Goal: Task Accomplishment & Management: Manage account settings

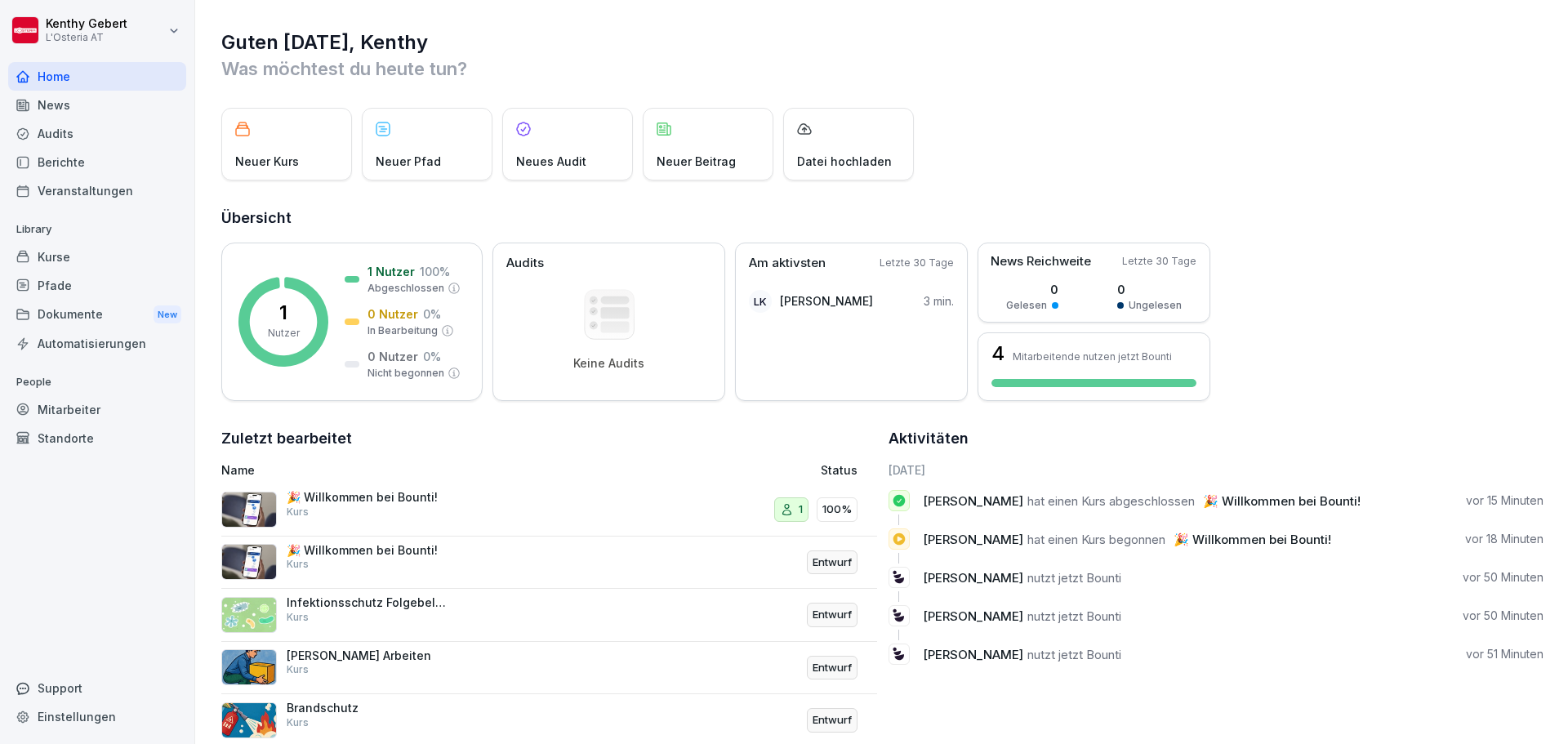
click at [51, 258] on div "Kurse" at bounding box center [97, 256] width 178 height 29
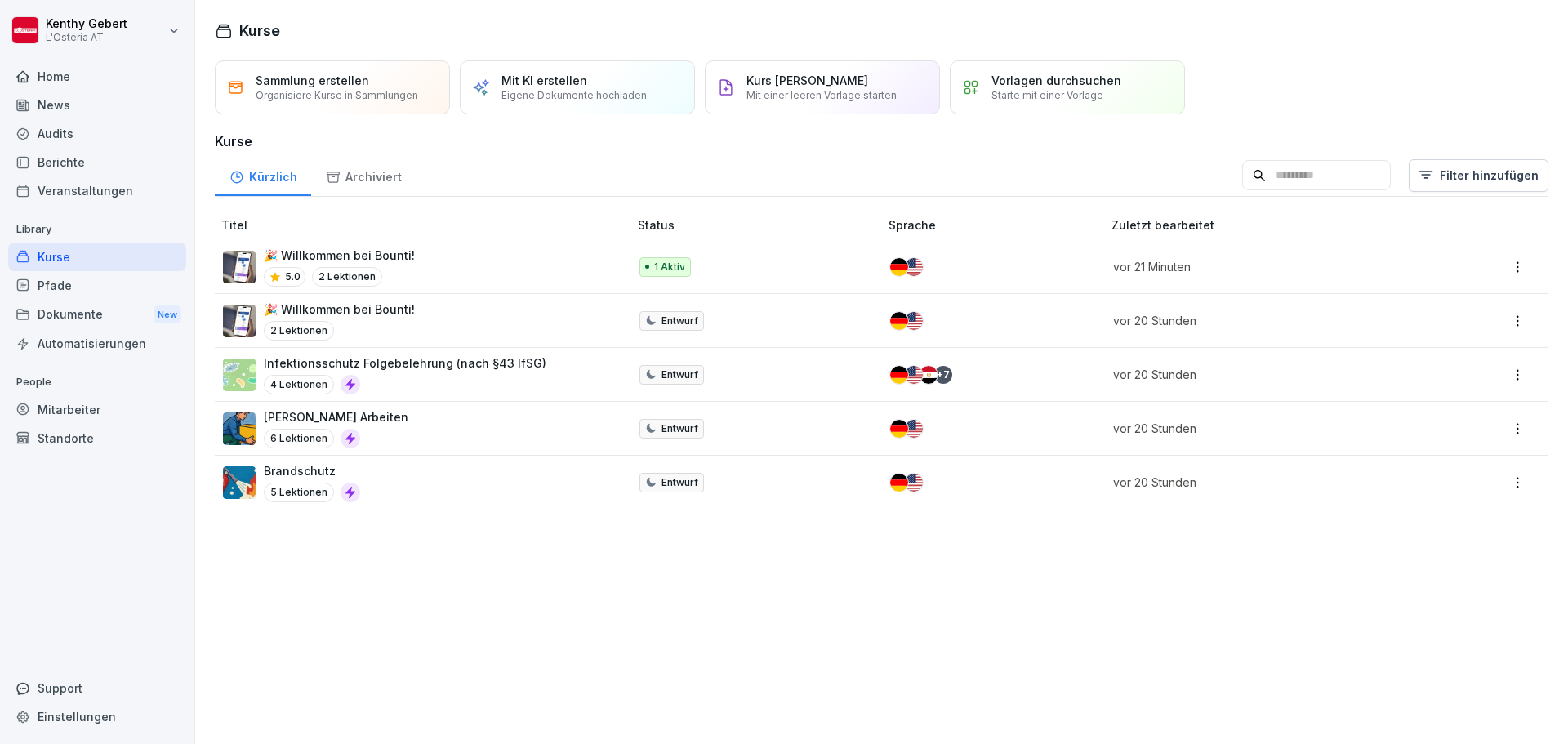
click at [1045, 88] on div "Vorlagen durchsuchen Starte mit einer Vorlage" at bounding box center [1056, 87] width 129 height 28
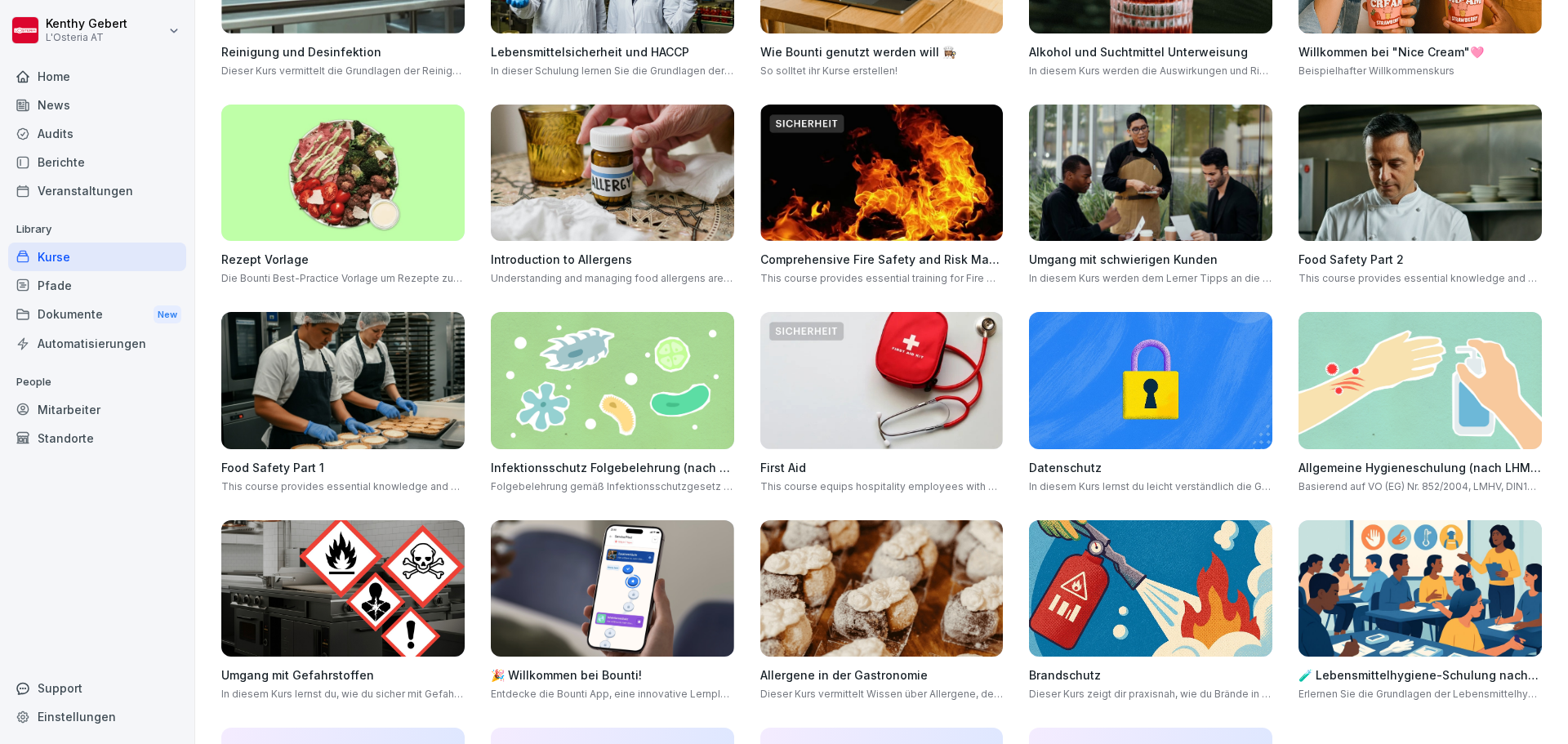
scroll to position [245, 0]
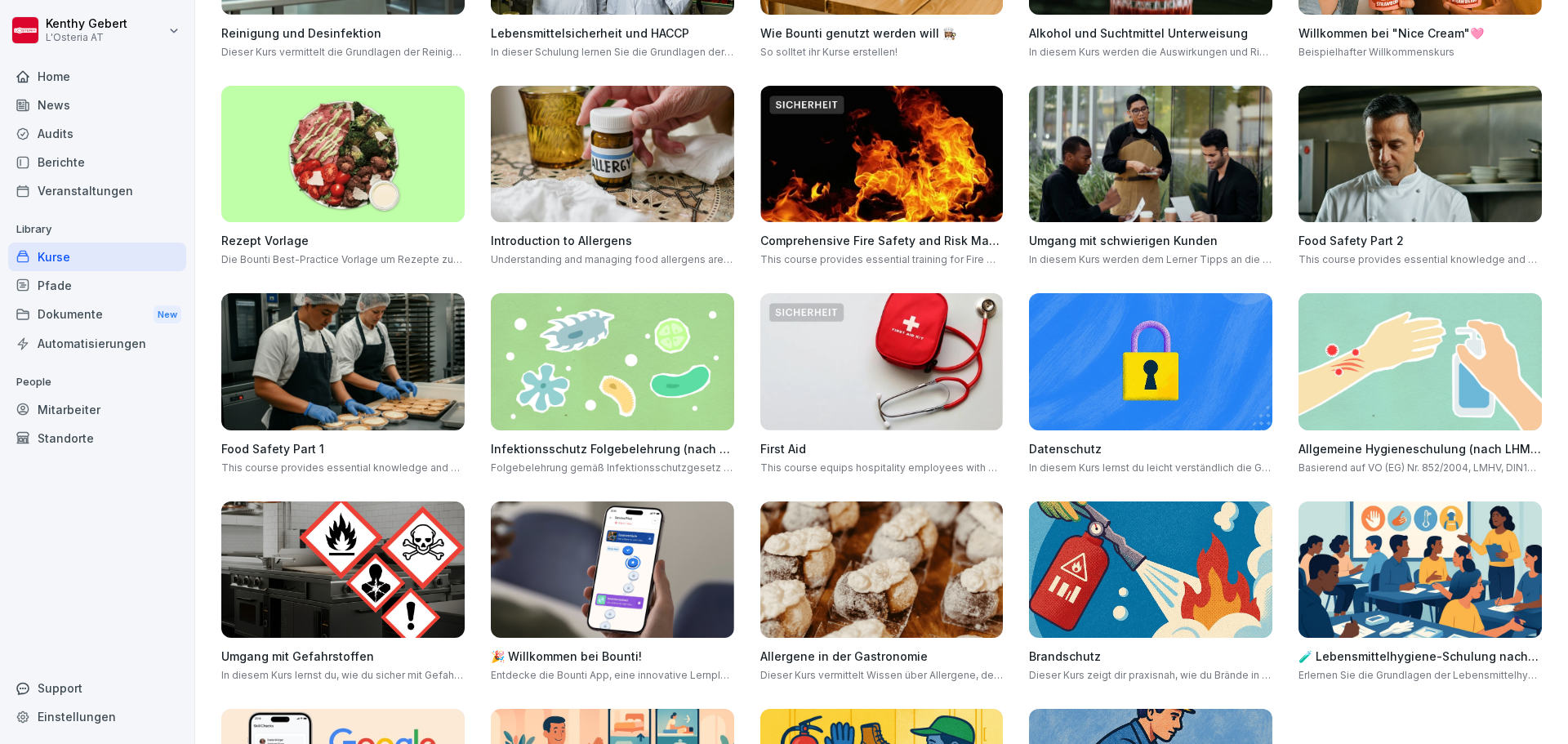
click at [1070, 333] on img at bounding box center [1151, 361] width 243 height 137
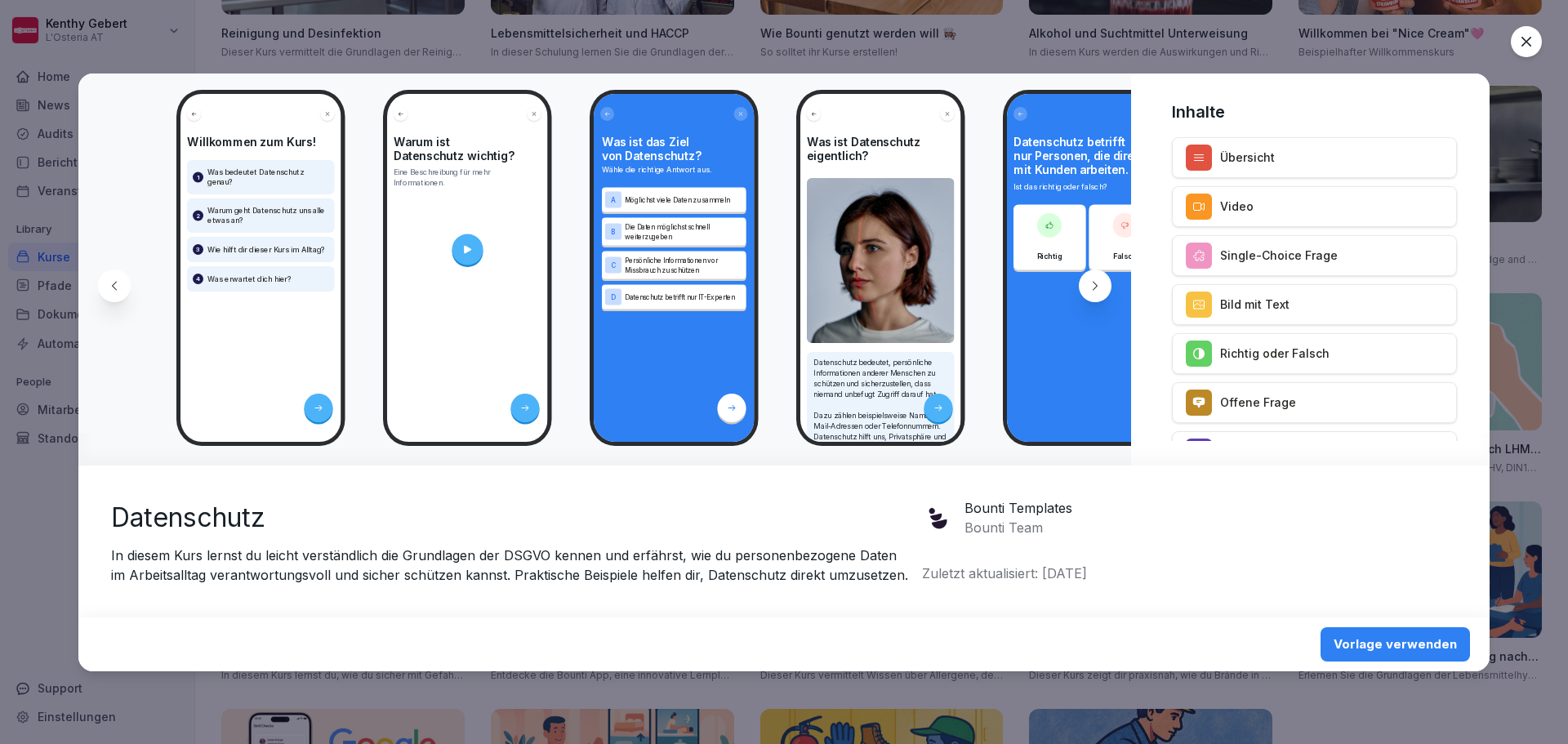
click at [216, 223] on p "Warum geht Datenschutz uns alle etwas an?" at bounding box center [268, 215] width 122 height 19
click at [1266, 164] on p "Übersicht" at bounding box center [1247, 157] width 55 height 17
click at [1089, 286] on icon at bounding box center [1095, 285] width 13 height 13
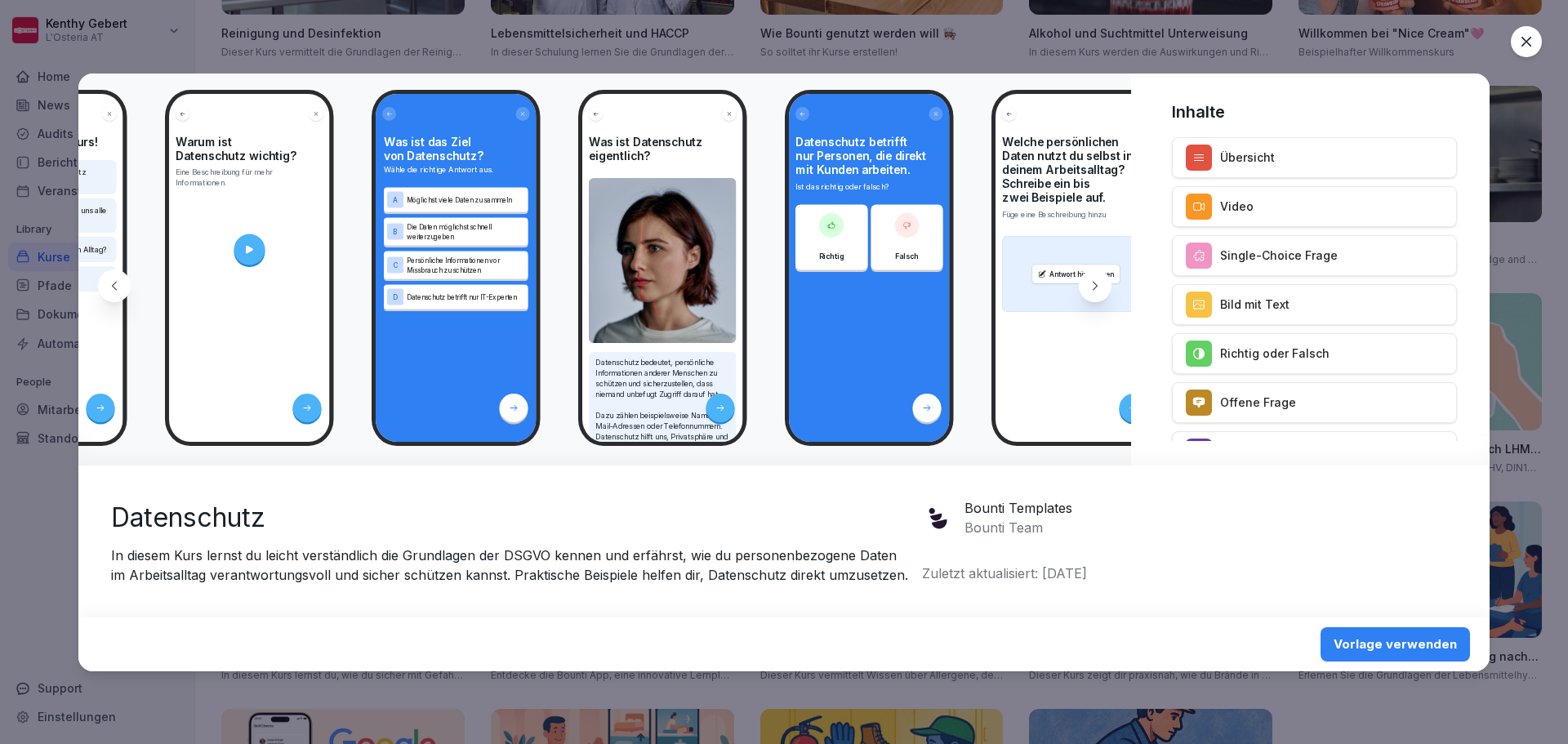
click at [1089, 286] on icon at bounding box center [1095, 285] width 13 height 13
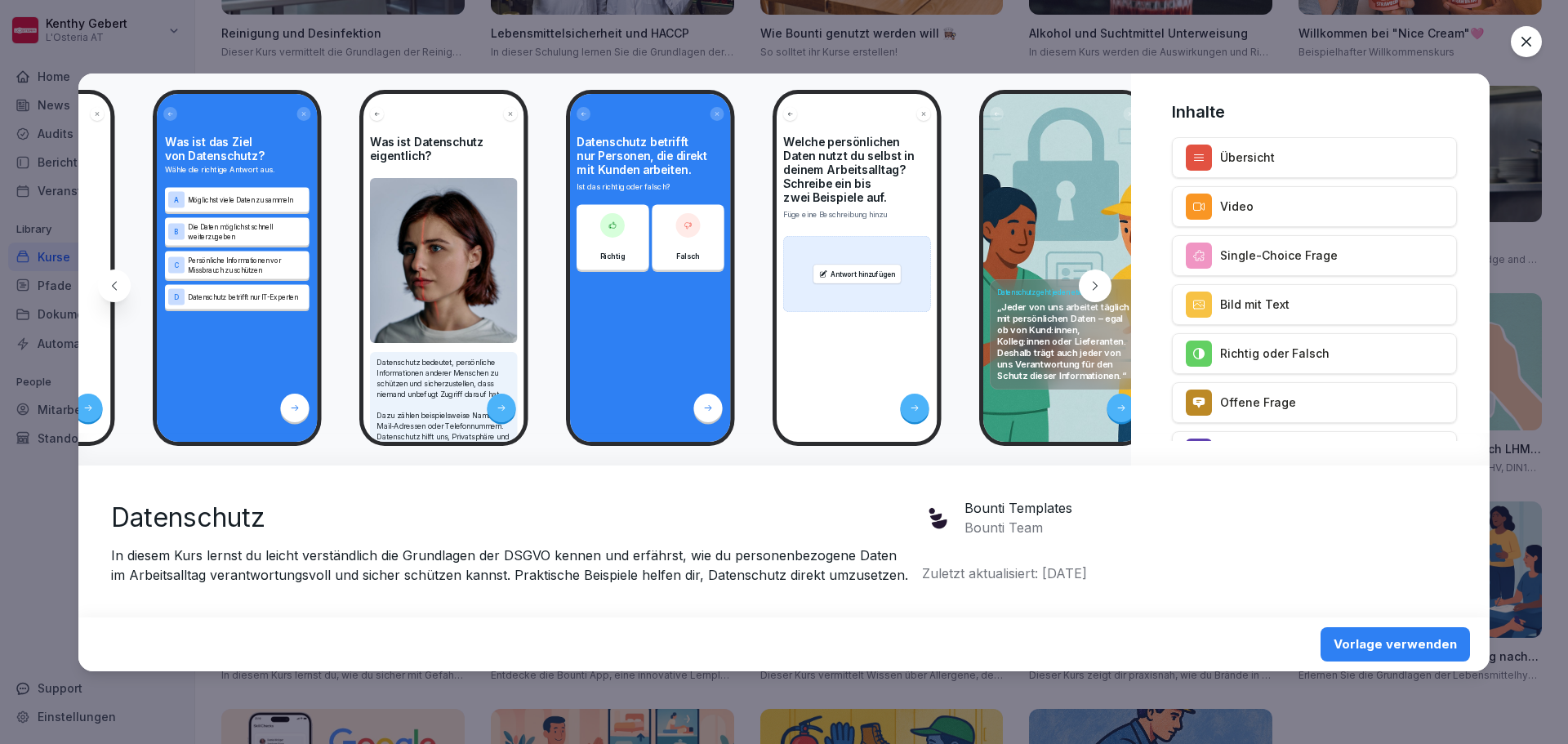
click at [1089, 286] on icon at bounding box center [1095, 285] width 13 height 13
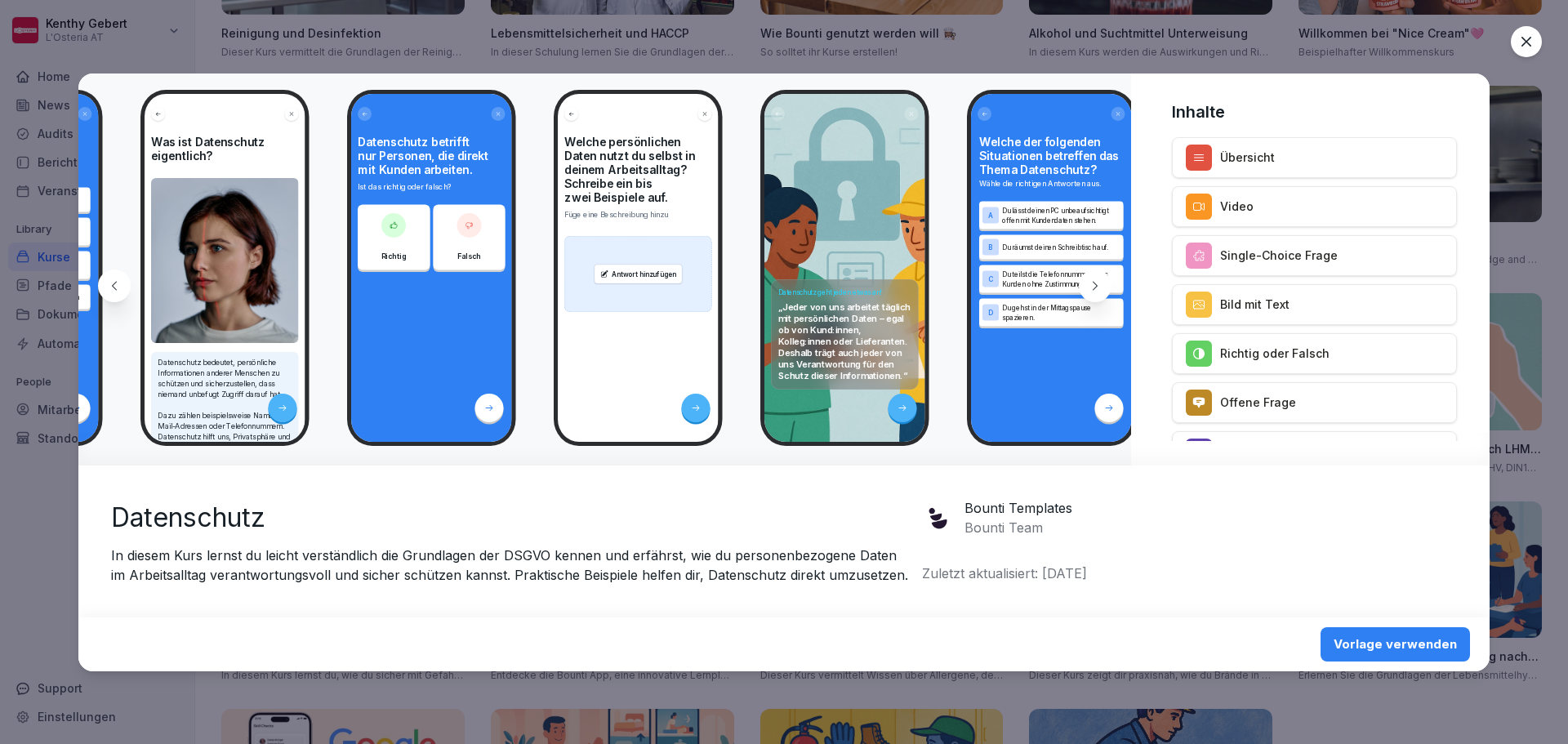
click at [1089, 286] on icon at bounding box center [1095, 285] width 13 height 13
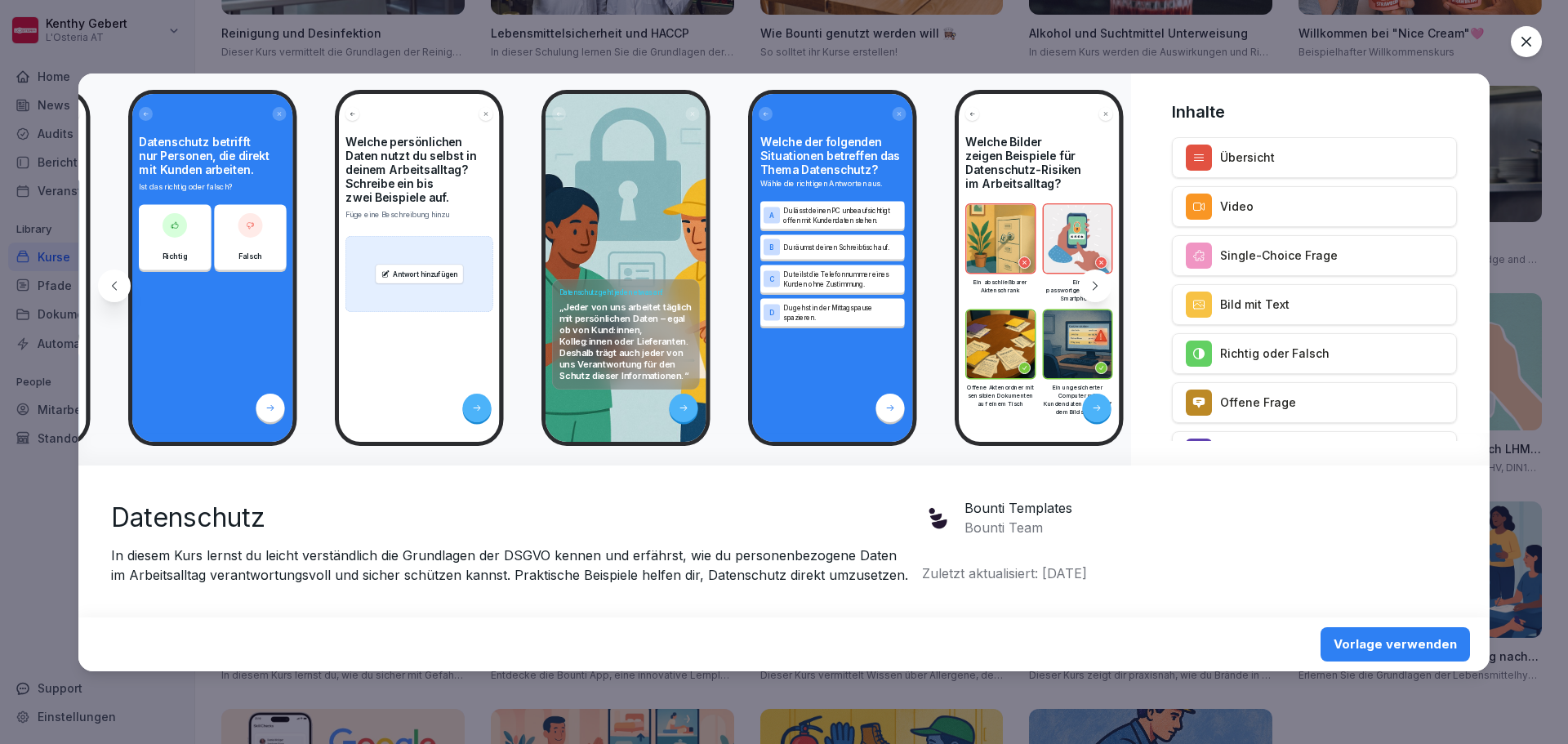
click at [1089, 286] on icon at bounding box center [1095, 285] width 13 height 13
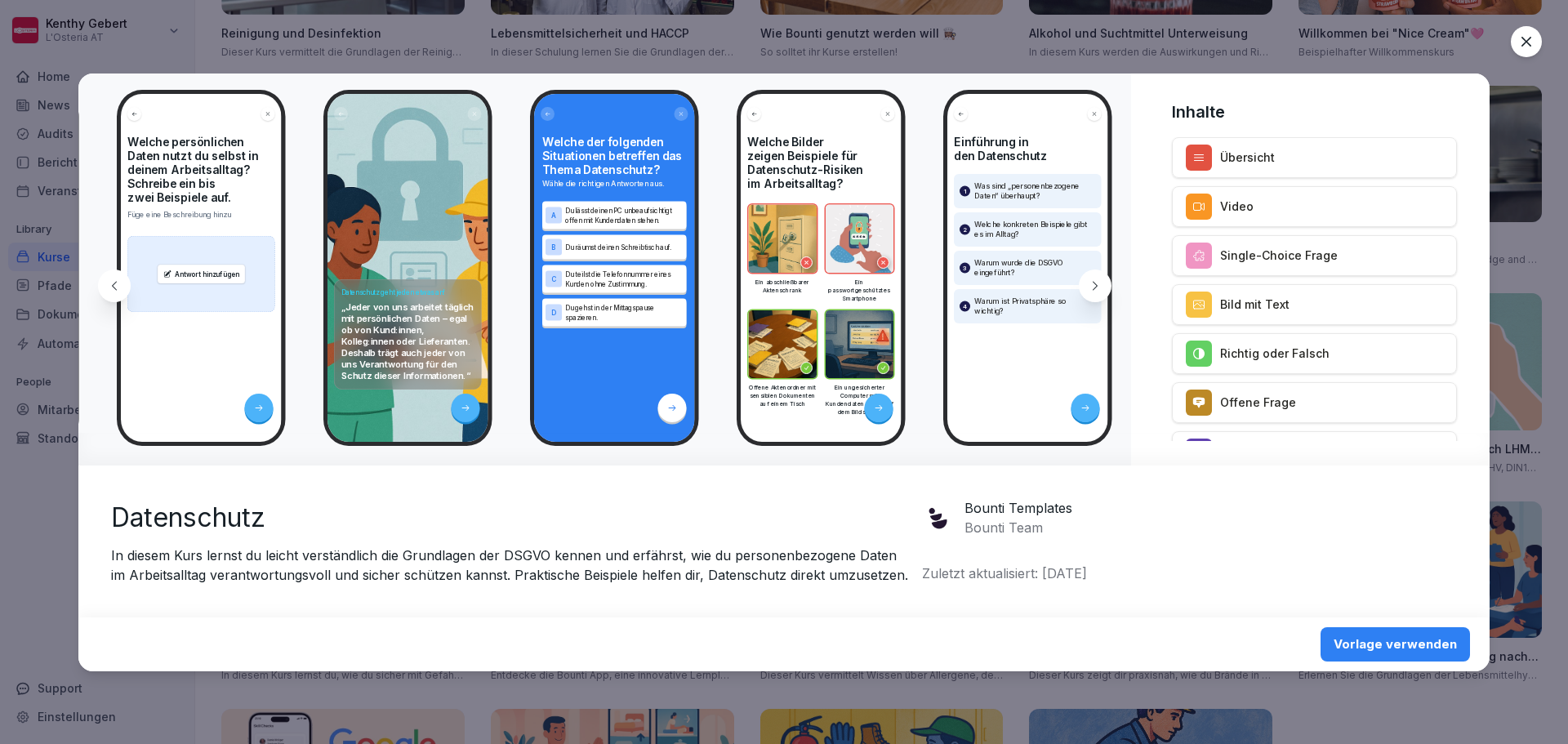
click at [1089, 286] on icon at bounding box center [1095, 285] width 13 height 13
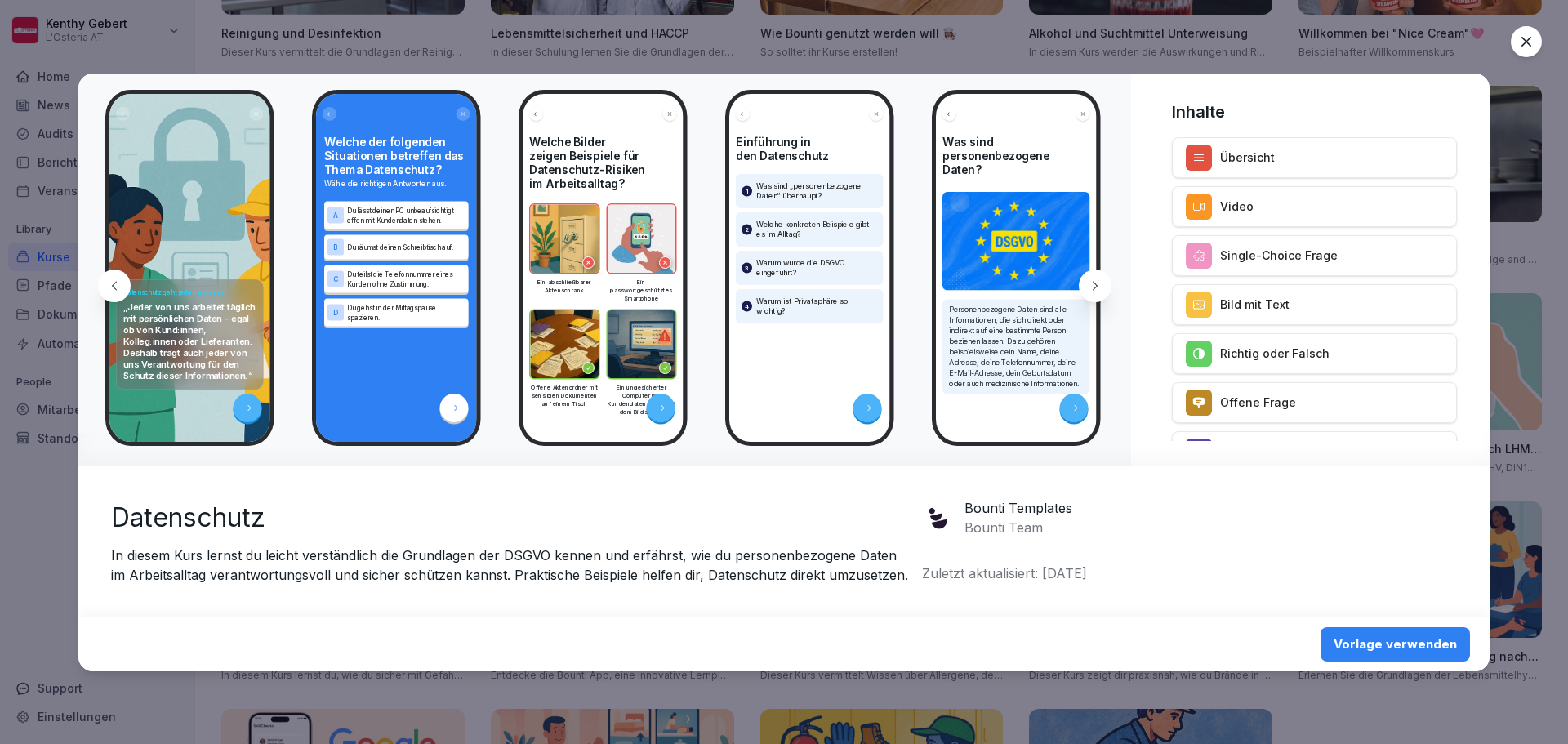
click at [1089, 286] on icon at bounding box center [1095, 285] width 13 height 13
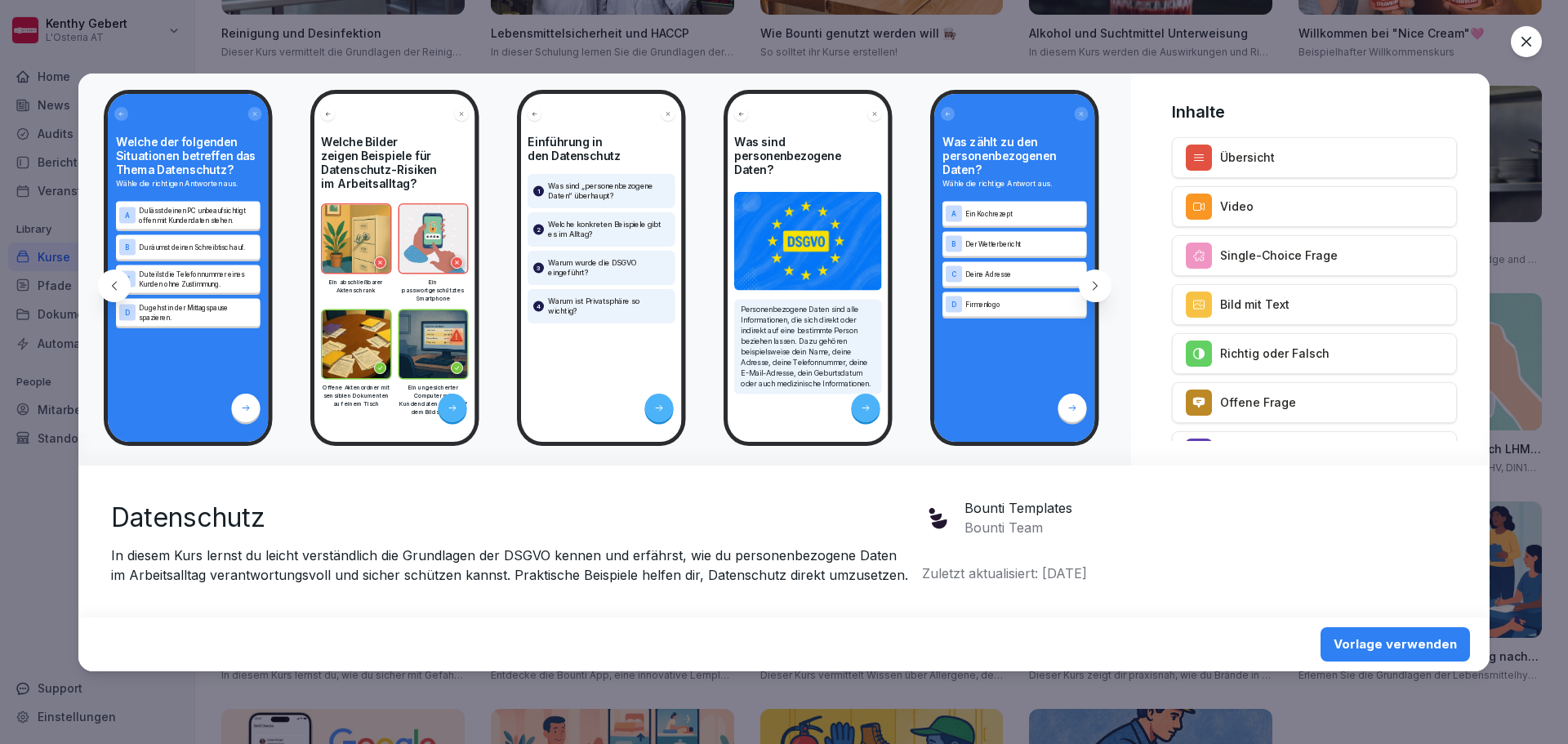
scroll to position [0, 1529]
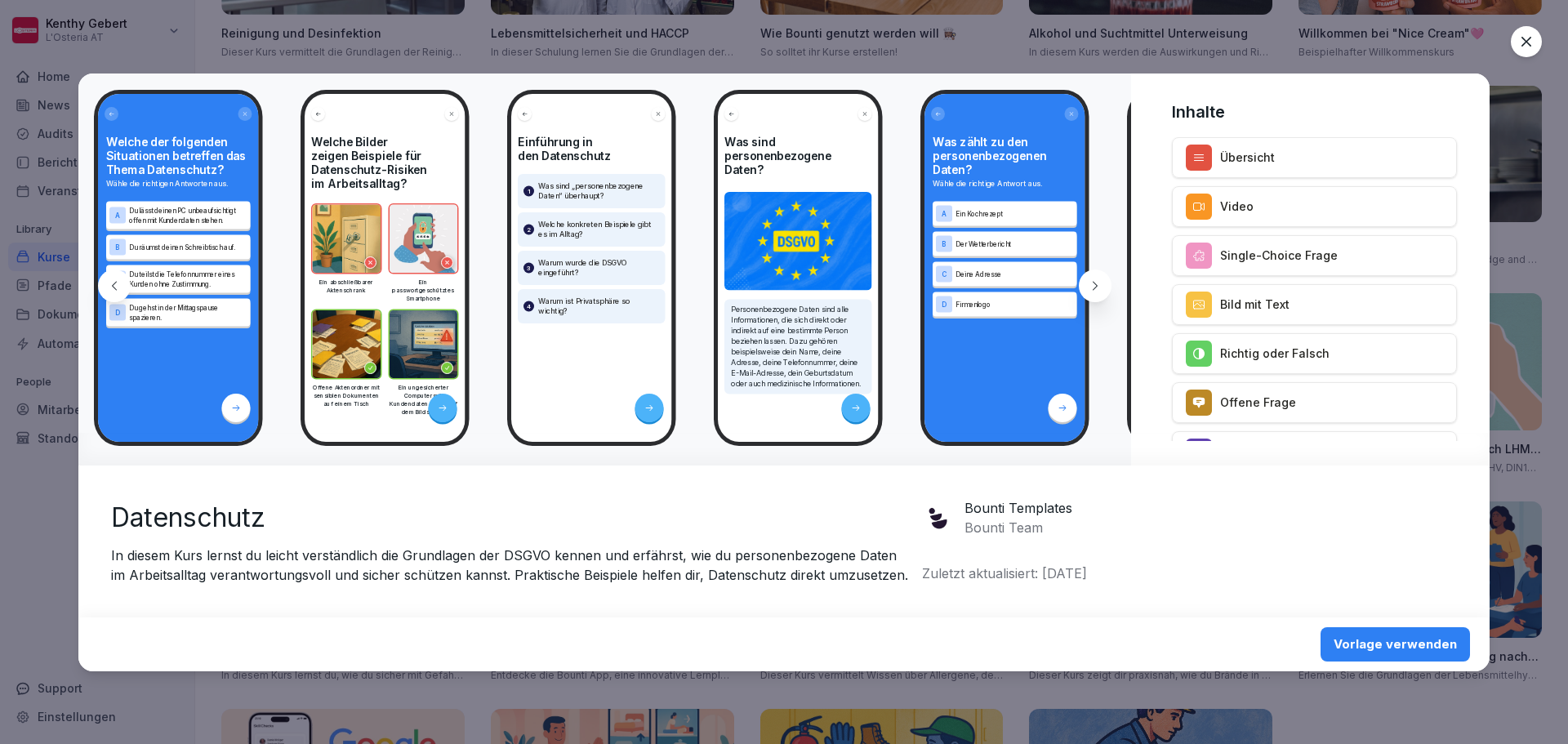
click at [1089, 286] on icon at bounding box center [1095, 285] width 13 height 13
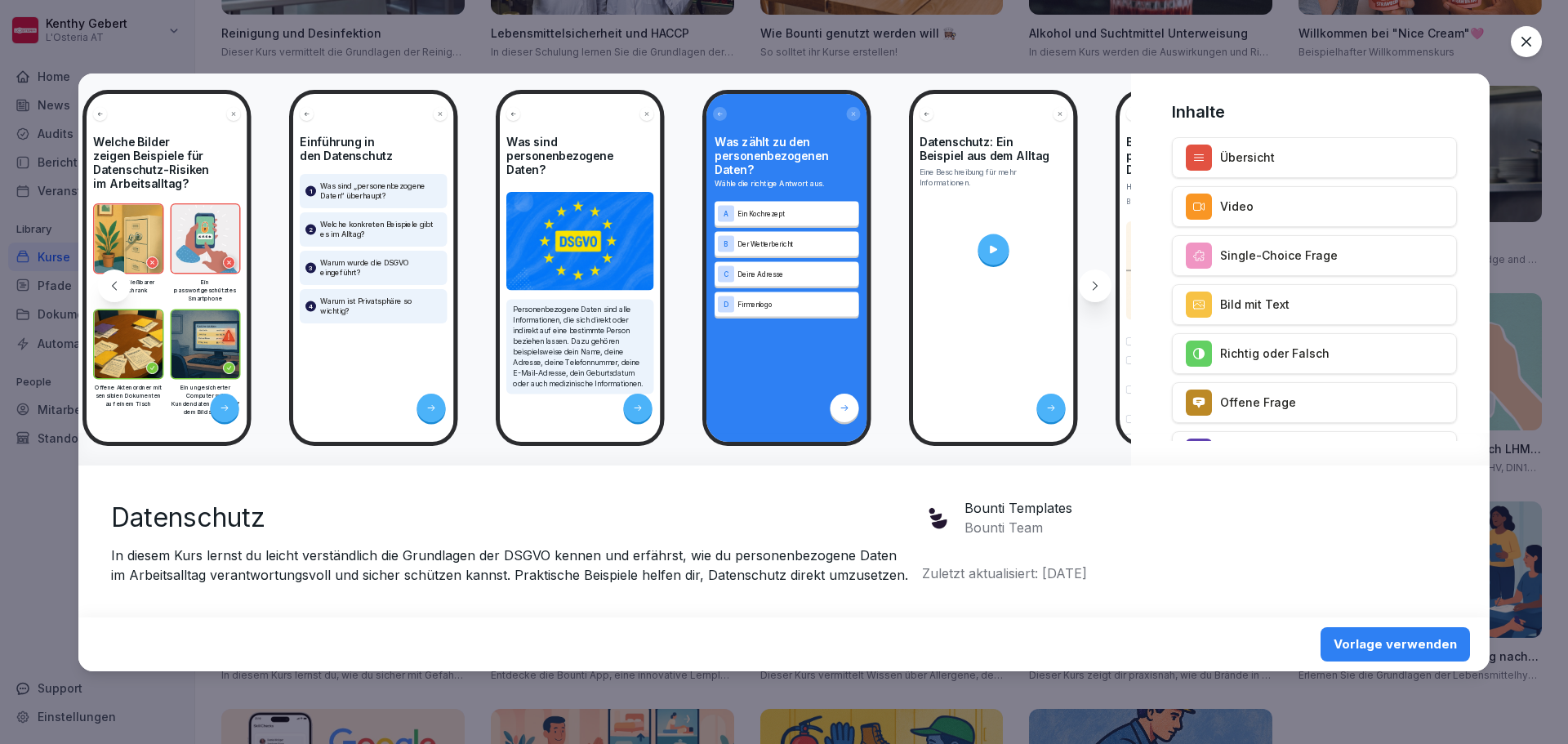
click at [1089, 286] on icon at bounding box center [1095, 285] width 13 height 13
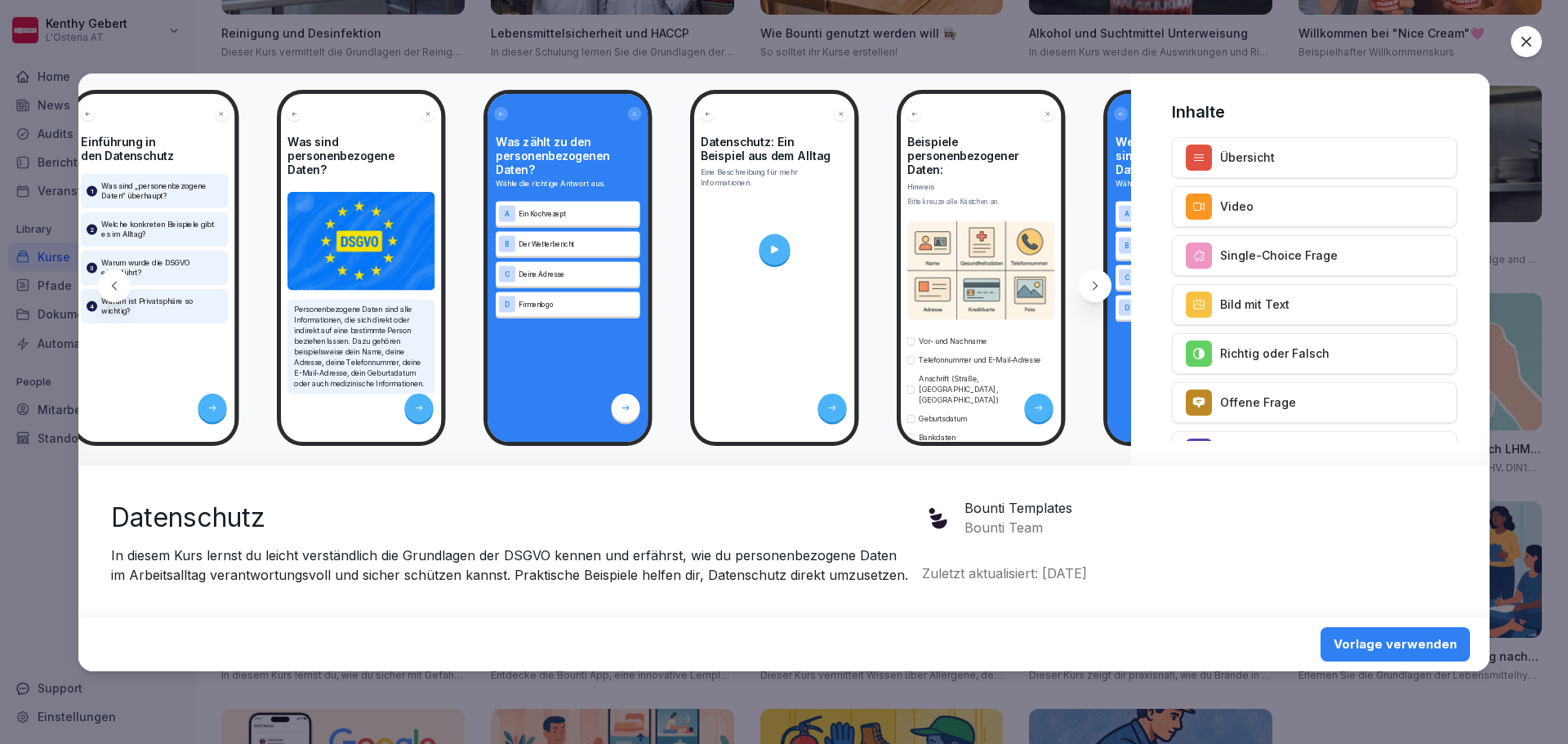
click at [1089, 286] on icon at bounding box center [1095, 285] width 13 height 13
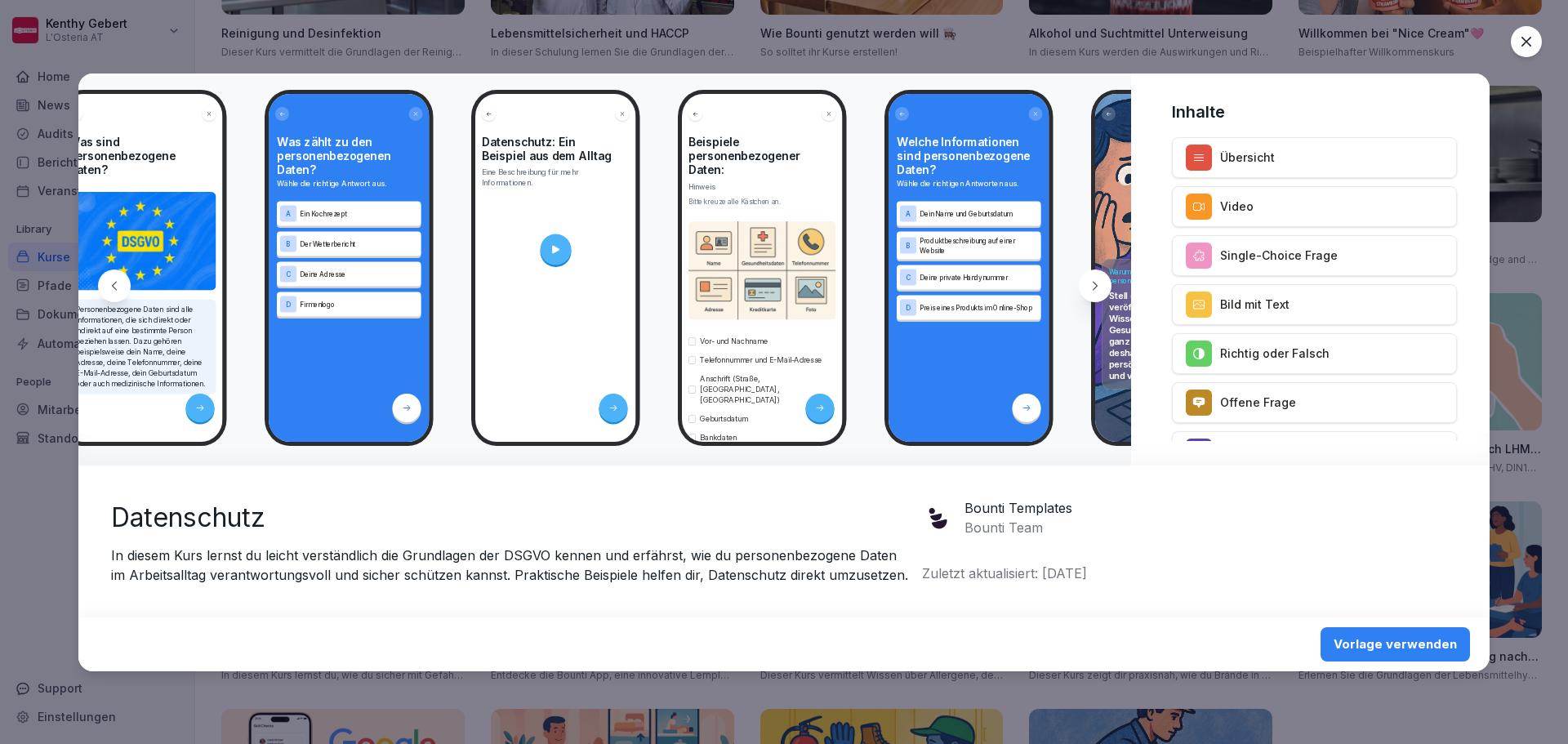
click at [1089, 286] on icon at bounding box center [1095, 285] width 13 height 13
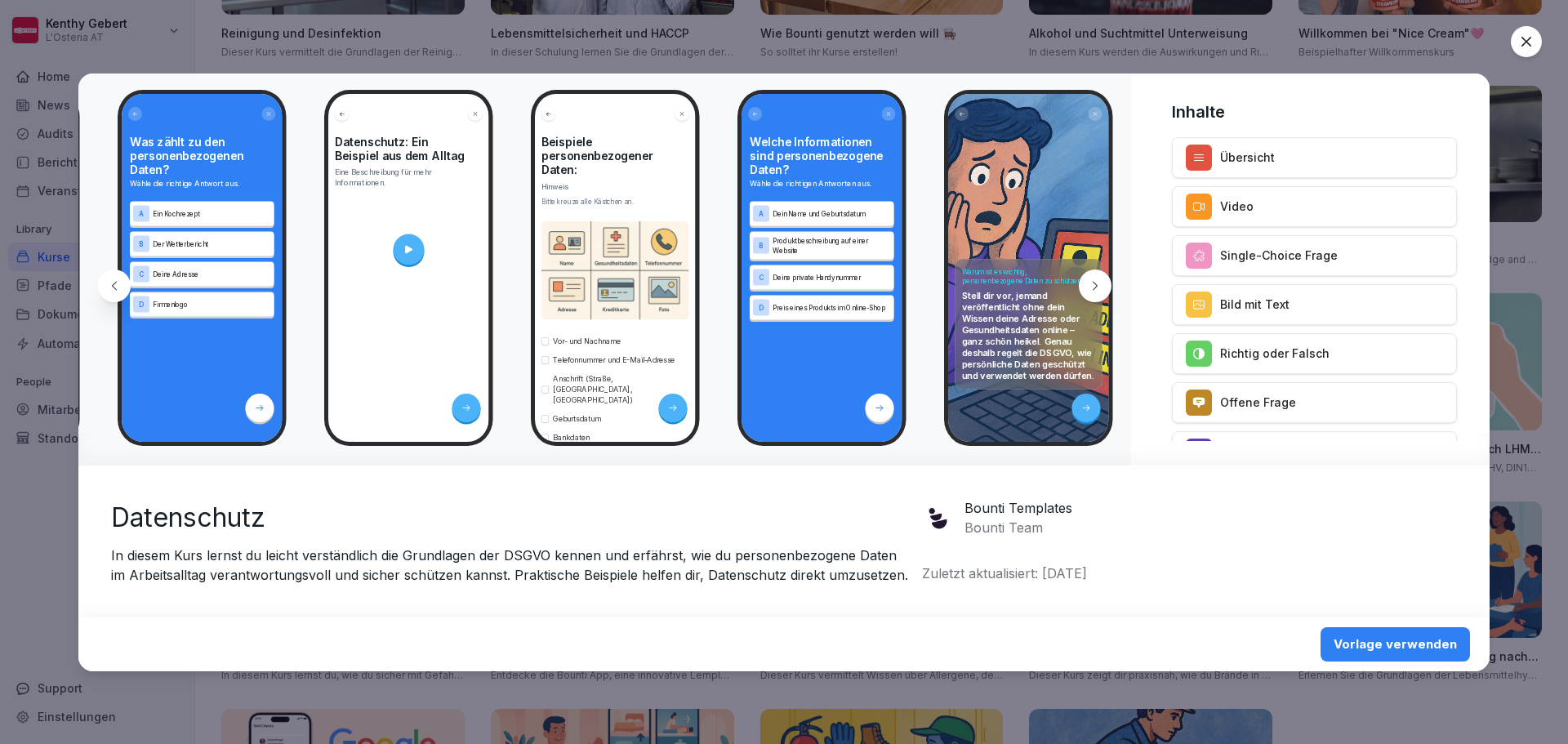
click at [1089, 286] on icon at bounding box center [1095, 285] width 13 height 13
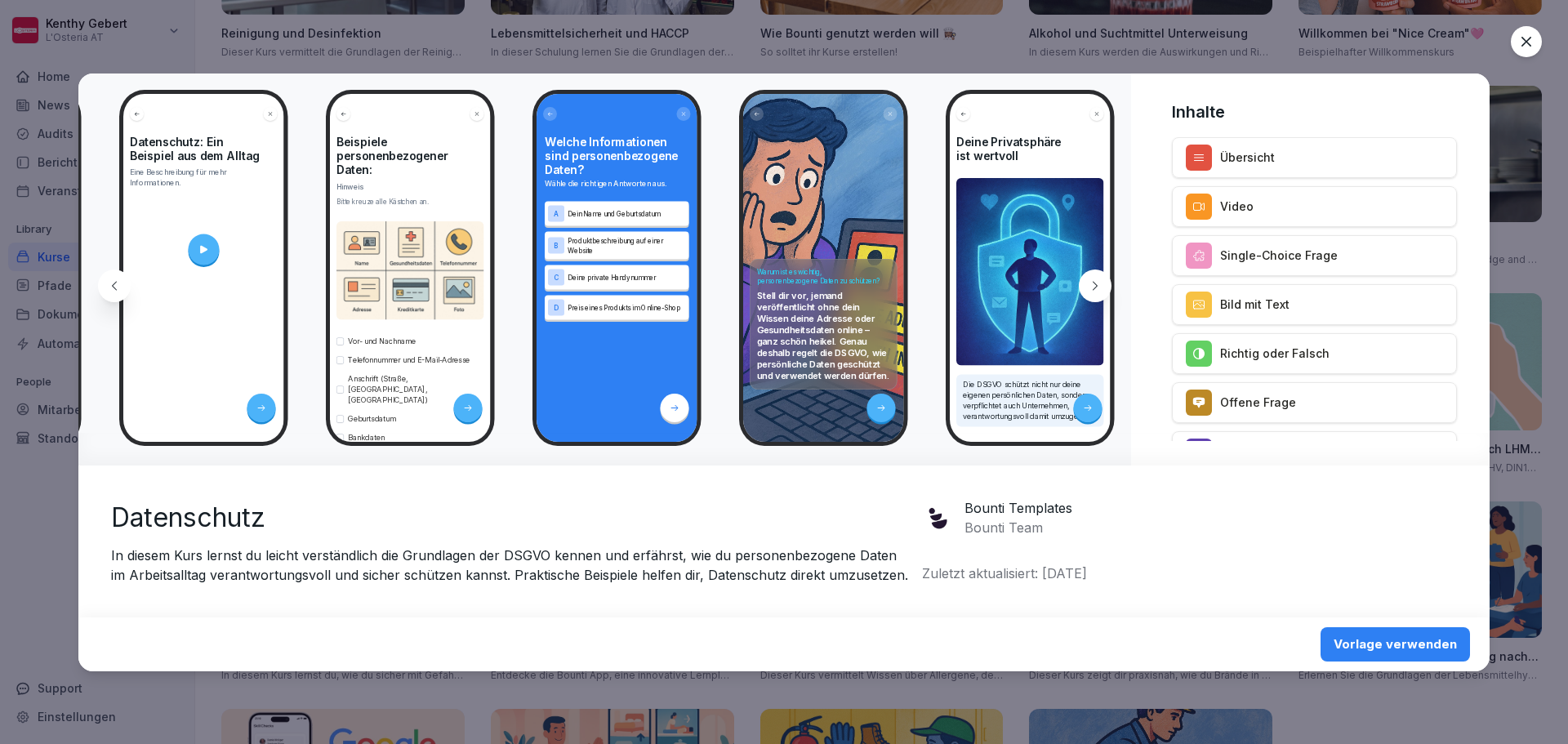
click at [1089, 286] on icon at bounding box center [1095, 285] width 13 height 13
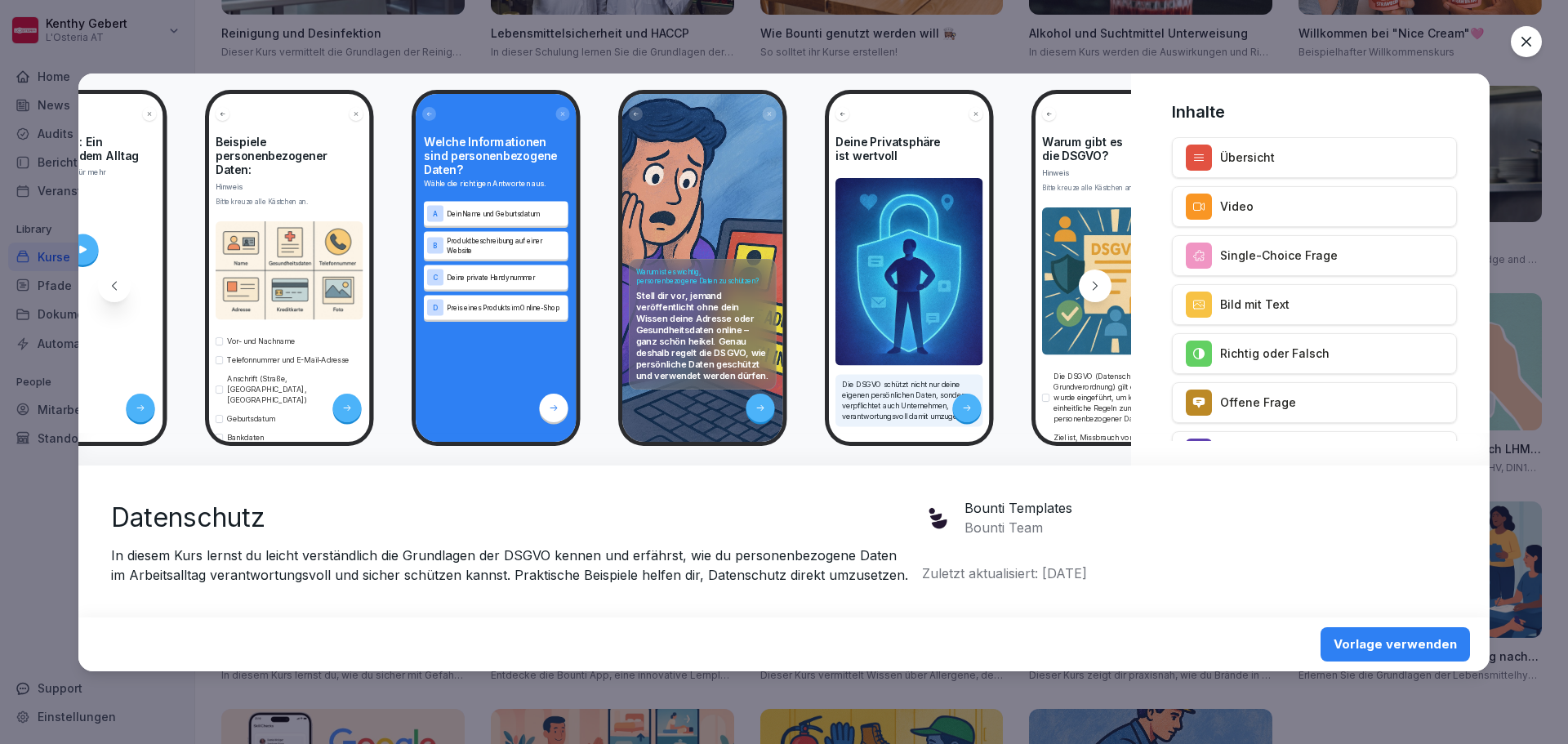
click at [1089, 286] on icon at bounding box center [1095, 285] width 13 height 13
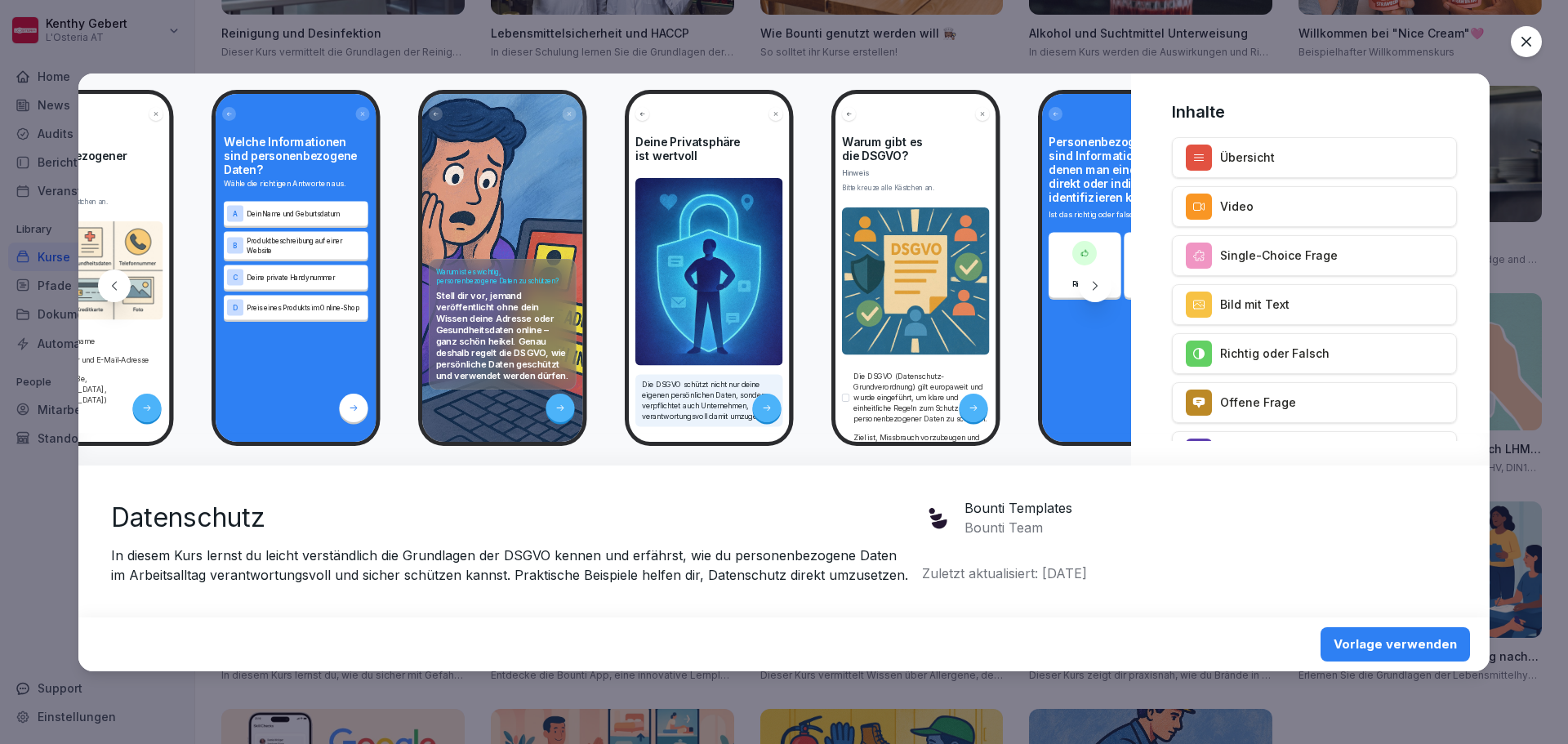
click at [1089, 286] on icon at bounding box center [1095, 285] width 13 height 13
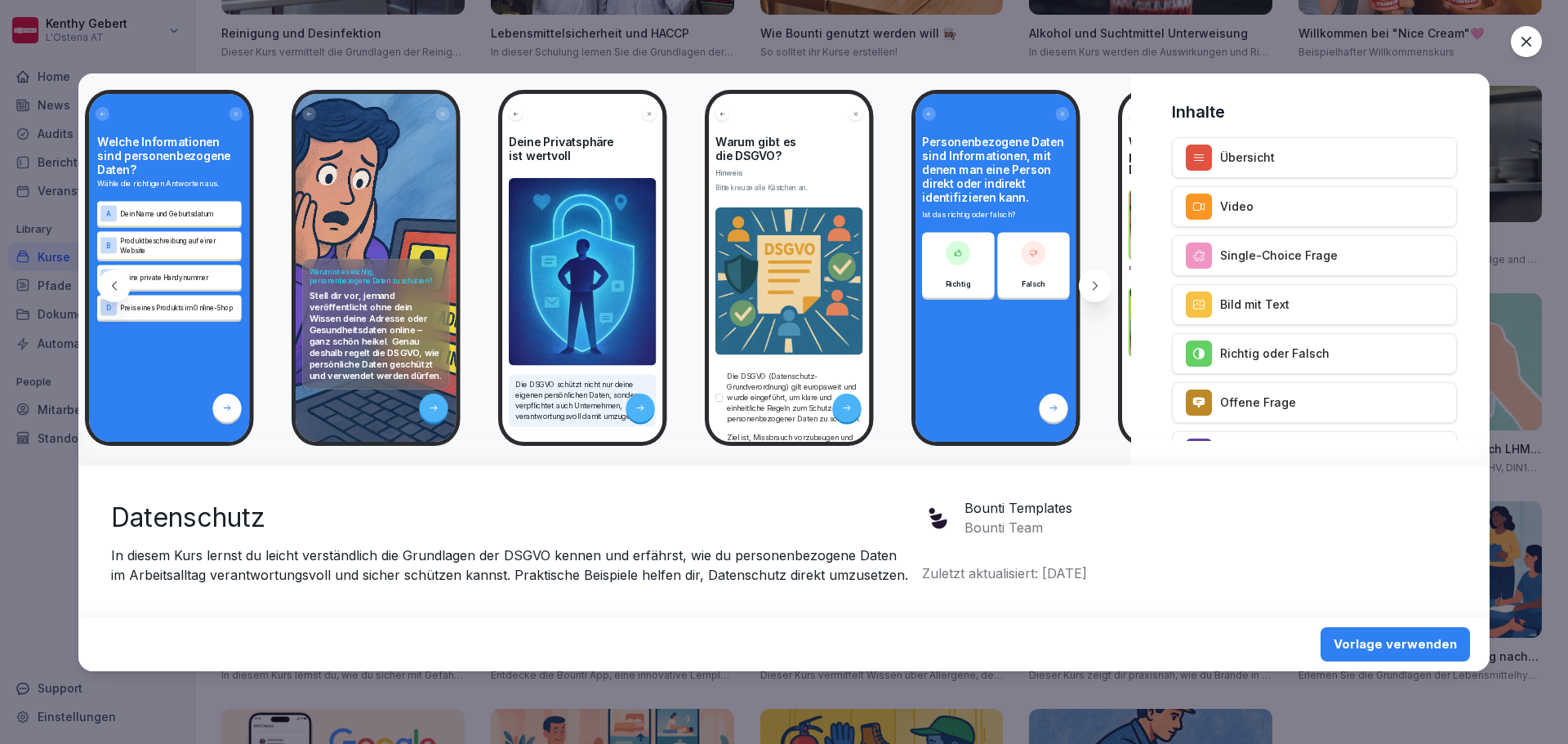
click at [1089, 286] on icon at bounding box center [1095, 285] width 13 height 13
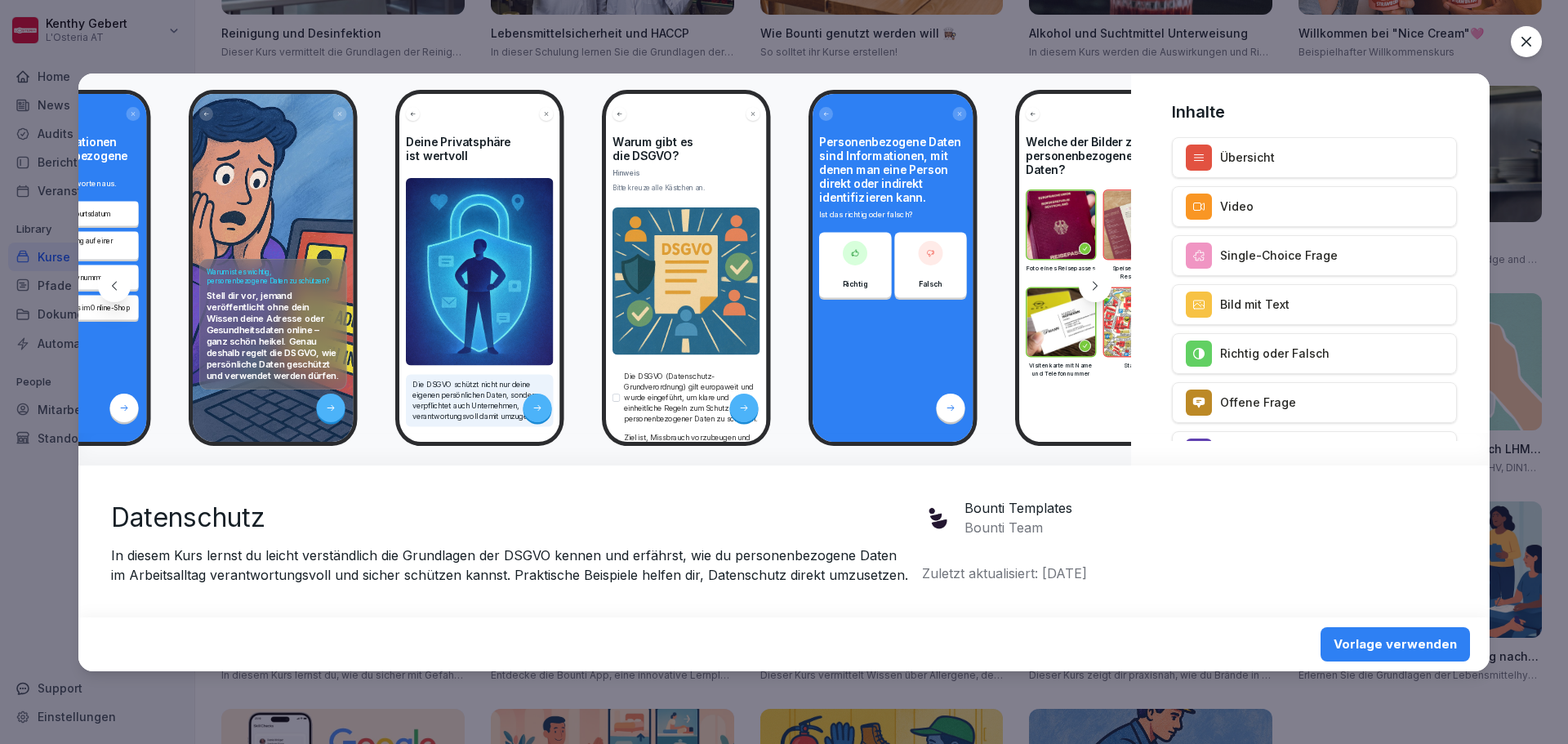
click at [1089, 286] on icon at bounding box center [1095, 285] width 13 height 13
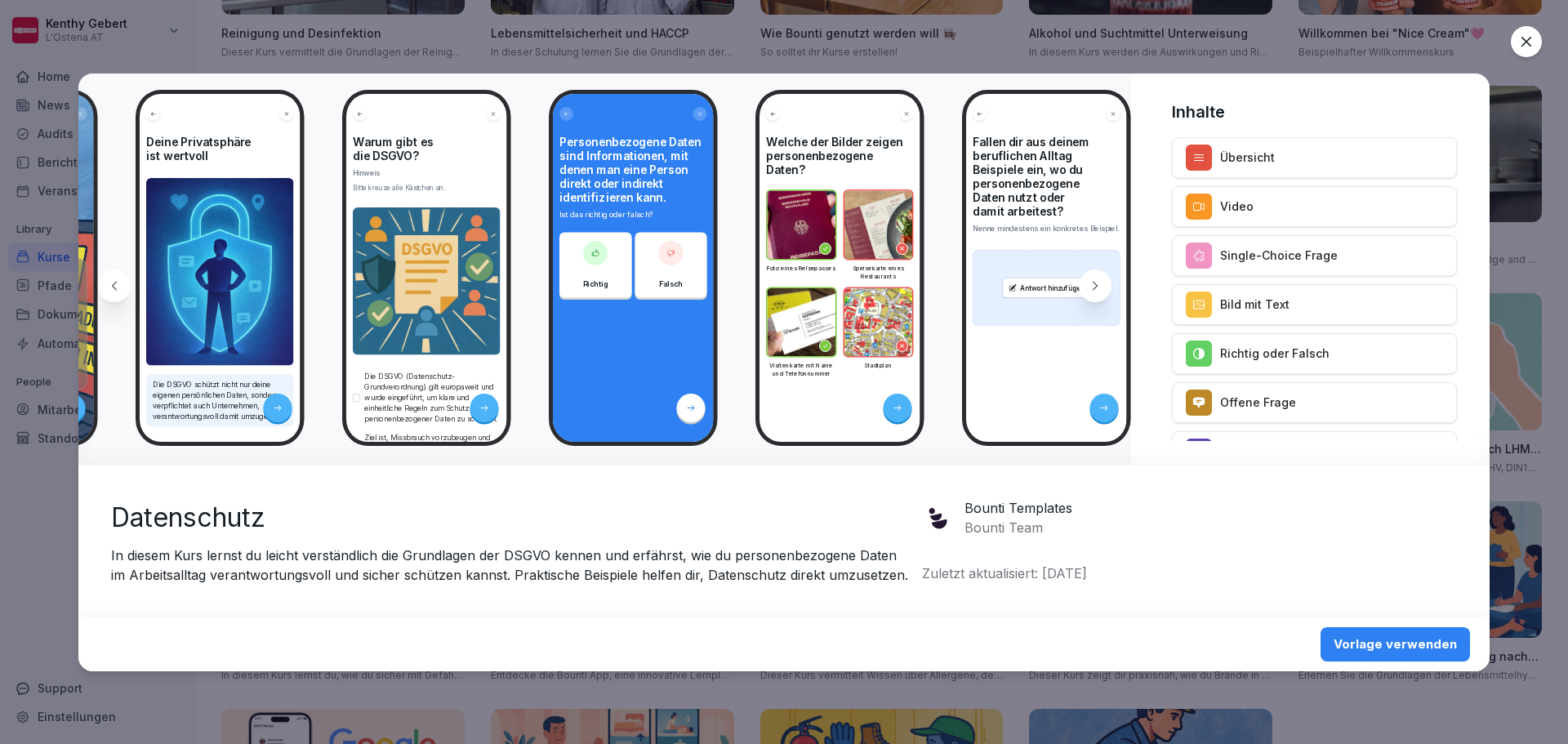
click at [1089, 286] on icon at bounding box center [1095, 285] width 13 height 13
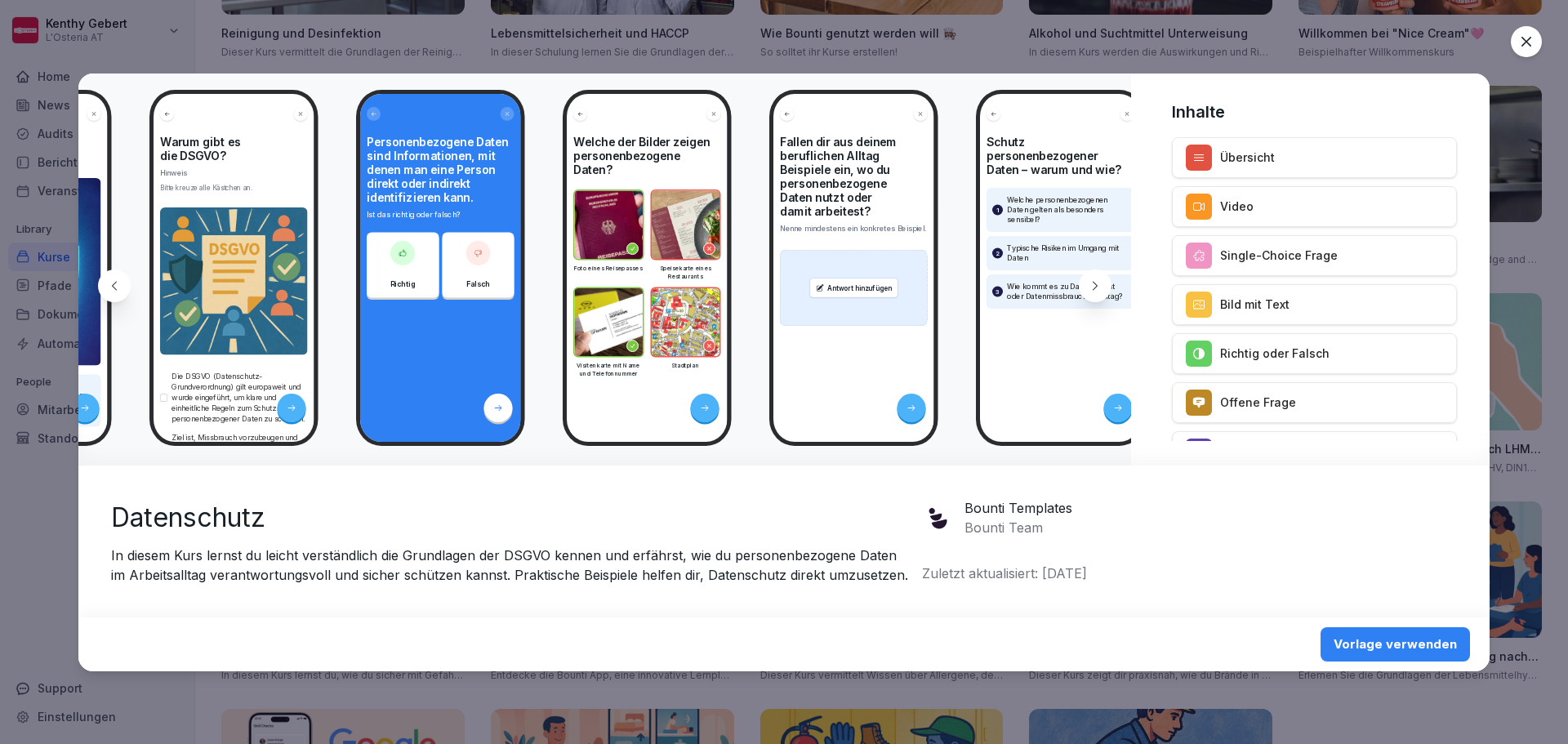
click at [1089, 286] on icon at bounding box center [1095, 285] width 13 height 13
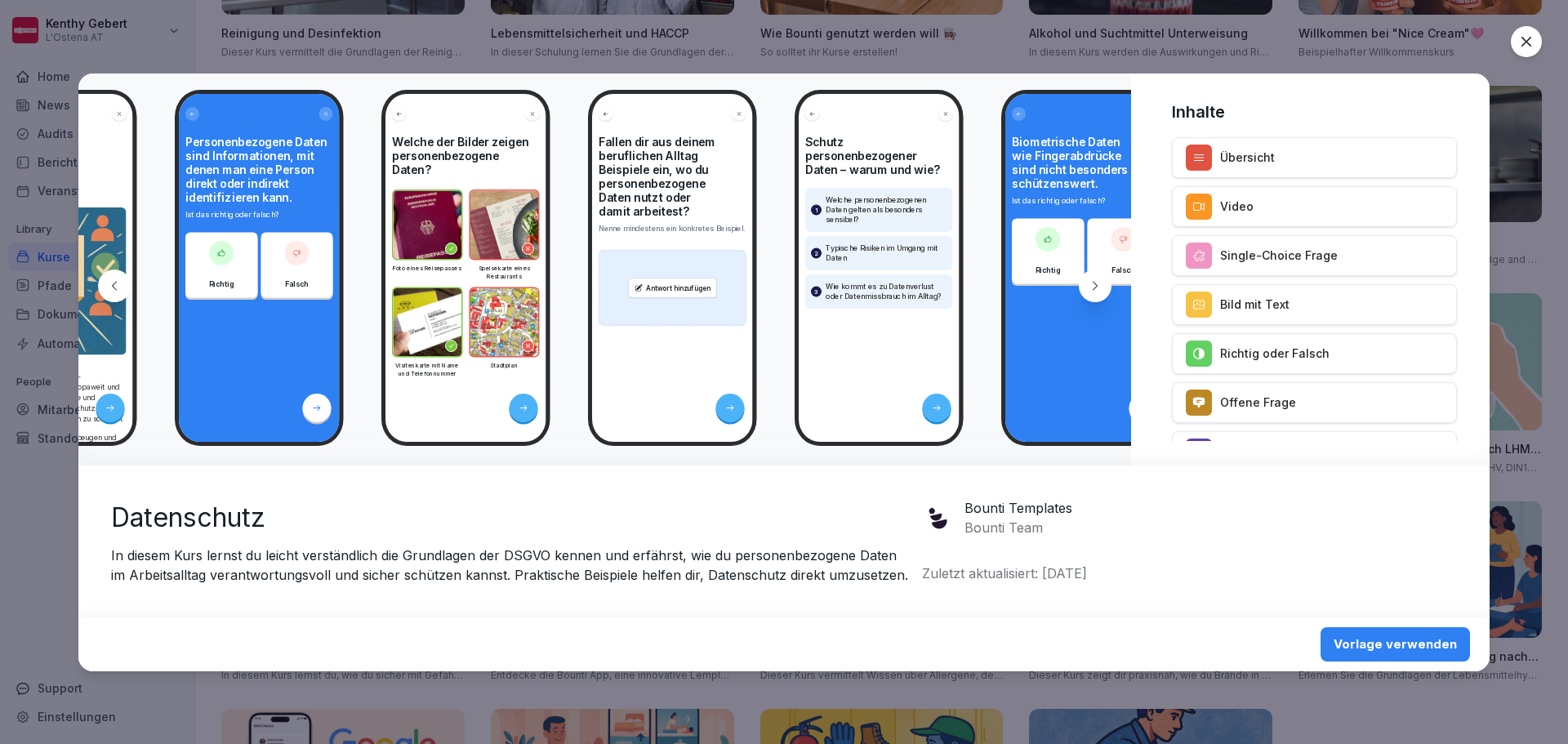
click at [1089, 286] on icon at bounding box center [1095, 285] width 13 height 13
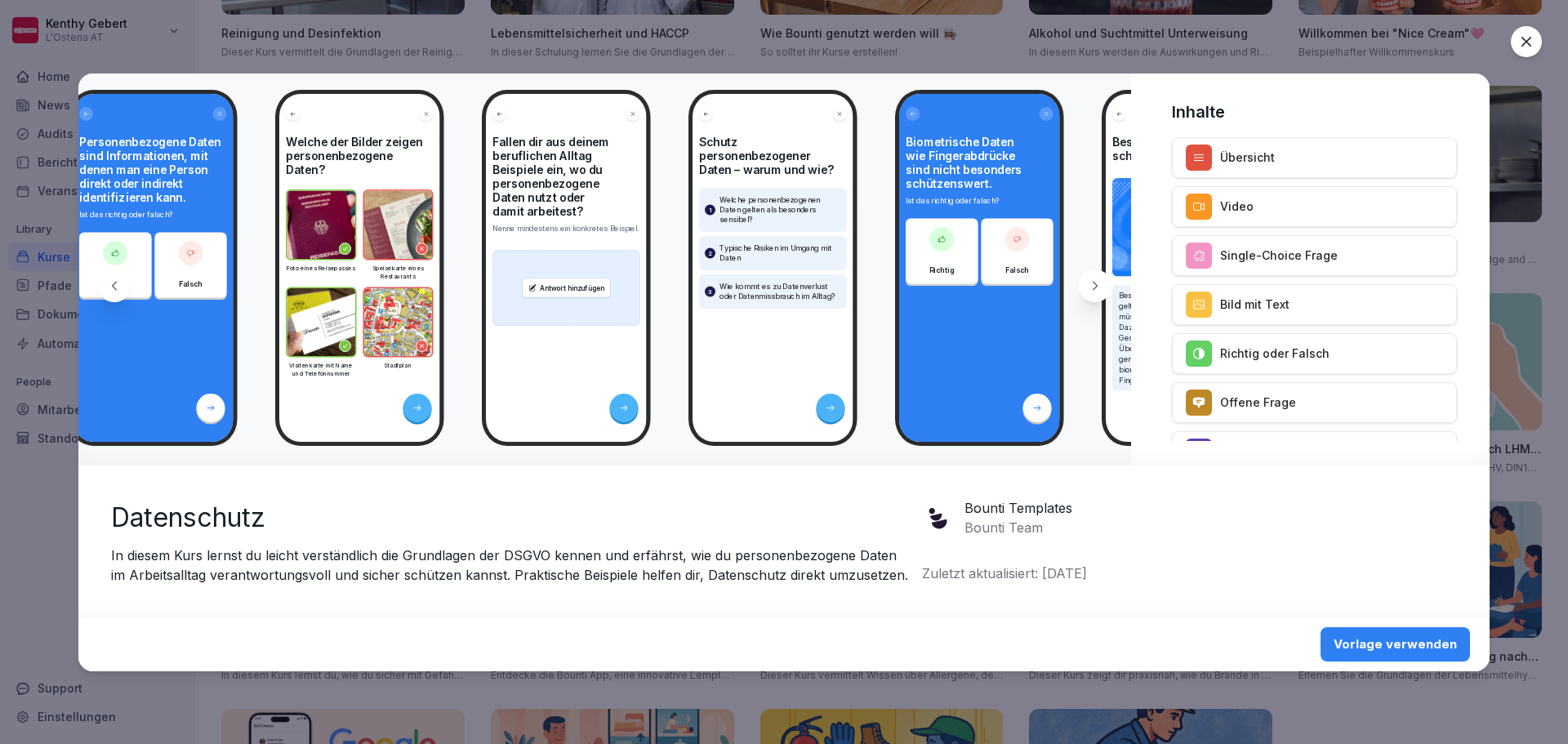
click at [1089, 286] on icon at bounding box center [1095, 285] width 13 height 13
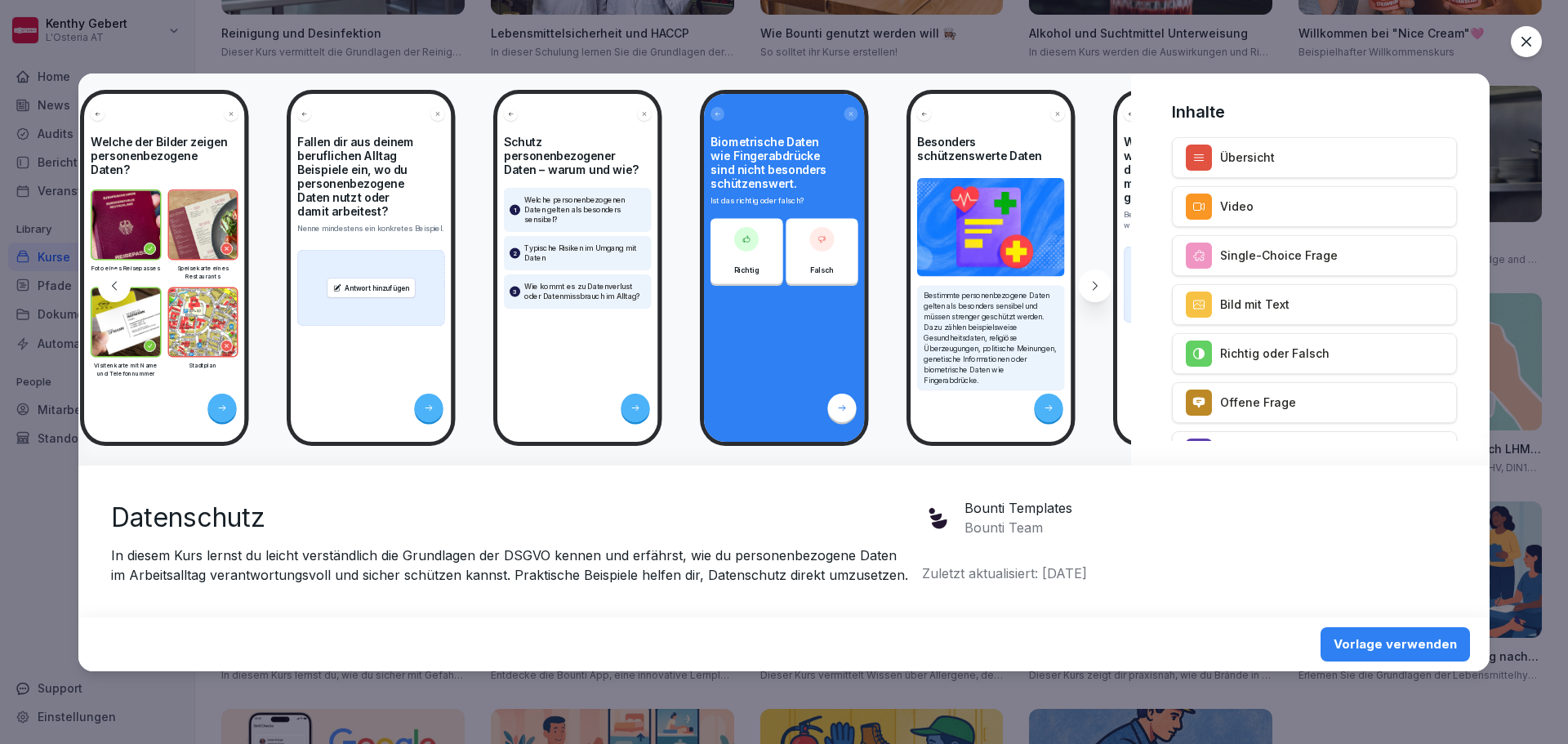
click at [1089, 286] on icon at bounding box center [1095, 285] width 13 height 13
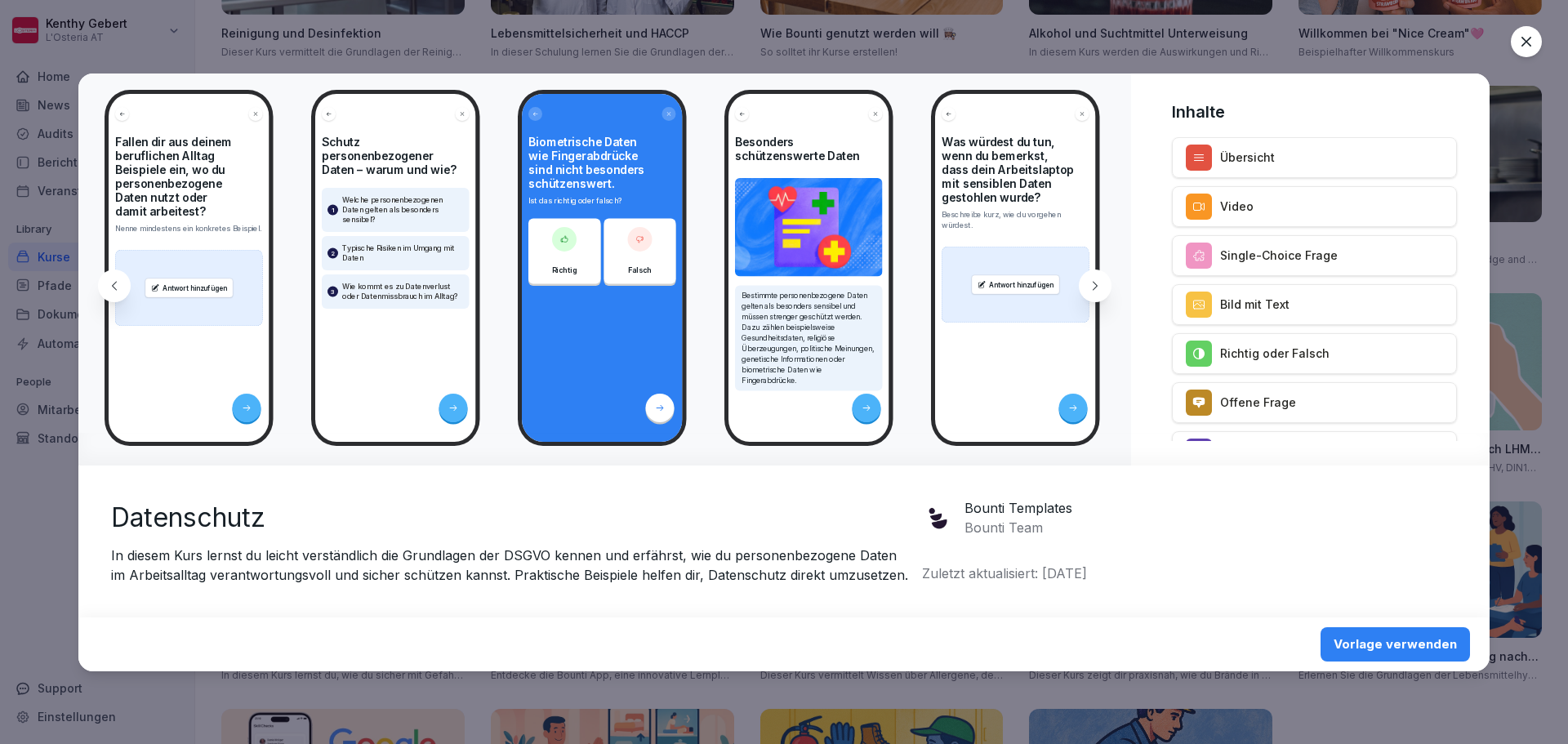
click at [1089, 286] on icon at bounding box center [1095, 285] width 13 height 13
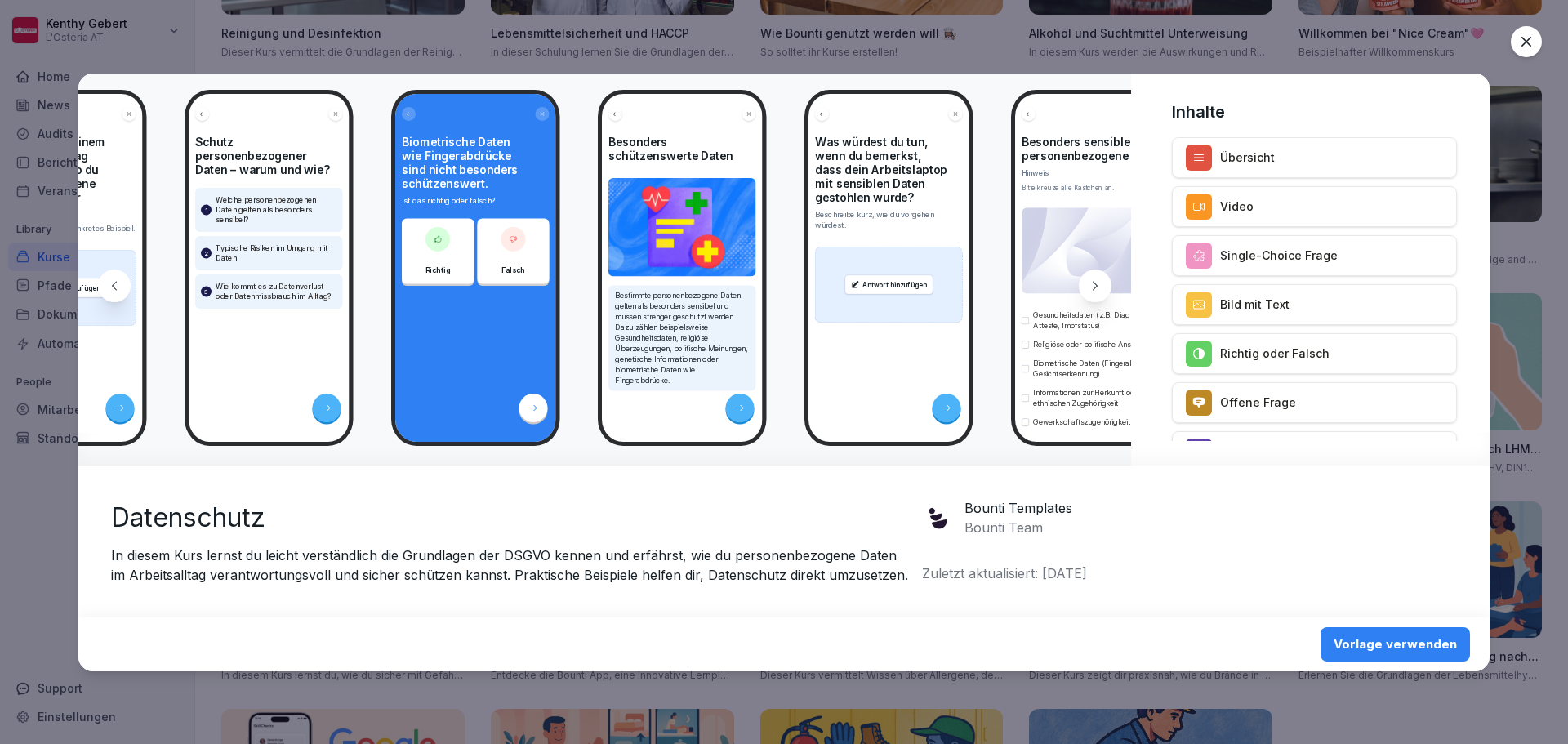
click at [1089, 286] on icon at bounding box center [1095, 285] width 13 height 13
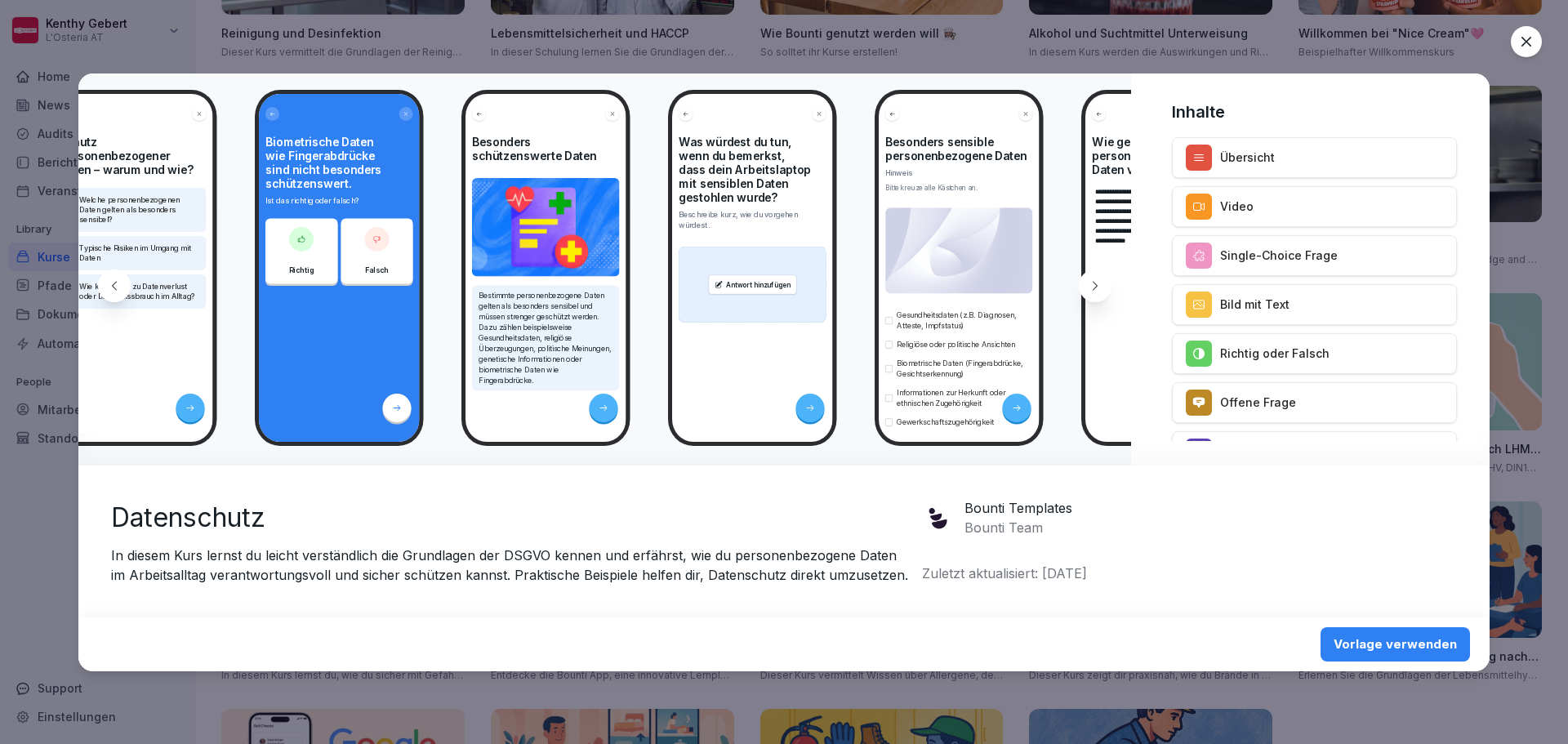
click at [1089, 286] on icon at bounding box center [1095, 285] width 13 height 13
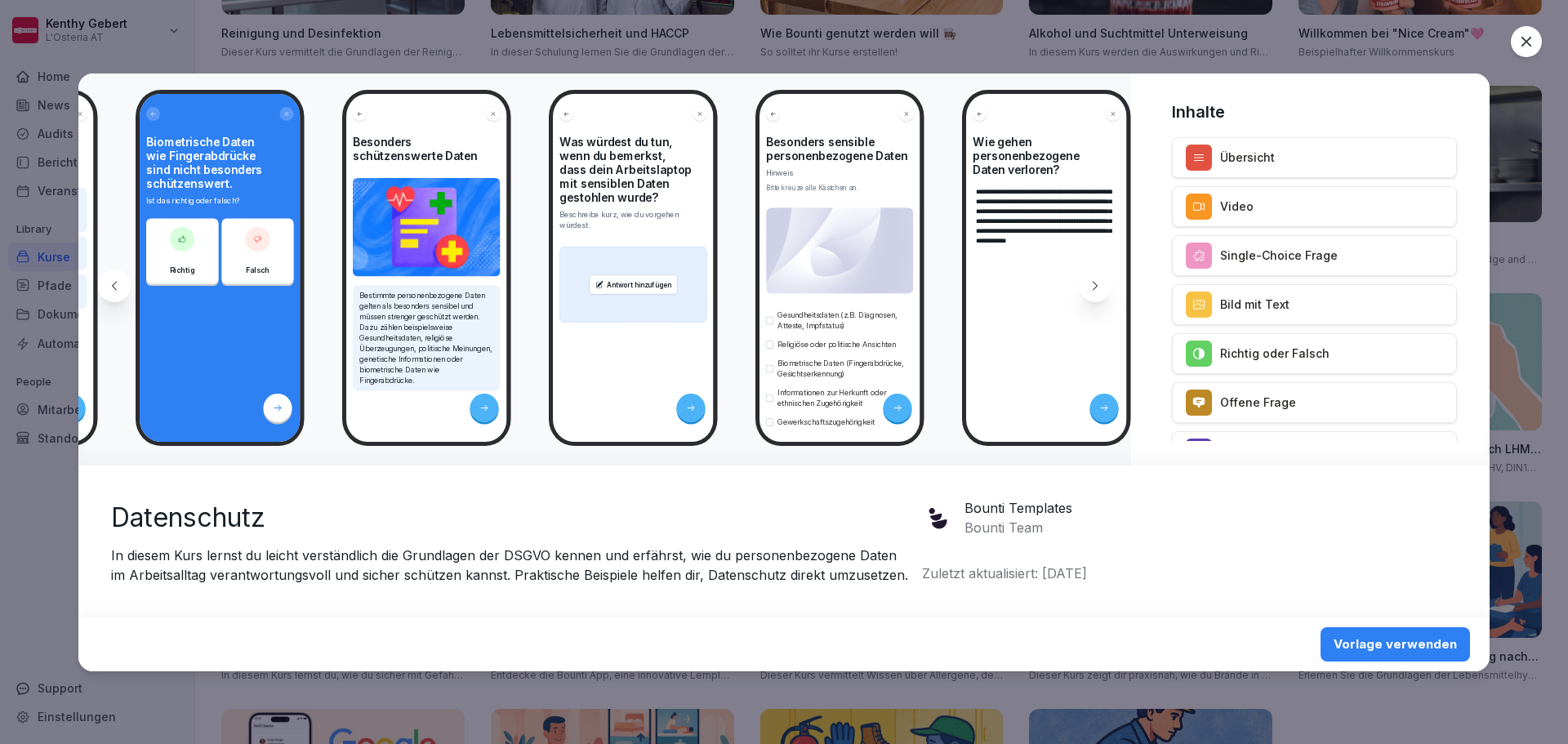
click at [1089, 286] on icon at bounding box center [1095, 285] width 13 height 13
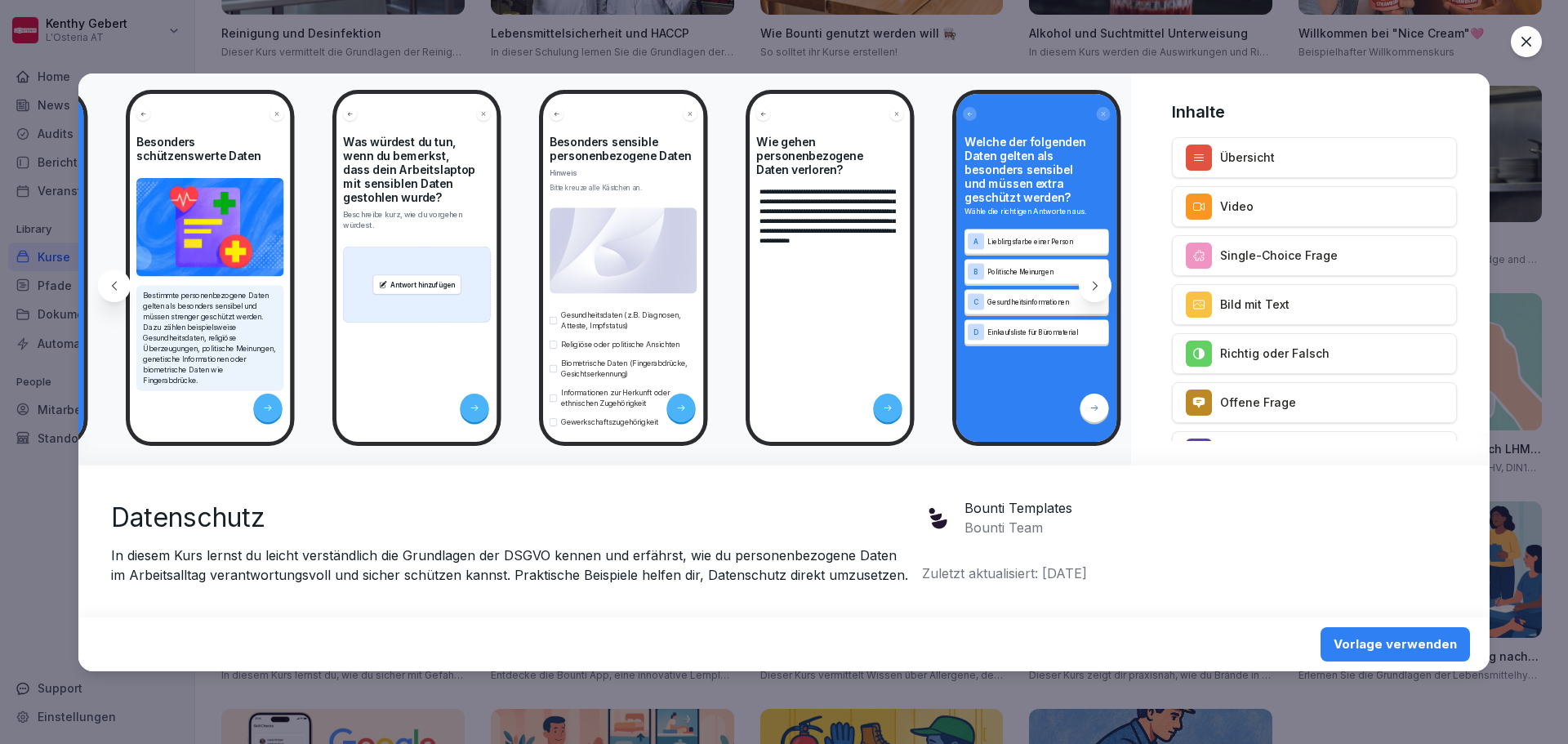
click at [1089, 286] on icon at bounding box center [1095, 285] width 13 height 13
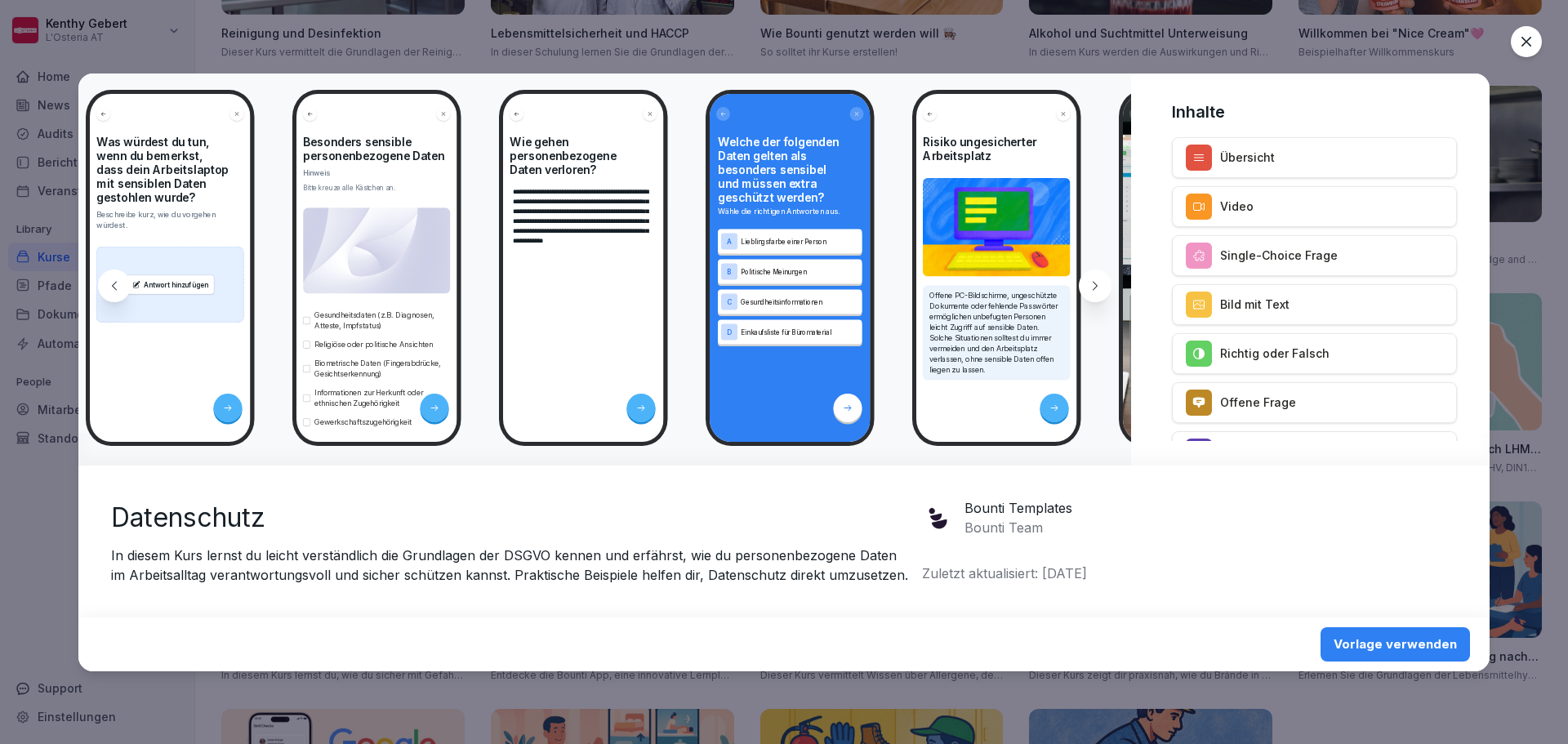
scroll to position [0, 5051]
click at [1534, 38] on icon at bounding box center [1526, 41] width 17 height 17
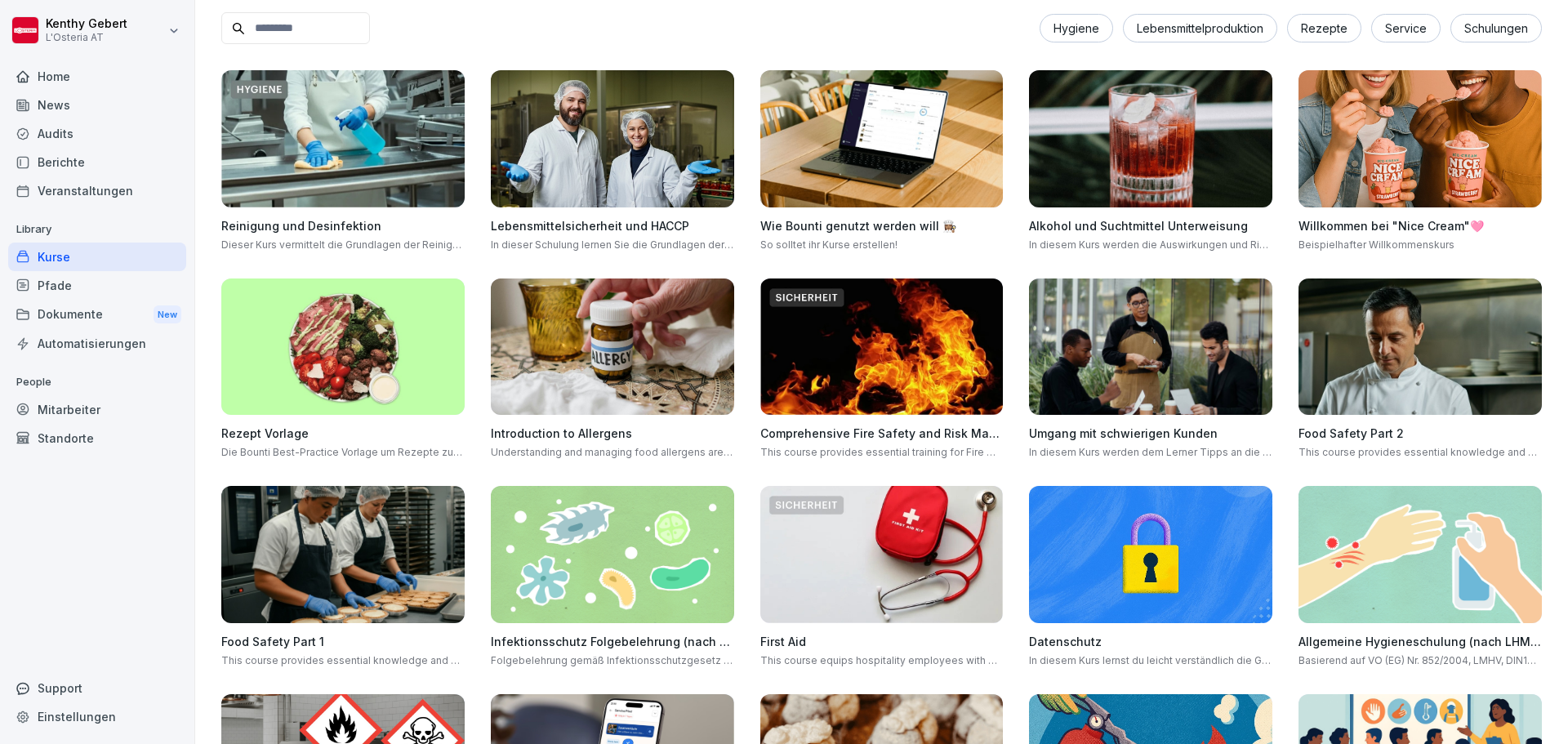
scroll to position [0, 0]
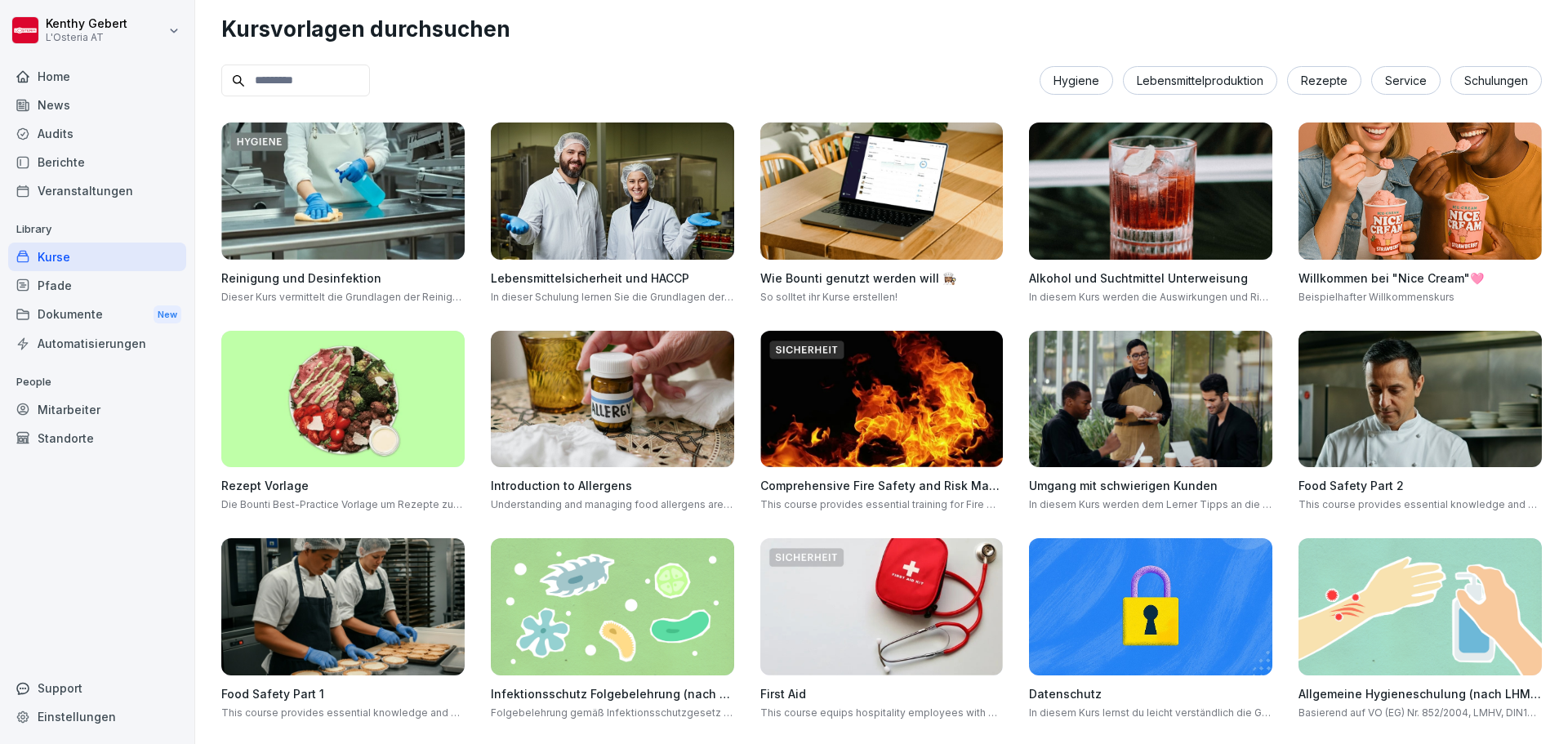
click at [54, 260] on div "Kurse" at bounding box center [97, 256] width 178 height 29
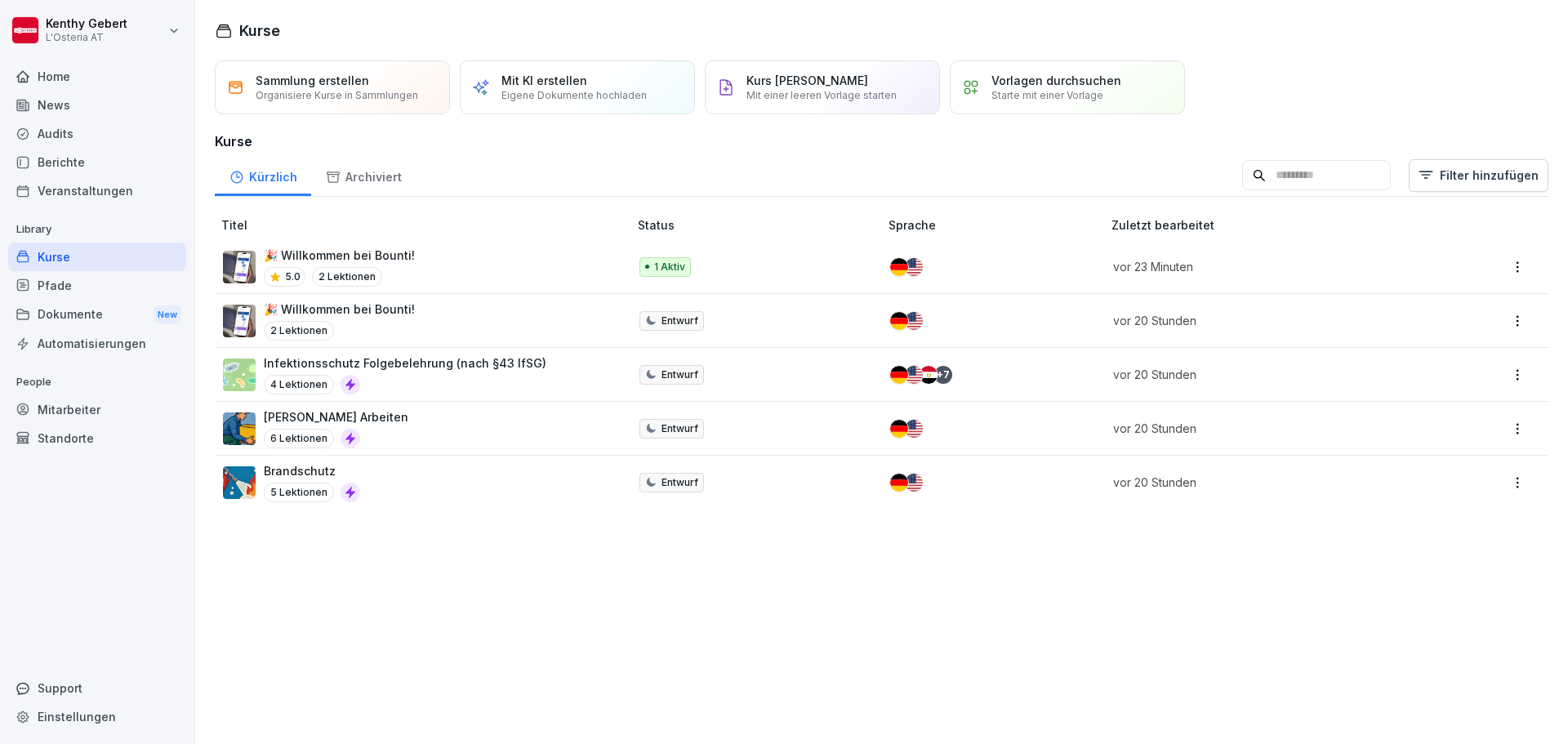
click at [804, 92] on p "Mit einer leeren Vorlage starten" at bounding box center [822, 95] width 150 height 12
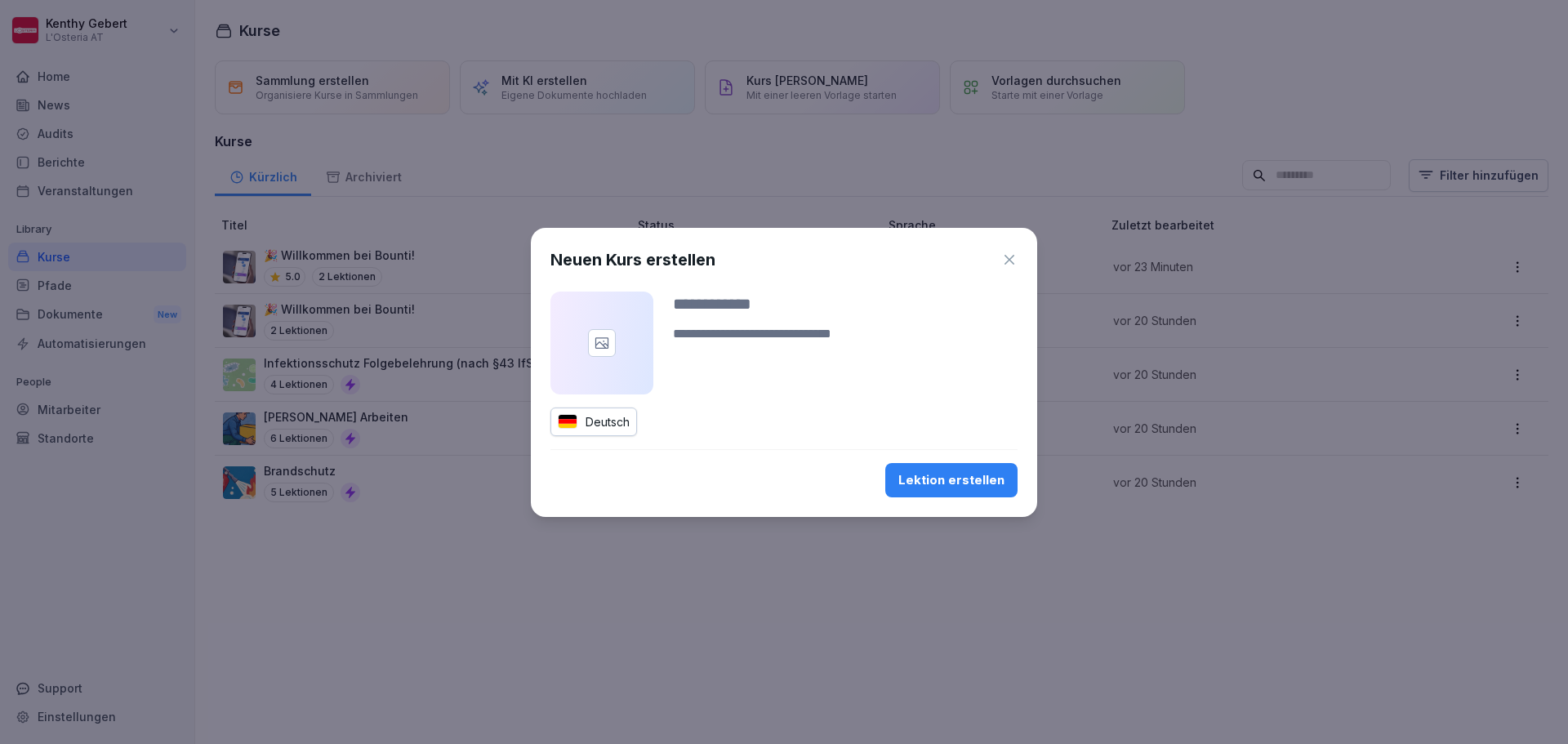
click at [707, 307] on input at bounding box center [846, 303] width 345 height 24
type input "**********"
click at [744, 339] on textarea at bounding box center [846, 344] width 345 height 39
click at [955, 478] on div "Lektion erstellen" at bounding box center [951, 480] width 106 height 18
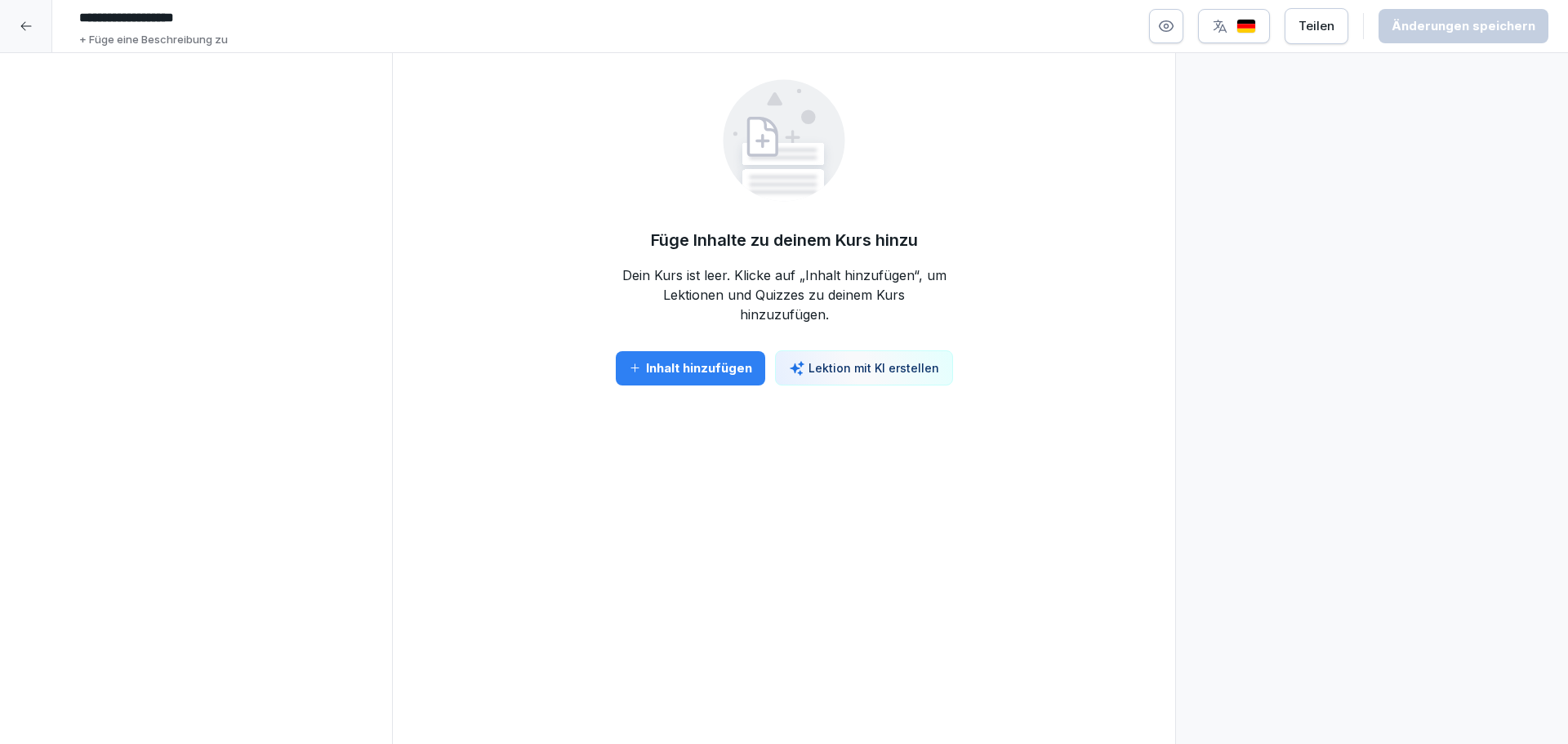
click at [717, 371] on div "Inhalt hinzufügen" at bounding box center [690, 368] width 123 height 18
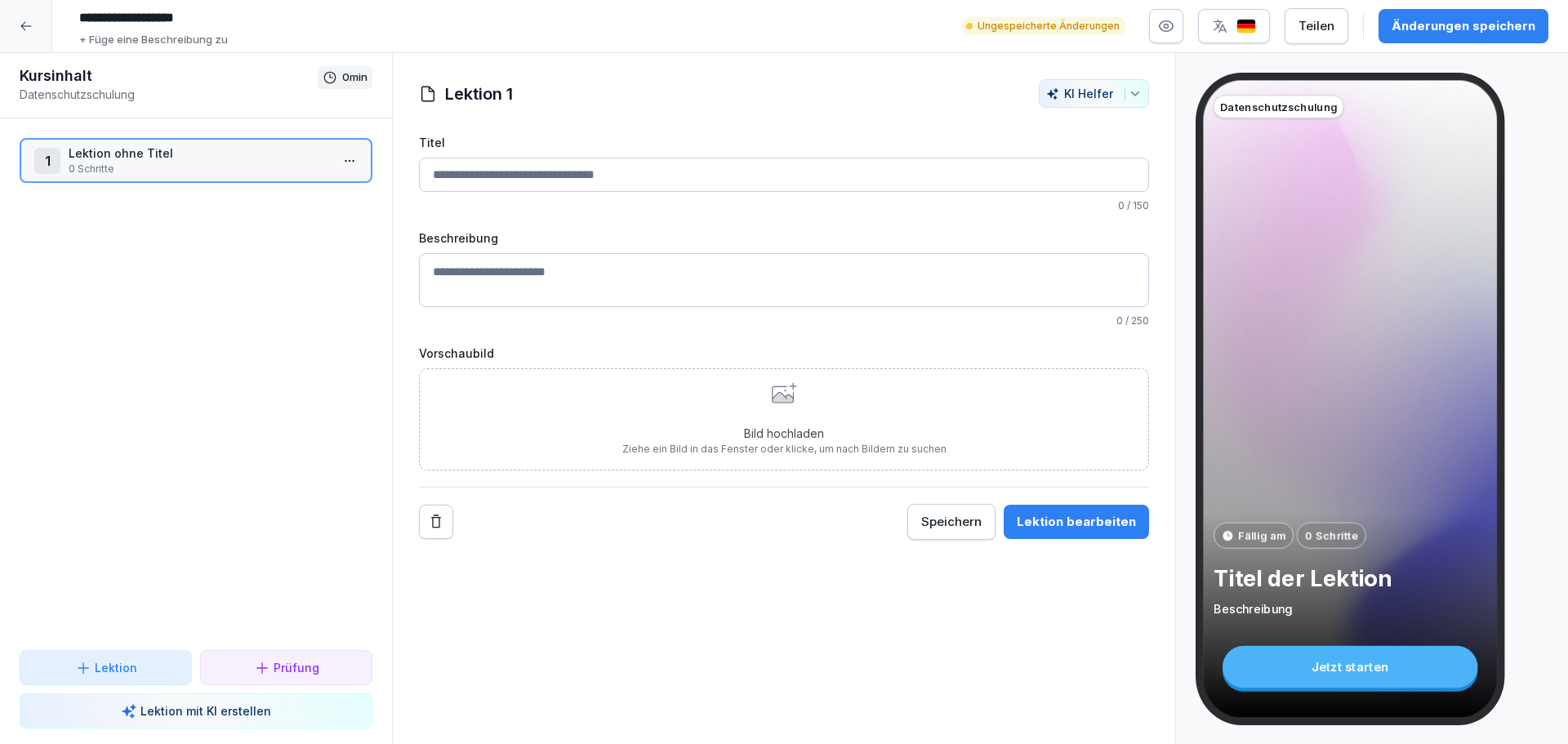
click at [548, 171] on input "Titel" at bounding box center [784, 174] width 730 height 34
paste input "**********"
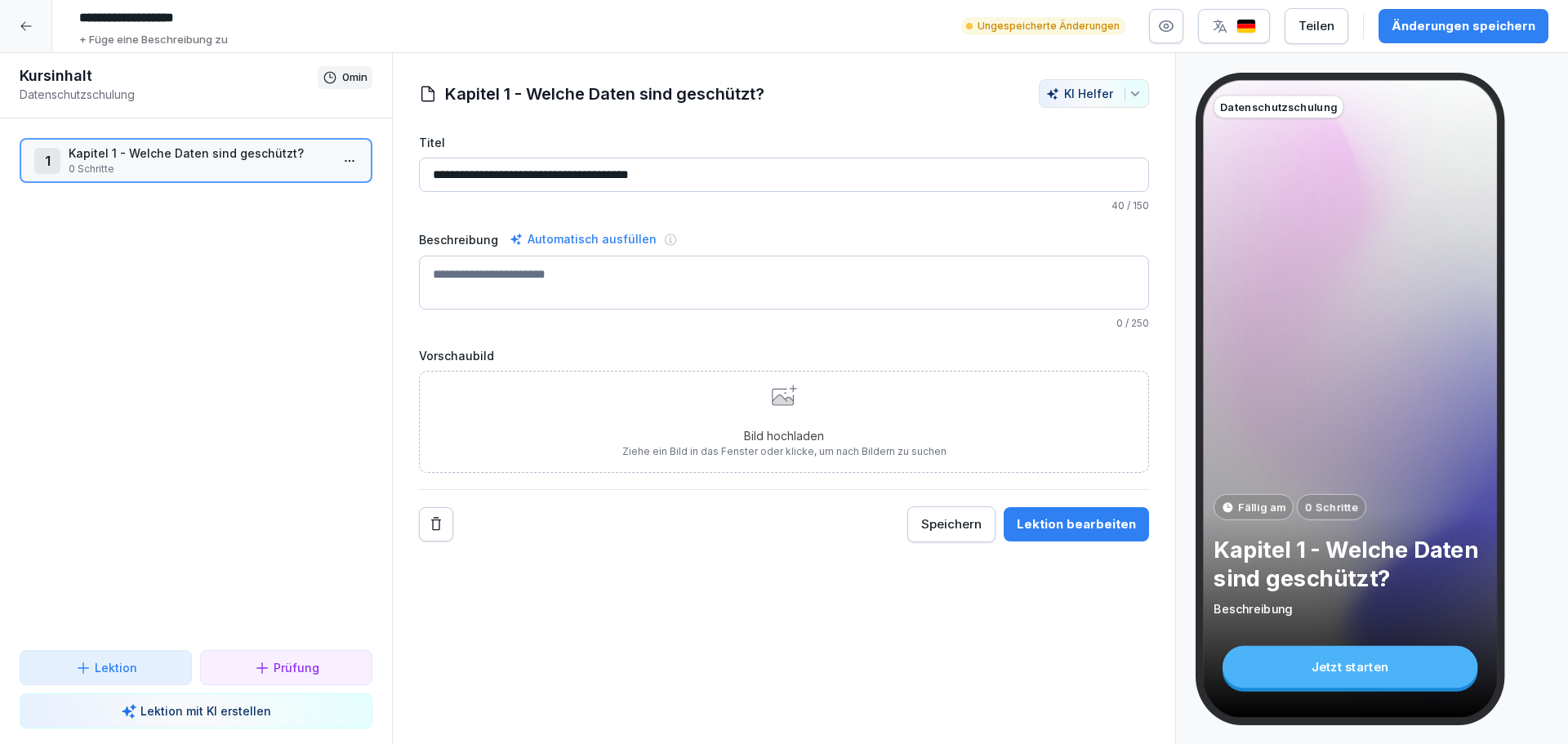
drag, startPoint x: 698, startPoint y: 177, endPoint x: 415, endPoint y: 172, distance: 283.0
click at [417, 172] on div "**********" at bounding box center [784, 311] width 783 height 463
paste input "*"
type input "**********"
click at [773, 408] on div "Bild hochladen Ziehe ein Bild in das Fenster oder klicke, um nach Bildern zu su…" at bounding box center [784, 421] width 324 height 74
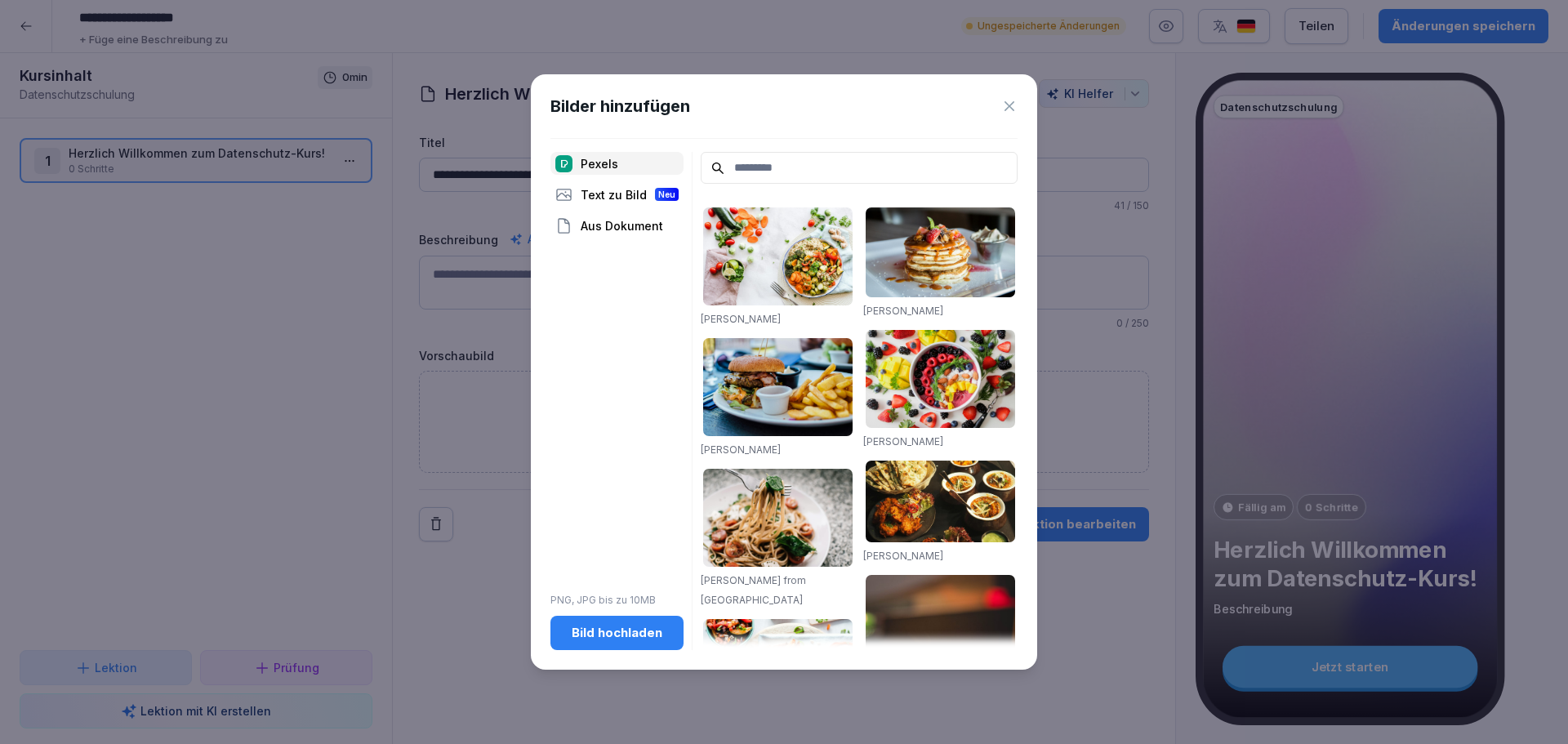
click at [612, 226] on div "Aus Dokument" at bounding box center [617, 226] width 133 height 23
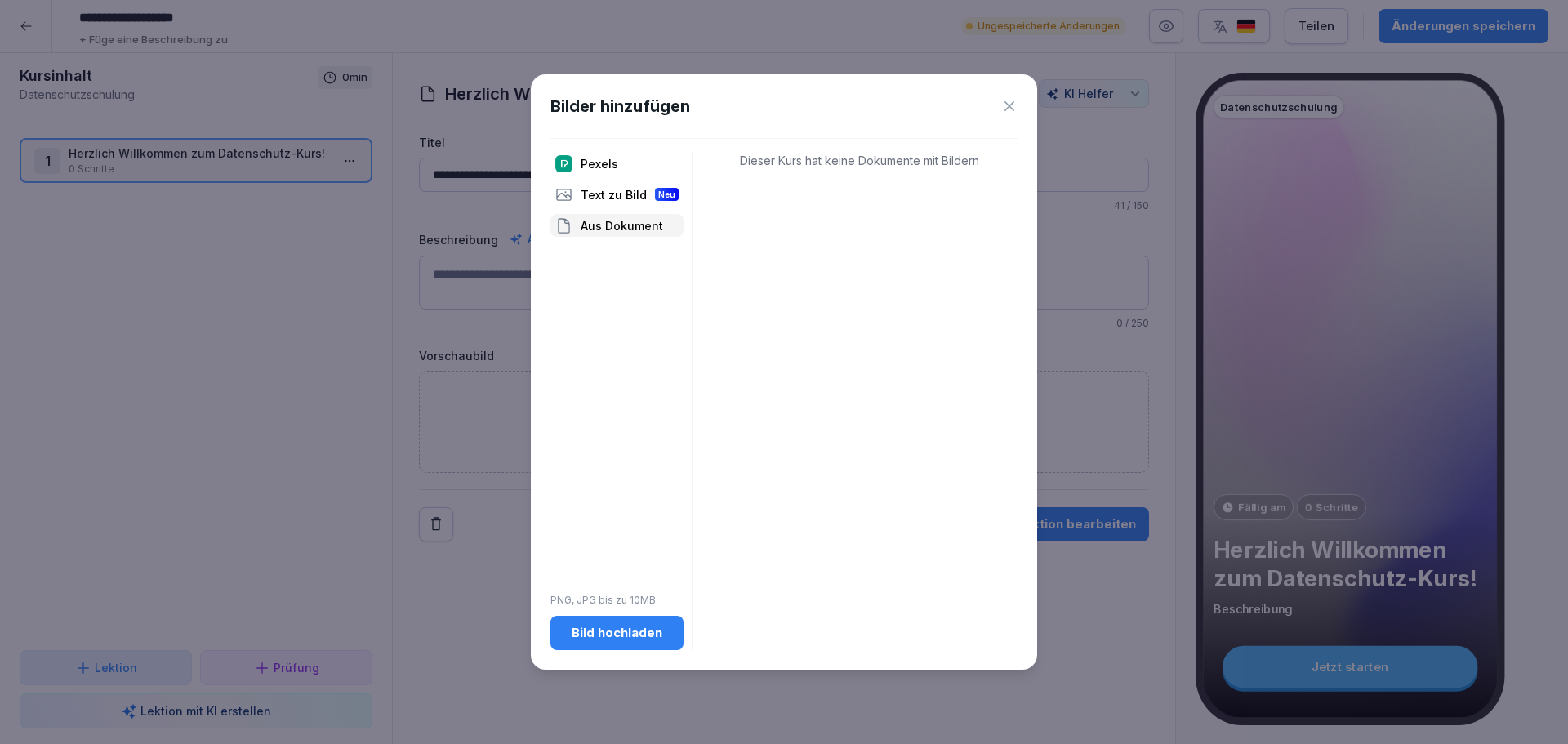
click at [608, 190] on div "Text zu Bild Neu" at bounding box center [617, 194] width 133 height 23
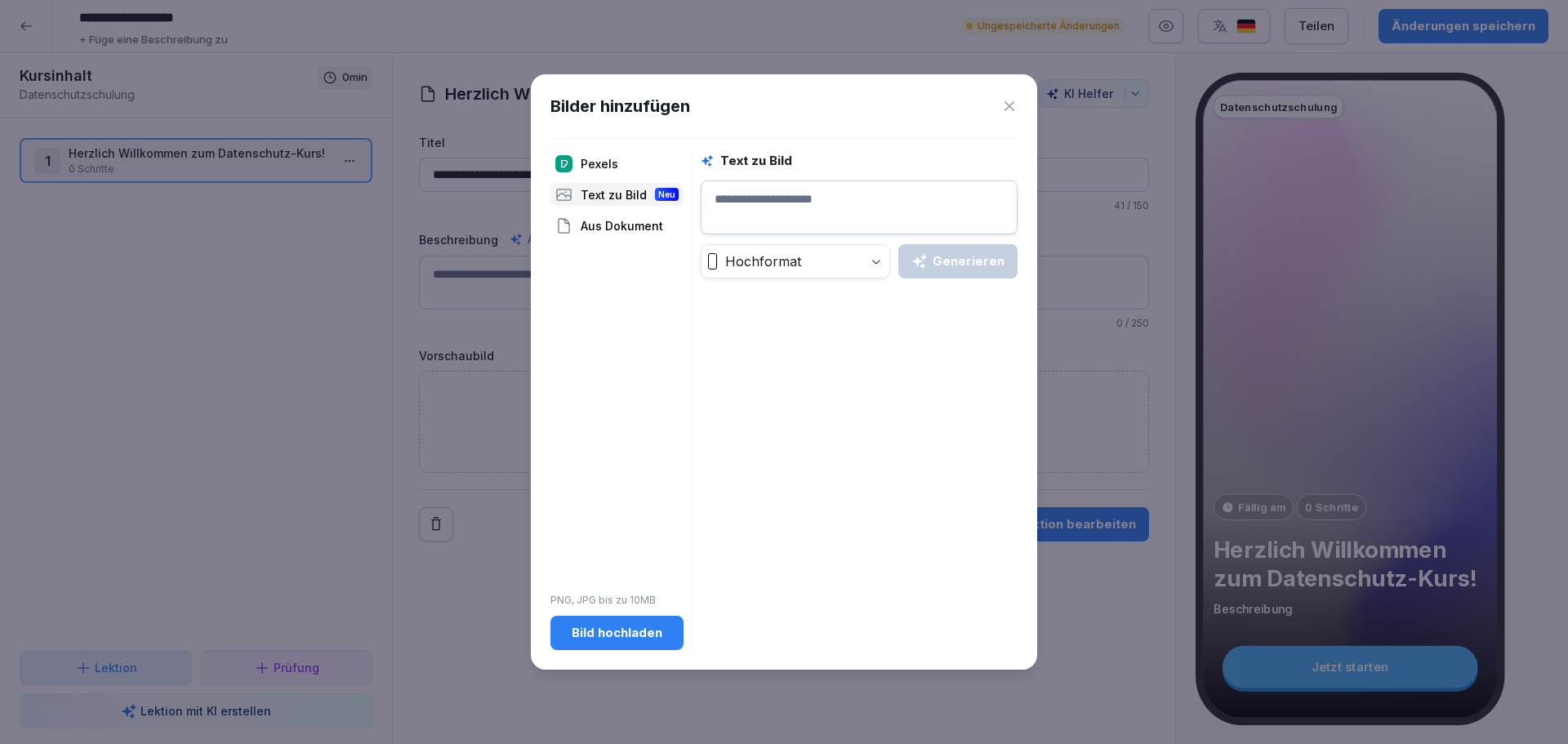
click at [592, 160] on div "Pexels" at bounding box center [617, 163] width 133 height 23
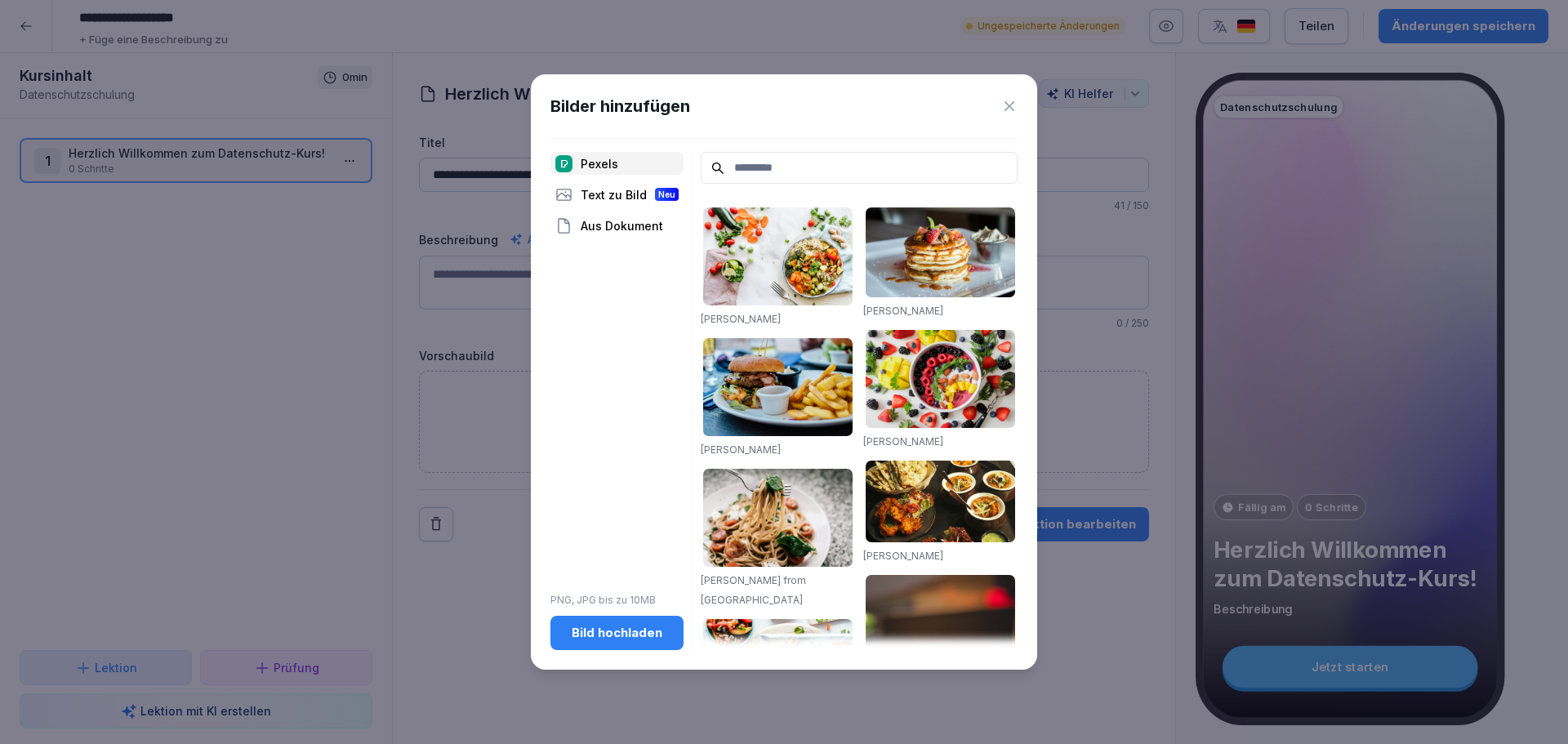
click at [599, 636] on div "Bild hochladen" at bounding box center [617, 633] width 107 height 18
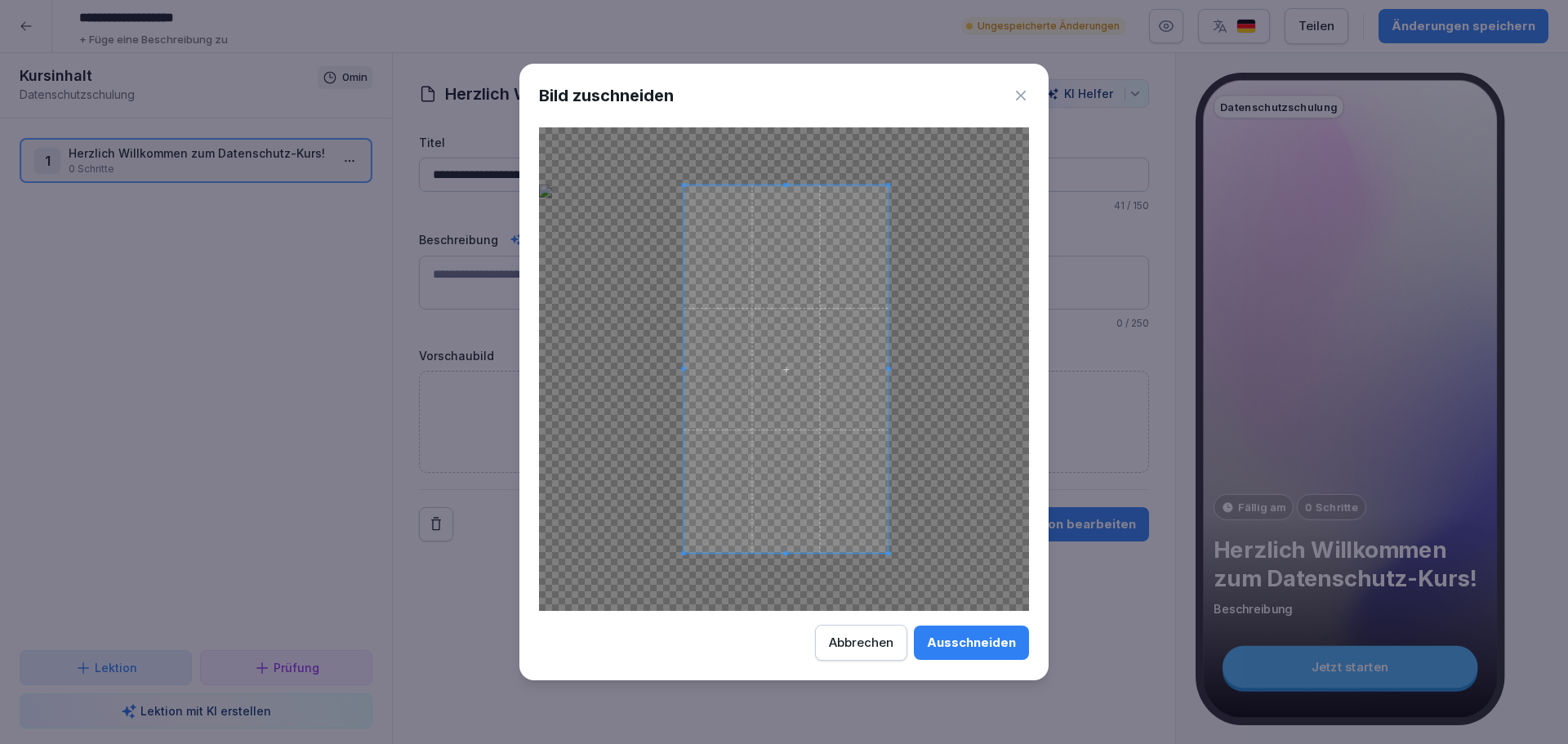
click at [612, 371] on div at bounding box center [784, 369] width 490 height 483
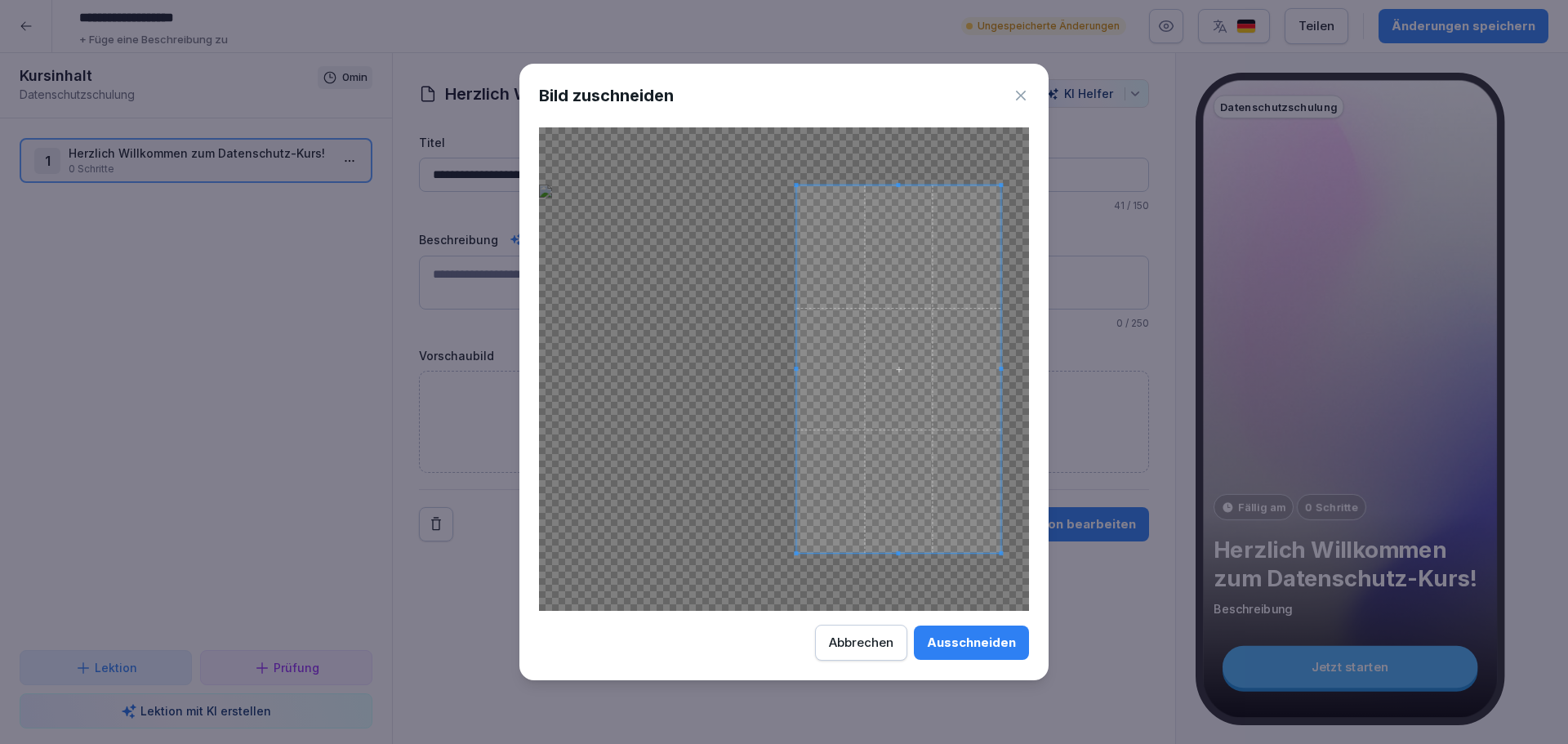
click at [907, 451] on span at bounding box center [898, 370] width 204 height 367
click at [966, 644] on div "Ausschneiden" at bounding box center [972, 643] width 89 height 18
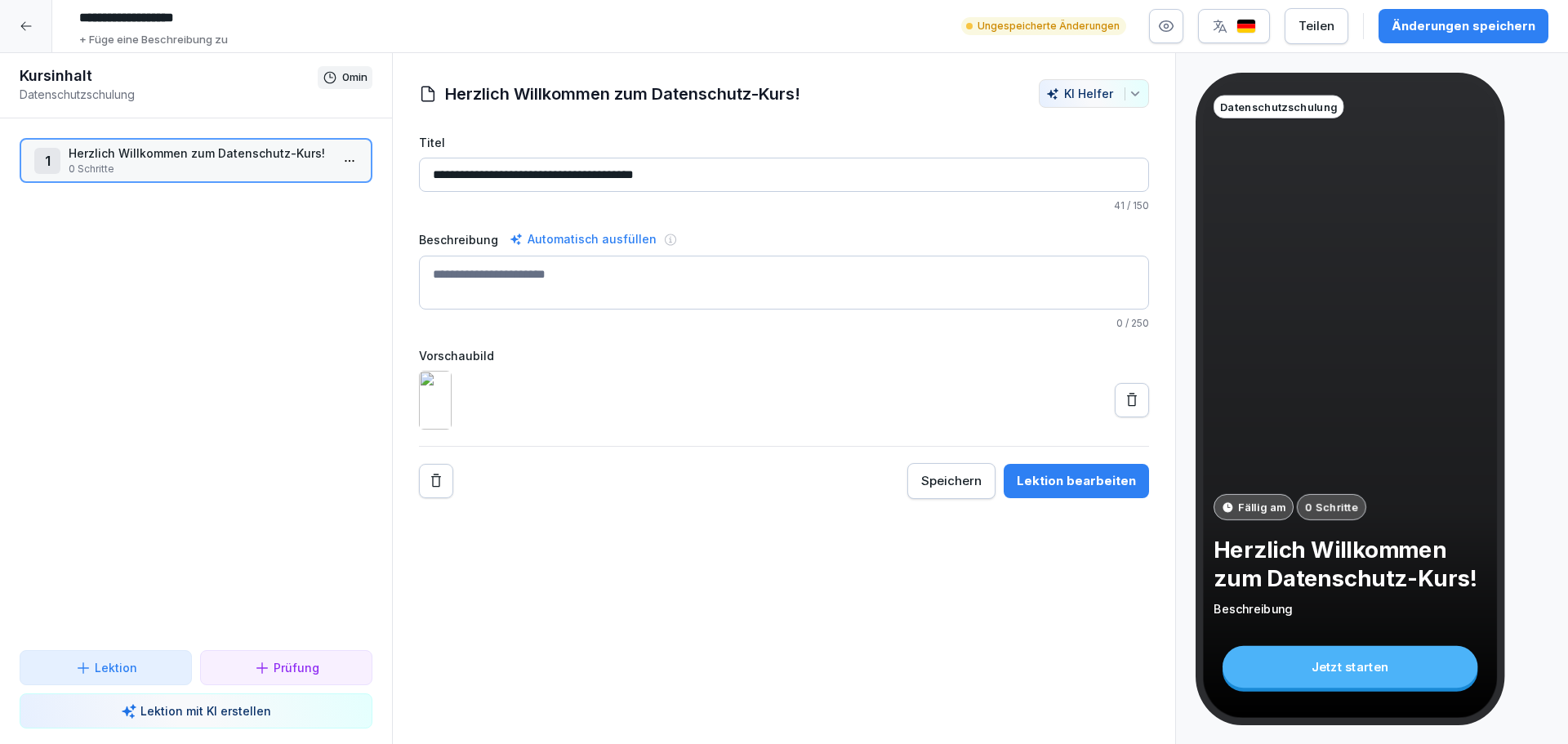
click at [1124, 408] on icon at bounding box center [1132, 400] width 17 height 17
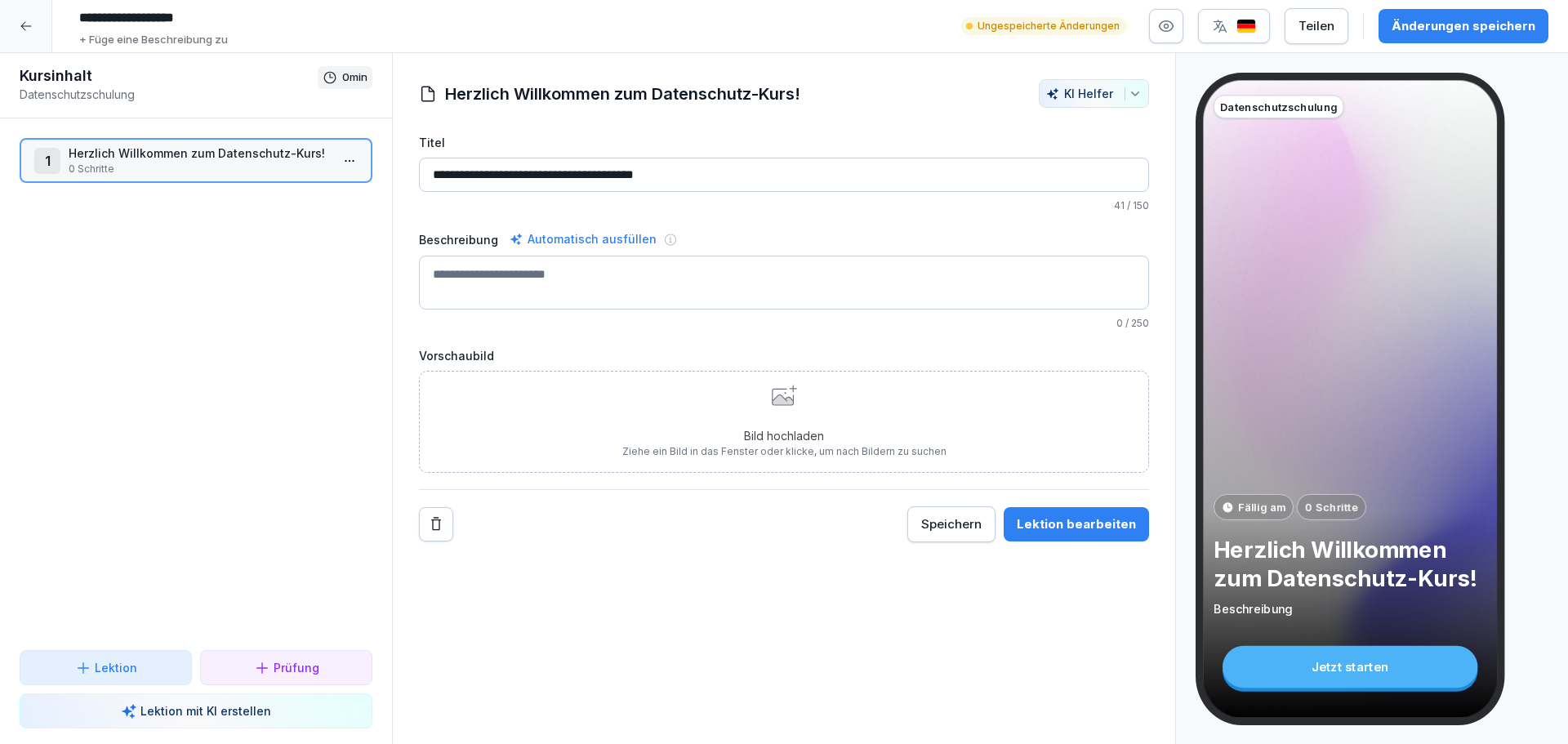
click at [944, 518] on div "Speichern" at bounding box center [951, 524] width 60 height 18
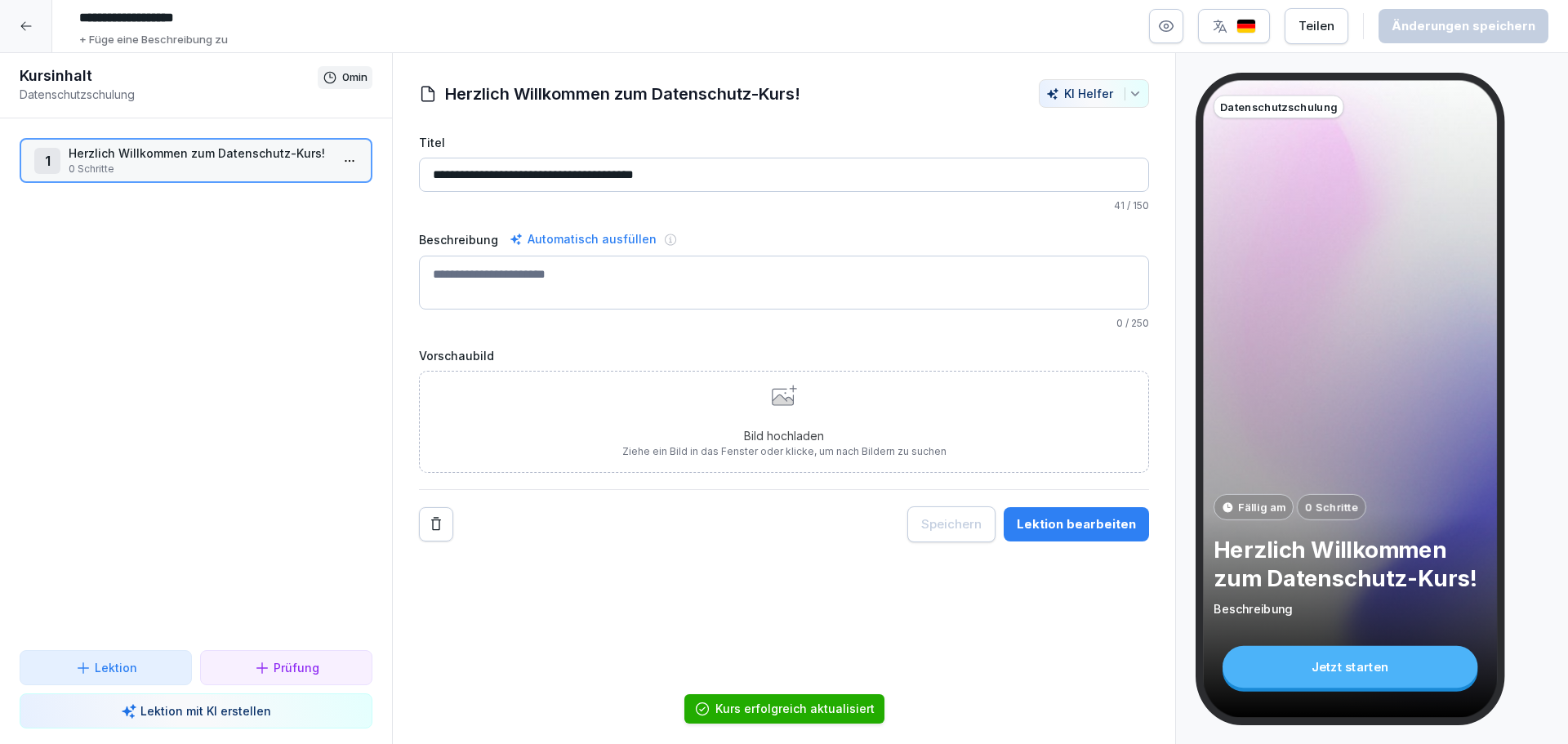
click at [103, 672] on p "Lektion" at bounding box center [115, 668] width 43 height 17
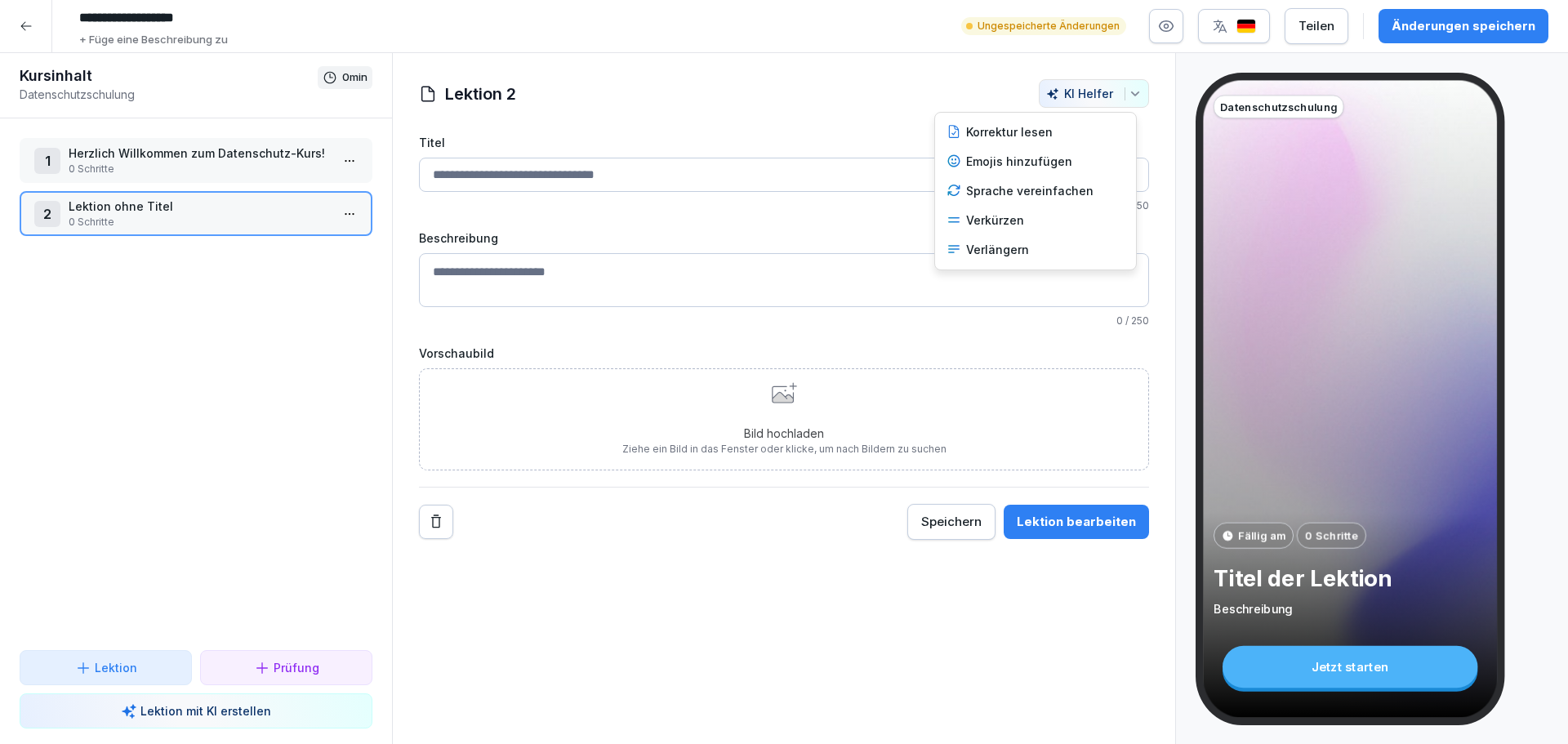
click at [1129, 100] on icon "button" at bounding box center [1135, 94] width 13 height 13
click at [777, 96] on html "**********" at bounding box center [784, 372] width 1568 height 744
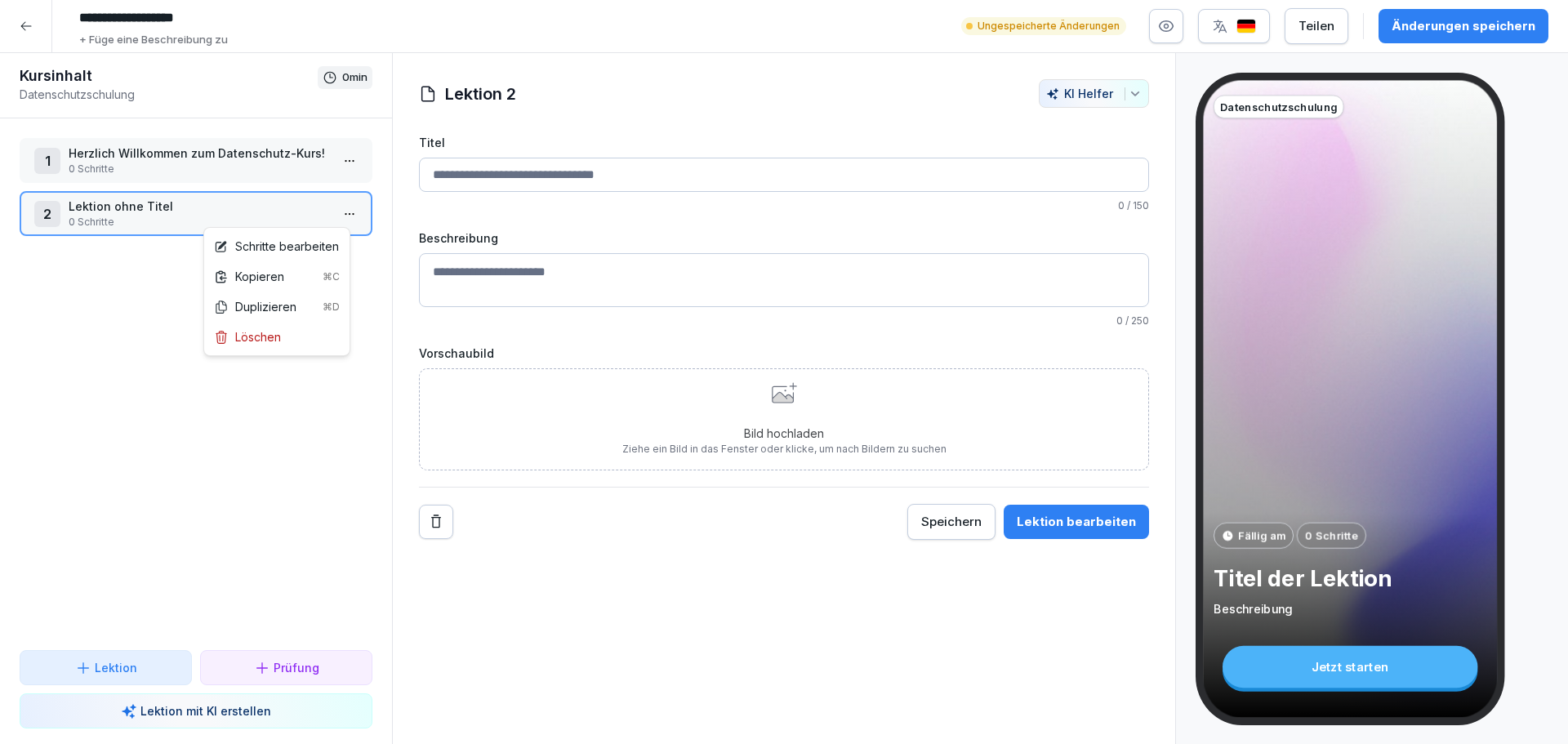
click at [332, 214] on html "**********" at bounding box center [784, 372] width 1568 height 744
click at [270, 340] on div "Löschen" at bounding box center [247, 337] width 67 height 17
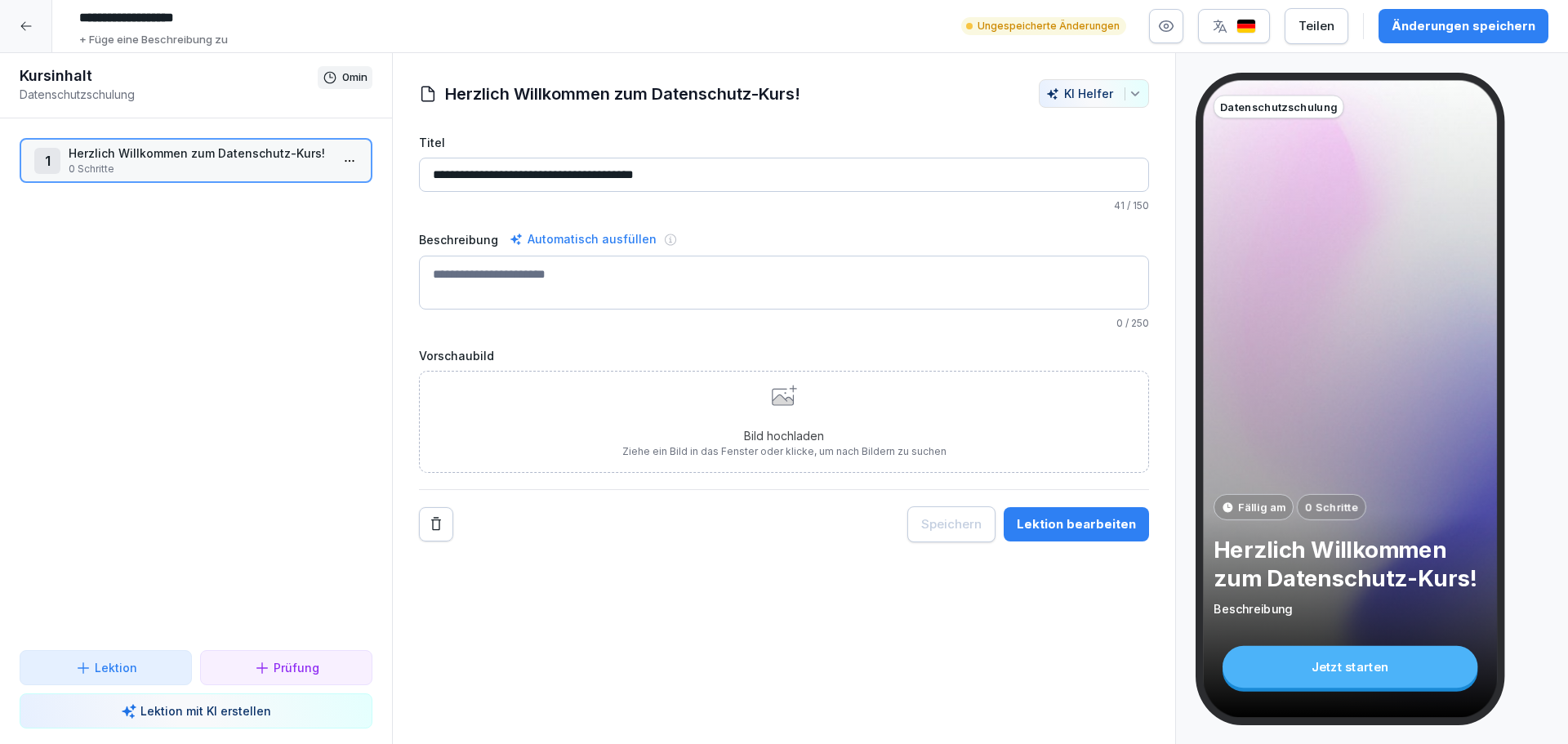
click at [339, 330] on div "1 Herzlich Willkommen zum Datenschutz-Kurs! 0 Schritte To pick up a draggable i…" at bounding box center [196, 384] width 392 height 532
click at [18, 28] on div at bounding box center [26, 26] width 52 height 52
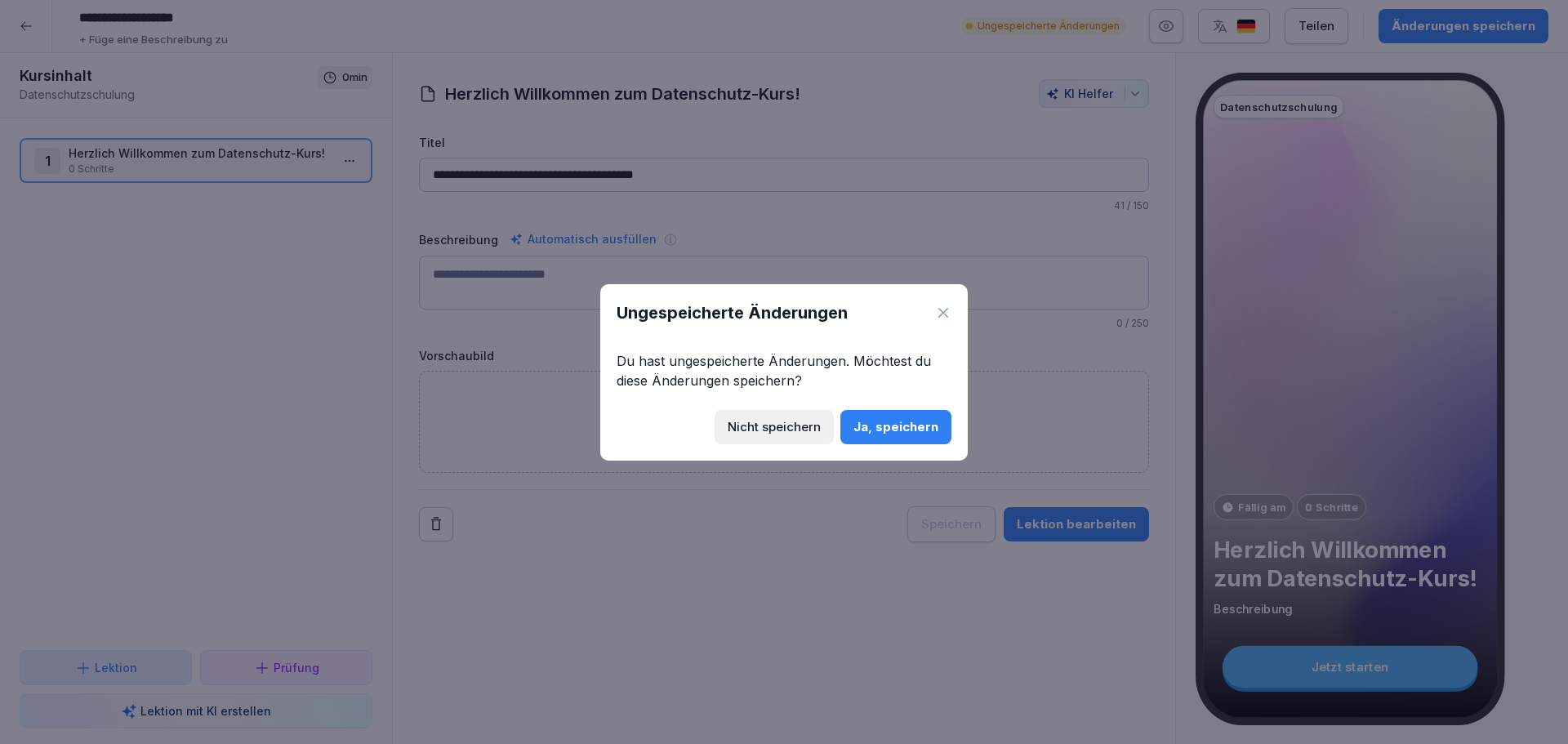
click at [909, 430] on div "Ja, speichern" at bounding box center [896, 427] width 85 height 18
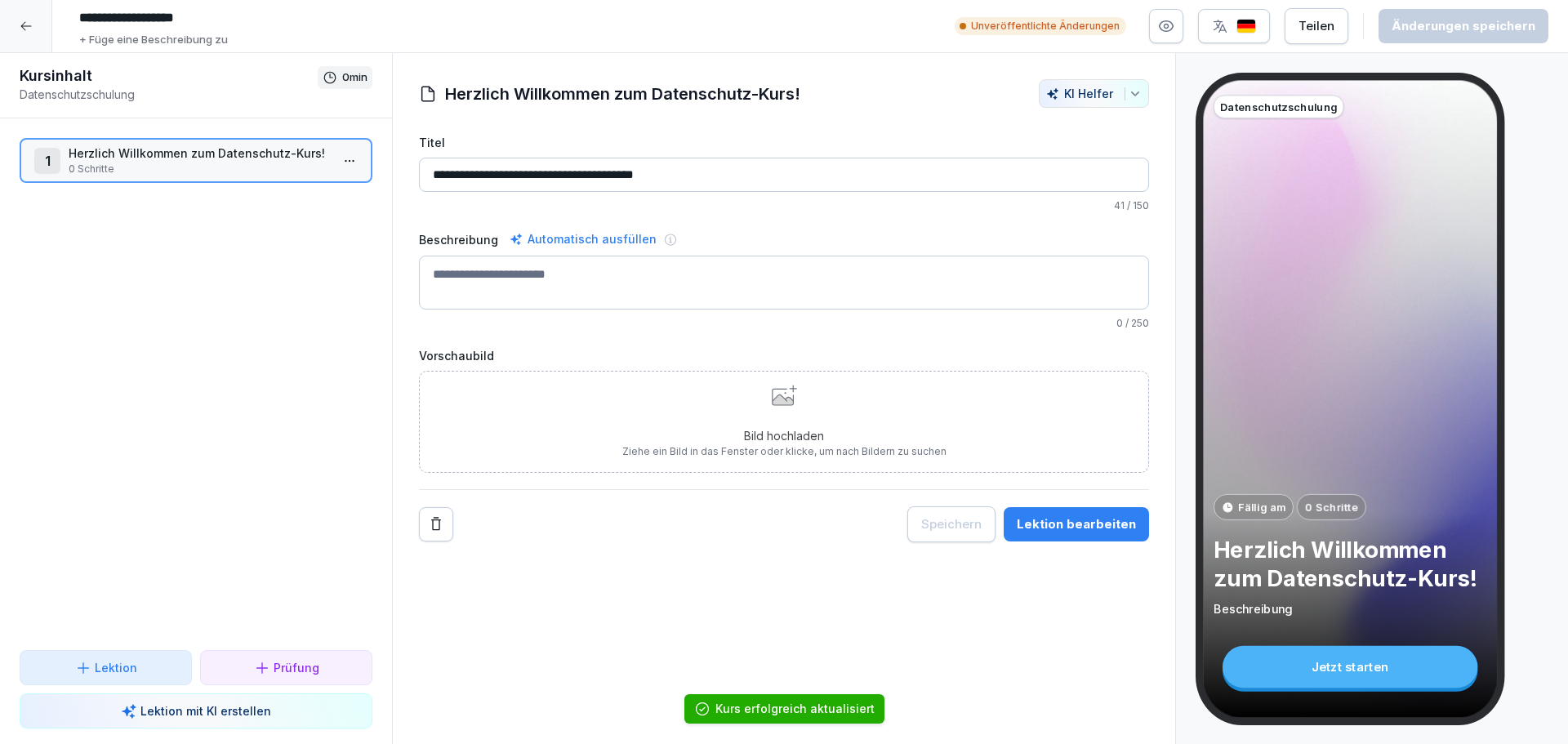
click at [21, 25] on icon at bounding box center [25, 26] width 10 height 9
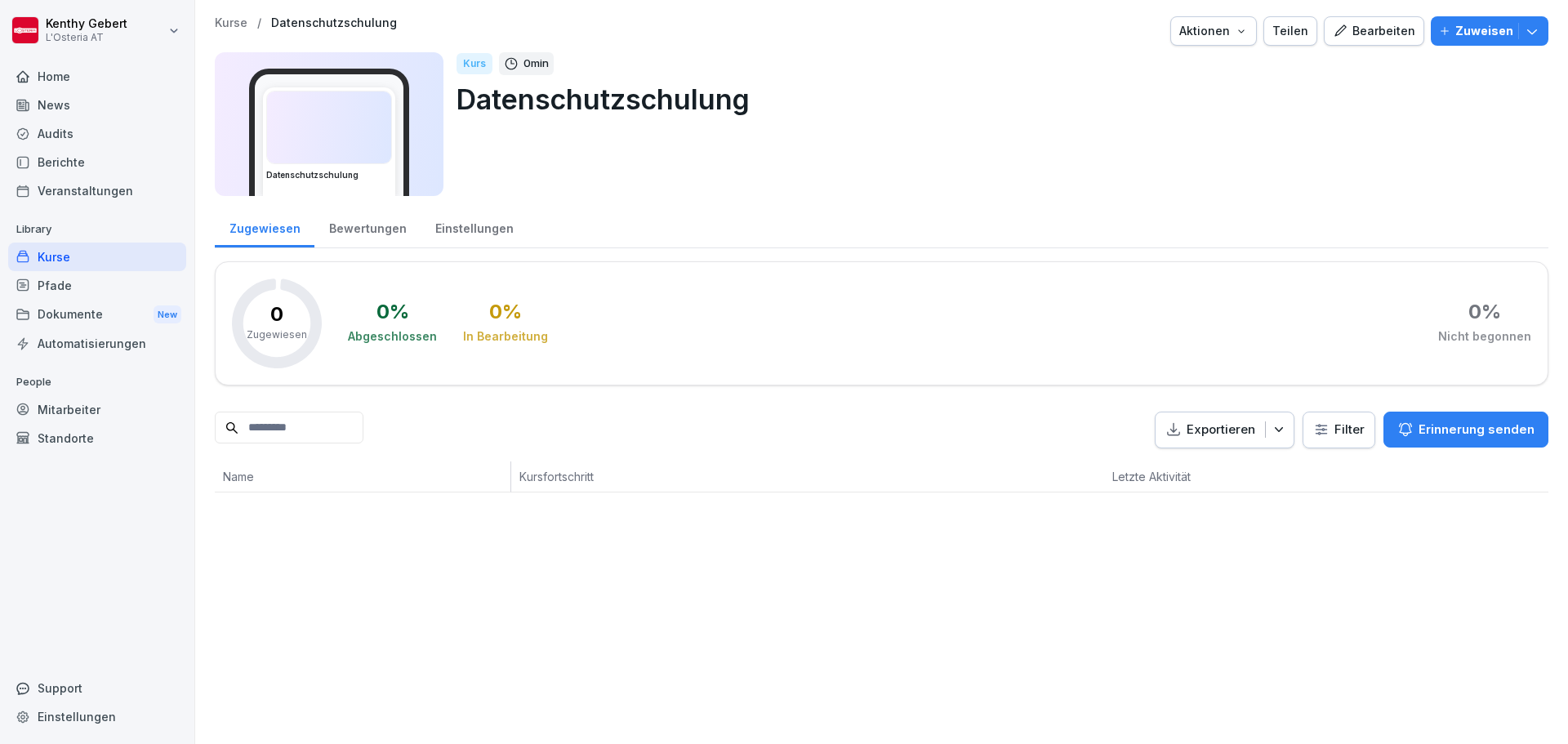
click at [1241, 32] on icon "button" at bounding box center [1241, 31] width 13 height 13
click at [1344, 166] on html "Kenthy Gebert L'Osteria AT Home News Audits Berichte Veranstaltungen Library Ku…" at bounding box center [784, 372] width 1568 height 744
click at [364, 224] on div "Bewertungen" at bounding box center [367, 226] width 106 height 42
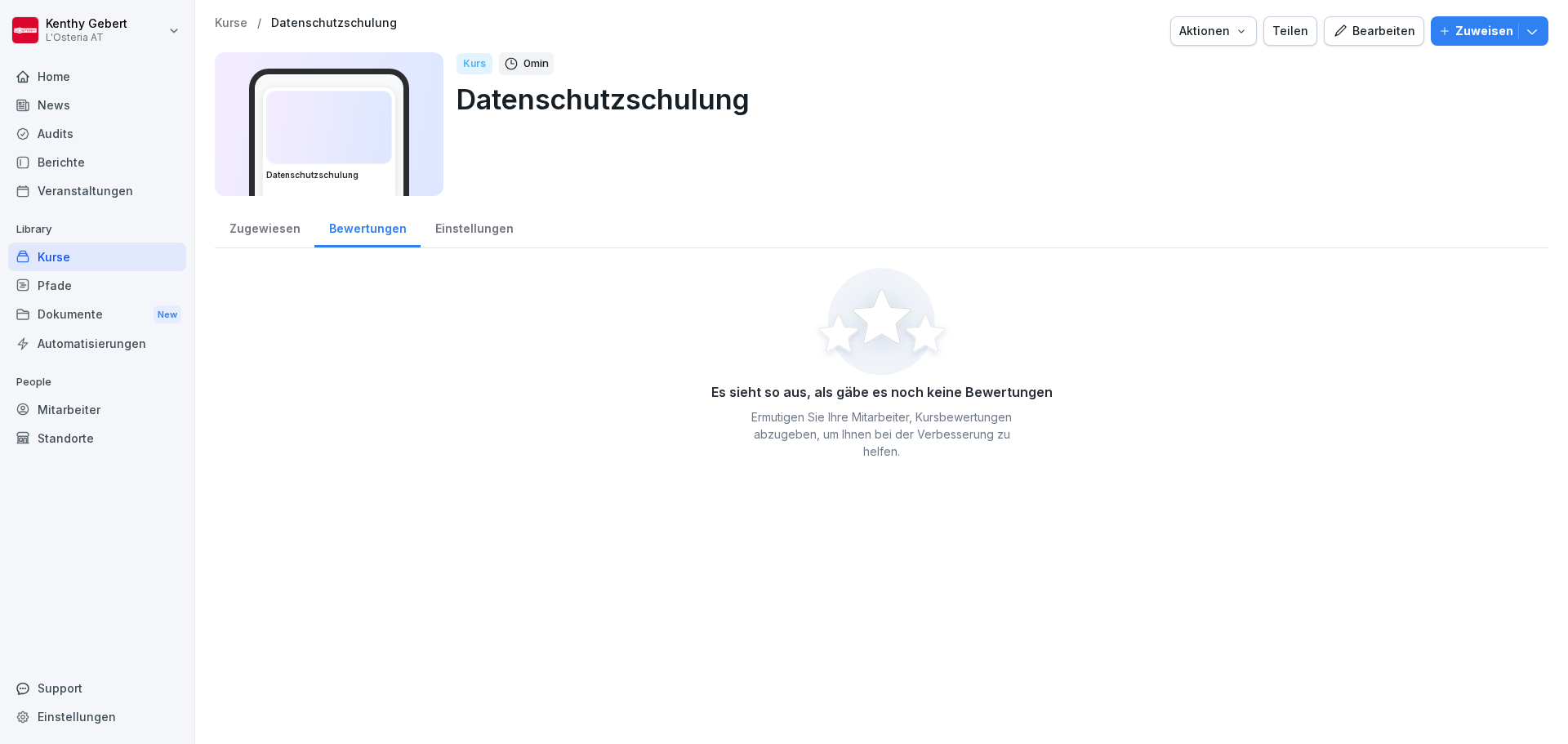
click at [463, 233] on div "Einstellungen" at bounding box center [474, 226] width 107 height 42
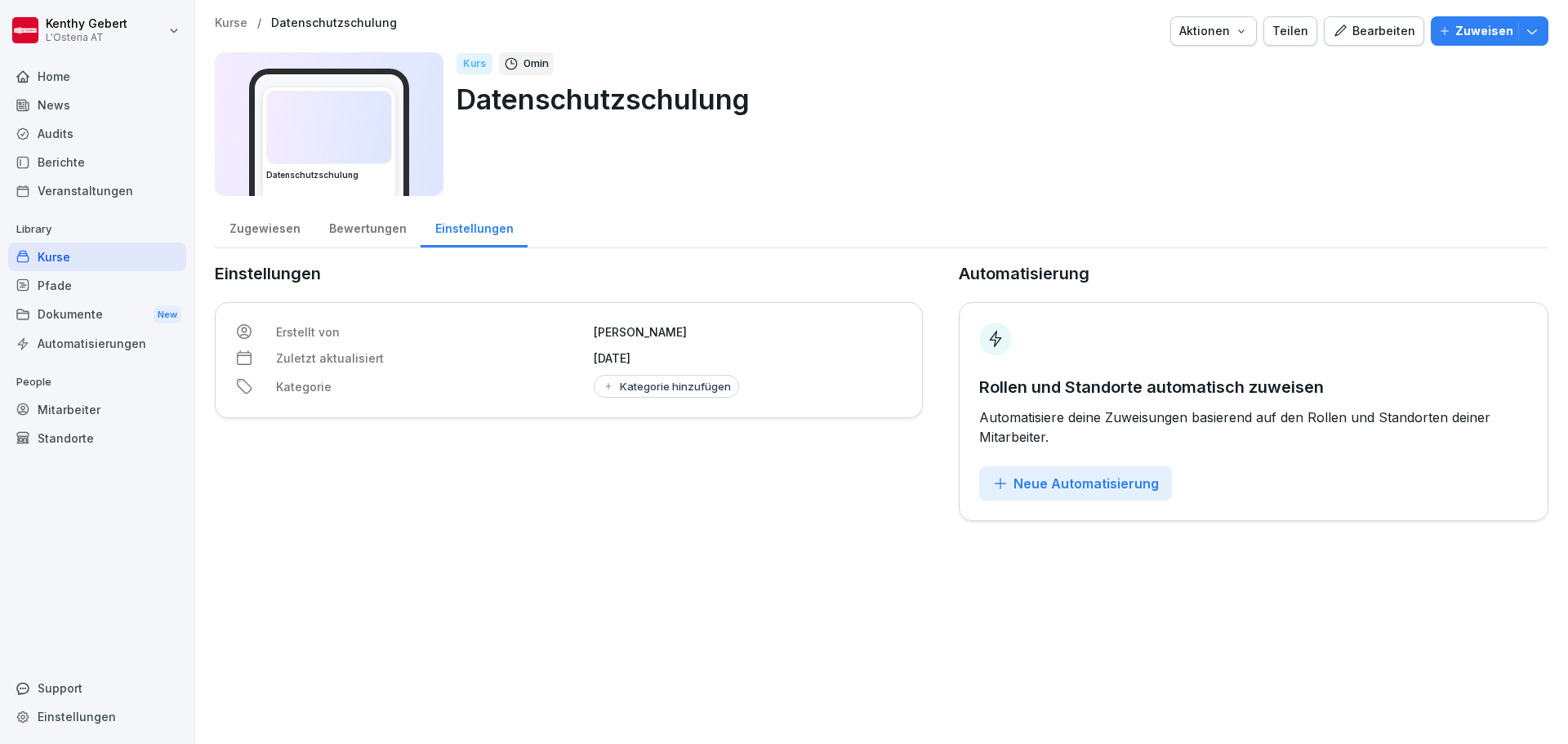
click at [262, 233] on div "Zugewiesen" at bounding box center [265, 226] width 100 height 42
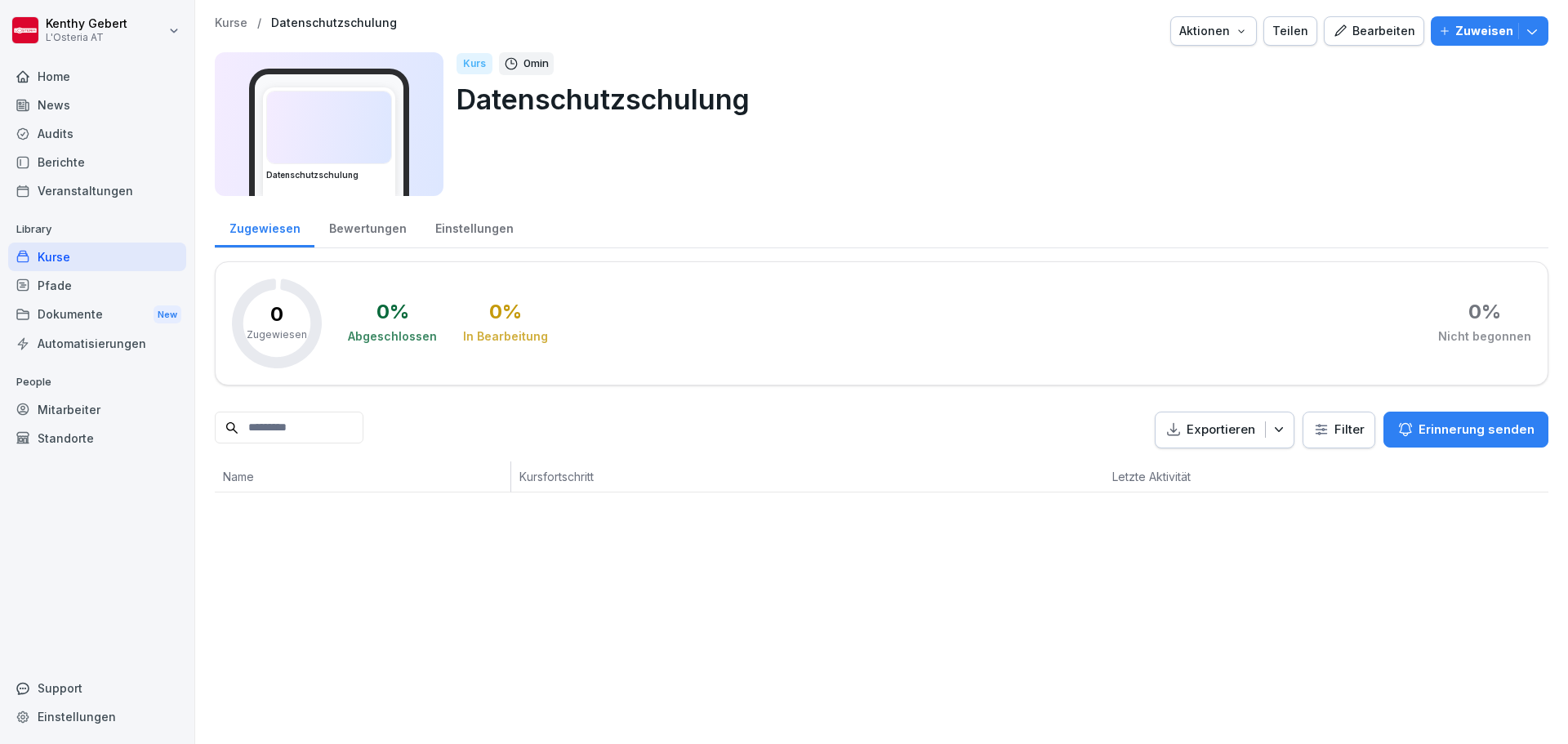
click at [352, 133] on img at bounding box center [329, 128] width 124 height 72
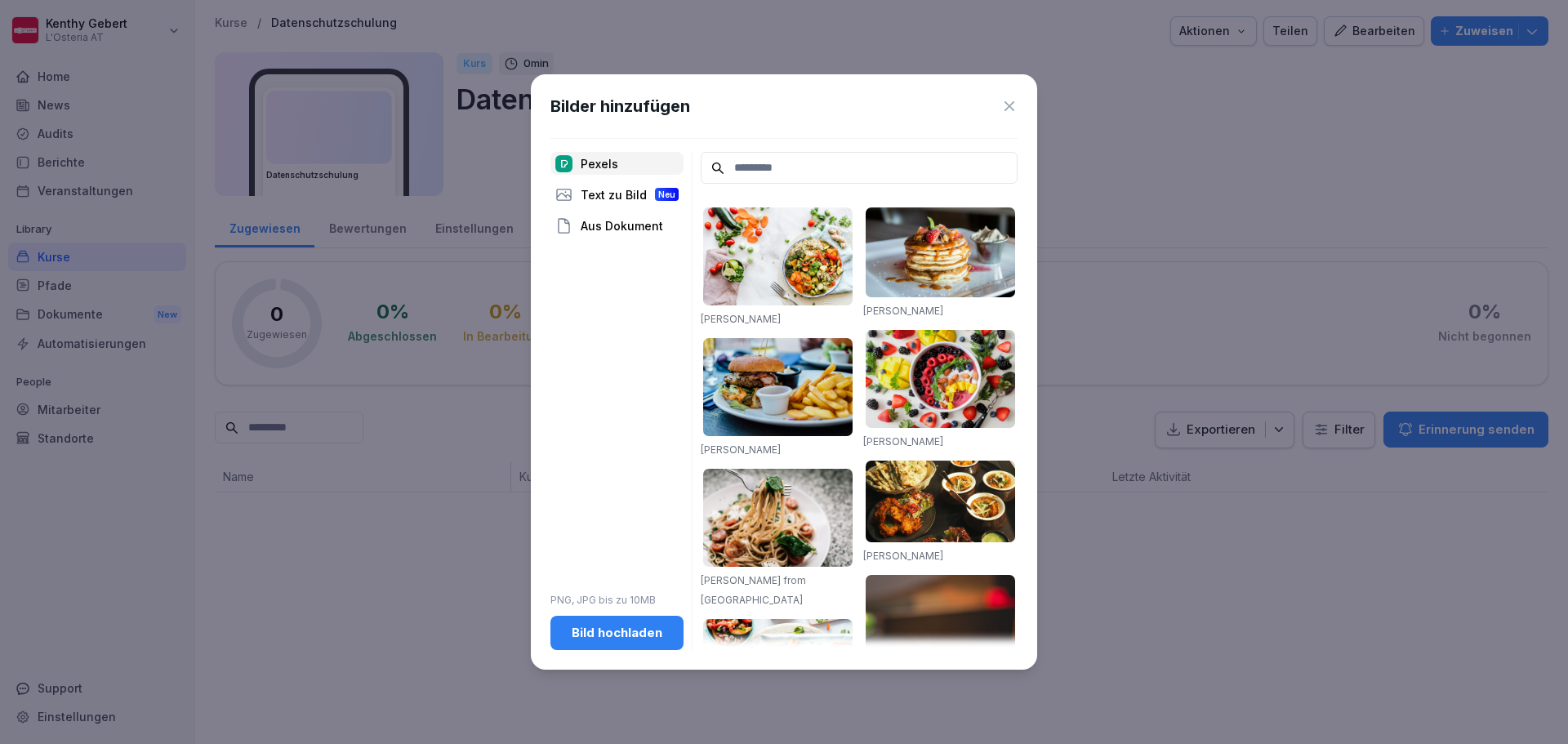
click at [1011, 105] on icon at bounding box center [1009, 106] width 10 height 10
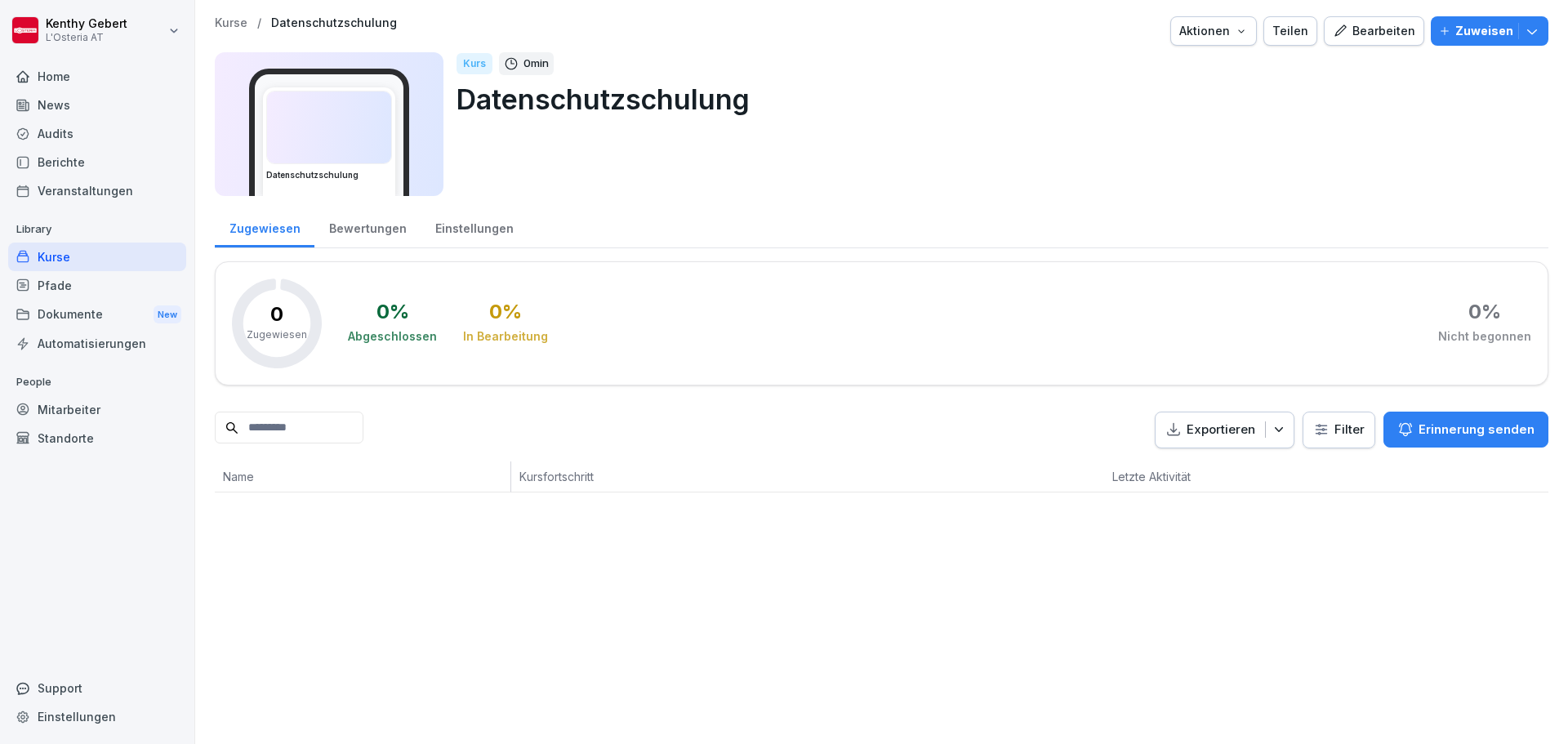
click at [1529, 35] on button "Zuweisen" at bounding box center [1489, 31] width 117 height 30
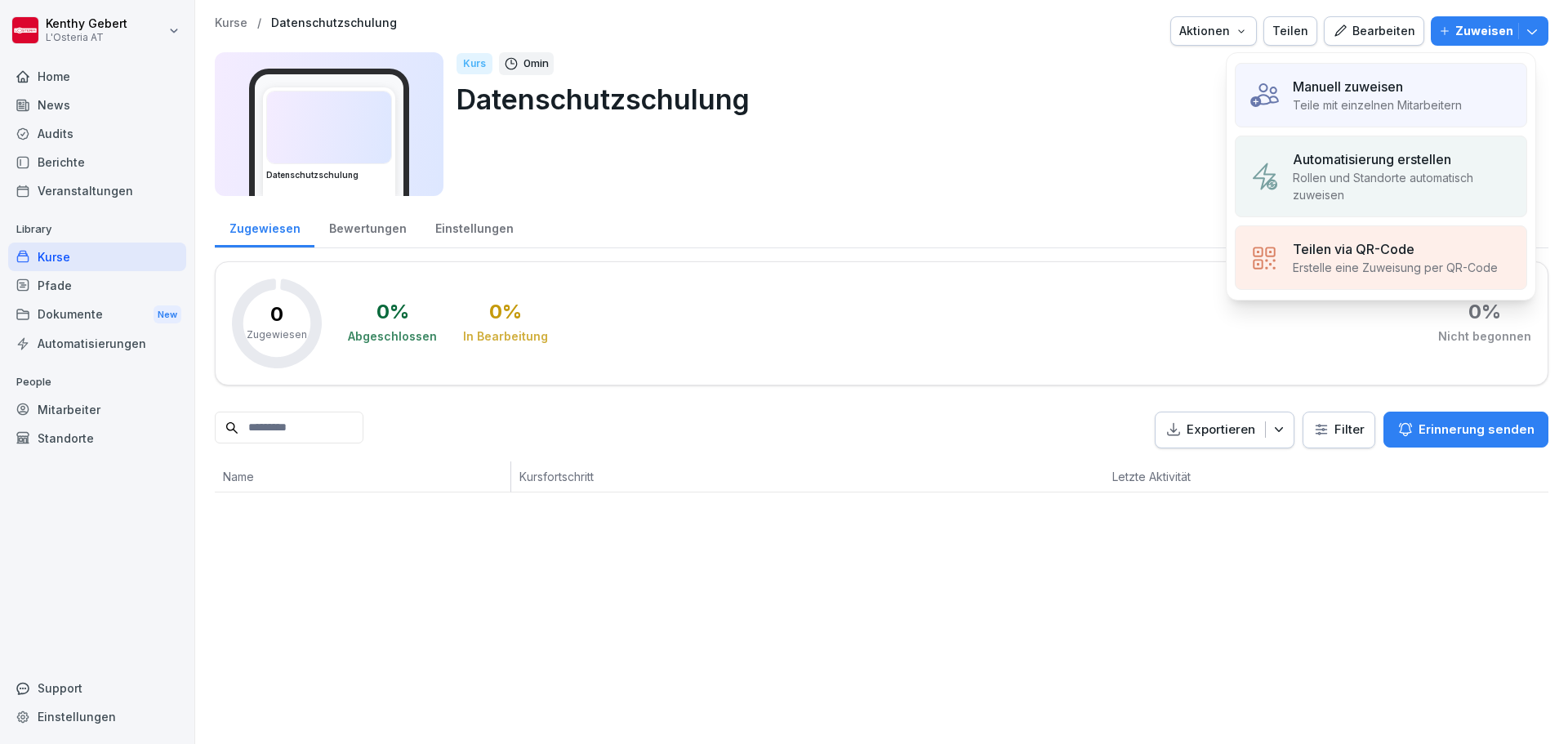
click at [1147, 148] on div "Kurs 0 min Datenschutzschulung" at bounding box center [996, 124] width 1079 height 143
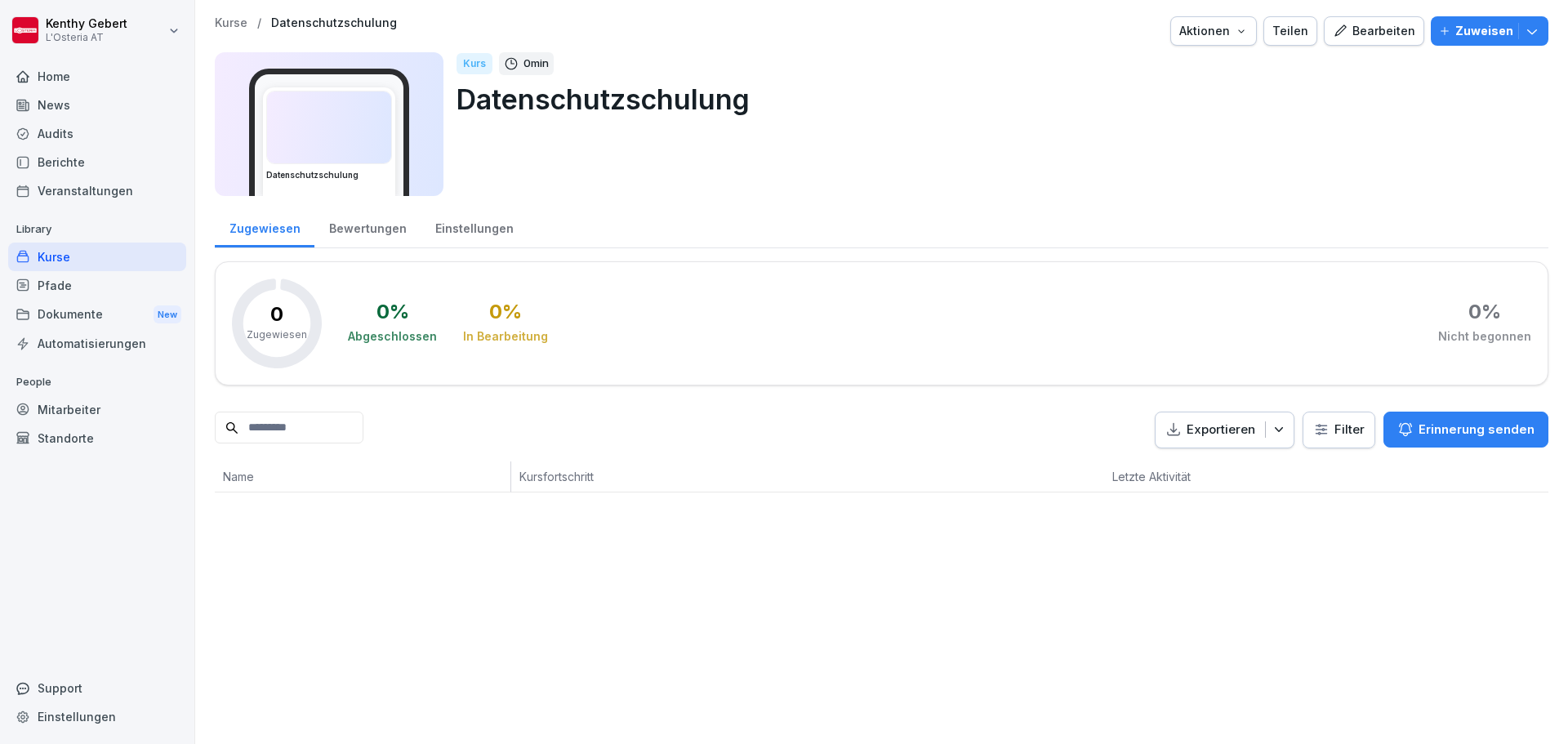
click at [1359, 28] on div "Bearbeiten" at bounding box center [1374, 31] width 82 height 18
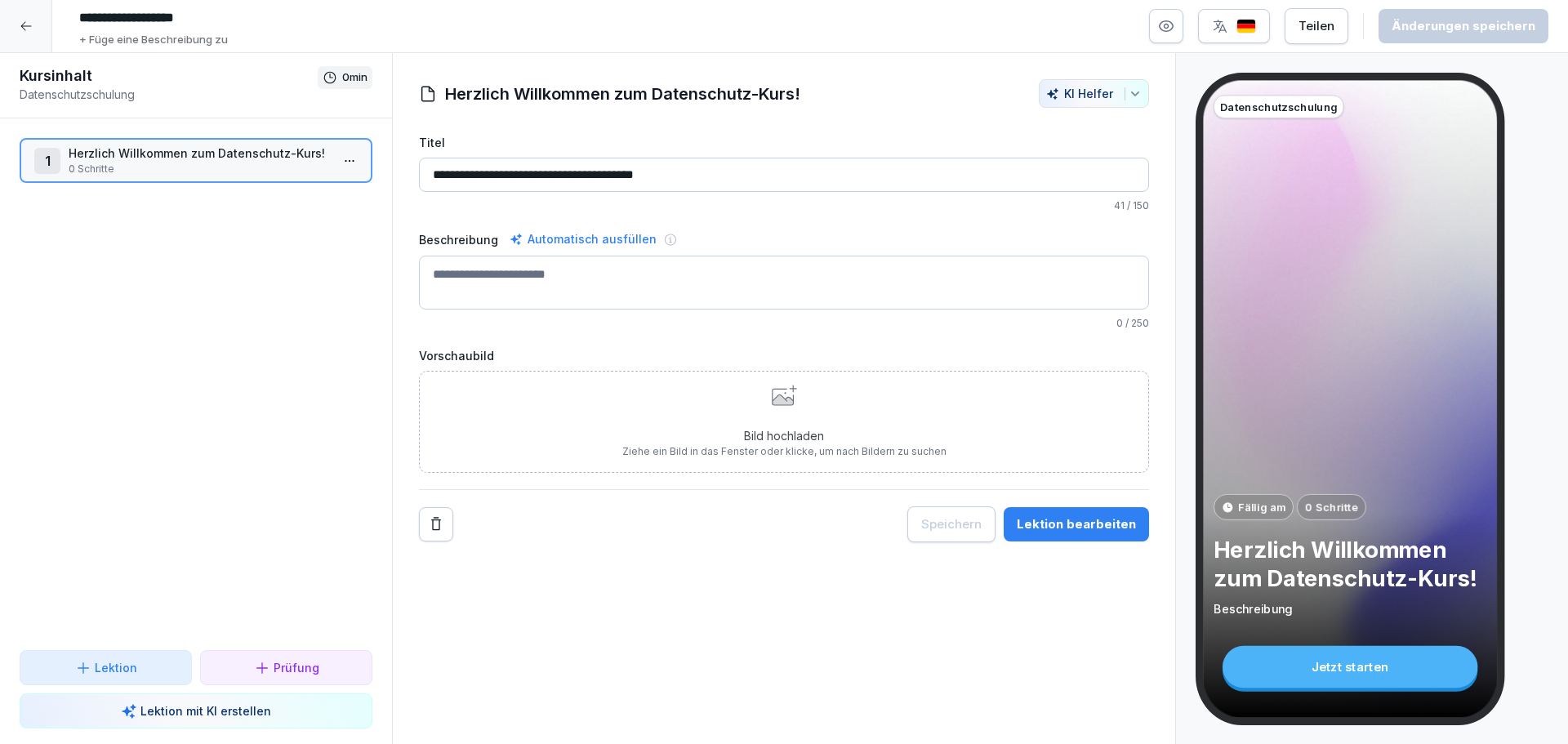
click at [1039, 527] on div "Lektion bearbeiten" at bounding box center [1077, 524] width 119 height 18
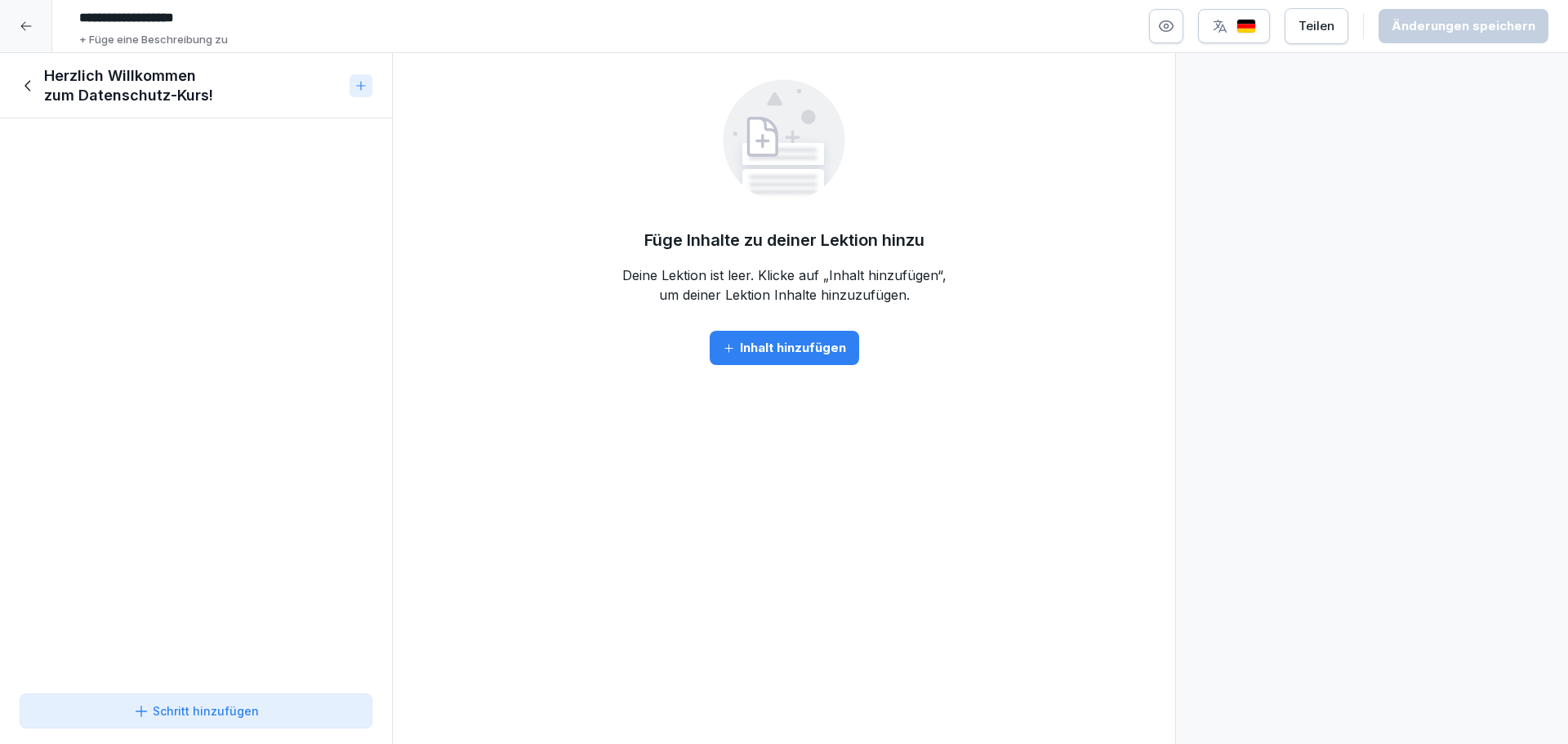
click at [811, 338] on button "Inhalt hinzufügen" at bounding box center [784, 347] width 150 height 34
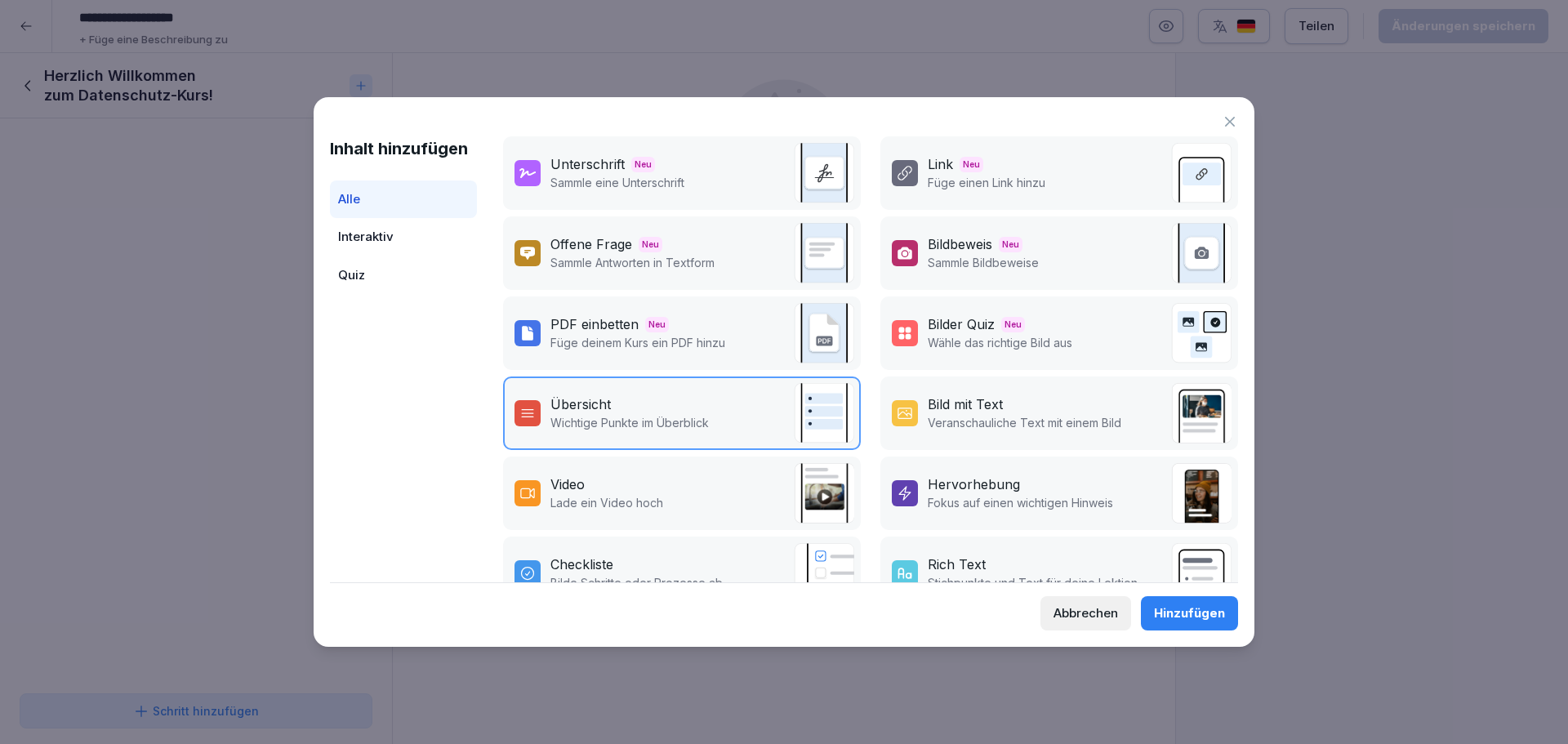
click at [1084, 615] on div "Abbrechen" at bounding box center [1086, 613] width 65 height 18
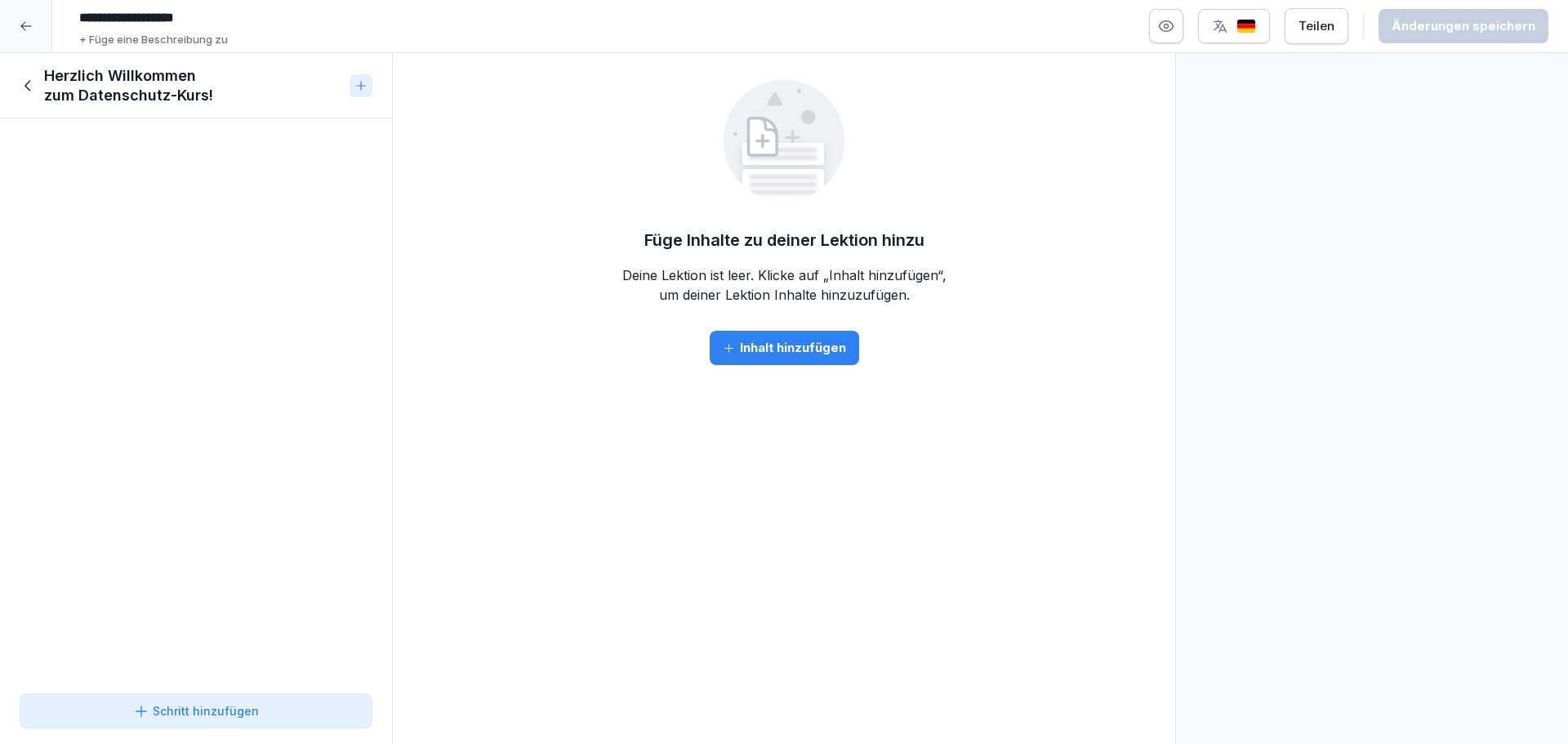
click at [39, 86] on div "Herzlich Willkommen zum Datenschutz-Kurs!" at bounding box center [181, 86] width 324 height 39
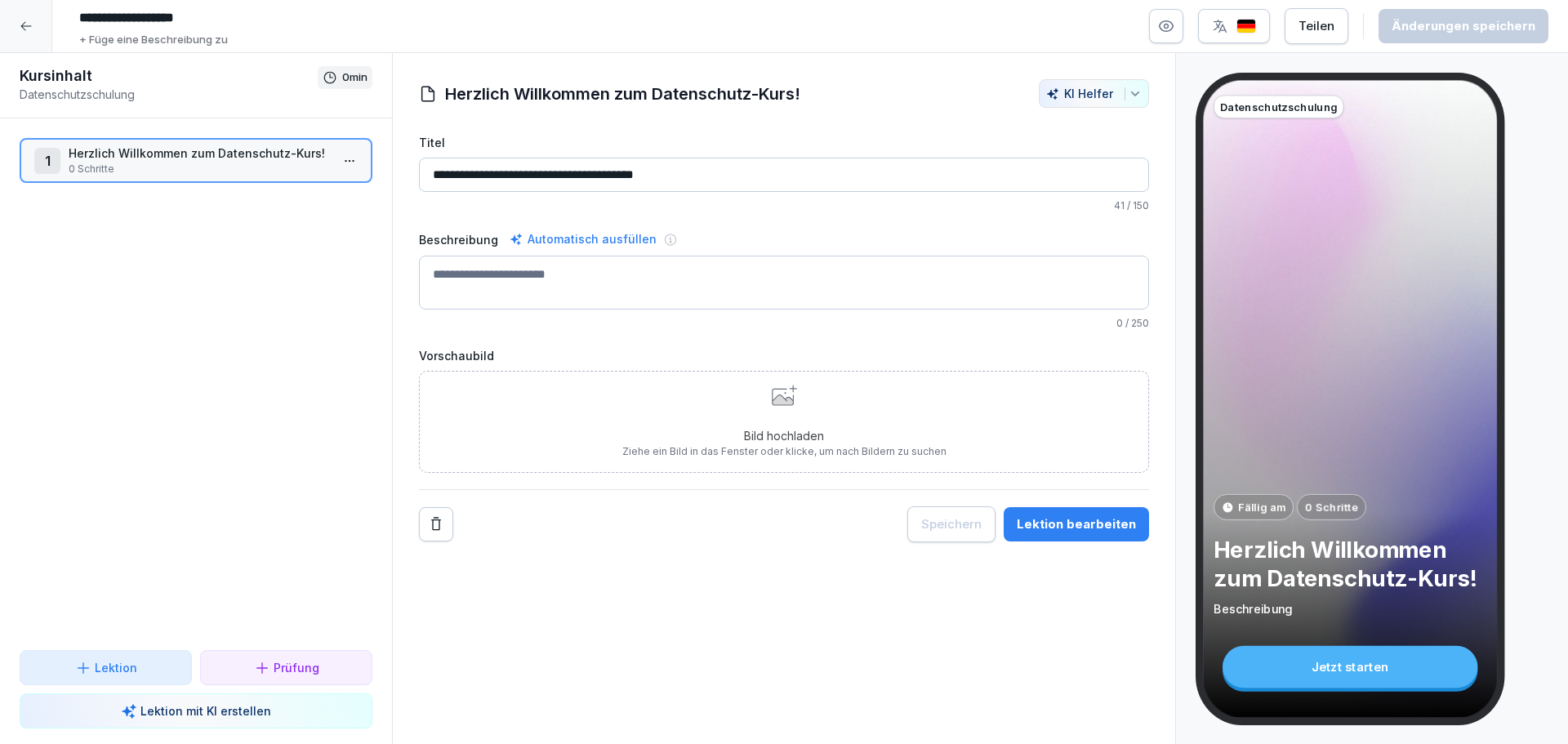
click at [498, 267] on textarea "Beschreibung" at bounding box center [784, 282] width 730 height 54
click at [1081, 532] on div "Lektion bearbeiten" at bounding box center [1077, 524] width 119 height 18
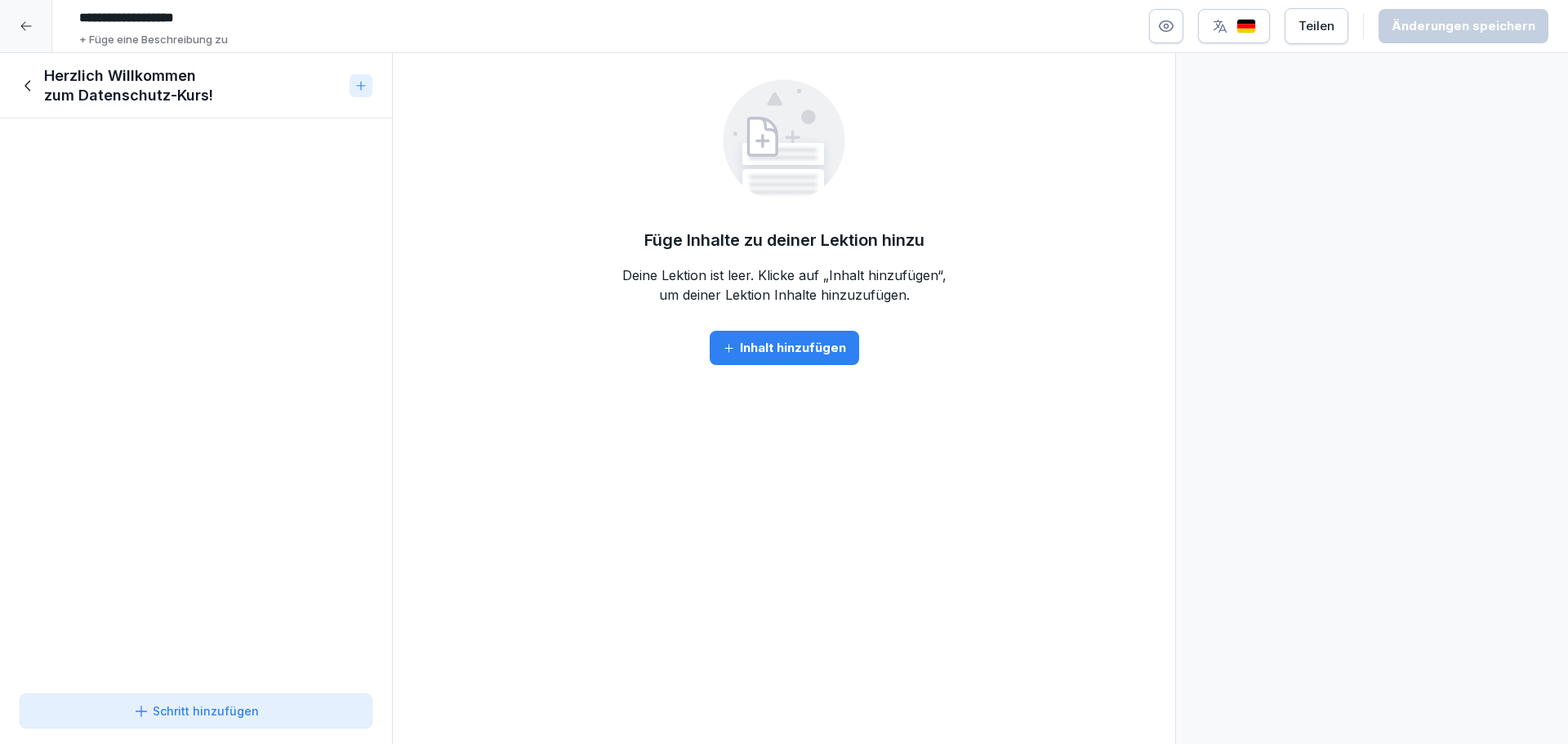
click at [780, 348] on div "Inhalt hinzufügen" at bounding box center [784, 348] width 123 height 18
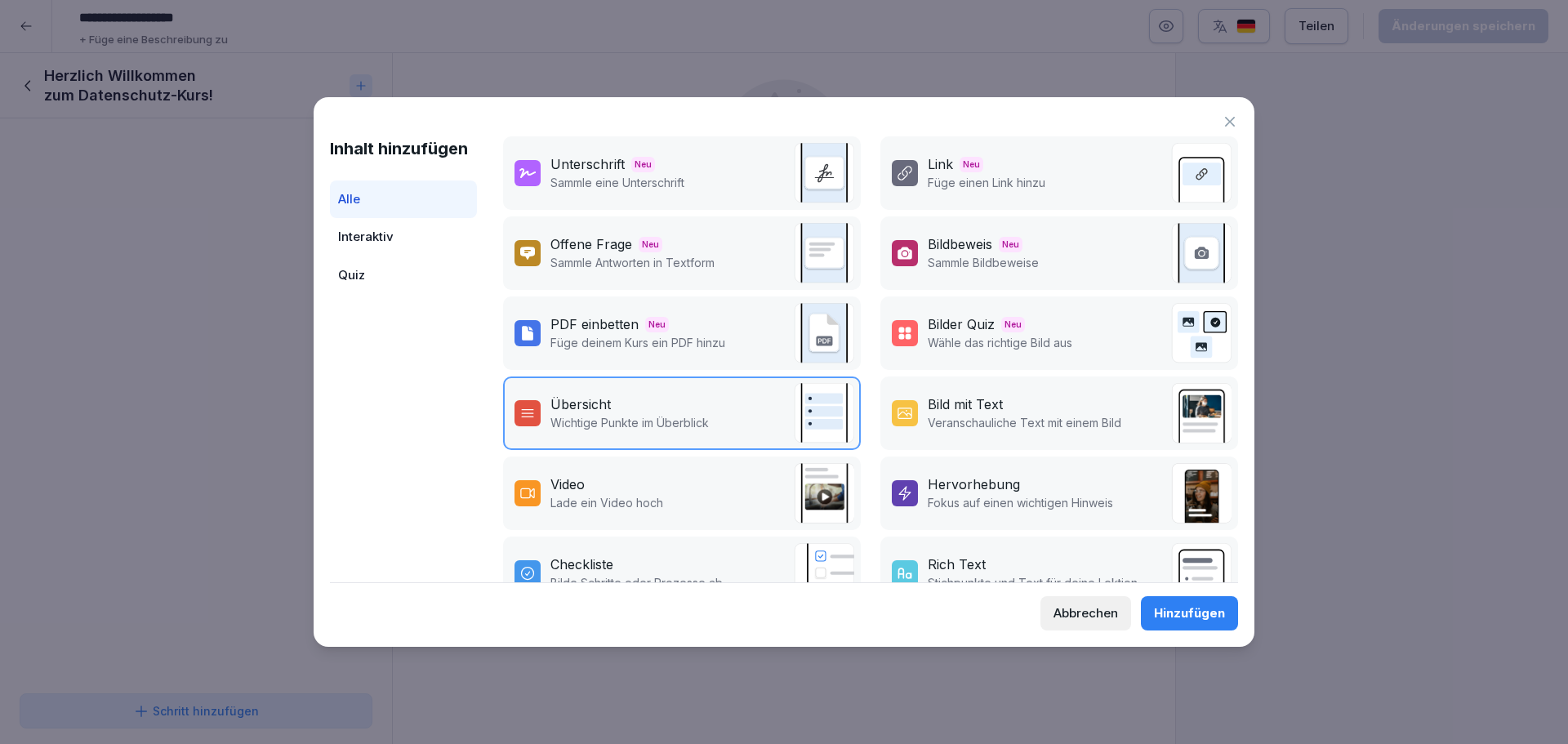
click at [644, 503] on p "Lade ein Video hoch" at bounding box center [606, 503] width 113 height 17
click at [1199, 615] on div "Hinzufügen" at bounding box center [1189, 613] width 71 height 18
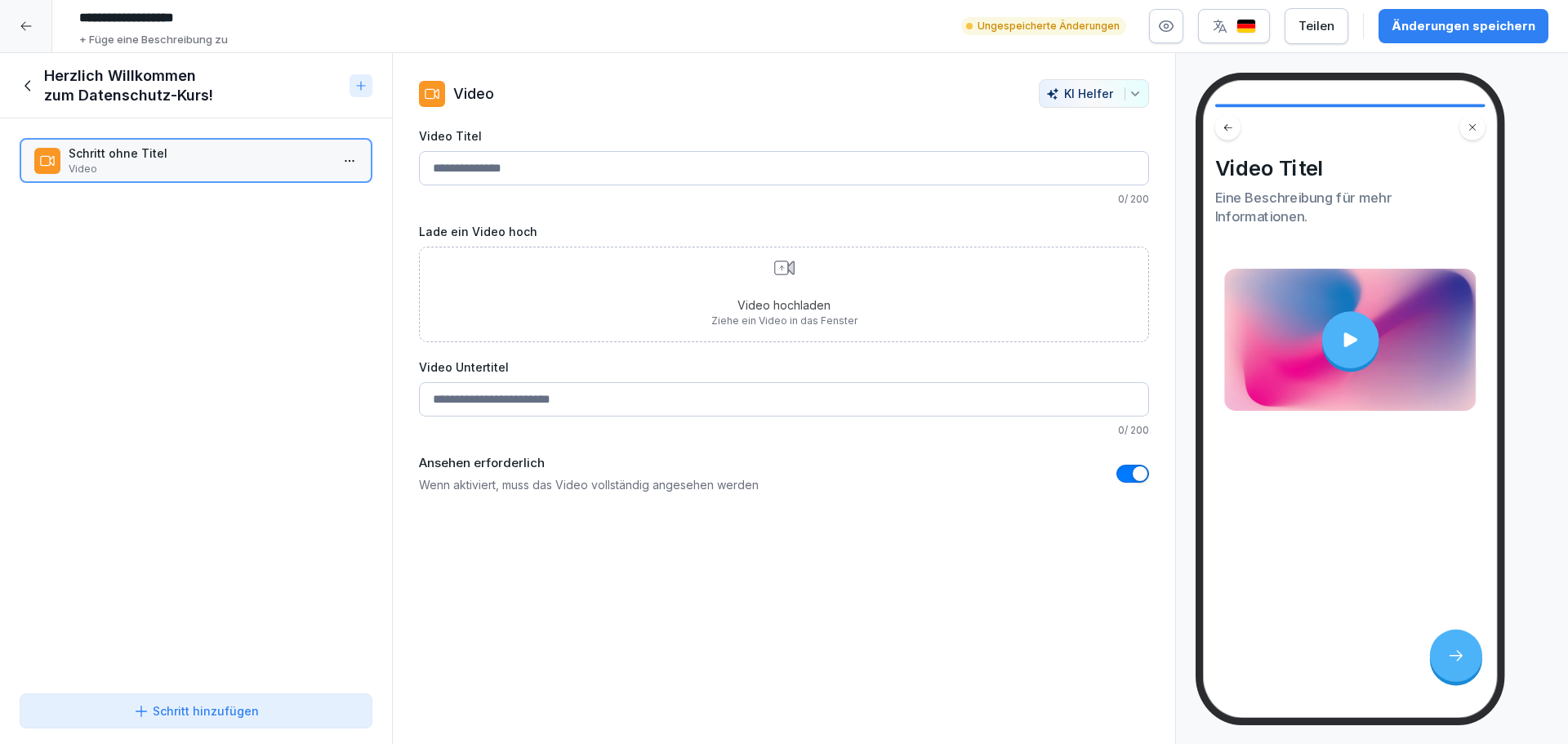
click at [338, 162] on html "**********" at bounding box center [784, 372] width 1568 height 744
click at [264, 253] on div "Löschen" at bounding box center [247, 254] width 67 height 17
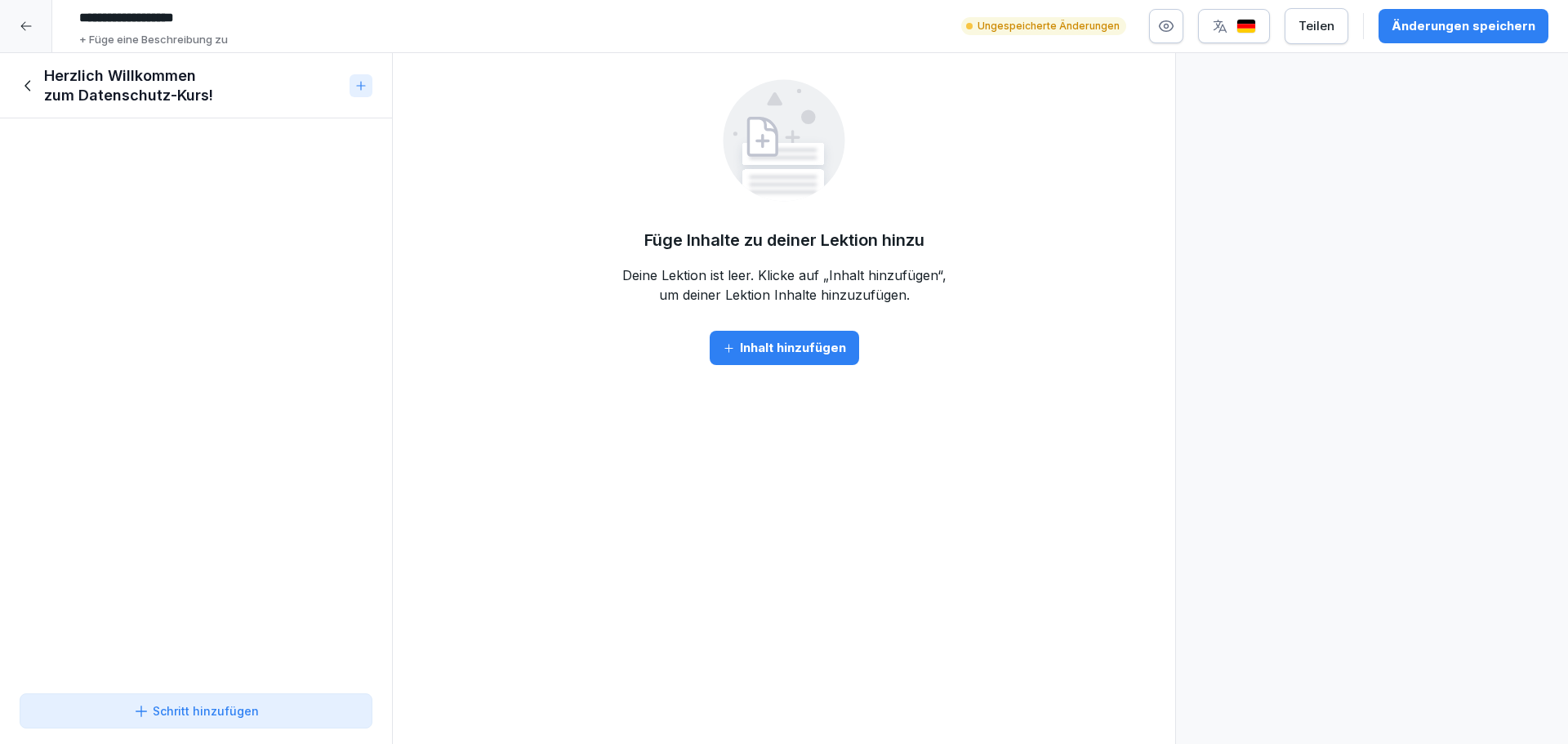
click at [781, 352] on div "Inhalt hinzufügen" at bounding box center [784, 348] width 123 height 18
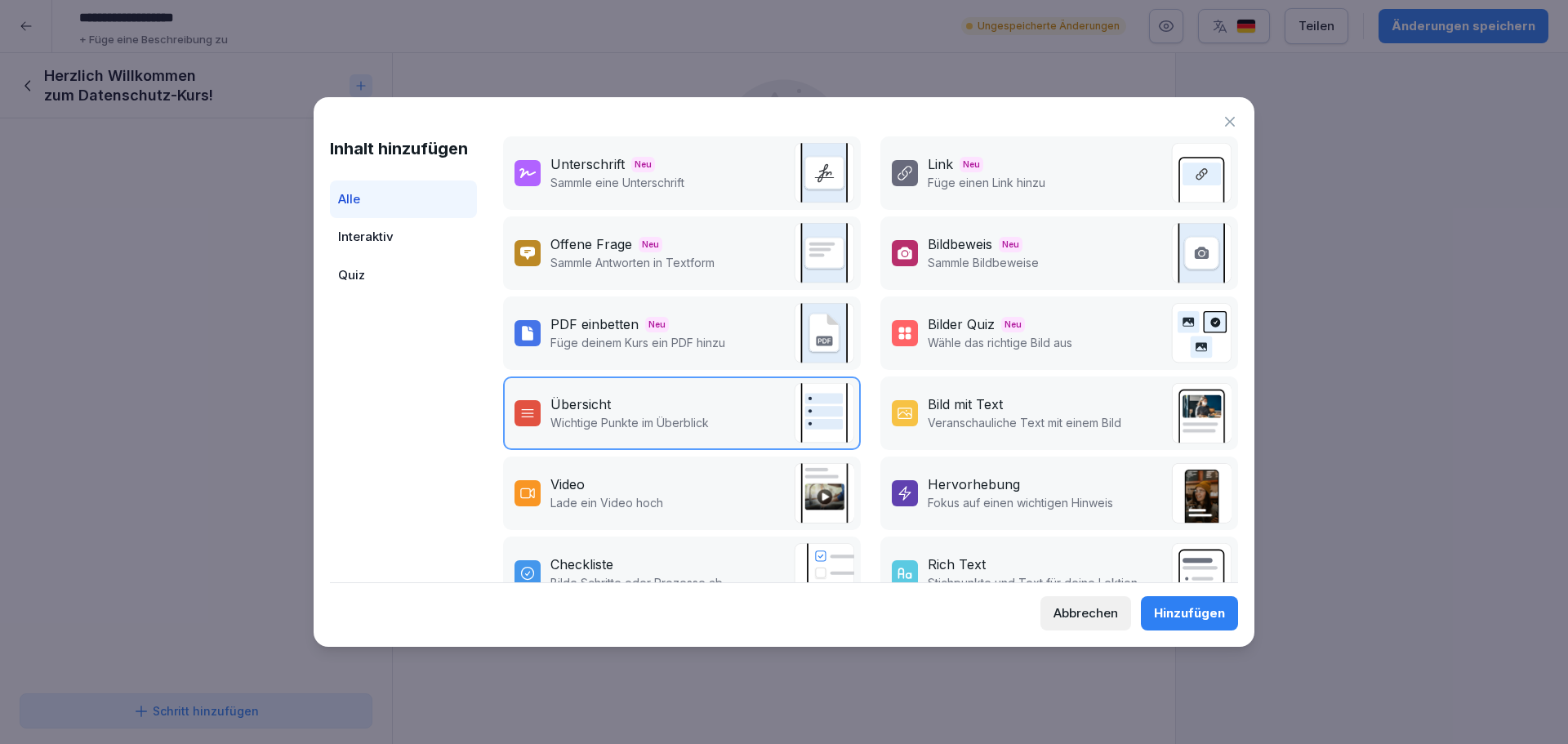
click at [983, 192] on div "Link Neu Füge einen Link hinzu" at bounding box center [1059, 173] width 358 height 73
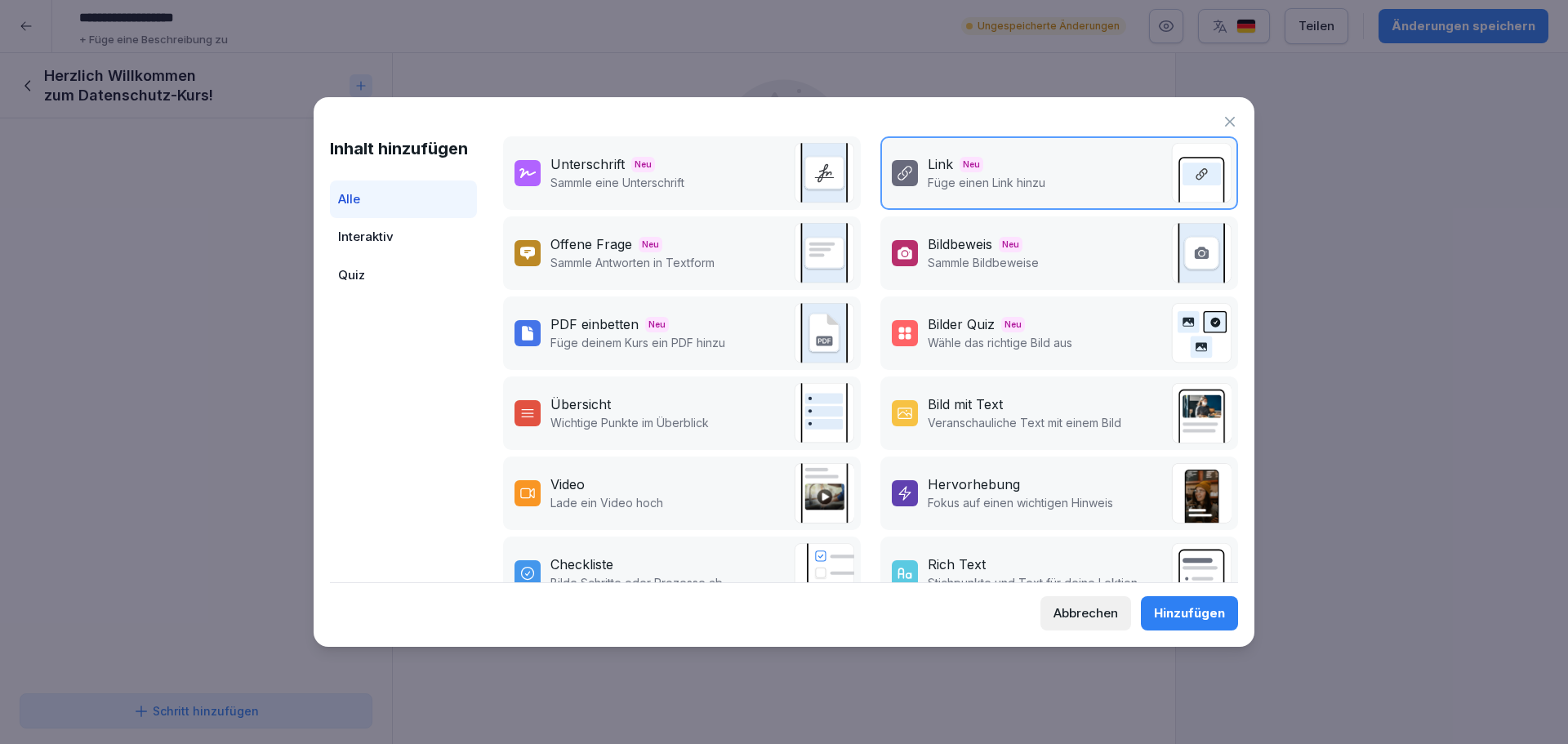
click at [1196, 604] on div "Hinzufügen" at bounding box center [1189, 613] width 71 height 18
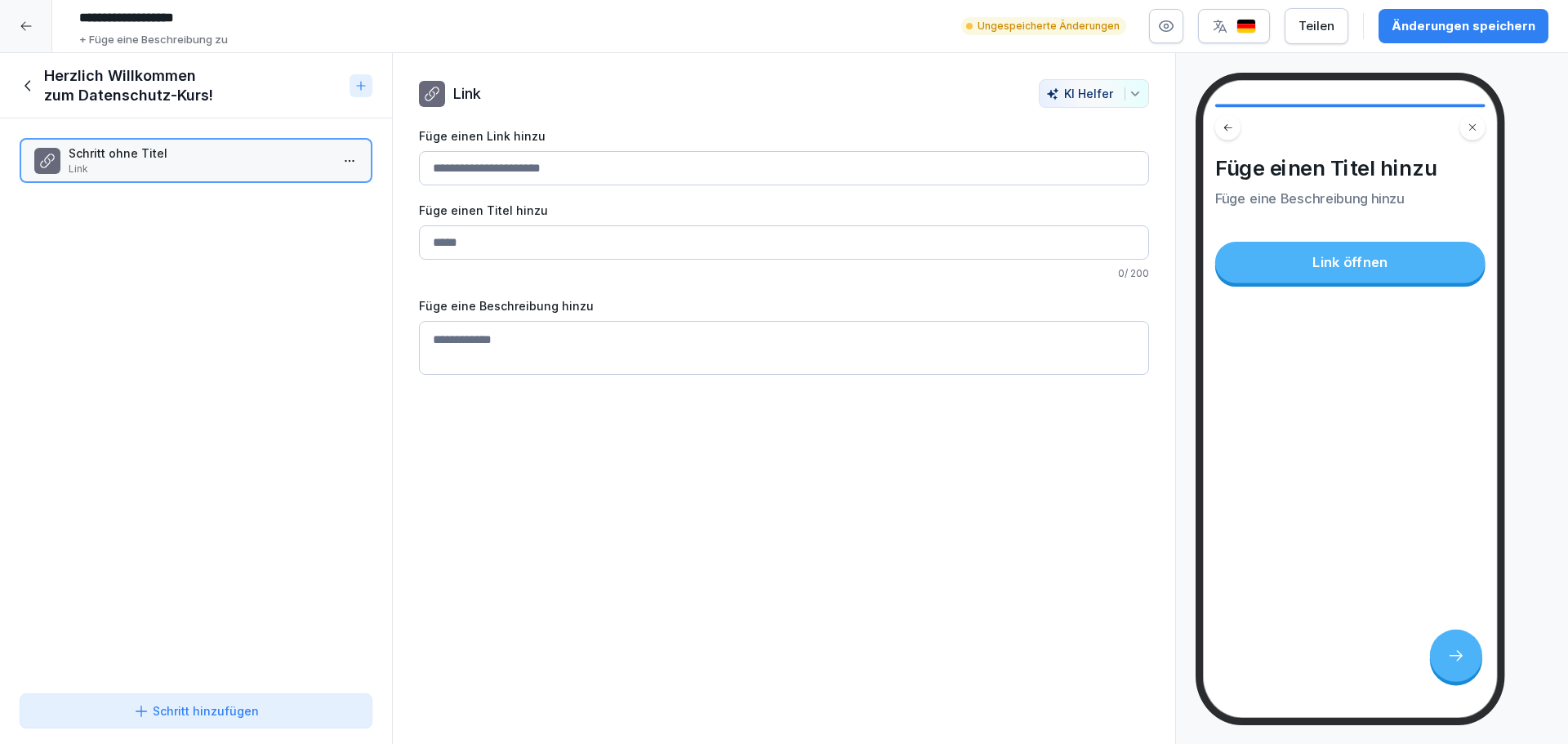
click at [533, 163] on input "Füge einen Link hinzu" at bounding box center [784, 168] width 730 height 34
paste input "**********"
type input "**********"
click at [669, 505] on div "**********" at bounding box center [784, 399] width 784 height 692
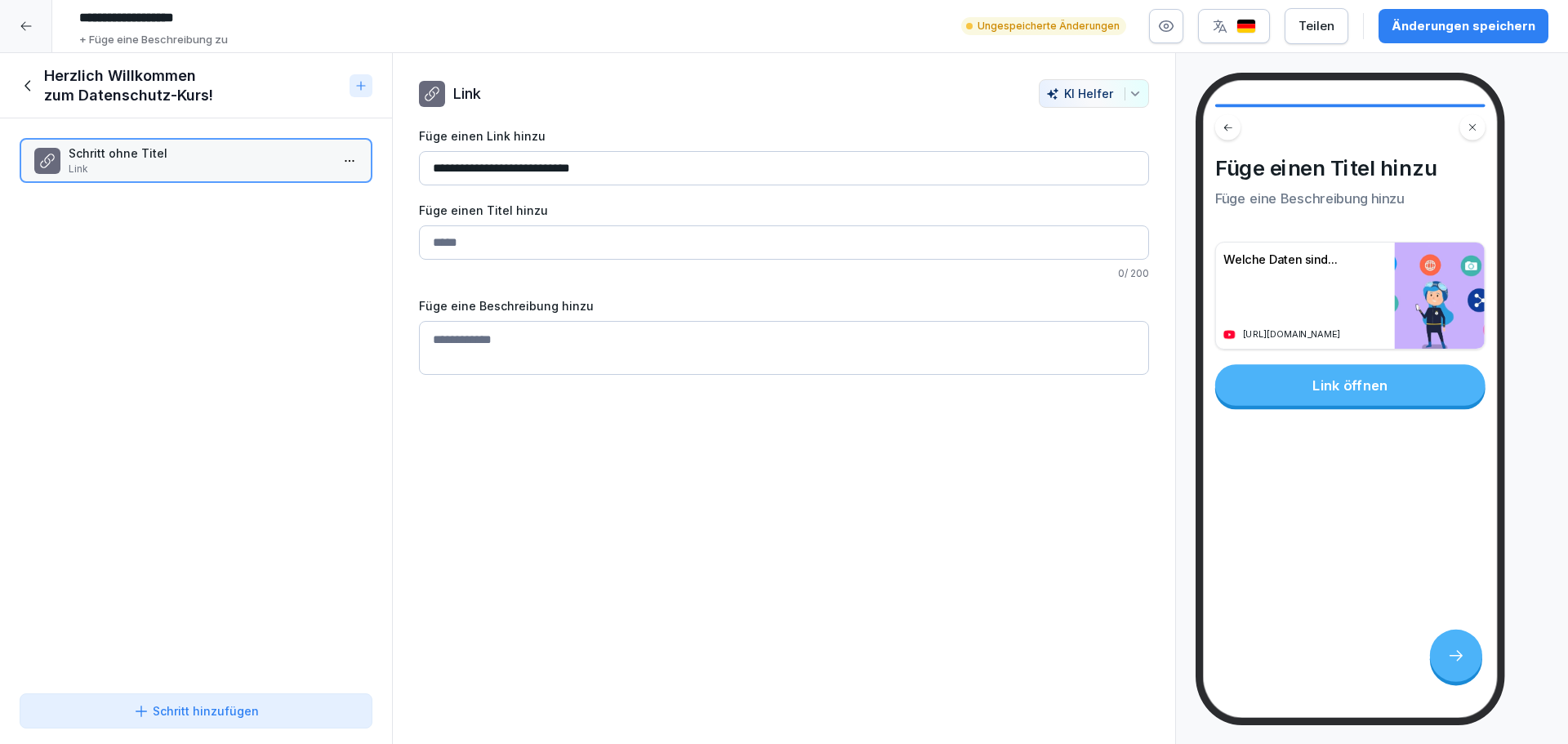
click at [198, 720] on button "Schritt hinzufügen" at bounding box center [195, 711] width 352 height 35
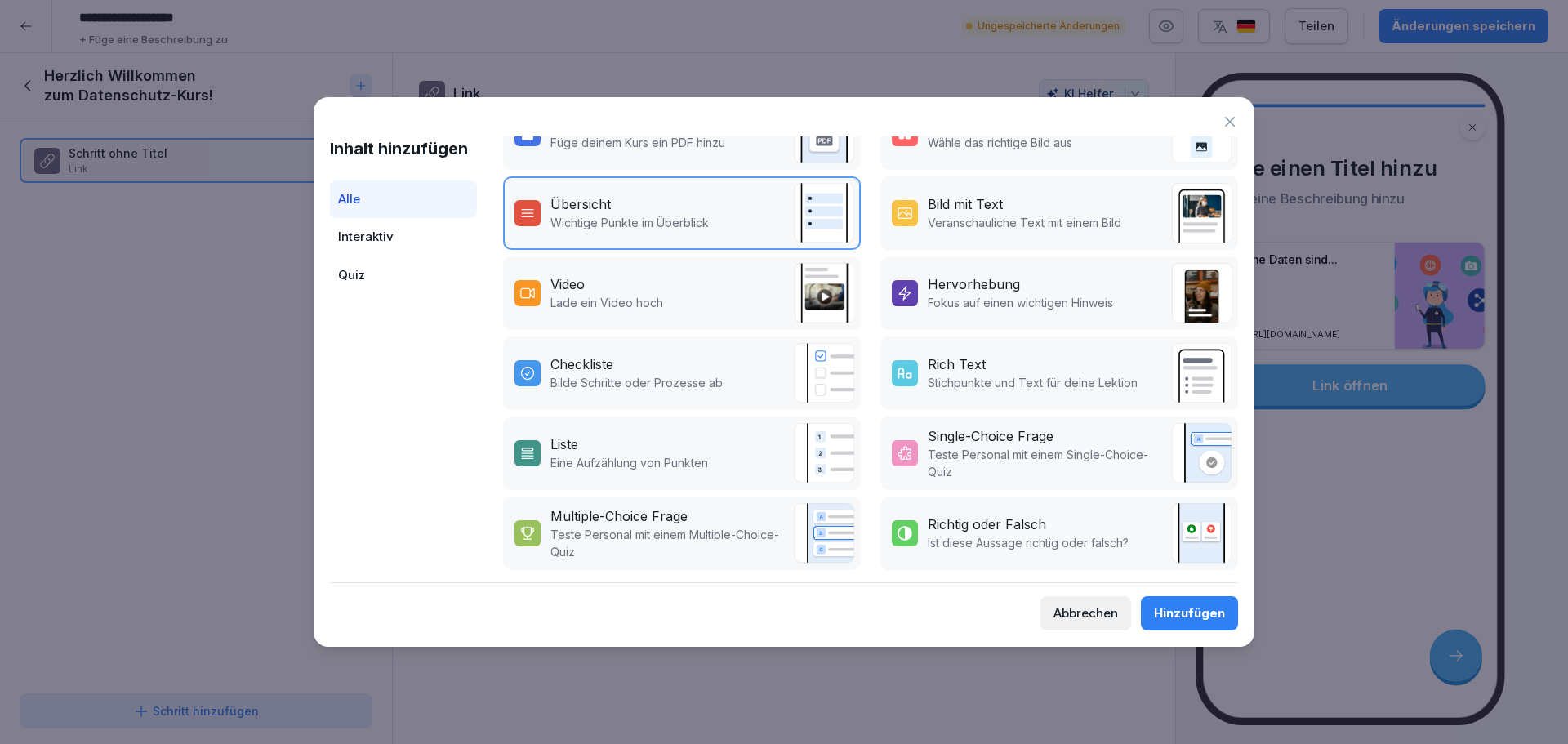
scroll to position [212, 0]
click at [411, 241] on div "Interaktiv" at bounding box center [403, 237] width 147 height 38
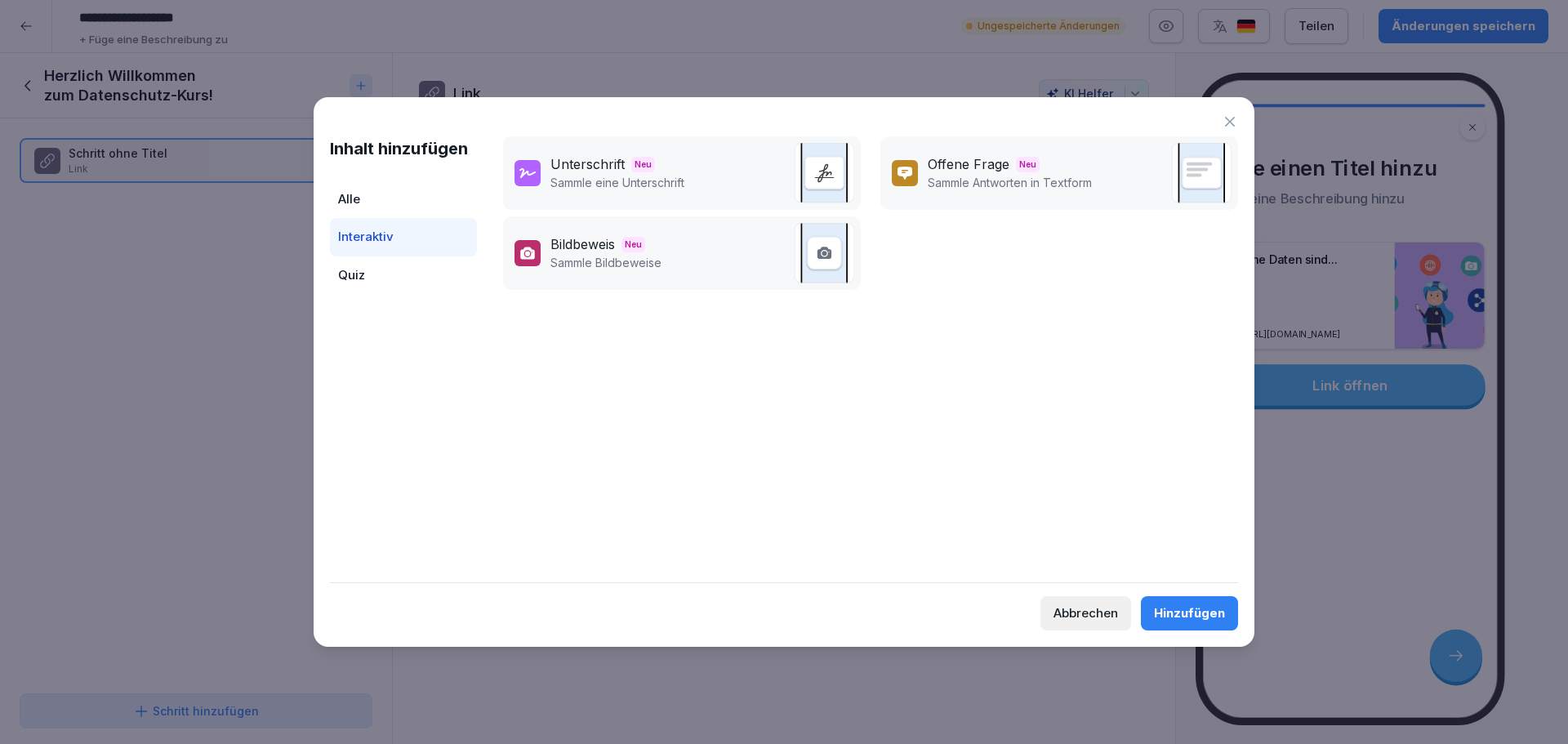
scroll to position [0, 0]
click at [386, 275] on div "Quiz" at bounding box center [403, 275] width 147 height 38
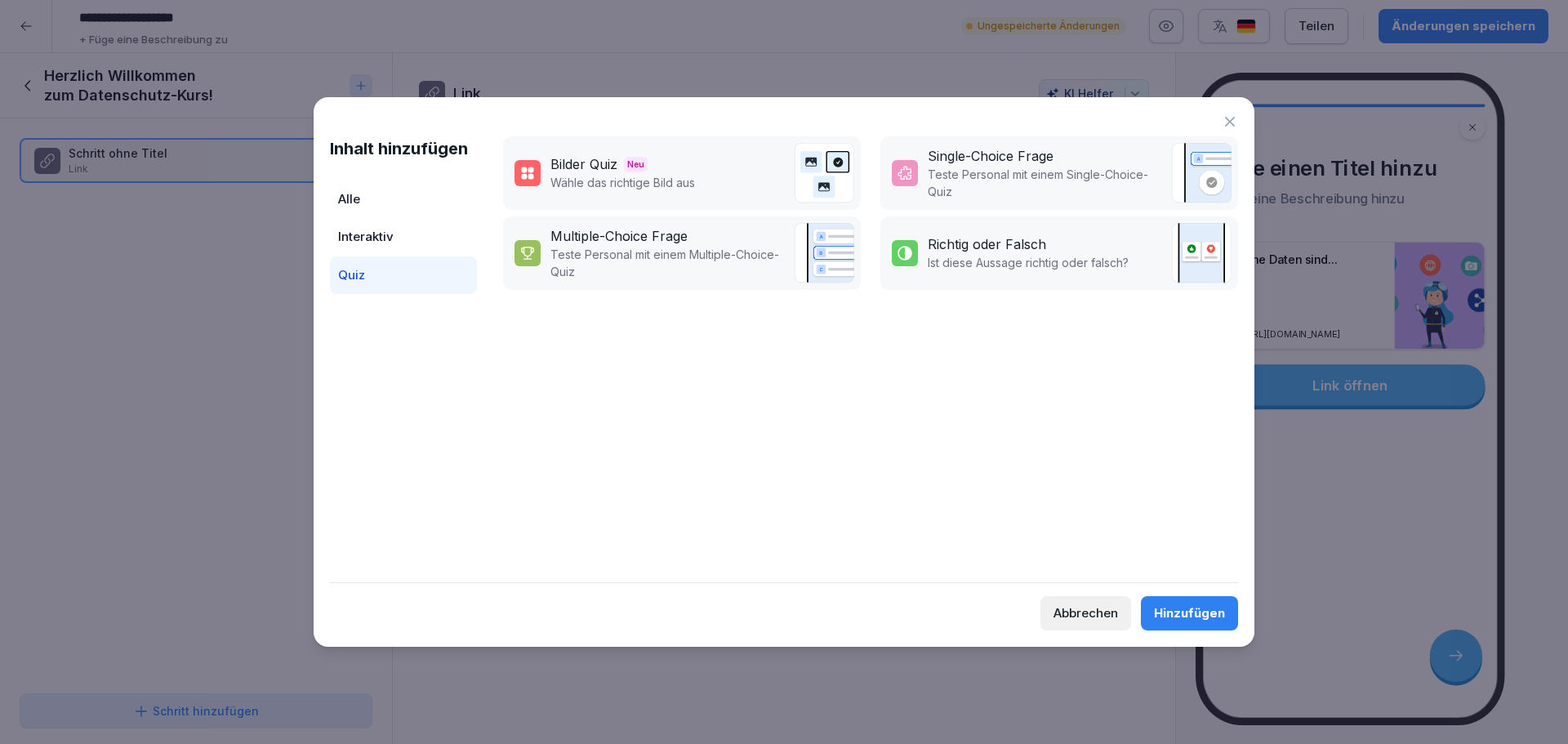
click at [383, 197] on div "Alle" at bounding box center [403, 199] width 147 height 38
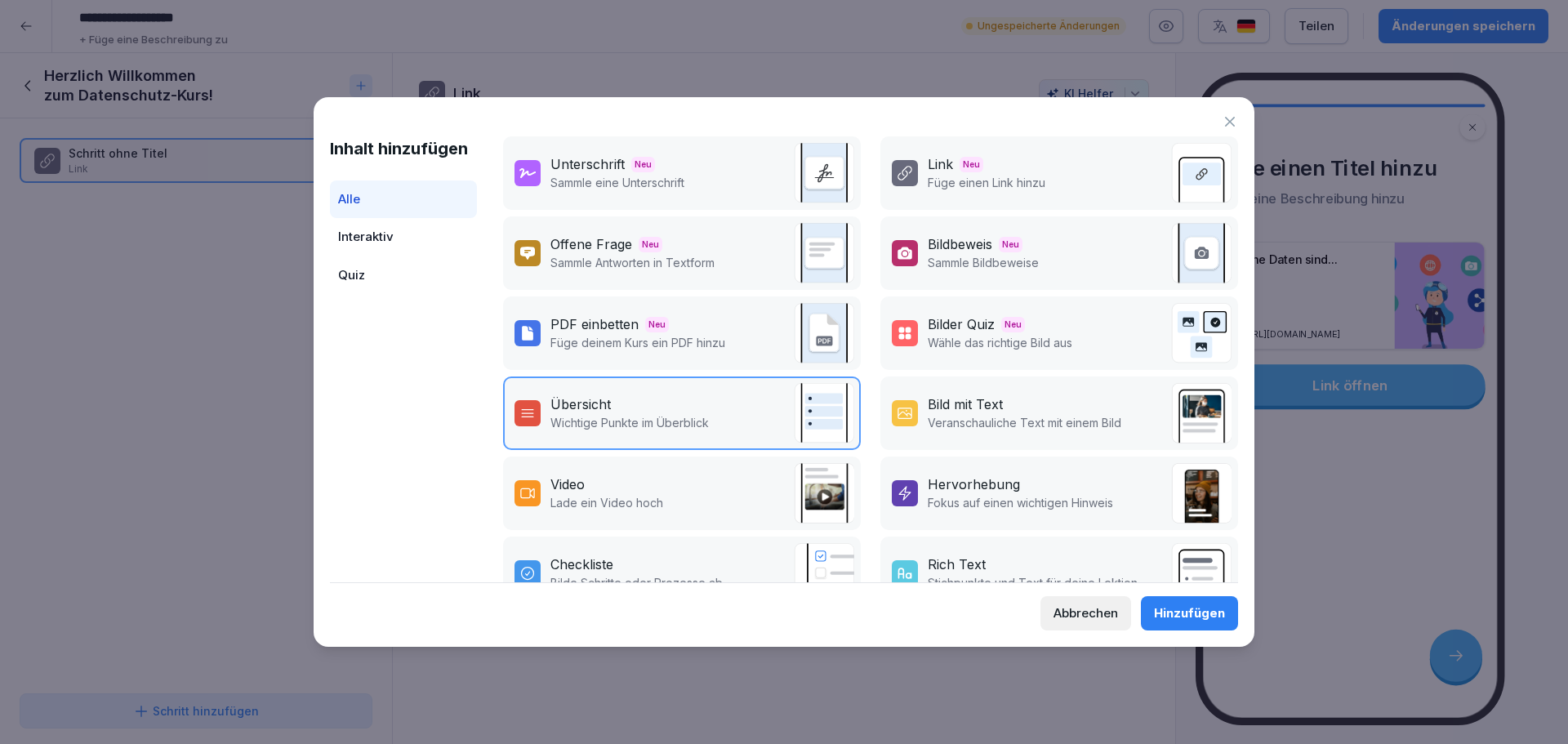
click at [1022, 413] on div "Bild mit Text" at bounding box center [1024, 404] width 193 height 19
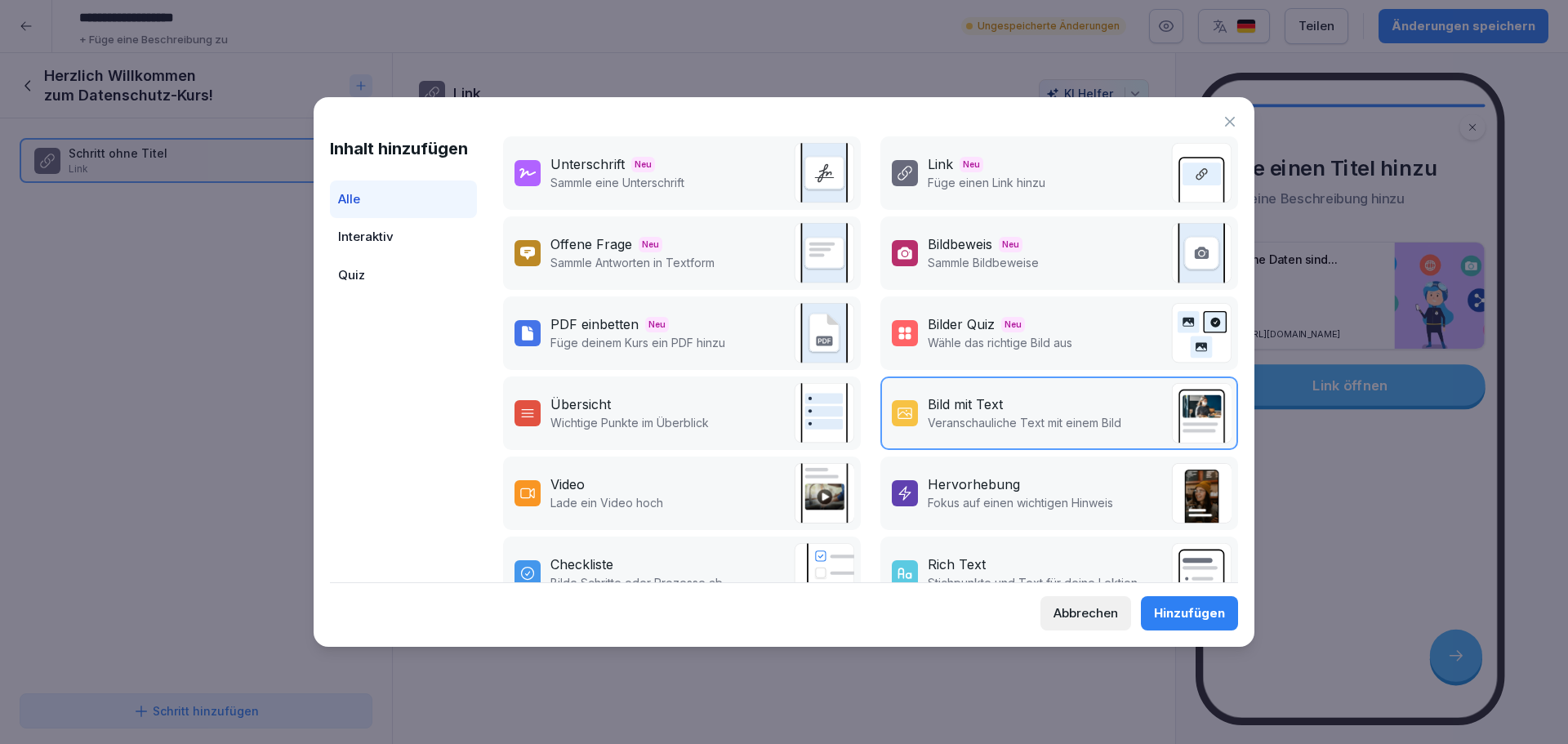
click at [1185, 620] on div "Hinzufügen" at bounding box center [1189, 613] width 71 height 18
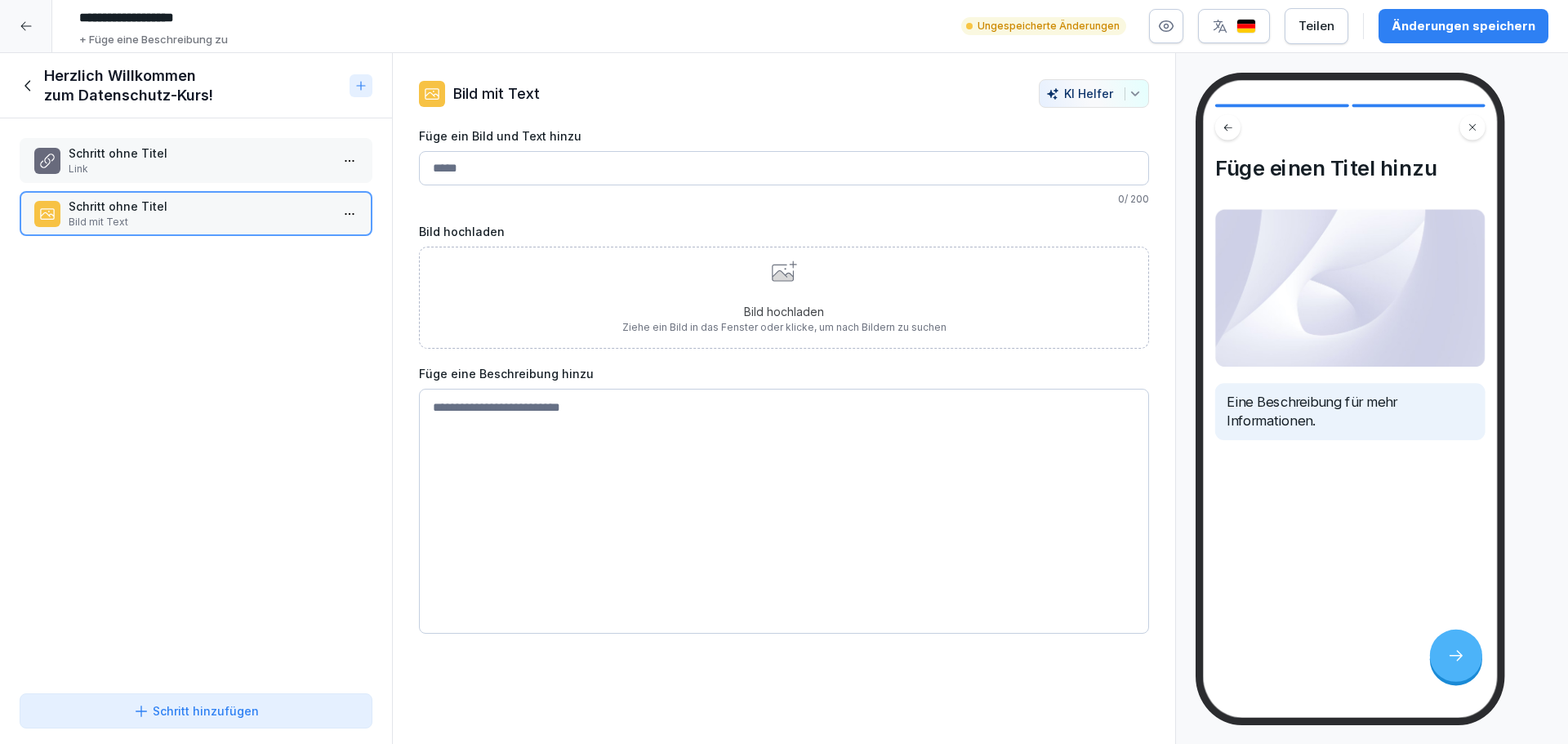
click at [536, 412] on textarea at bounding box center [784, 511] width 730 height 245
paste textarea "**********"
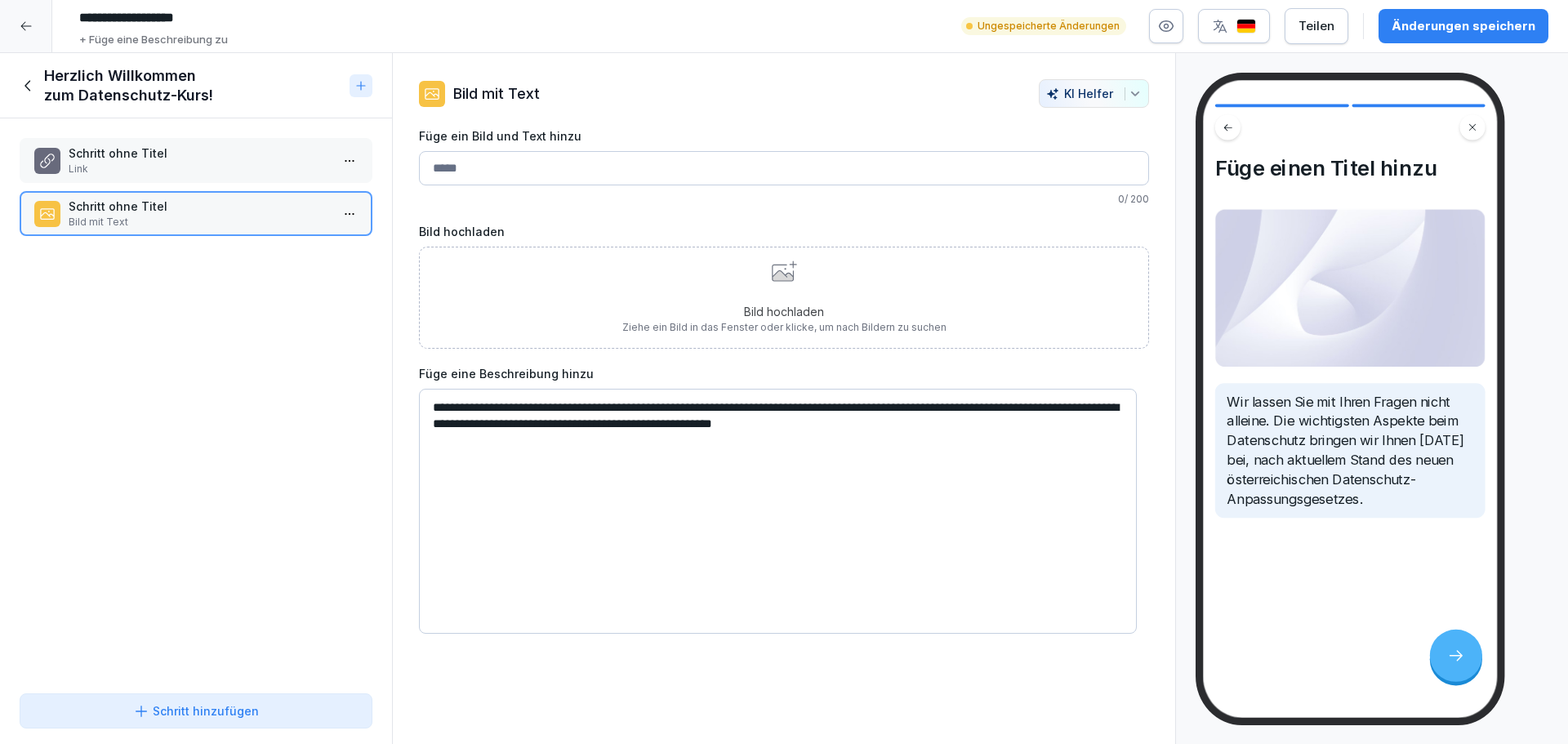
type textarea "**********"
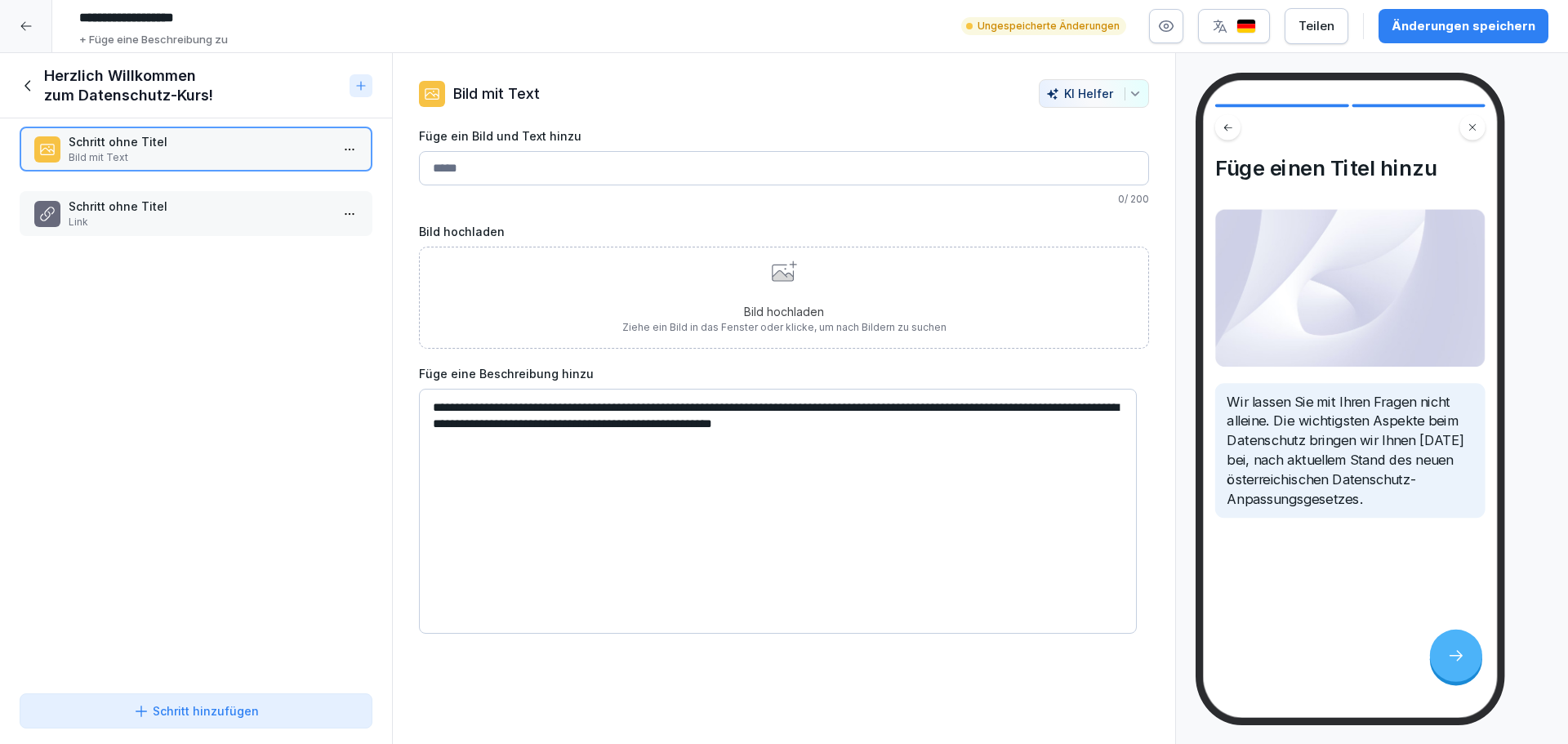
drag, startPoint x: 131, startPoint y: 201, endPoint x: 131, endPoint y: 136, distance: 65.0
click at [131, 136] on p "Schritt ohne Titel" at bounding box center [199, 142] width 261 height 17
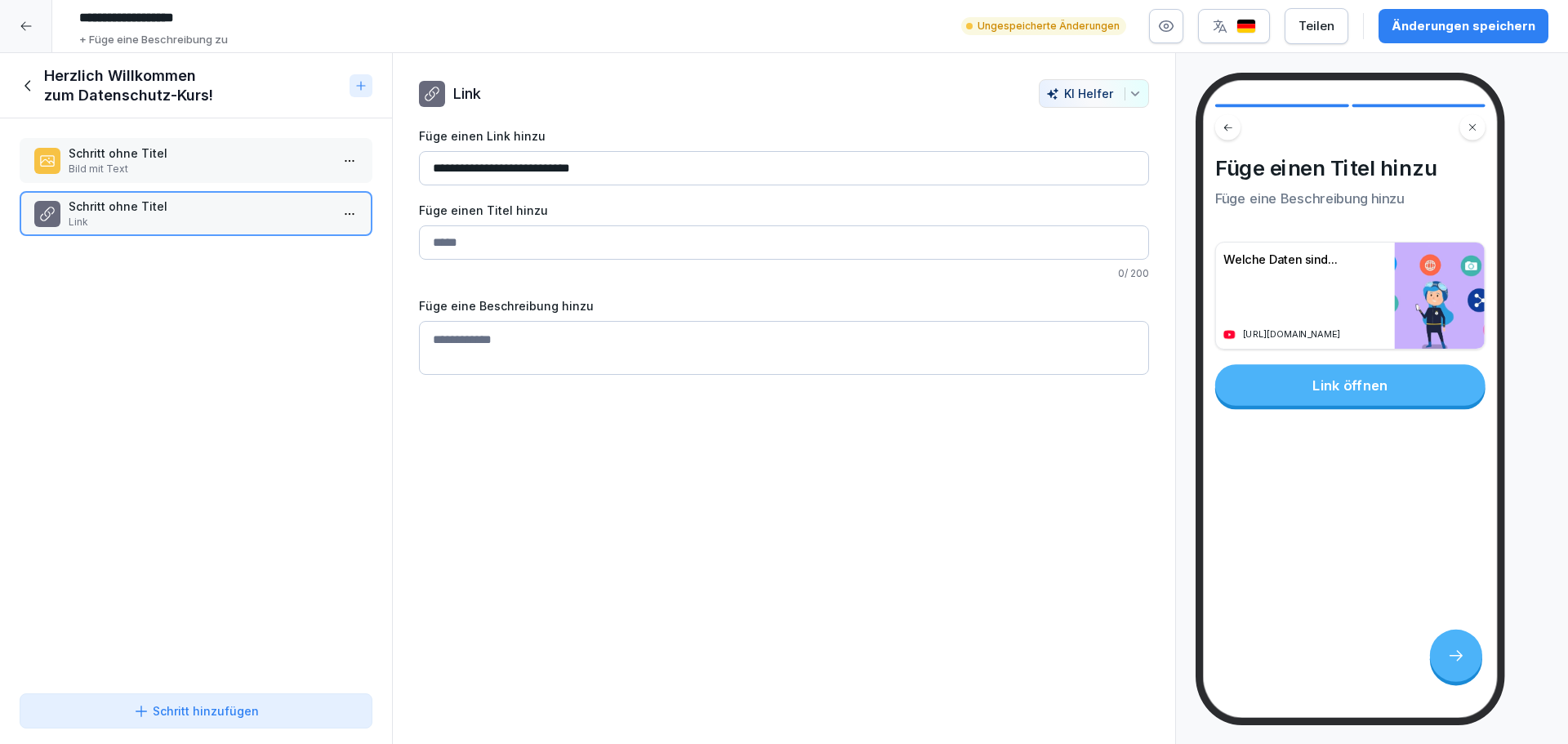
click at [129, 160] on p "Schritt ohne Titel" at bounding box center [199, 153] width 261 height 17
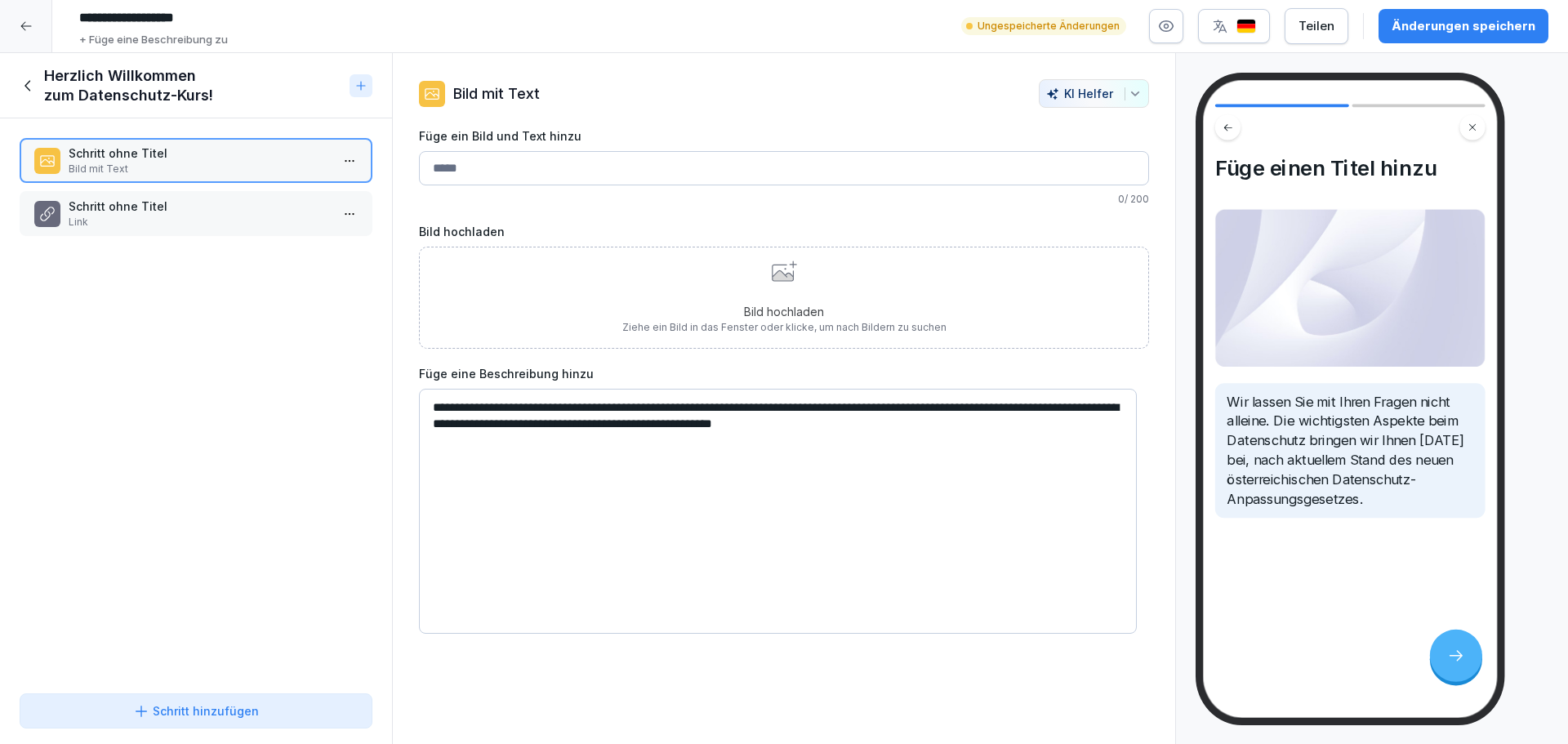
click at [481, 170] on input "Füge ein Bild und Text hinzu" at bounding box center [784, 168] width 730 height 34
click at [988, 269] on div "Bild hochladen Ziehe ein Bild in das Fenster oder klicke, um nach Bildern zu su…" at bounding box center [784, 297] width 730 height 102
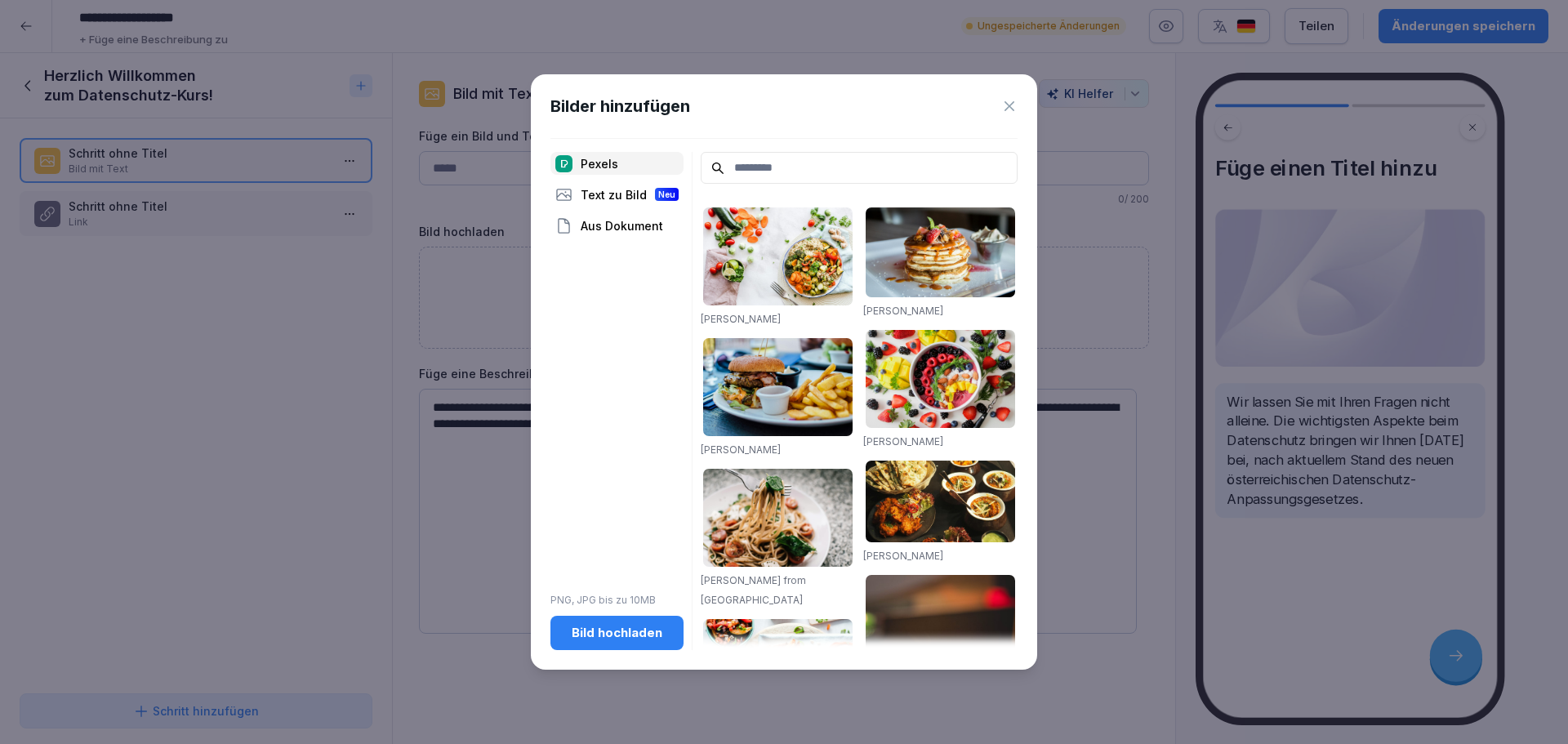
click at [1007, 97] on div "Bilder hinzufügen" at bounding box center [784, 106] width 467 height 24
click at [1004, 107] on icon at bounding box center [1009, 106] width 17 height 17
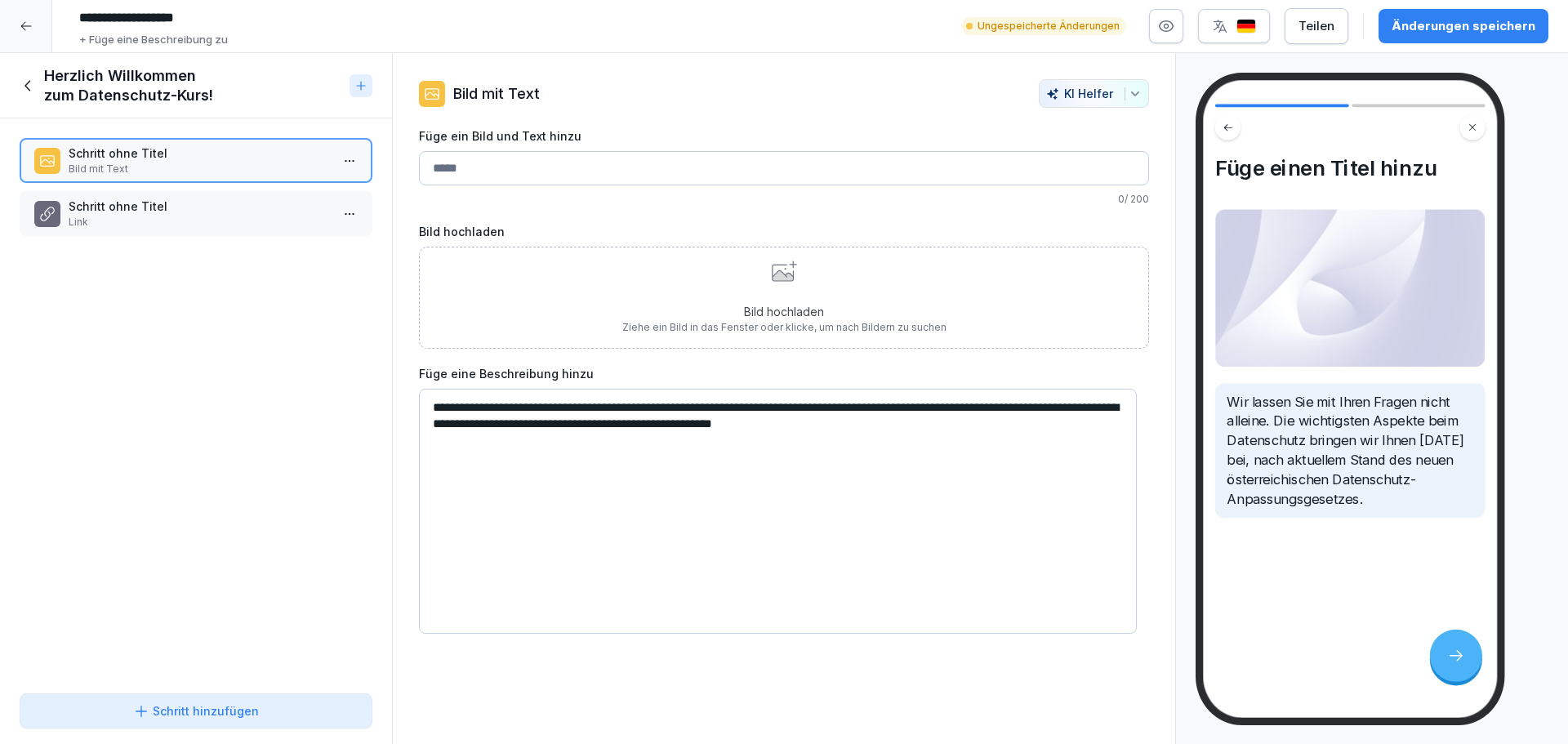
click at [179, 213] on p "Schritt ohne Titel" at bounding box center [199, 206] width 261 height 17
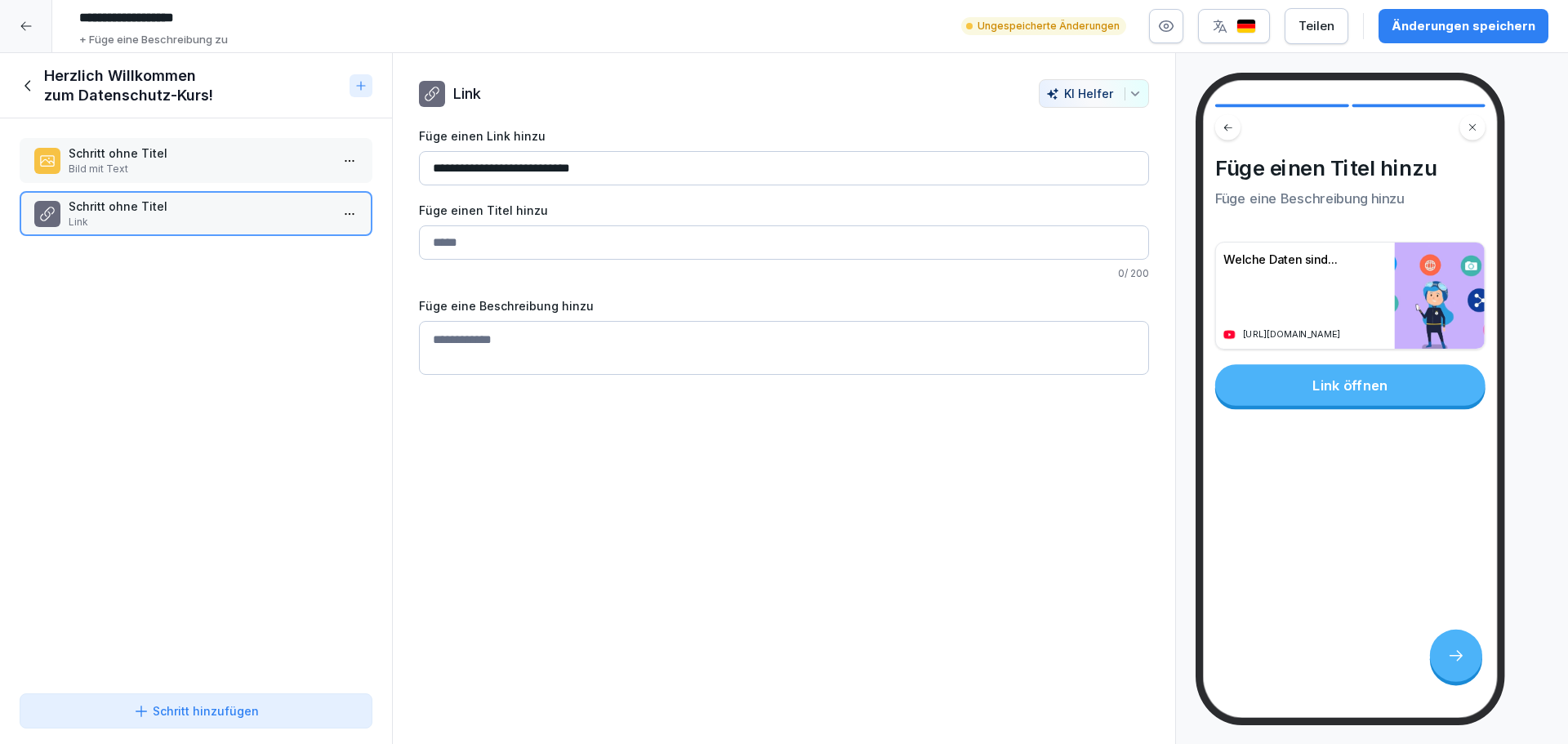
click at [1411, 27] on div "Änderungen speichern" at bounding box center [1463, 26] width 143 height 18
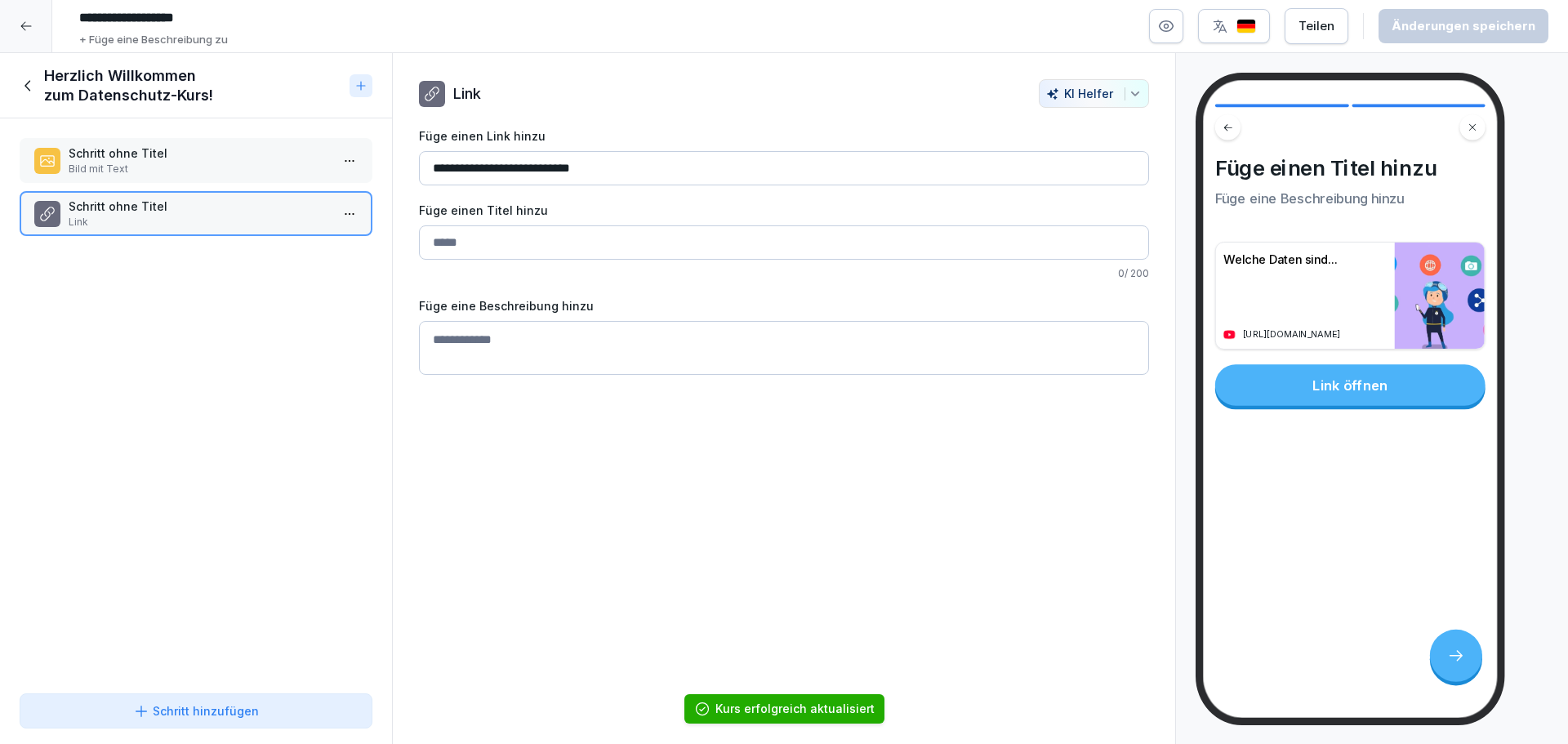
click at [30, 87] on icon at bounding box center [28, 86] width 18 height 18
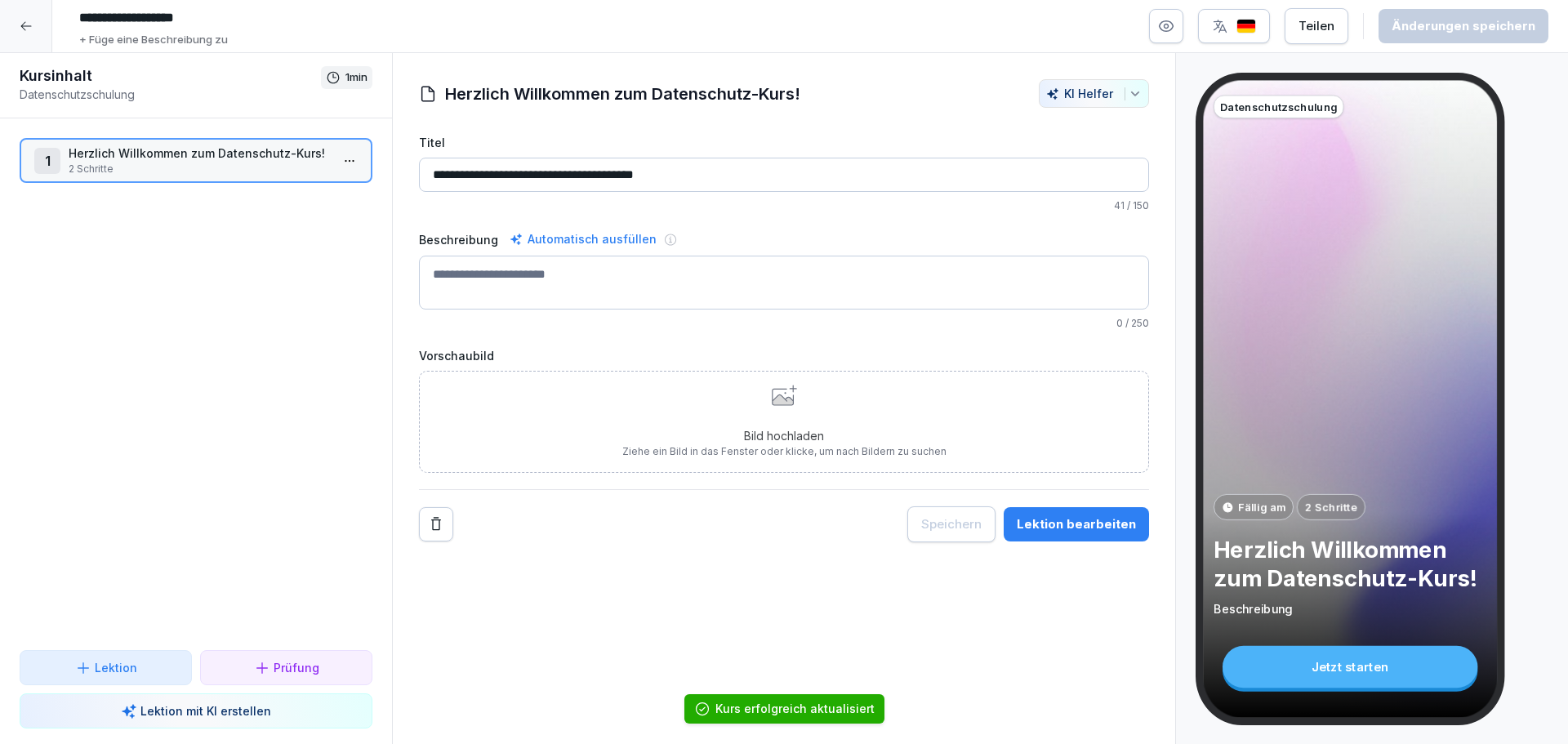
click at [31, 29] on icon at bounding box center [25, 25] width 13 height 13
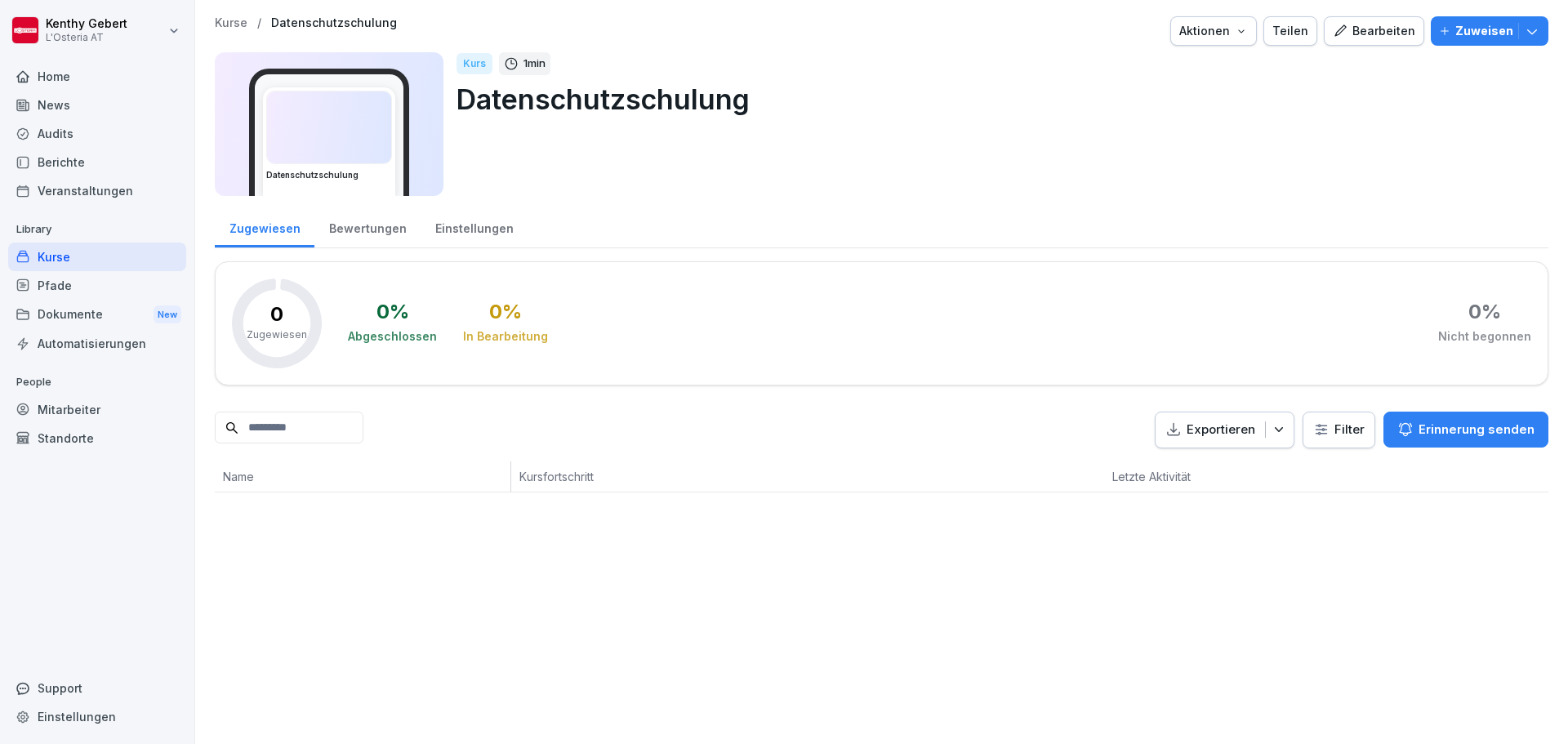
click at [316, 148] on img at bounding box center [329, 128] width 124 height 72
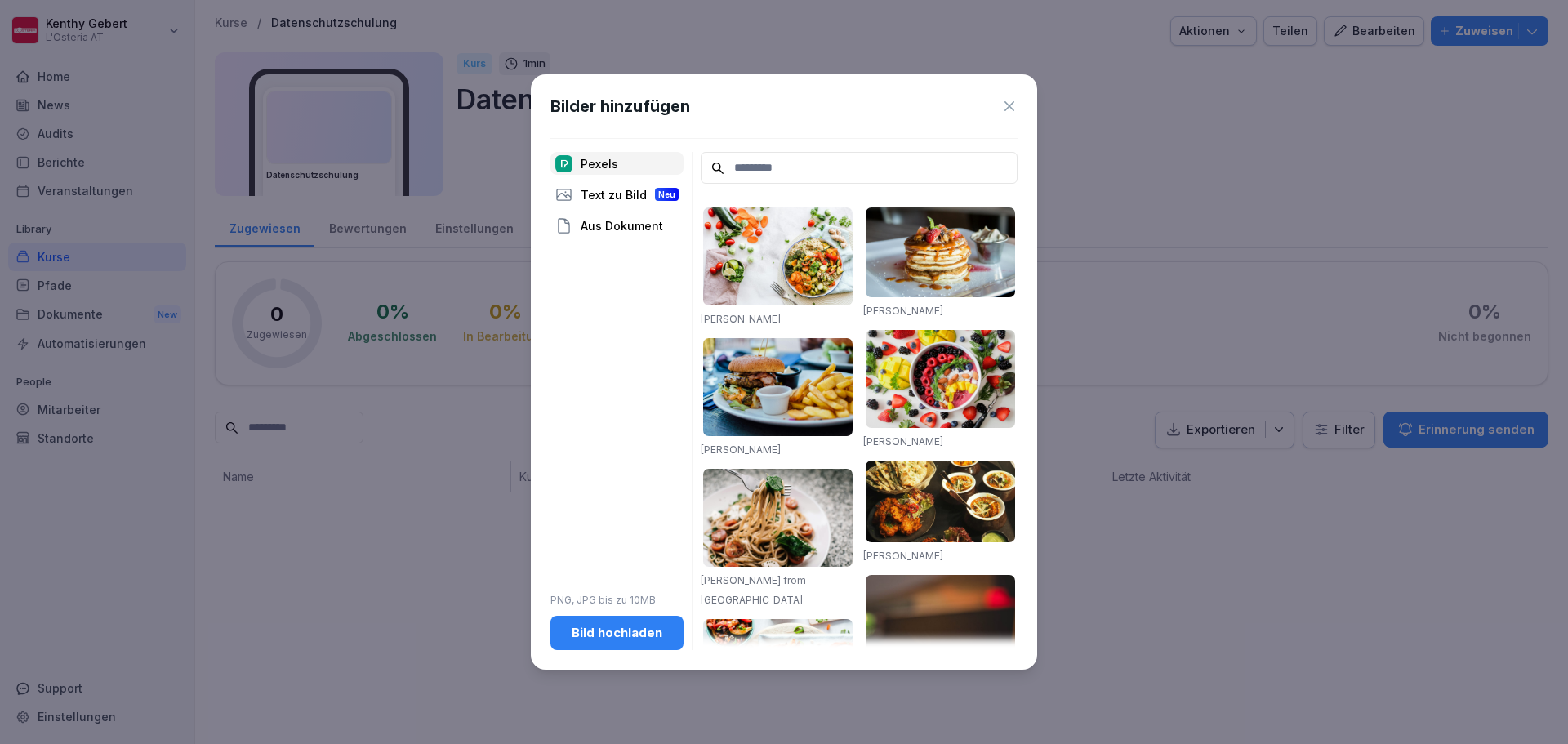
click at [1009, 107] on icon at bounding box center [1009, 106] width 10 height 10
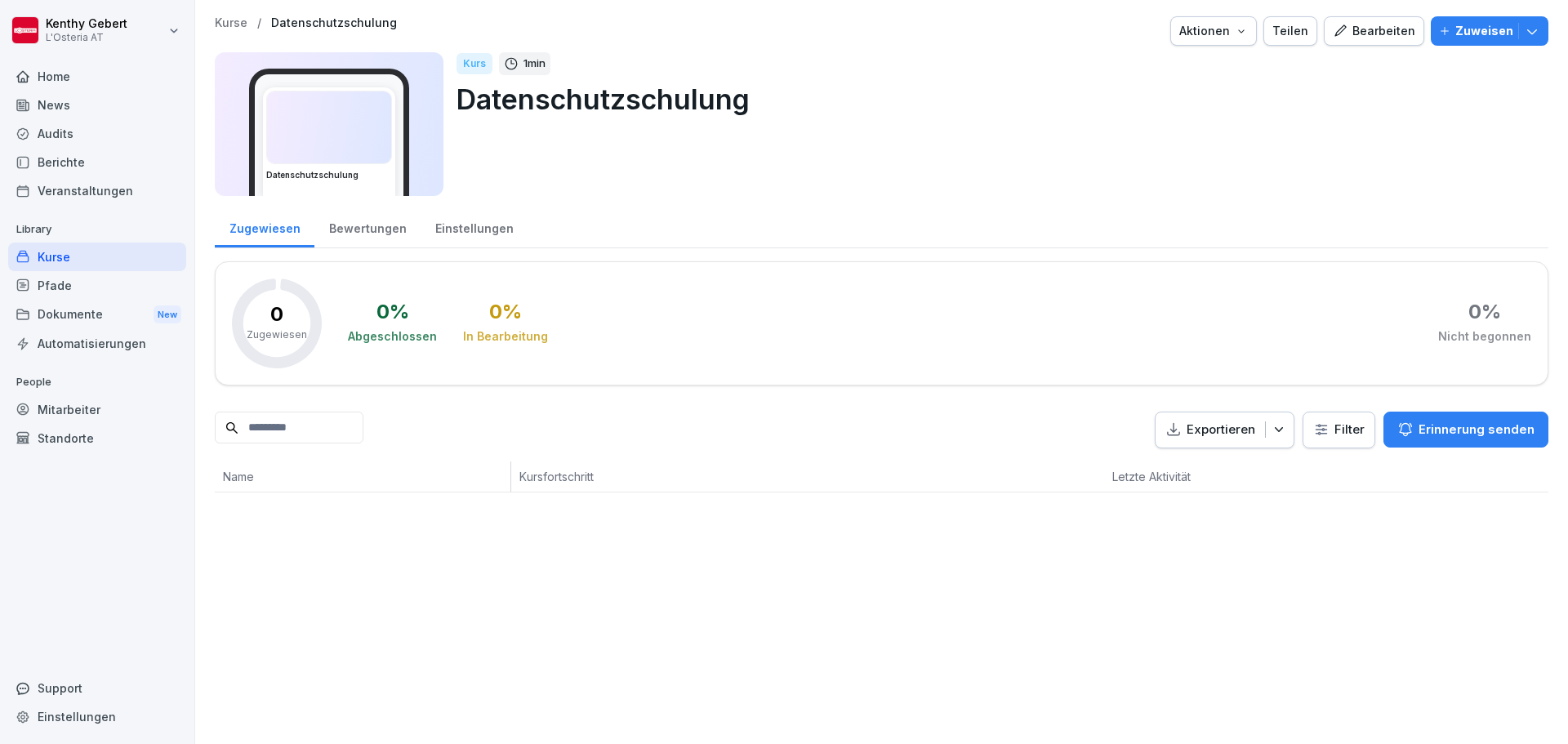
click at [1235, 31] on icon "button" at bounding box center [1241, 31] width 13 height 13
click at [1292, 81] on html "Kenthy Gebert L'Osteria AT Home News Audits Berichte Veranstaltungen Library Ku…" at bounding box center [784, 372] width 1568 height 744
click at [1376, 31] on div "Bearbeiten" at bounding box center [1374, 31] width 82 height 18
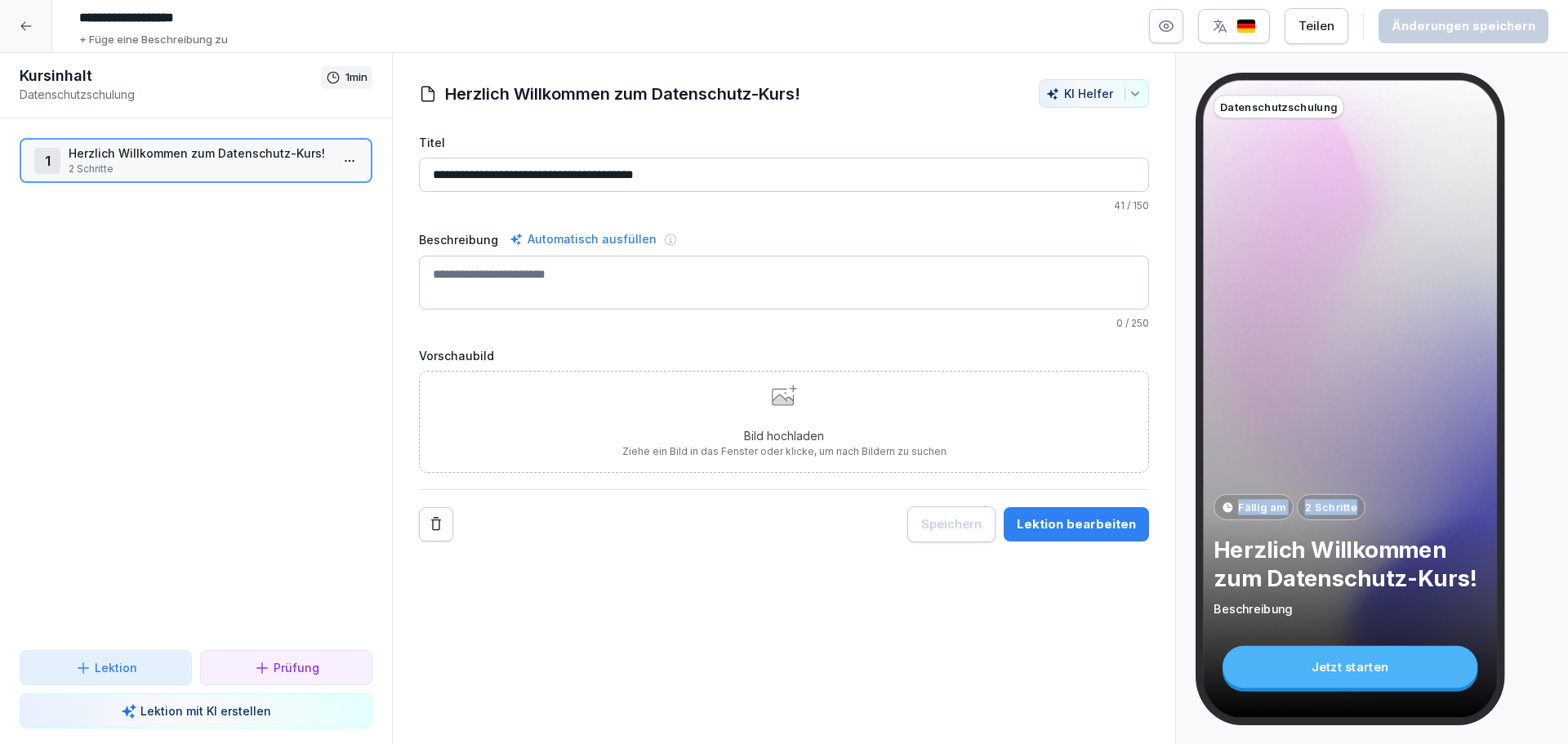
drag, startPoint x: 1341, startPoint y: 358, endPoint x: 1328, endPoint y: 246, distance: 112.8
click at [1329, 247] on div "Datenschutzschulung Fällig am 2 Schritte Herzlich Willkommen zum Datenschutz-Ku…" at bounding box center [1350, 399] width 294 height 637
click at [1127, 614] on div "**********" at bounding box center [784, 399] width 784 height 692
click at [108, 163] on p "2 Schritte" at bounding box center [199, 169] width 261 height 15
click at [325, 159] on html "**********" at bounding box center [784, 372] width 1568 height 744
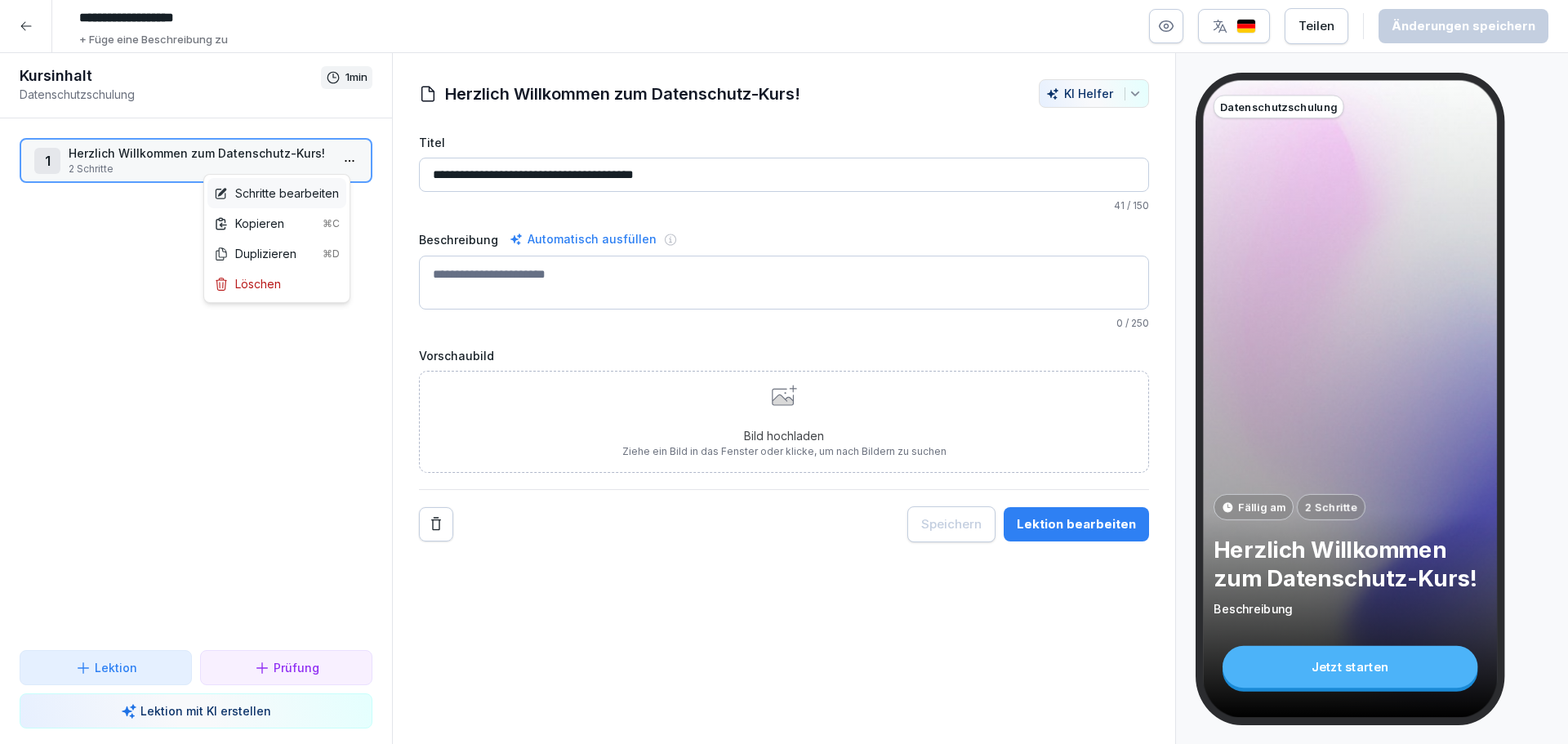
click at [261, 194] on div "Schritte bearbeiten" at bounding box center [276, 193] width 125 height 17
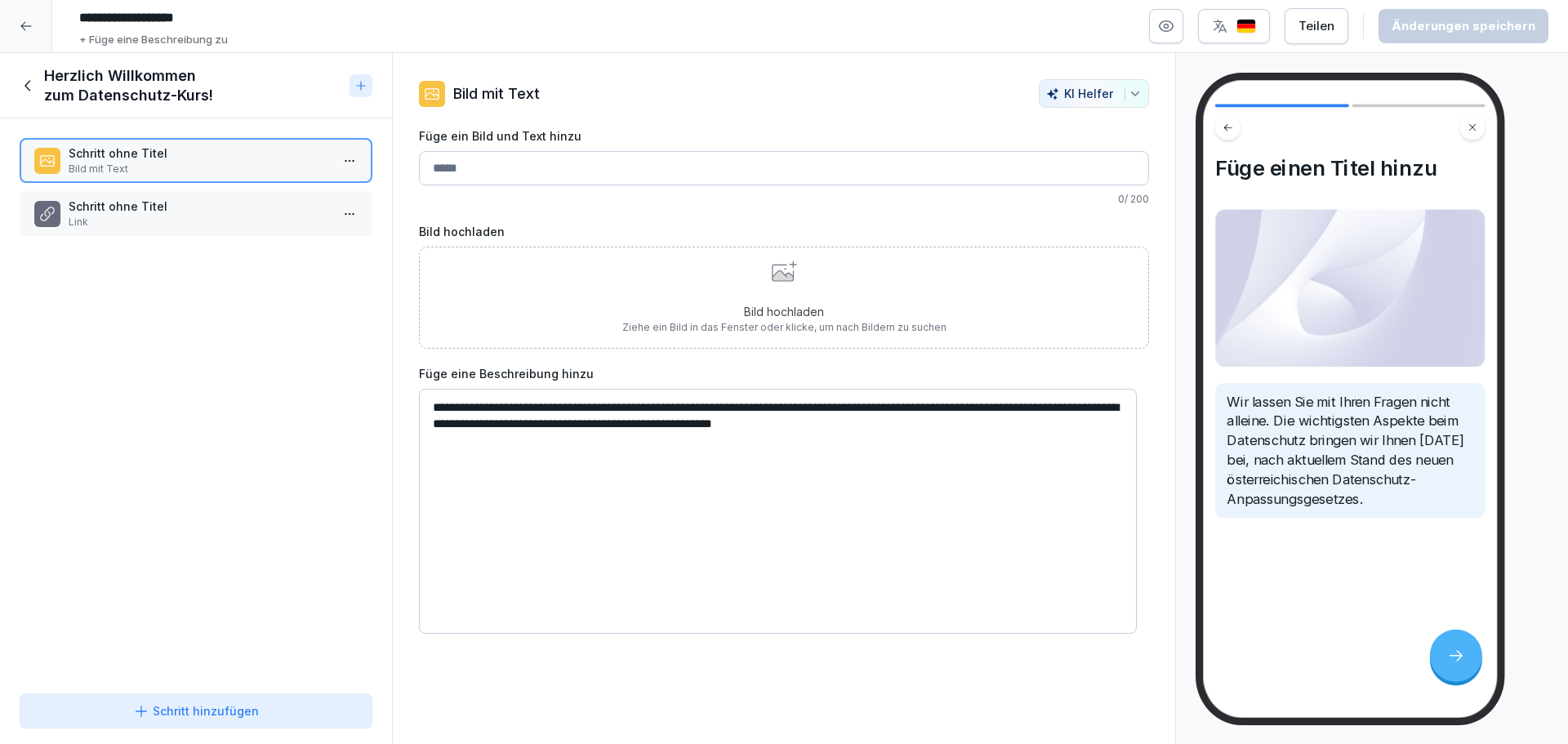
click at [22, 86] on icon at bounding box center [28, 86] width 18 height 18
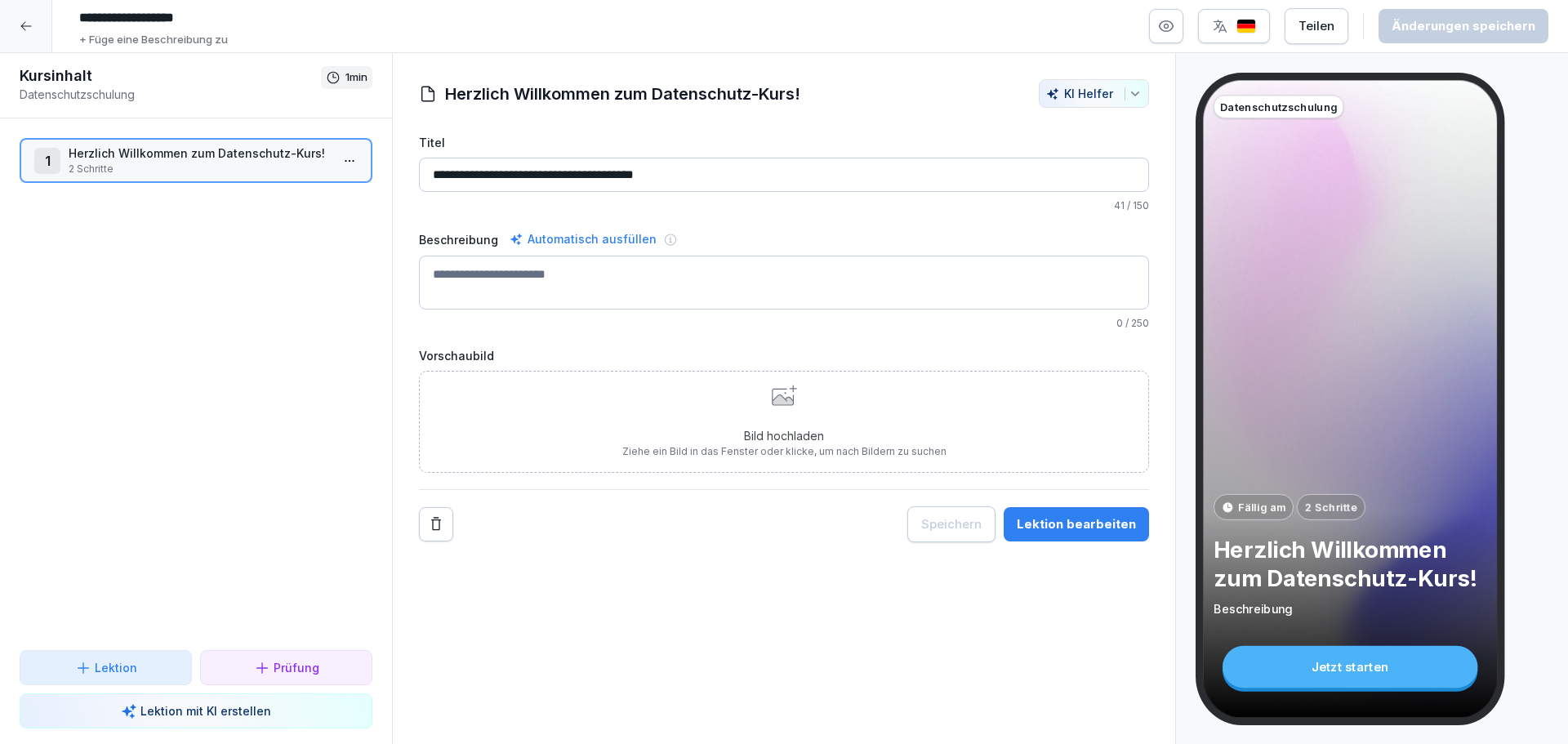
click at [20, 34] on div at bounding box center [26, 26] width 52 height 52
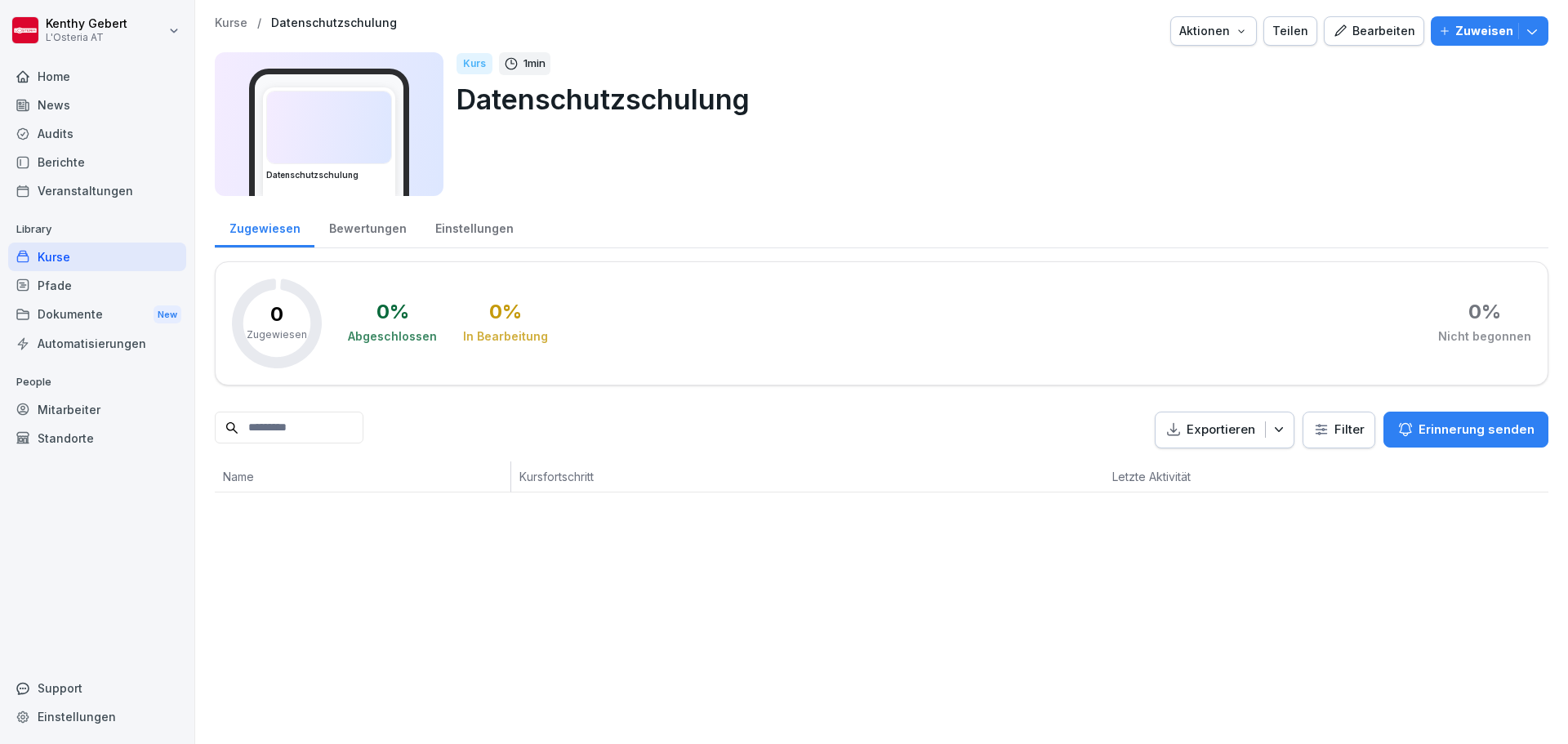
click at [634, 174] on div "Kurs 1 min Datenschutzschulung" at bounding box center [996, 124] width 1079 height 143
click at [1477, 31] on p "Zuweisen" at bounding box center [1484, 31] width 58 height 18
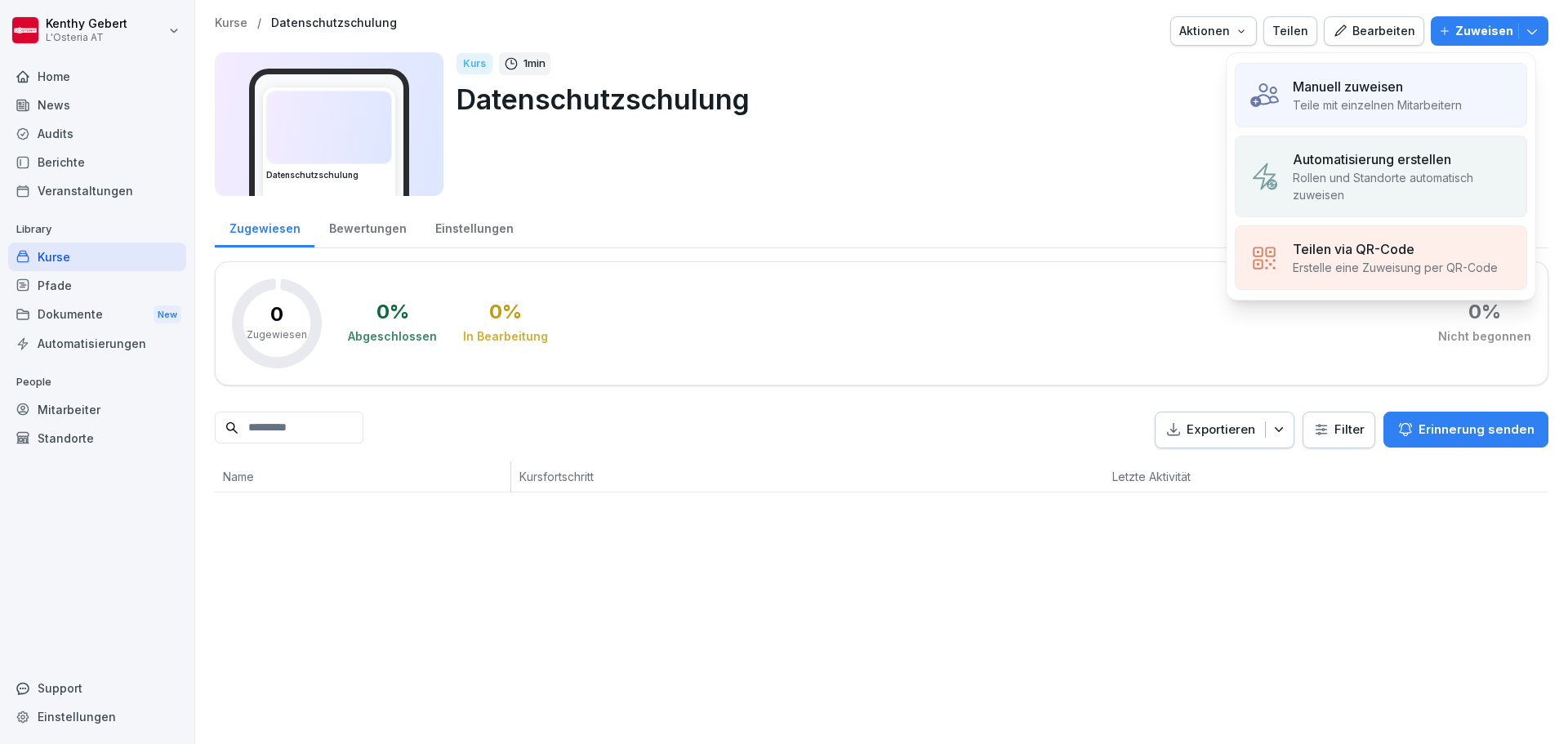
click at [1356, 101] on p "Teile mit einzelnen Mitarbeitern" at bounding box center [1376, 105] width 169 height 17
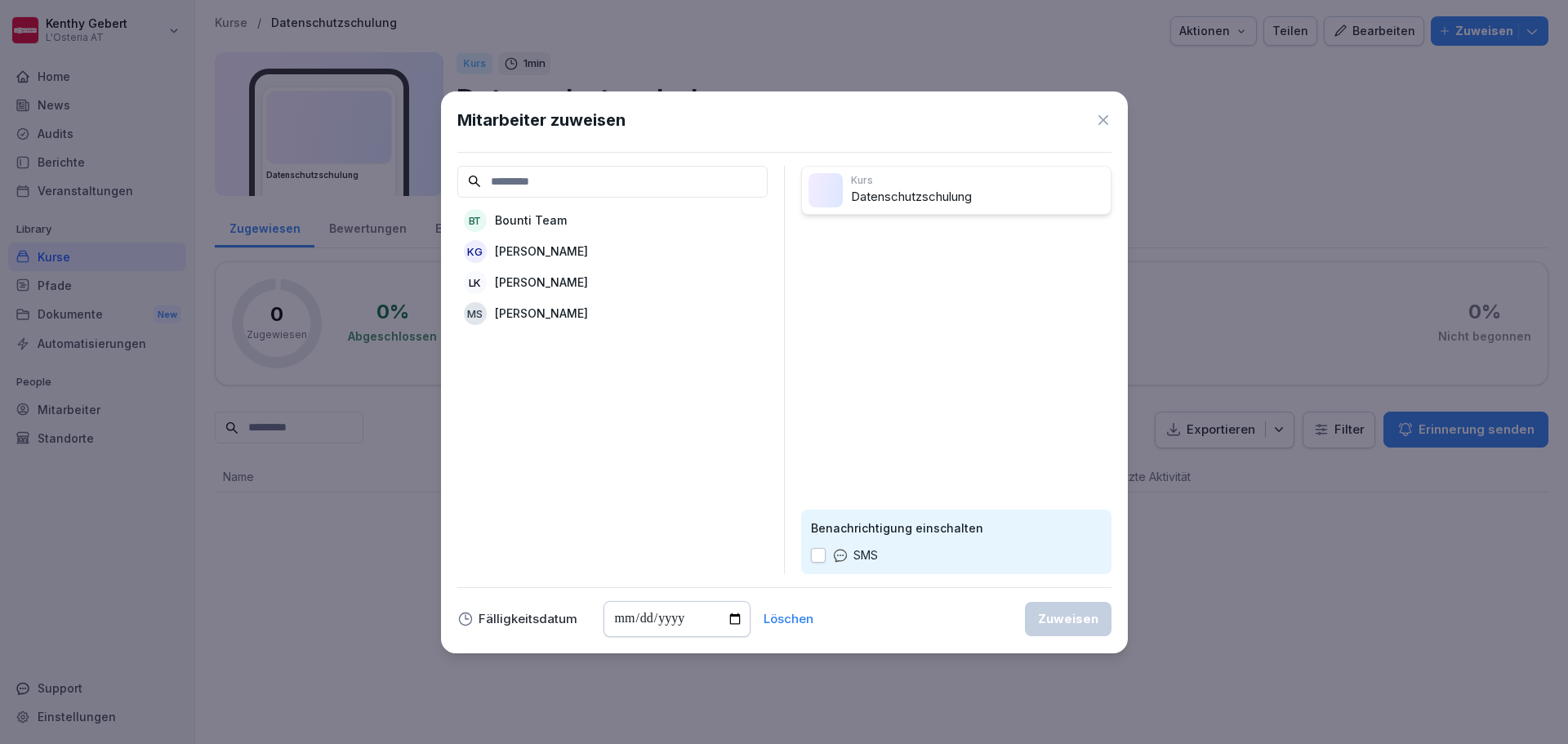
click at [575, 247] on div "KG Kenthy Gebert" at bounding box center [612, 252] width 310 height 30
click at [1057, 618] on div "Zuweisen" at bounding box center [1068, 619] width 60 height 18
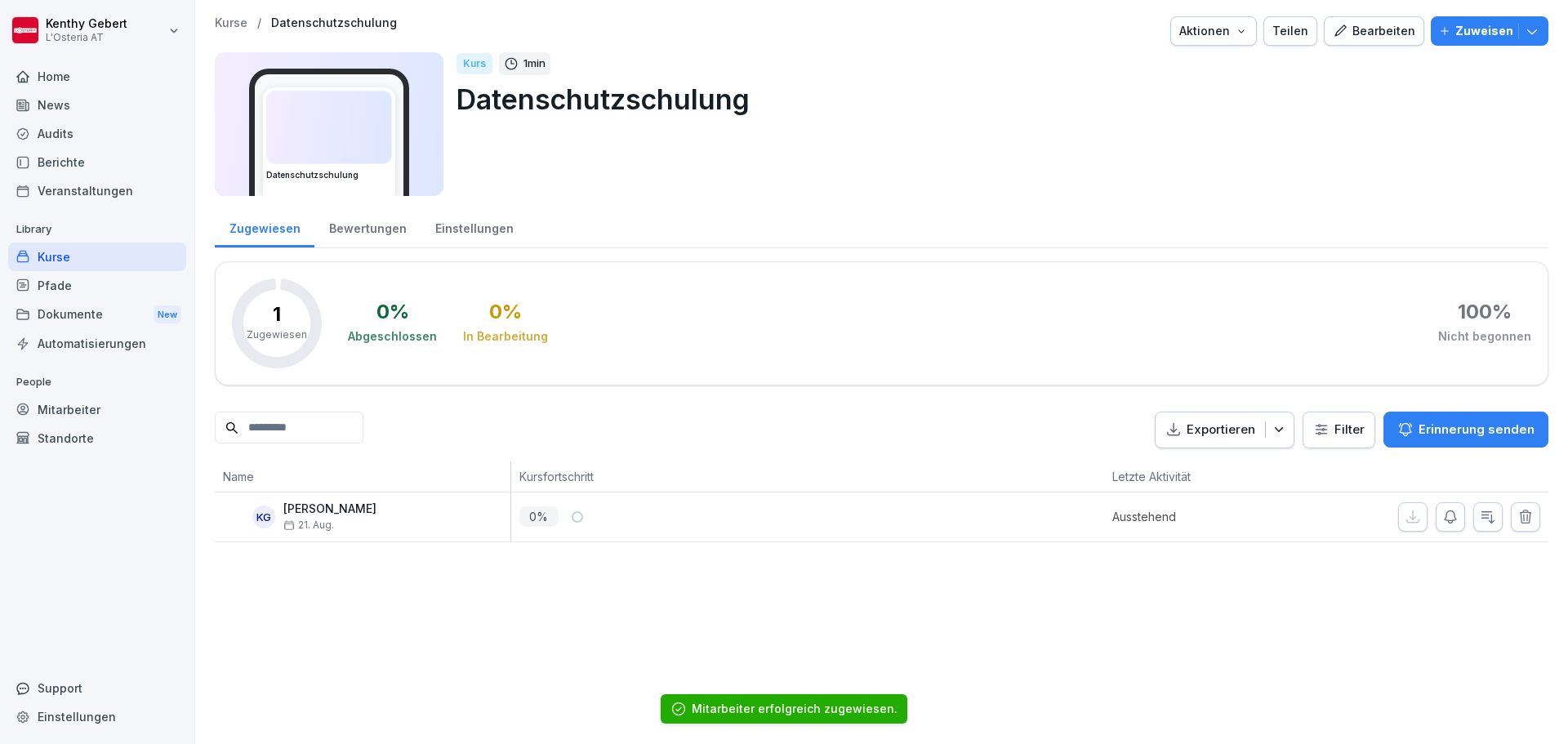
click at [826, 324] on div "0 % Abgeschlossen 0 % In Bearbeitung 100 % Nicht begonnen" at bounding box center [939, 323] width 1183 height 90
click at [54, 138] on div "Audits" at bounding box center [97, 133] width 178 height 29
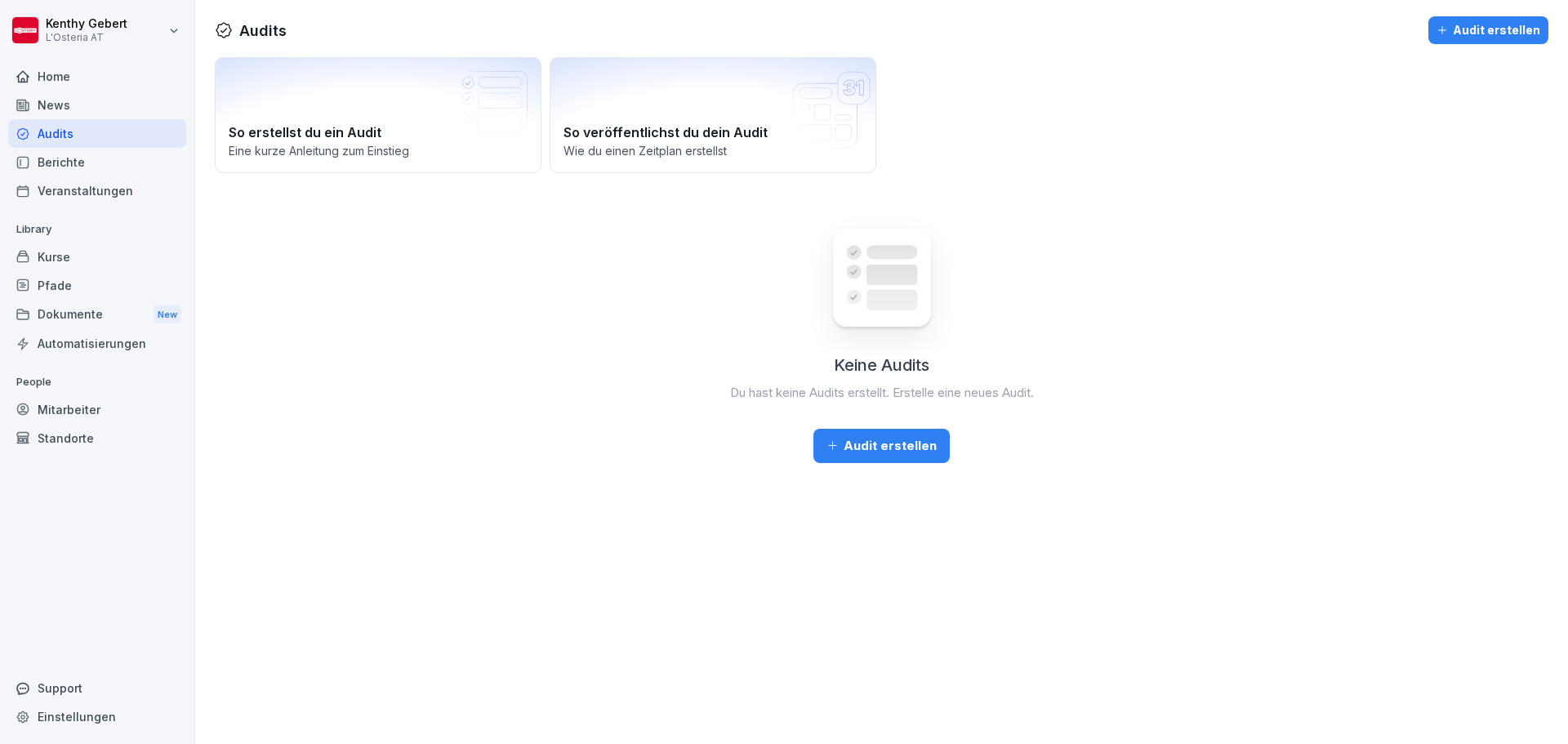
click at [54, 78] on div "Home" at bounding box center [97, 76] width 178 height 29
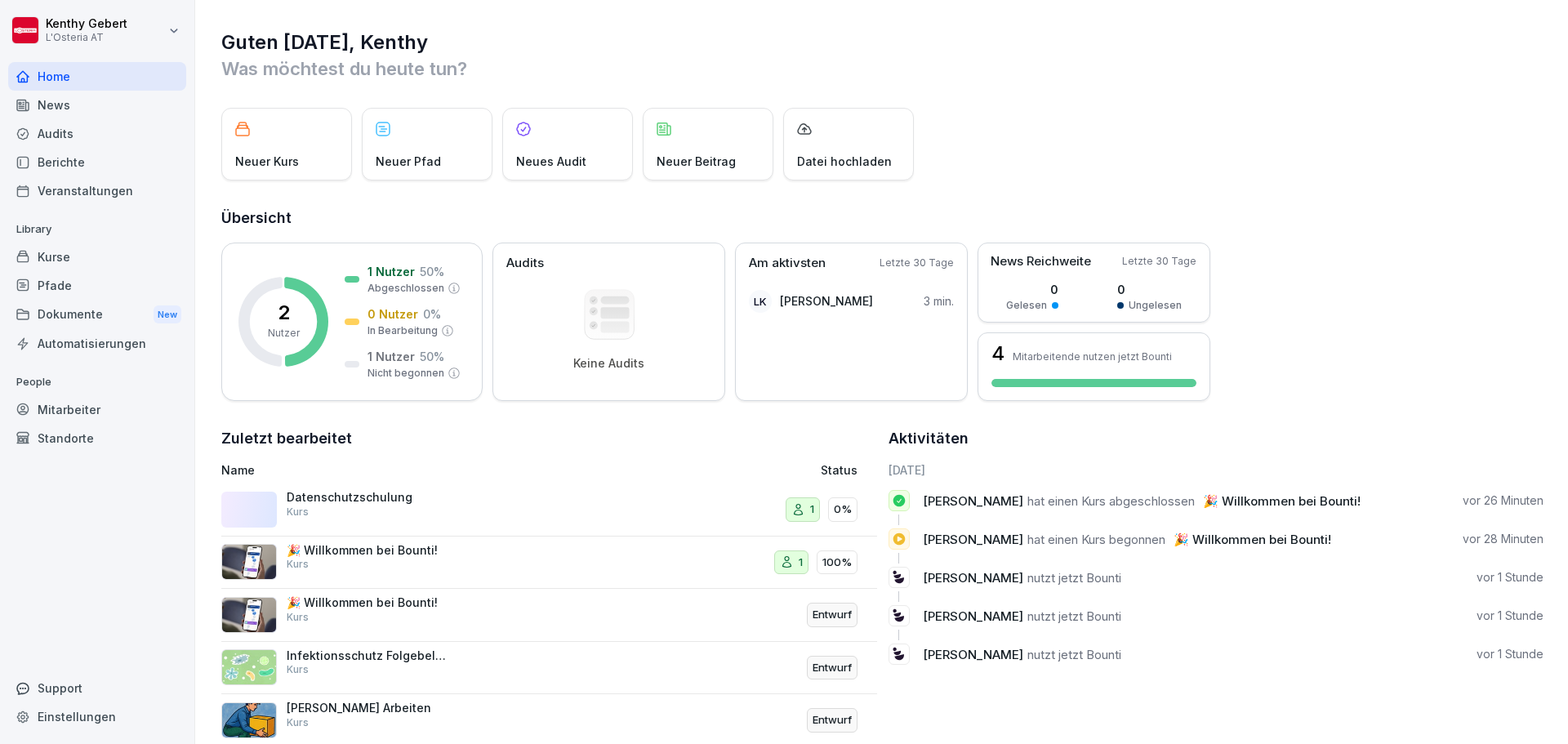
click at [52, 263] on div "Kurse" at bounding box center [97, 256] width 178 height 29
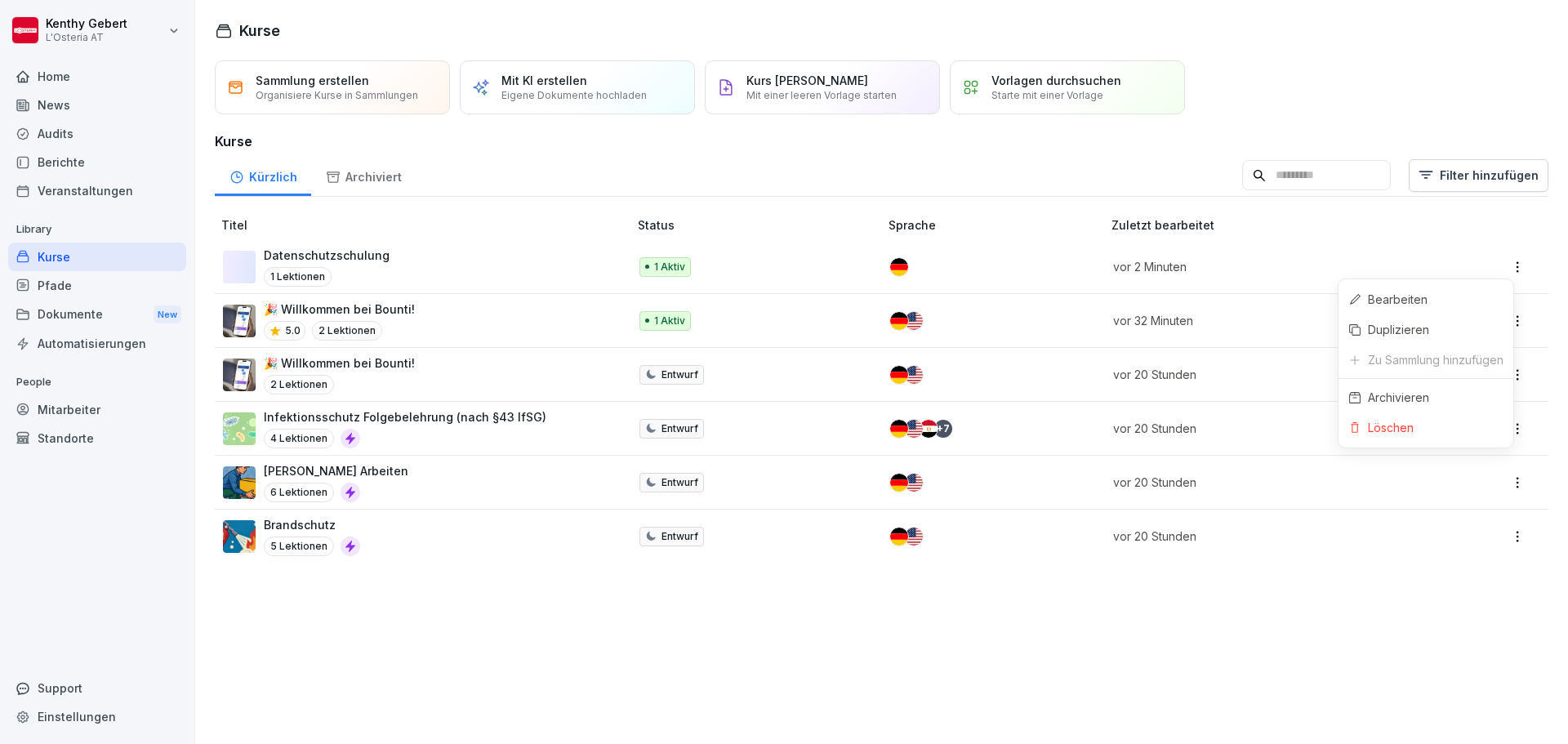
click at [1506, 266] on html "Kenthy Gebert L'Osteria AT Home News Audits Berichte Veranstaltungen Library Ku…" at bounding box center [784, 372] width 1568 height 744
drag, startPoint x: 963, startPoint y: 162, endPoint x: 941, endPoint y: 162, distance: 22.0
click at [962, 162] on html "Kenthy Gebert L'Osteria AT Home News Audits Berichte Veranstaltungen Library Ku…" at bounding box center [784, 372] width 1568 height 744
click at [422, 276] on div "Datenschutzschulung 1 Lektionen" at bounding box center [417, 267] width 389 height 40
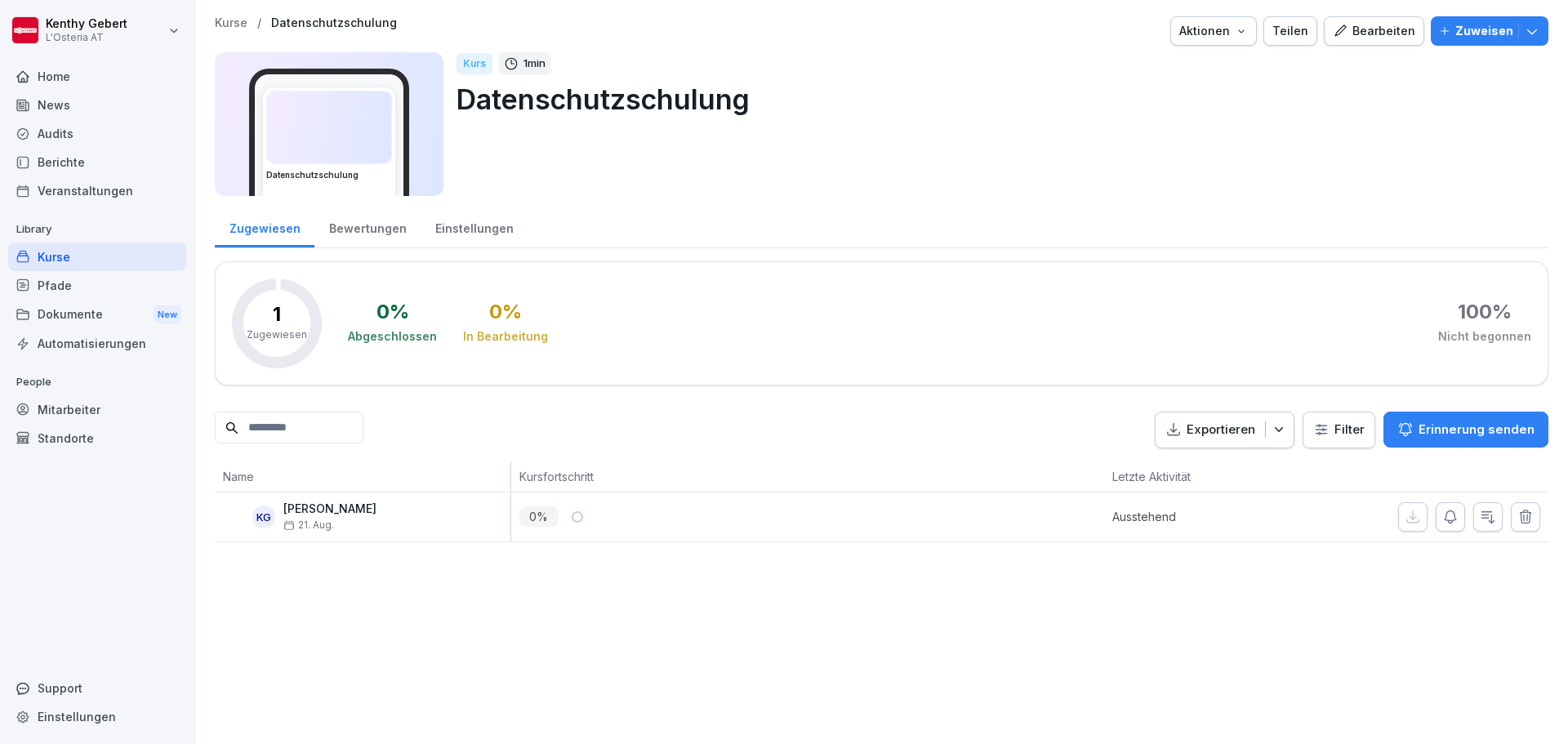
click at [1241, 40] on button "Aktionen" at bounding box center [1213, 31] width 87 height 30
click at [1307, 101] on html "Kenthy Gebert L'Osteria AT Home News Audits Berichte Veranstaltungen Library Ku…" at bounding box center [784, 372] width 1568 height 744
click at [1483, 316] on div "100 %" at bounding box center [1485, 312] width 54 height 19
click at [1425, 325] on div "0 % Abgeschlossen 0 % In Bearbeitung 100 % Nicht begonnen" at bounding box center [939, 323] width 1183 height 90
click at [380, 237] on div "Bewertungen" at bounding box center [367, 226] width 106 height 42
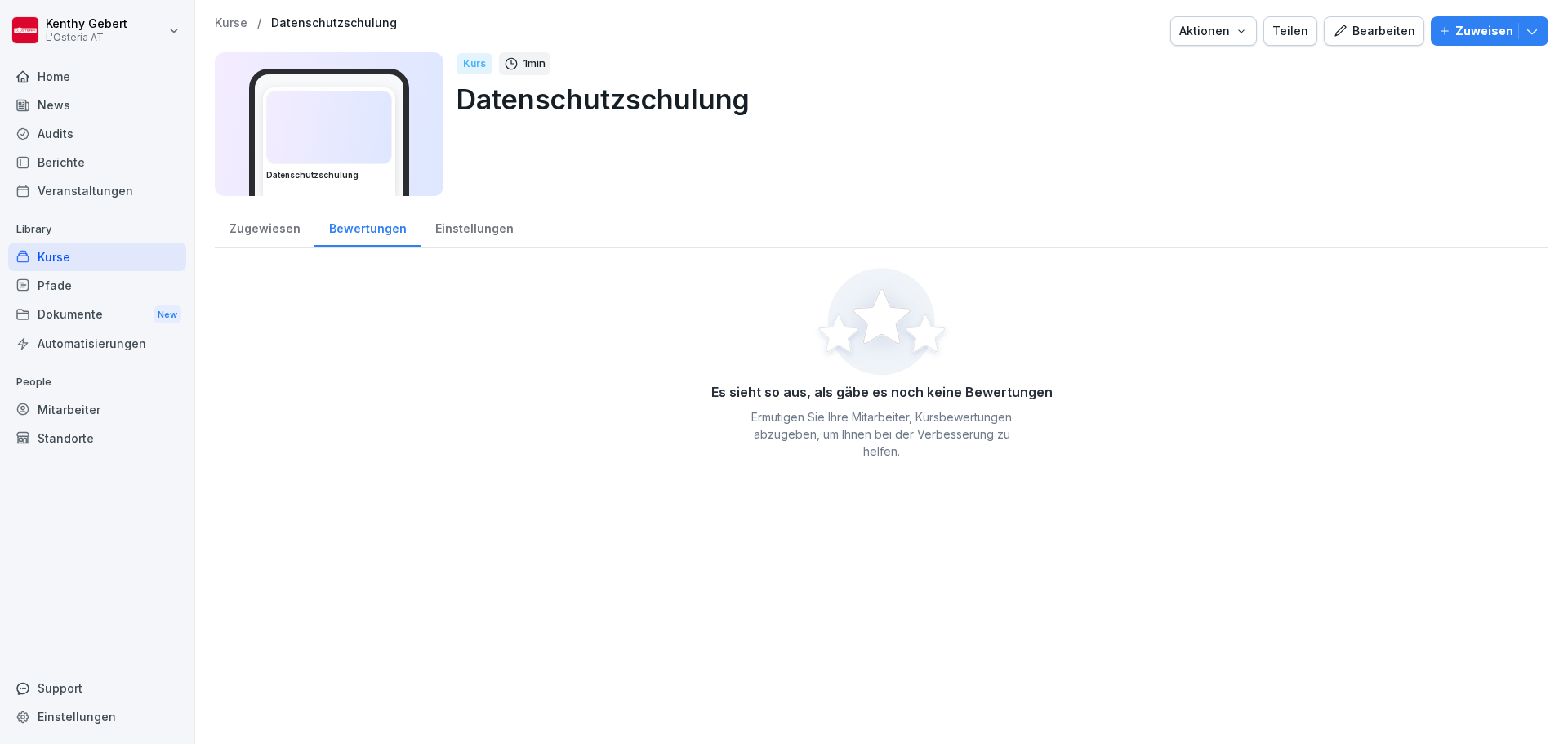
click at [475, 232] on div "Einstellungen" at bounding box center [474, 226] width 107 height 42
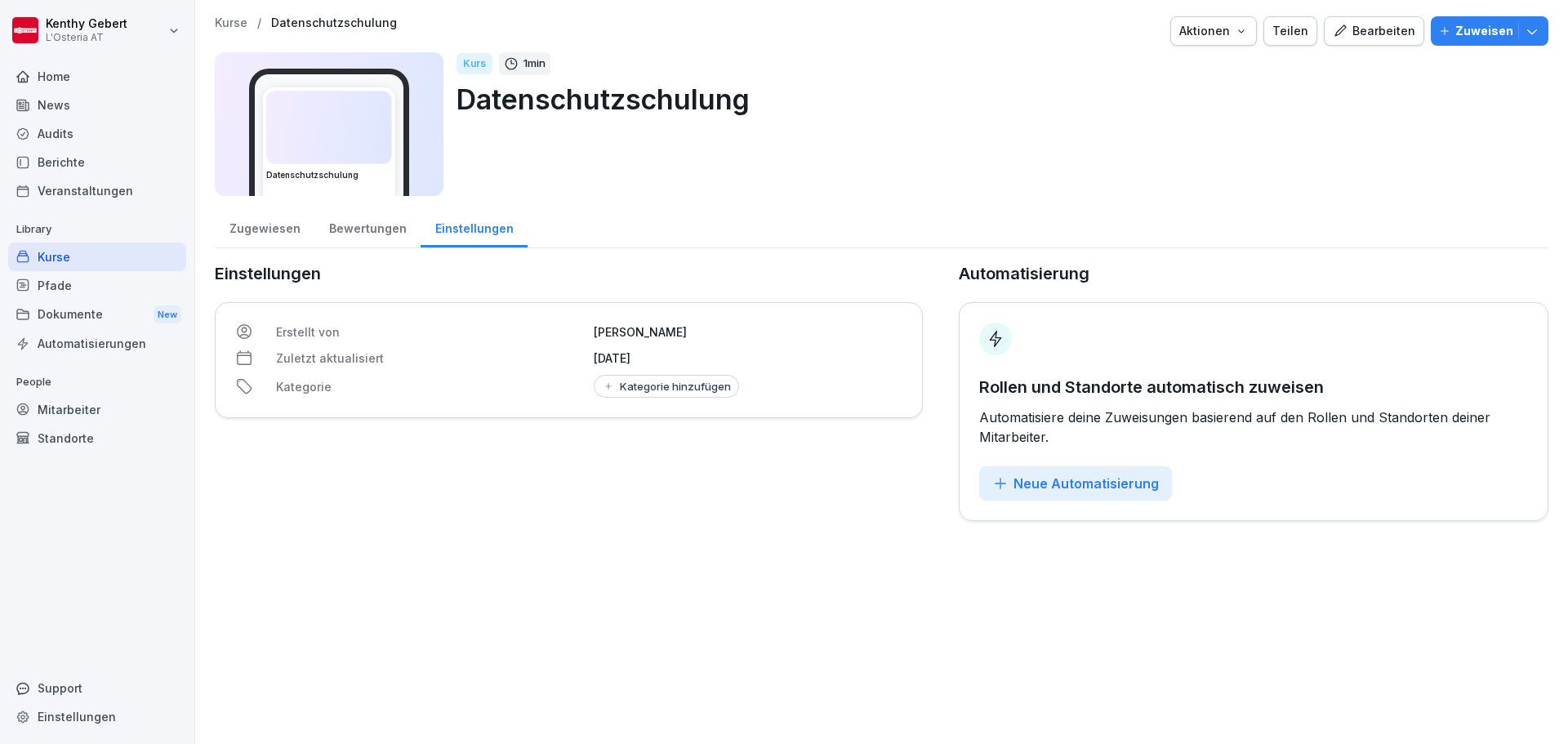
click at [262, 231] on div "Zugewiesen" at bounding box center [265, 226] width 100 height 42
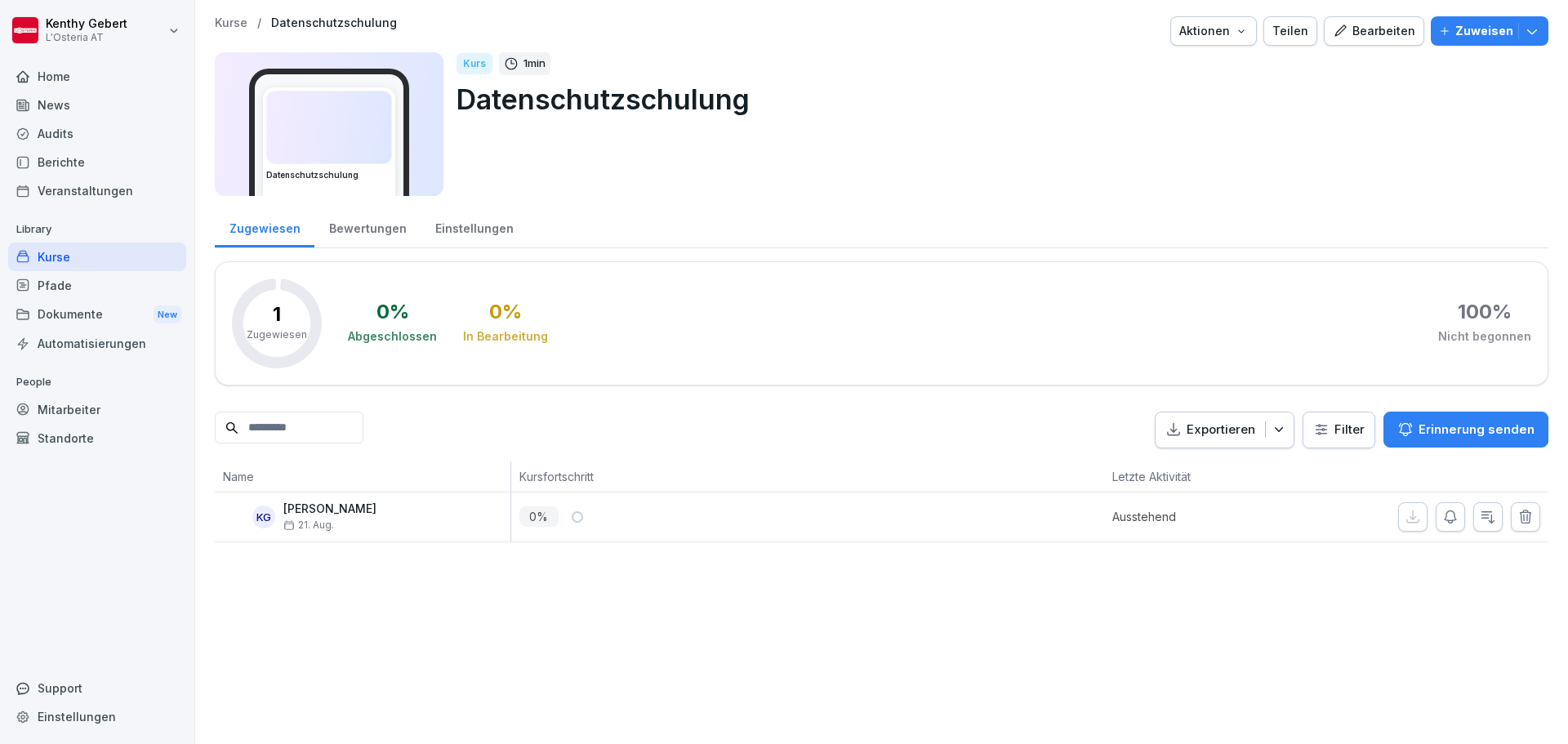
click at [47, 163] on div "Berichte" at bounding box center [97, 162] width 178 height 29
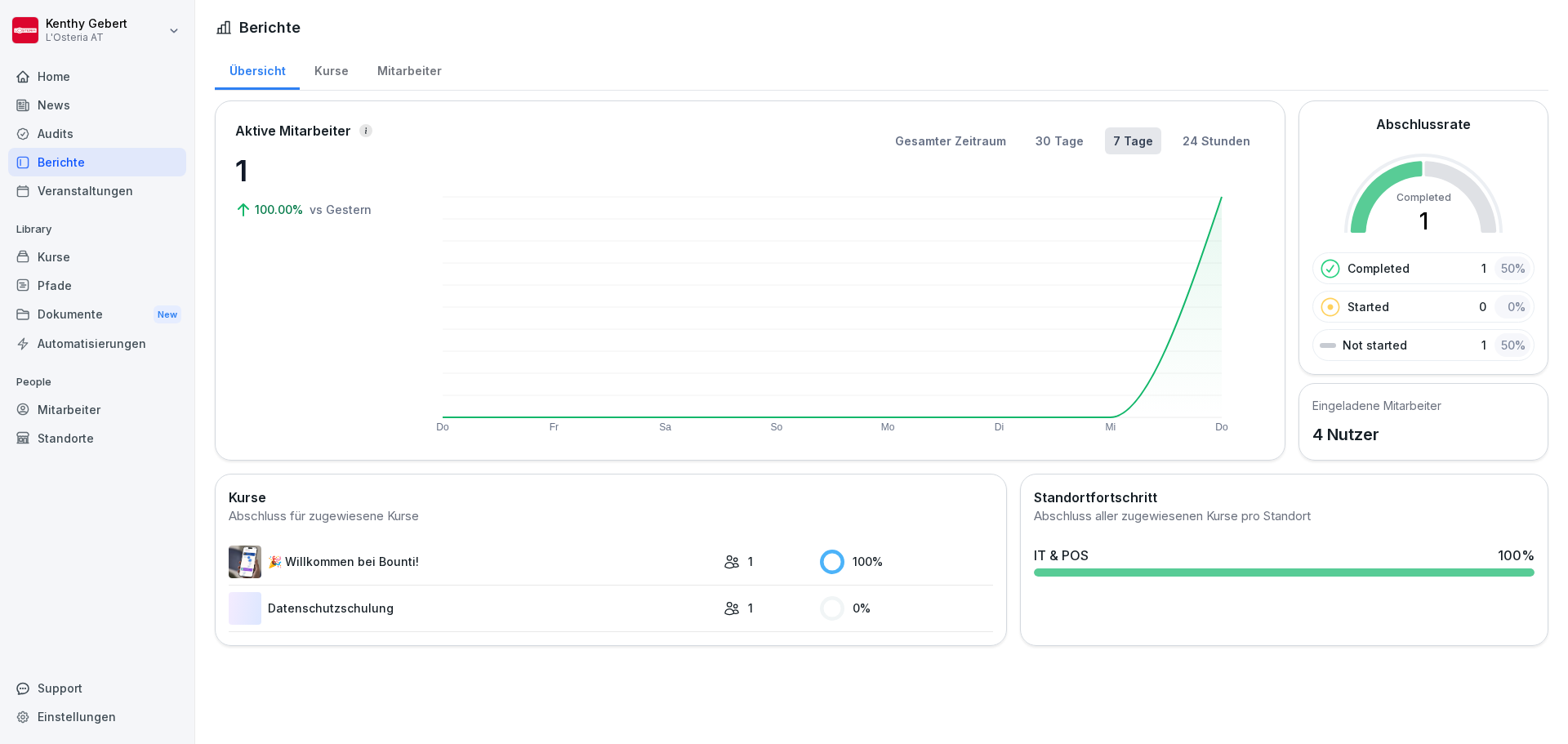
click at [420, 612] on link "Datenschutzschulung" at bounding box center [472, 608] width 487 height 32
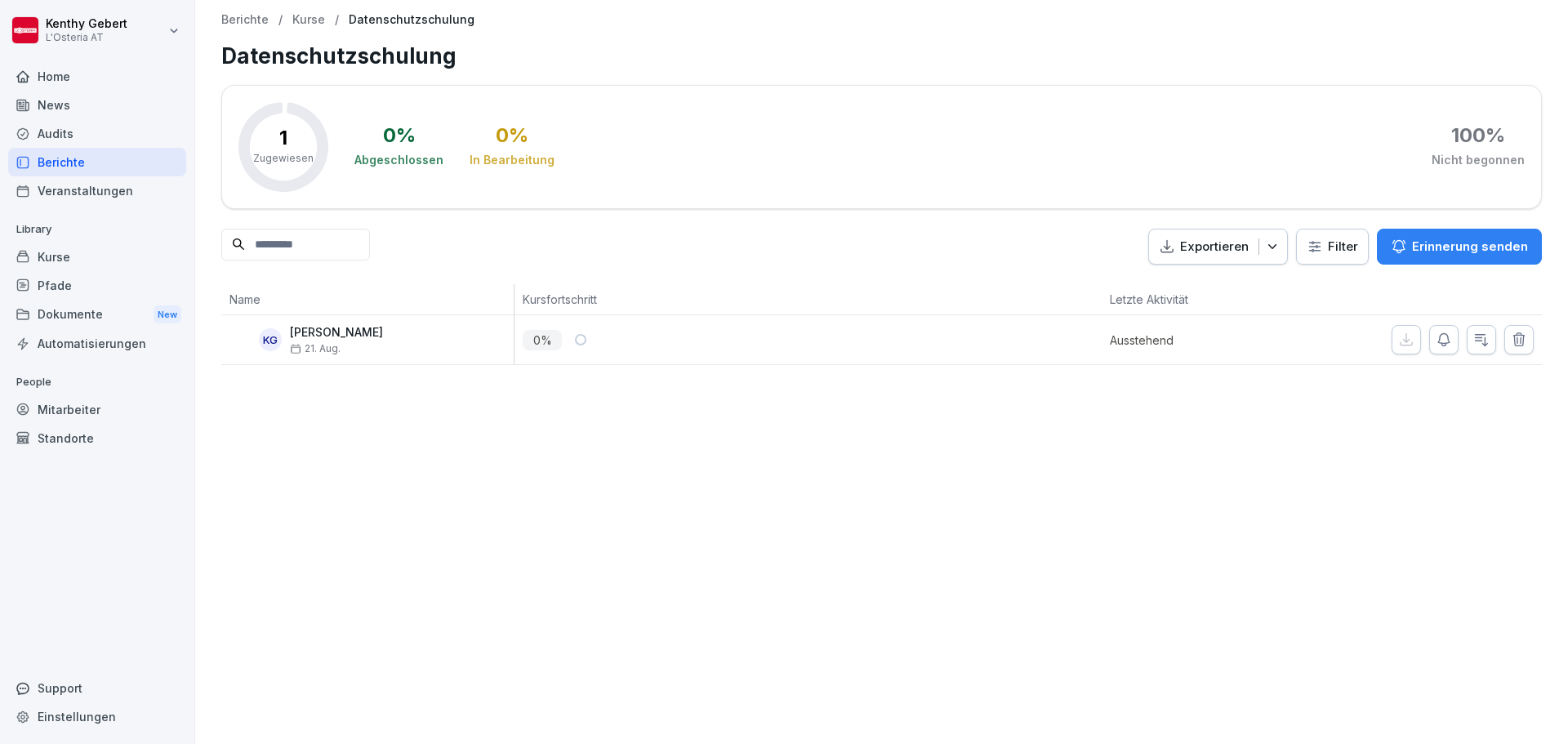
click at [378, 350] on div "KG Kenthy Gebert 21. Aug." at bounding box center [371, 340] width 284 height 29
click at [586, 341] on div "0 %" at bounding box center [702, 339] width 359 height 20
click at [409, 339] on div "KG Kenthy Gebert 21. Aug." at bounding box center [371, 340] width 284 height 29
click at [337, 339] on p "Kenthy Gebert" at bounding box center [337, 333] width 93 height 14
click at [305, 336] on p "Kenthy Gebert" at bounding box center [337, 333] width 93 height 14
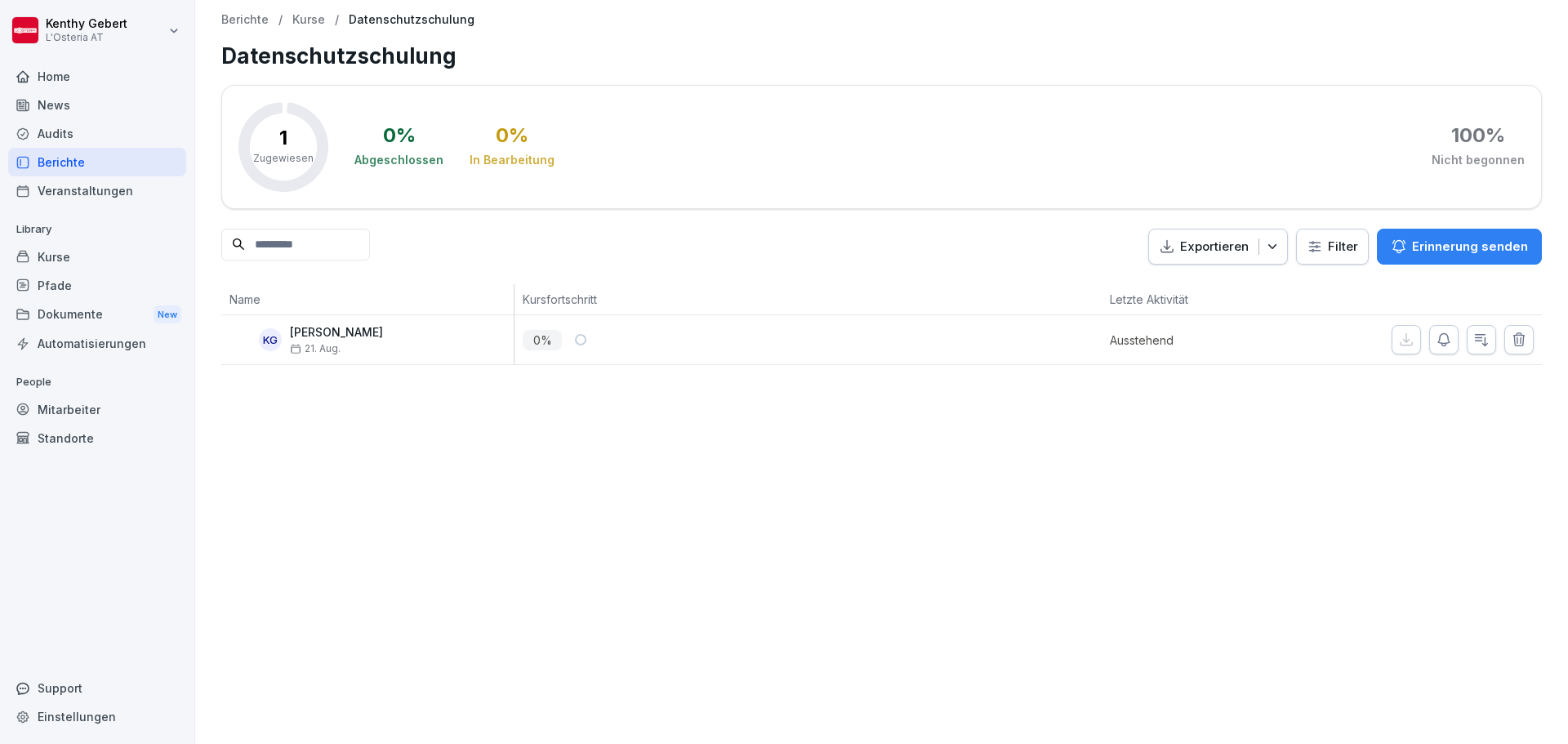
click at [272, 342] on div "KG" at bounding box center [270, 339] width 23 height 23
click at [316, 25] on p "Kurse" at bounding box center [308, 20] width 32 height 14
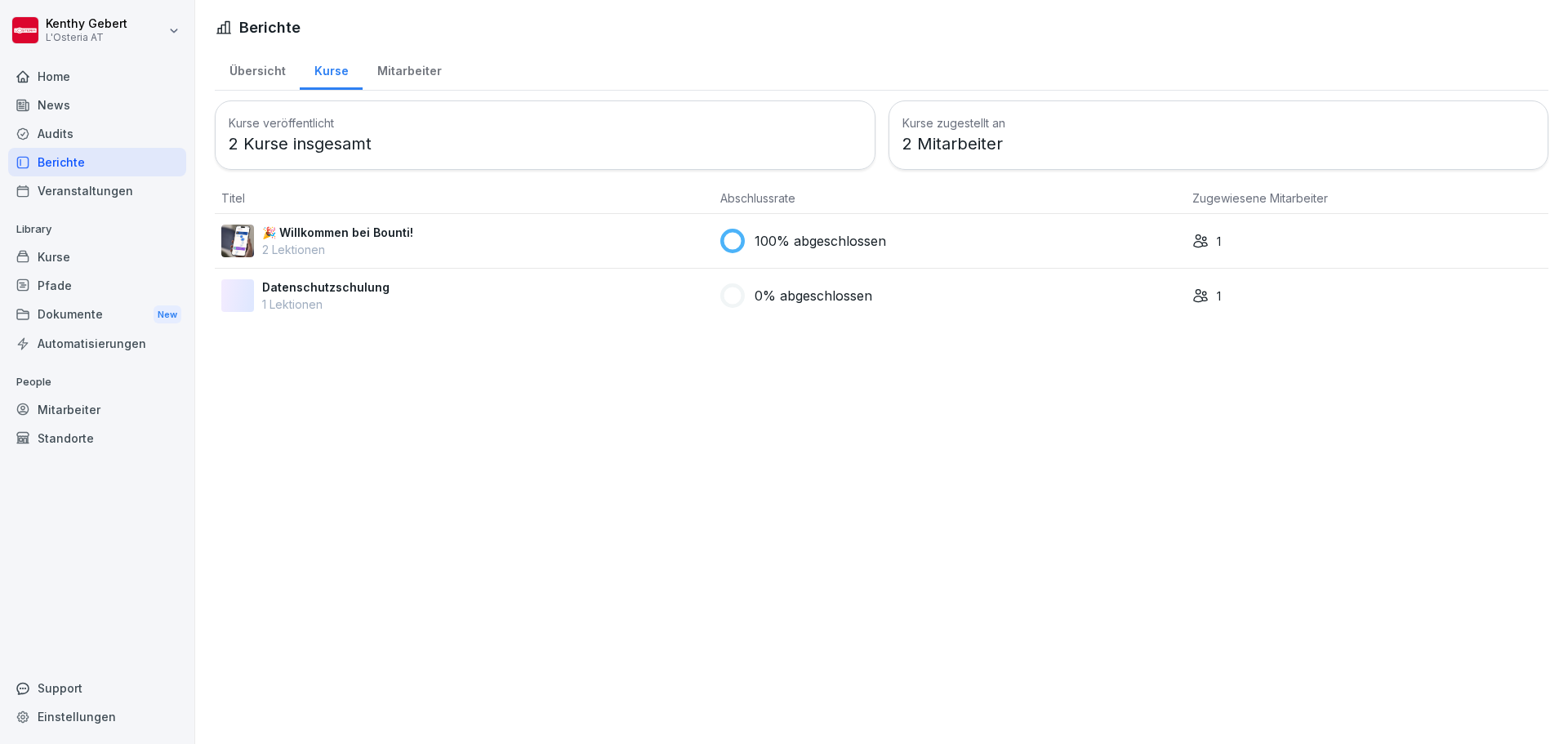
click at [1202, 298] on div "1" at bounding box center [1368, 296] width 350 height 17
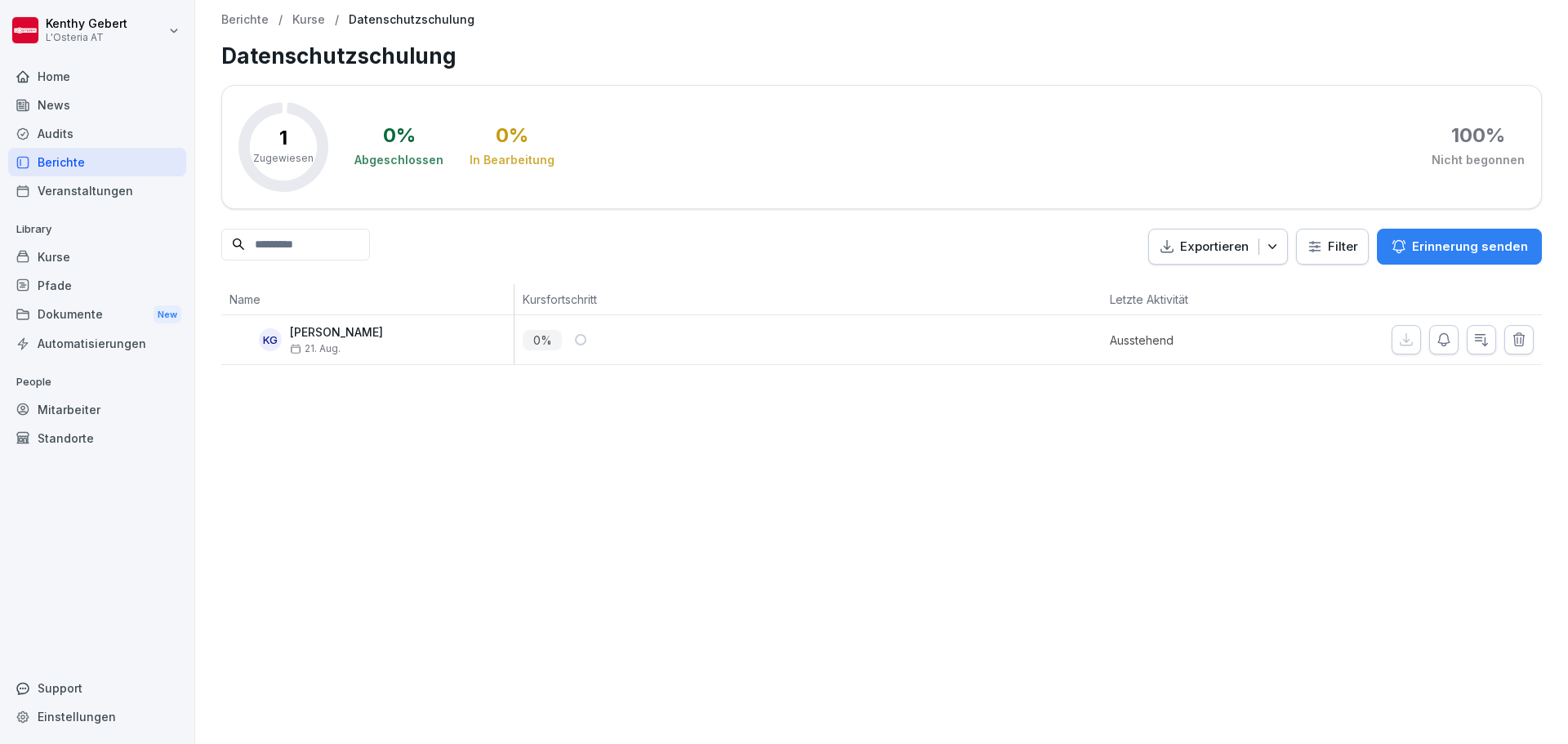
click at [59, 74] on div "Home" at bounding box center [97, 76] width 178 height 29
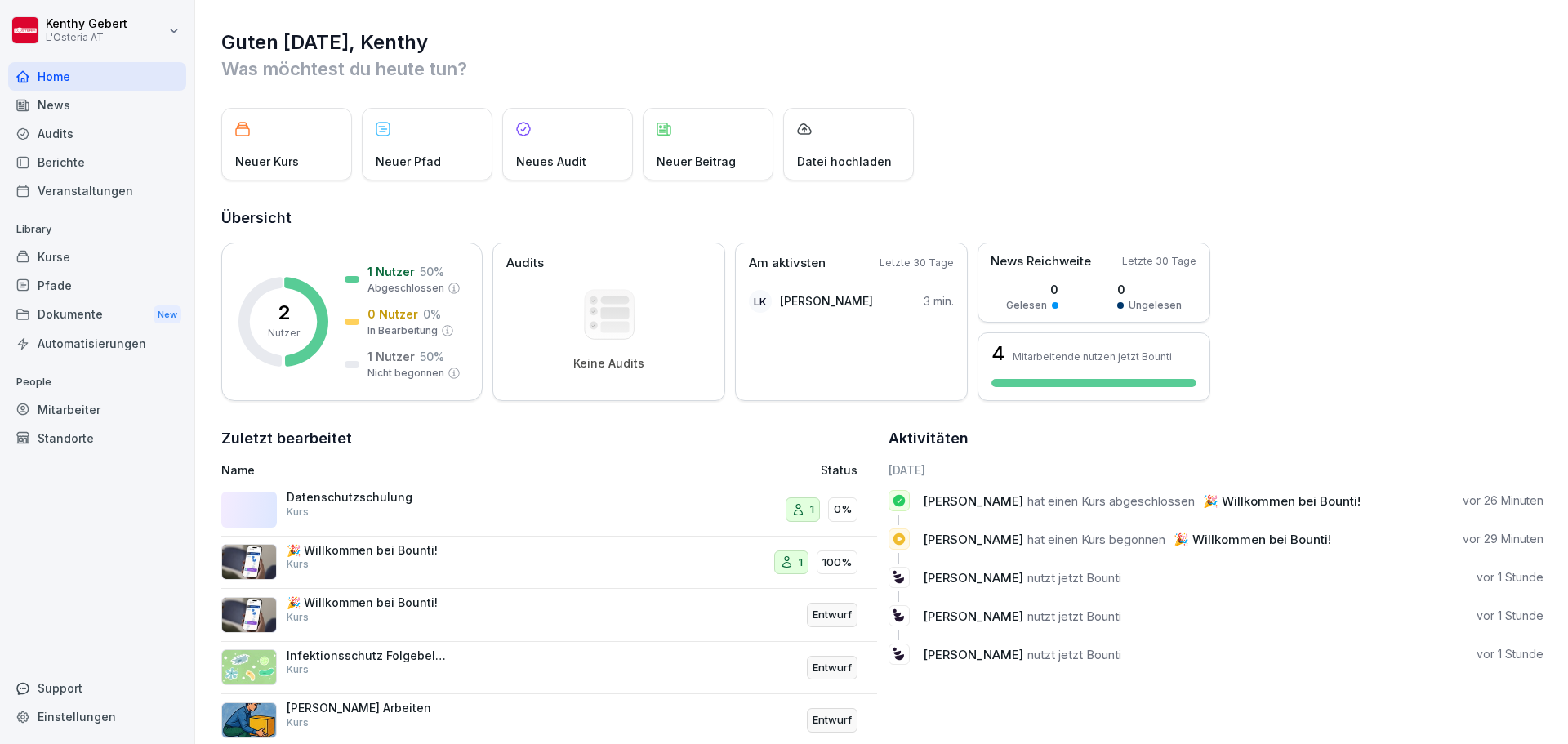
click at [169, 34] on html "Kenthy Gebert L'Osteria AT Home News Audits Berichte Veranstaltungen Library Ku…" at bounding box center [784, 372] width 1568 height 744
click at [169, 35] on html "Kenthy Gebert L'Osteria AT Home News Audits Berichte Veranstaltungen Library Ku…" at bounding box center [784, 372] width 1568 height 744
click at [635, 52] on html "Kenthy Gebert L'Osteria AT Home News Audits Berichte Veranstaltungen Library Ku…" at bounding box center [784, 372] width 1568 height 744
click at [59, 265] on div "Kurse" at bounding box center [97, 256] width 178 height 29
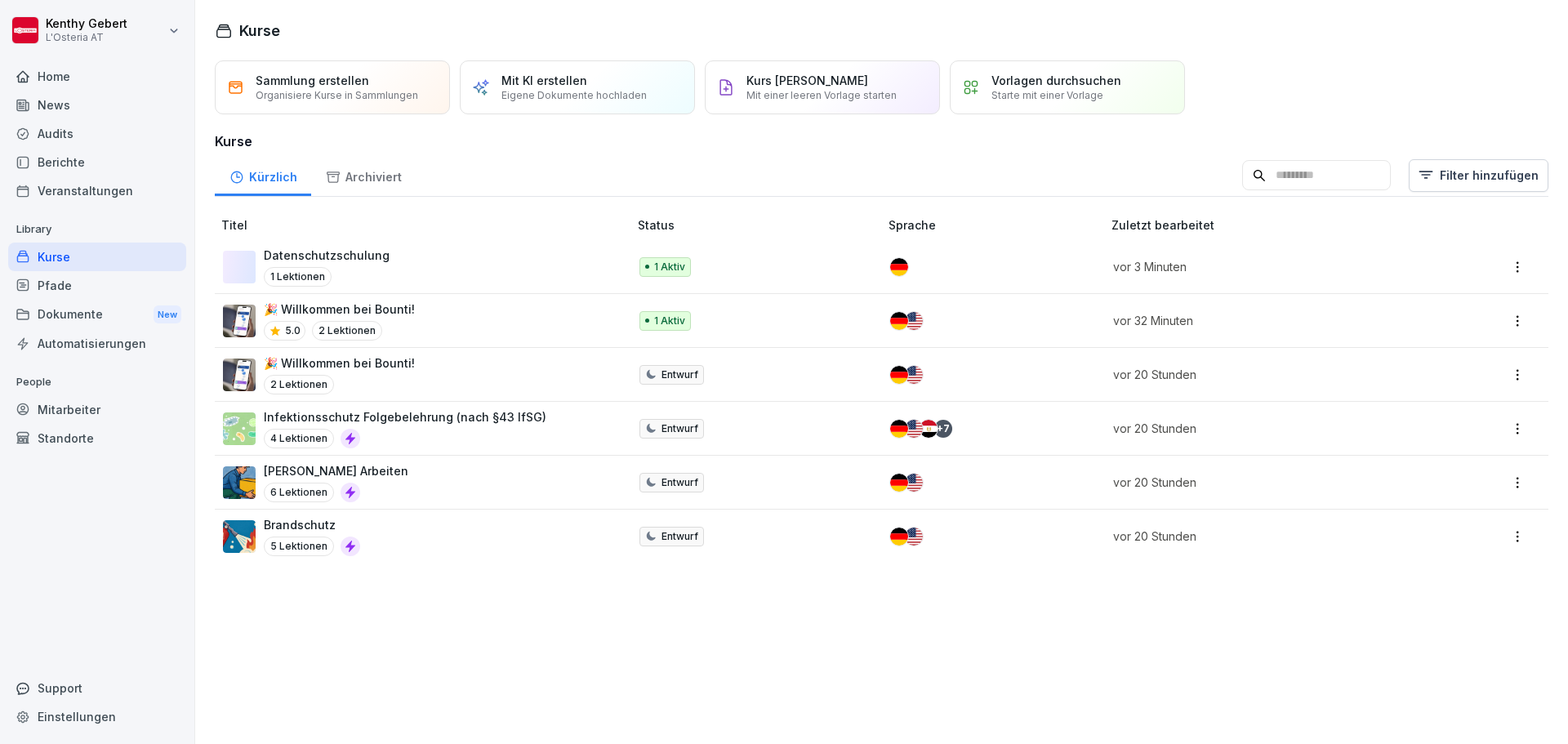
click at [519, 260] on div "Datenschutzschulung 1 Lektionen" at bounding box center [417, 267] width 389 height 40
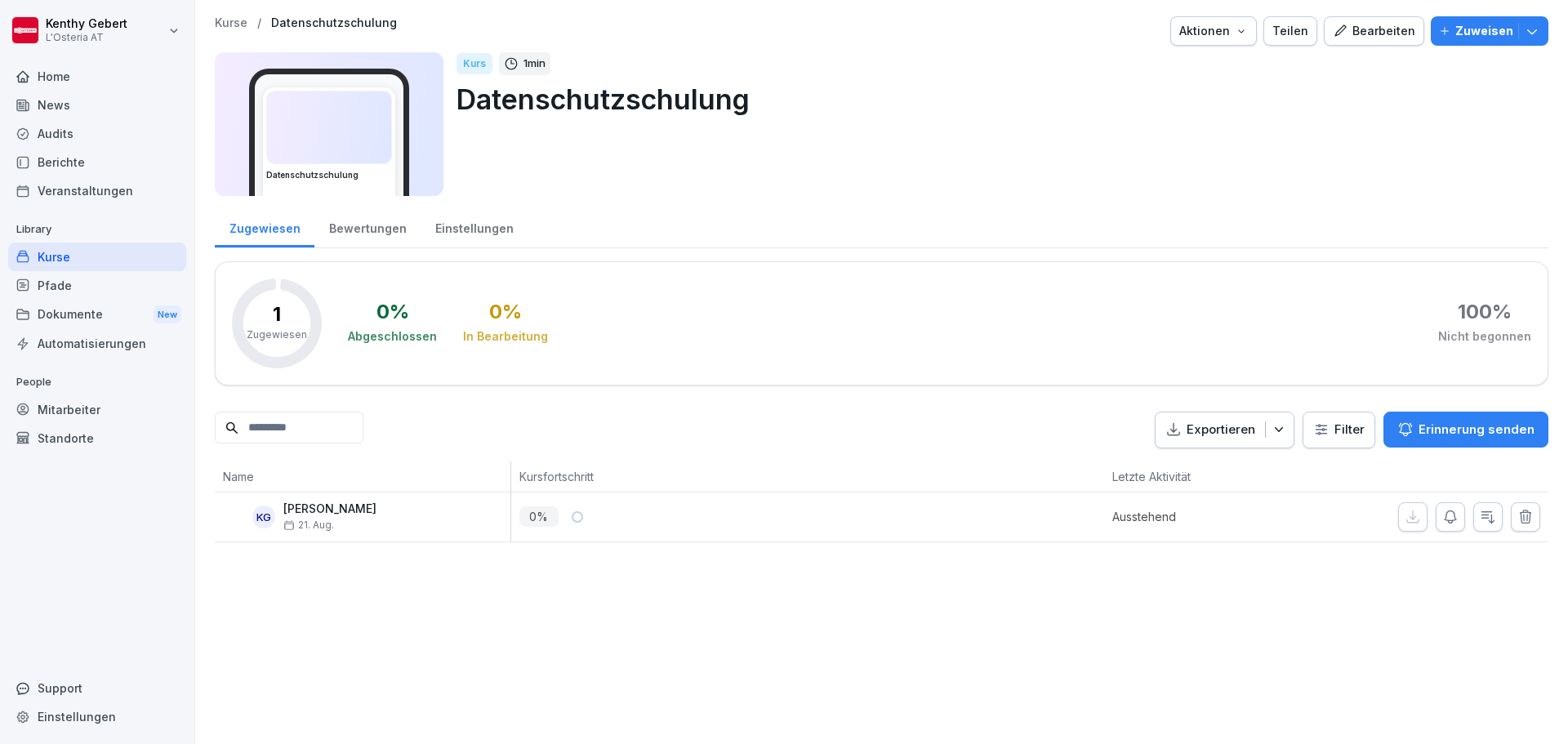
click at [1530, 27] on button "Zuweisen" at bounding box center [1489, 31] width 117 height 30
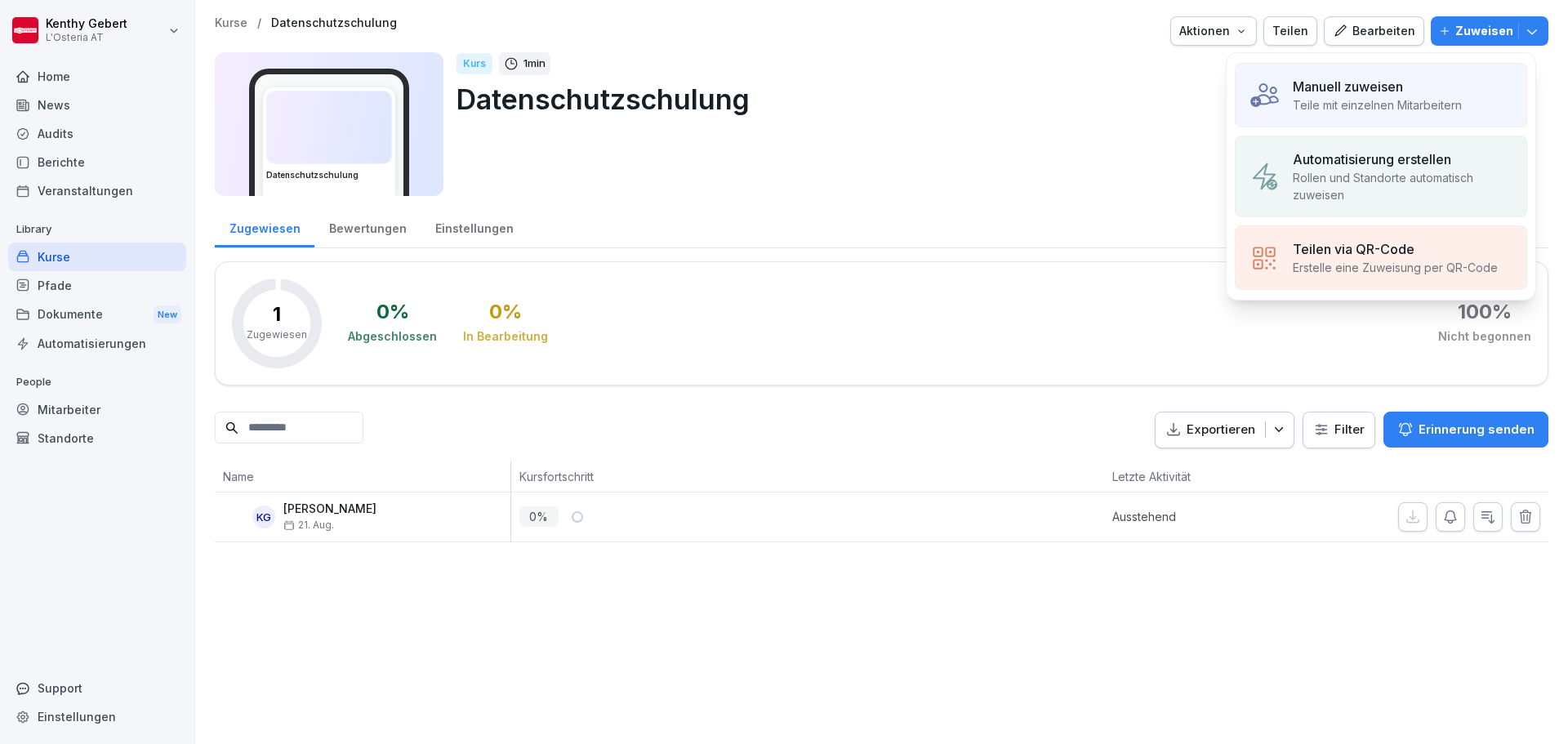
click at [1387, 87] on p "Manuell zuweisen" at bounding box center [1348, 87] width 110 height 19
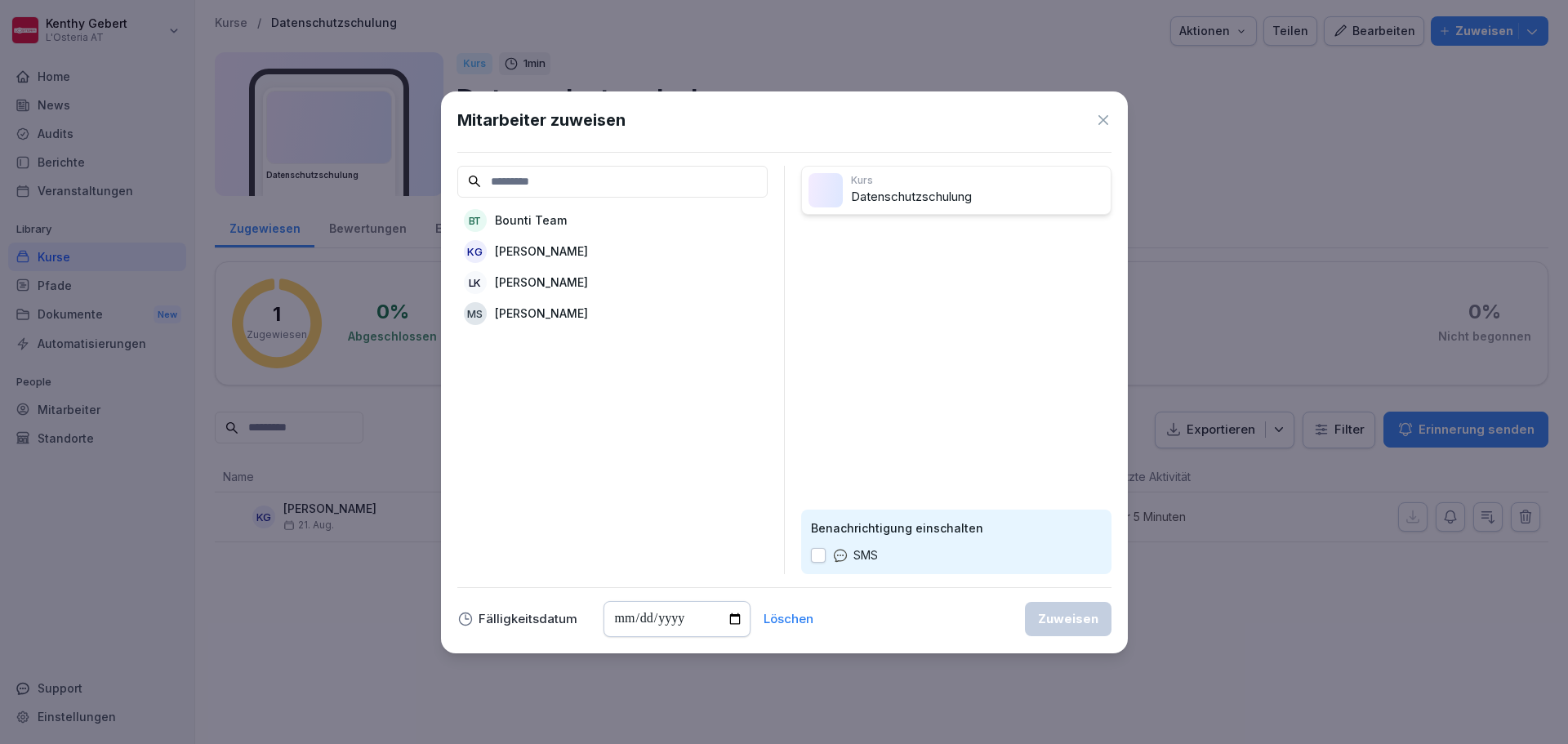
click at [1100, 119] on icon at bounding box center [1103, 120] width 17 height 17
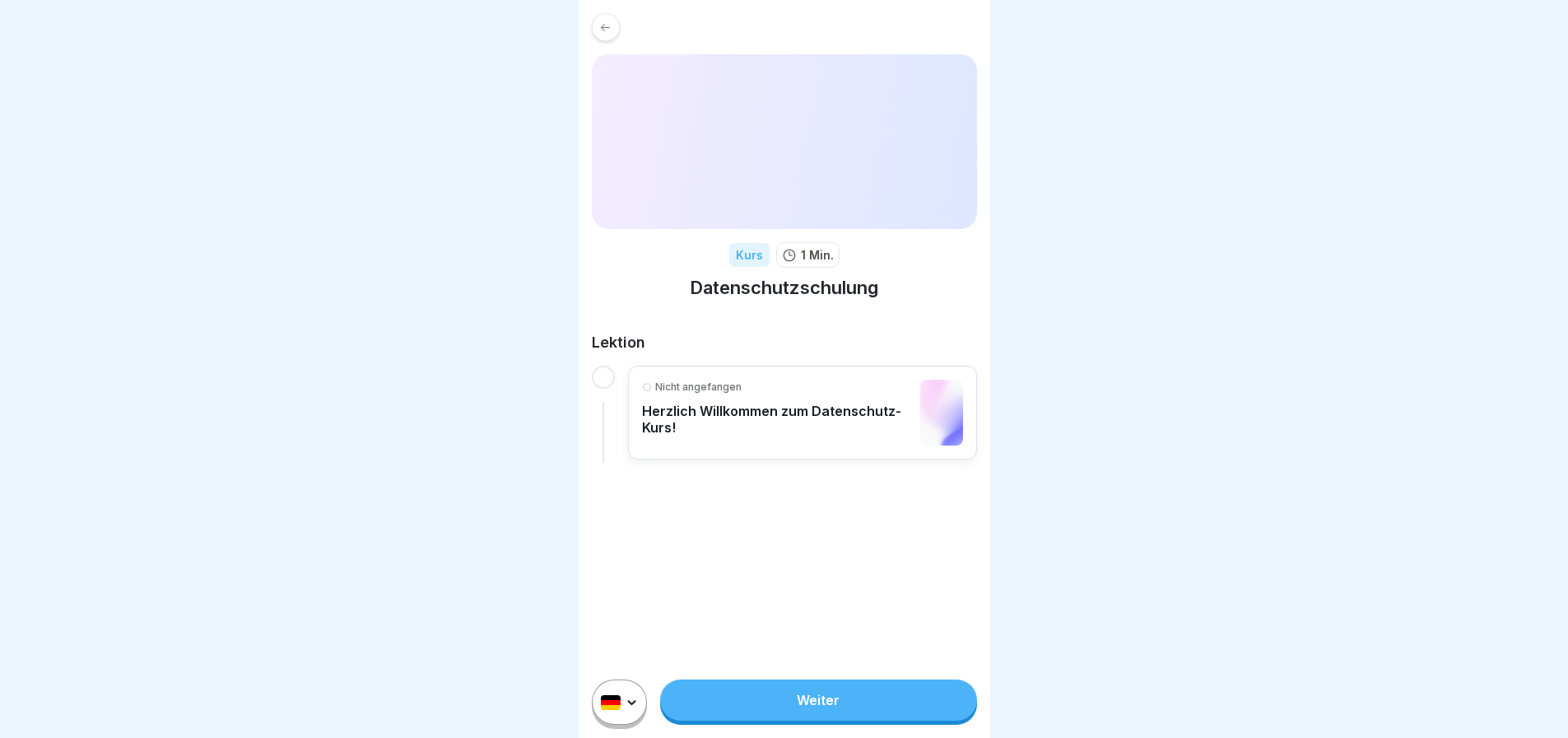
click at [764, 418] on p "Herzlich Willkommen zum Datenschutz-Kurs!" at bounding box center [777, 419] width 270 height 33
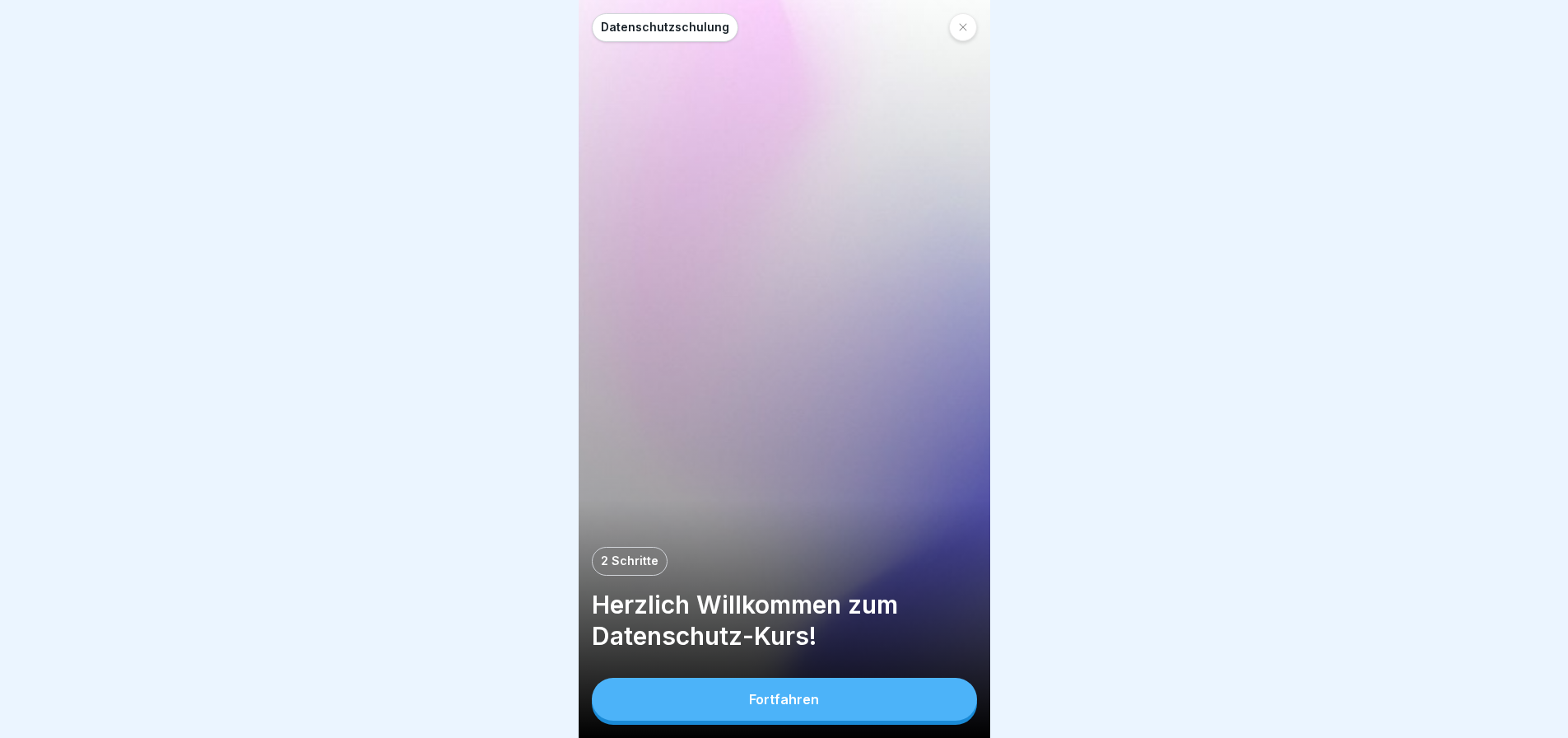
scroll to position [12, 0]
click at [742, 698] on button "Fortfahren" at bounding box center [784, 699] width 385 height 43
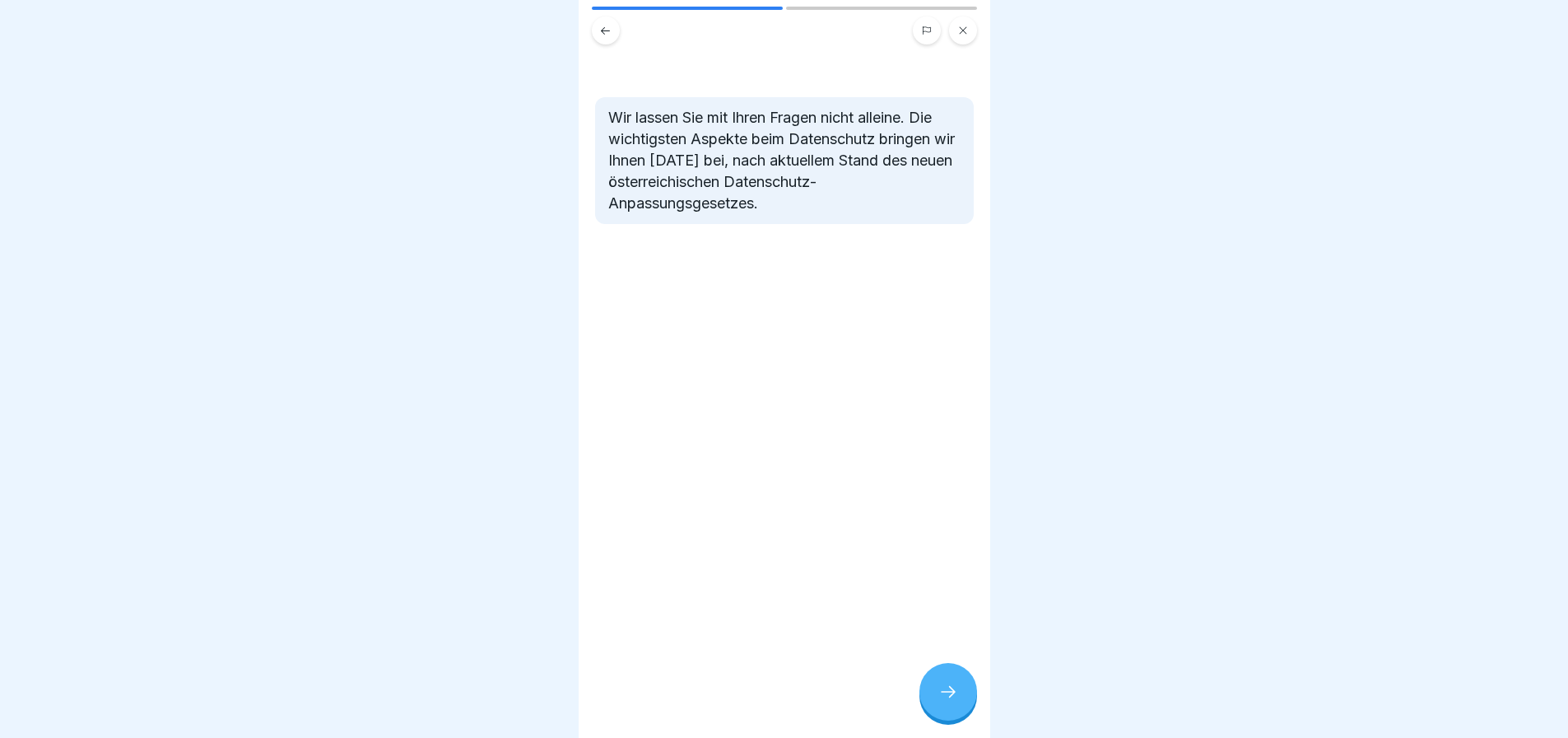
click at [923, 695] on div at bounding box center [947, 691] width 57 height 57
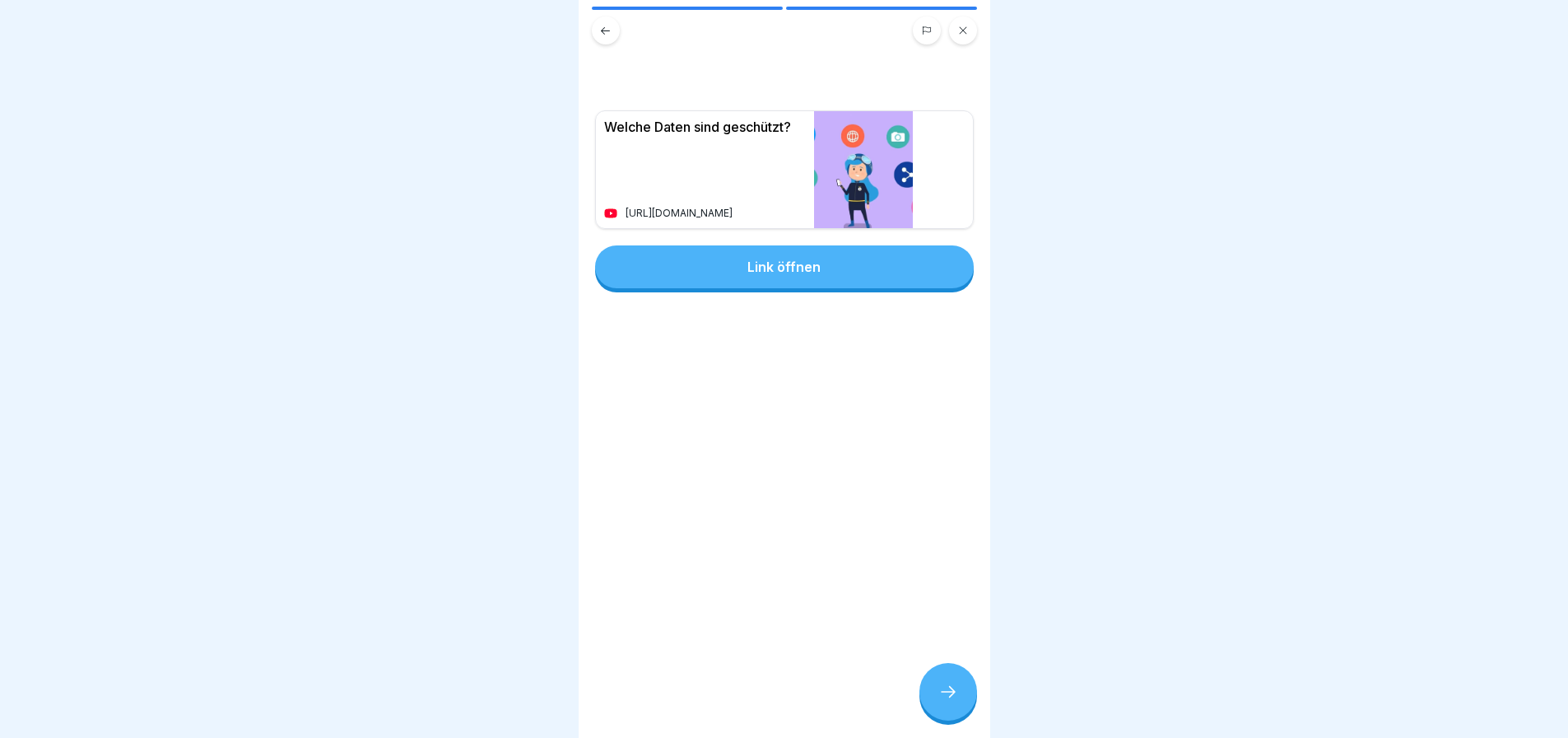
click at [774, 259] on div "Link öffnen" at bounding box center [784, 266] width 73 height 15
click at [606, 28] on button at bounding box center [606, 31] width 28 height 28
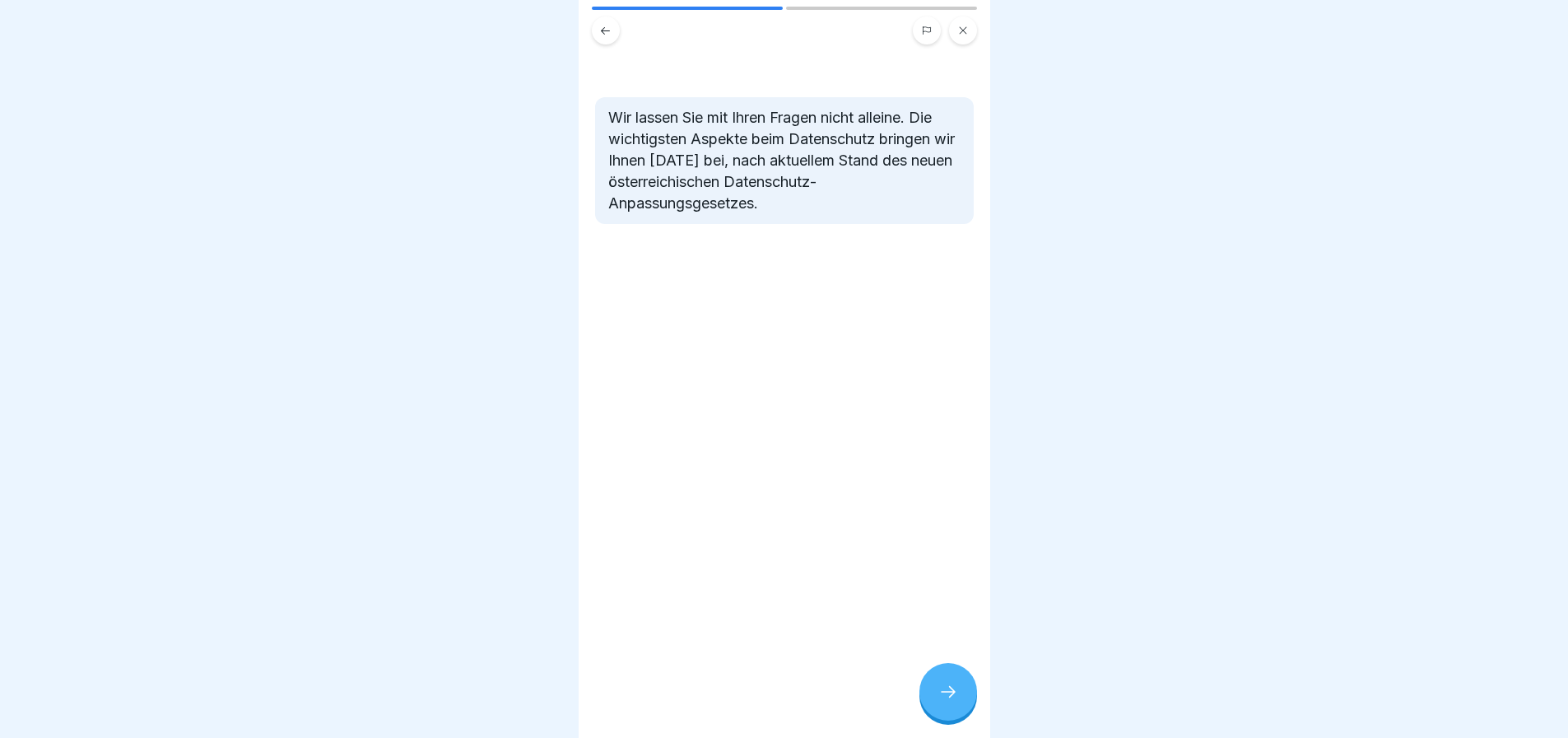
click at [610, 25] on icon at bounding box center [606, 31] width 12 height 12
